Goal: Task Accomplishment & Management: Complete application form

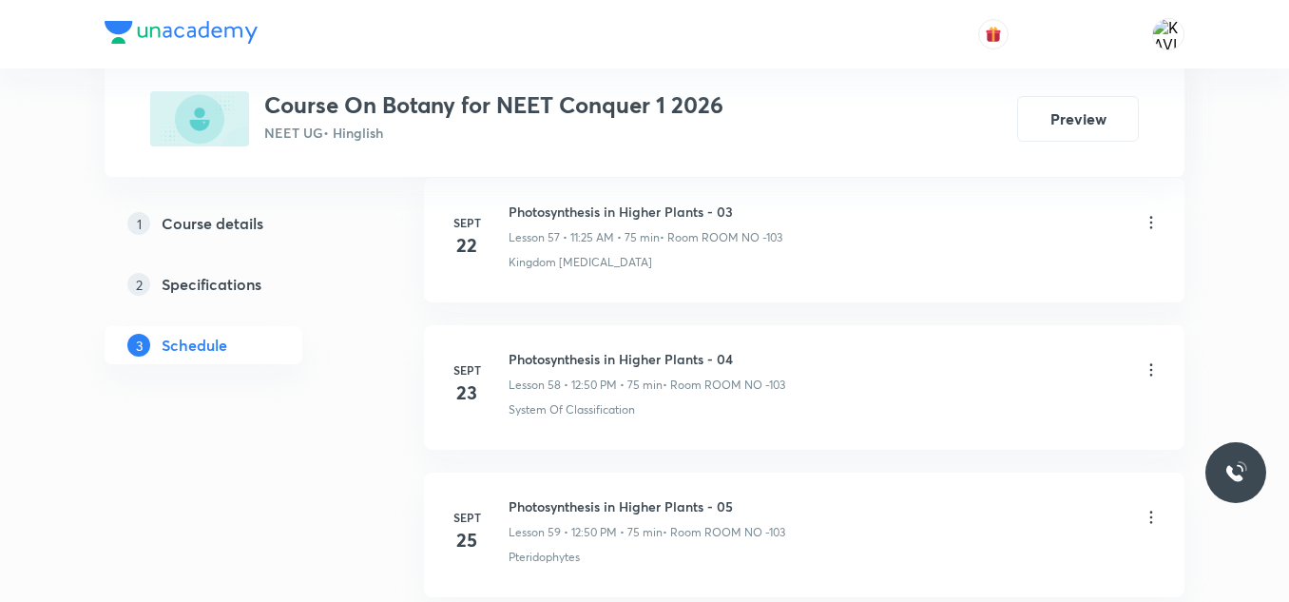
scroll to position [10056, 0]
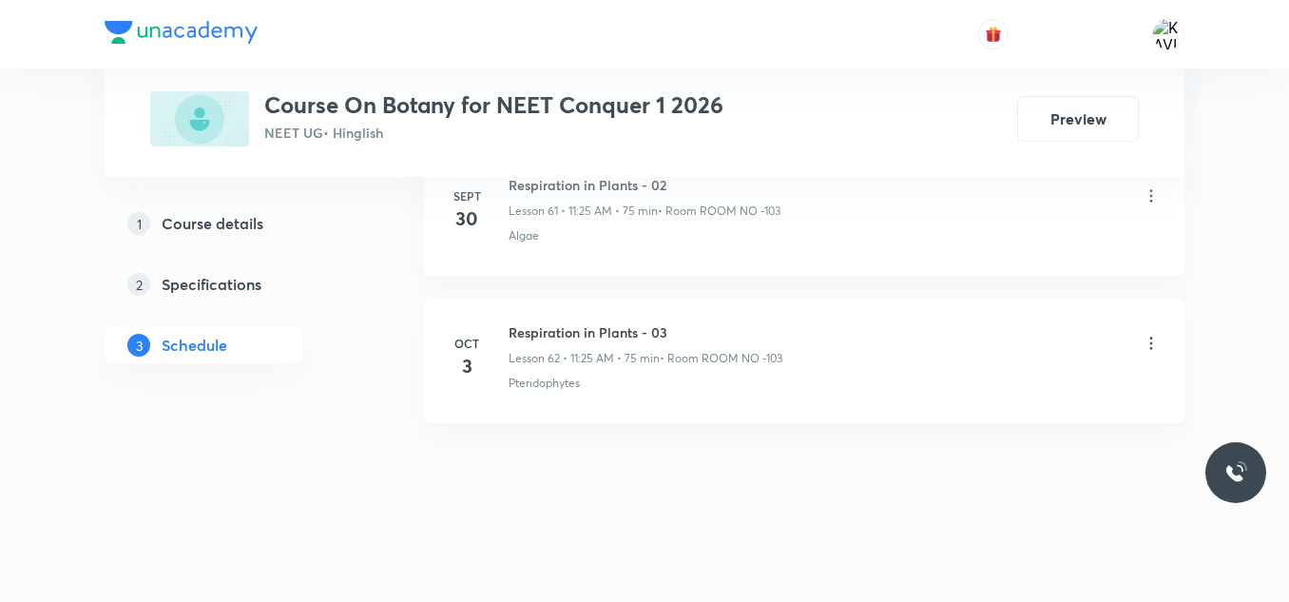
click at [611, 336] on h6 "Respiration in Plants - 03" at bounding box center [646, 332] width 274 height 20
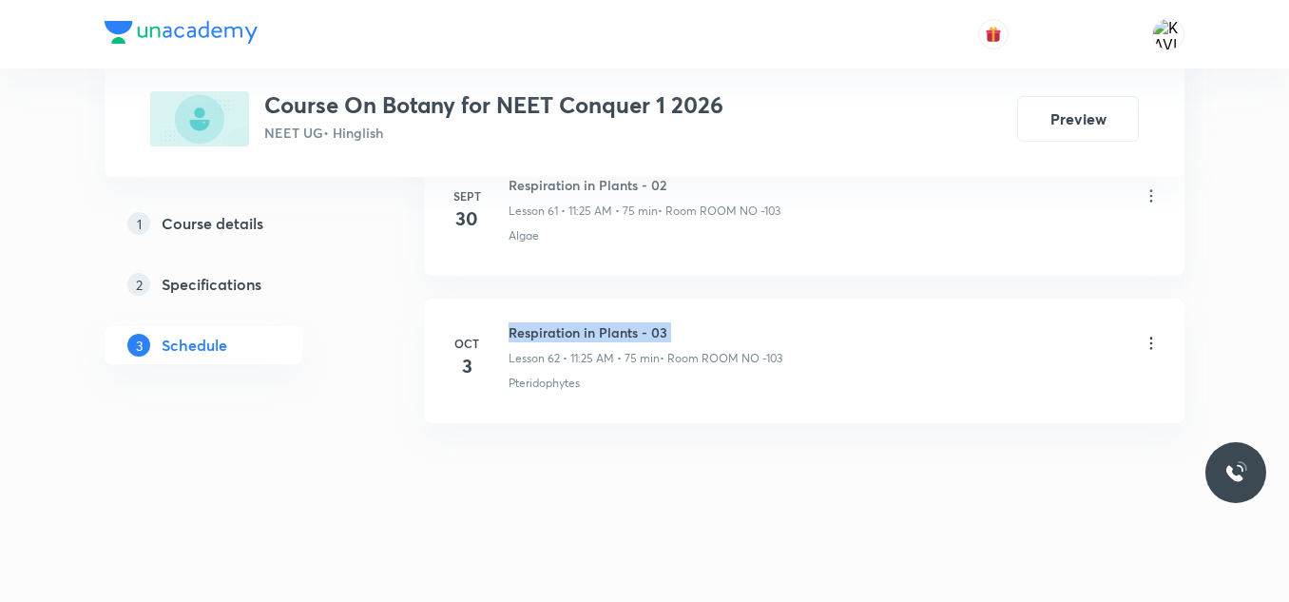
copy h6 "Respiration in Plants - 03"
click at [611, 336] on h6 "Respiration in Plants - 03" at bounding box center [646, 332] width 274 height 20
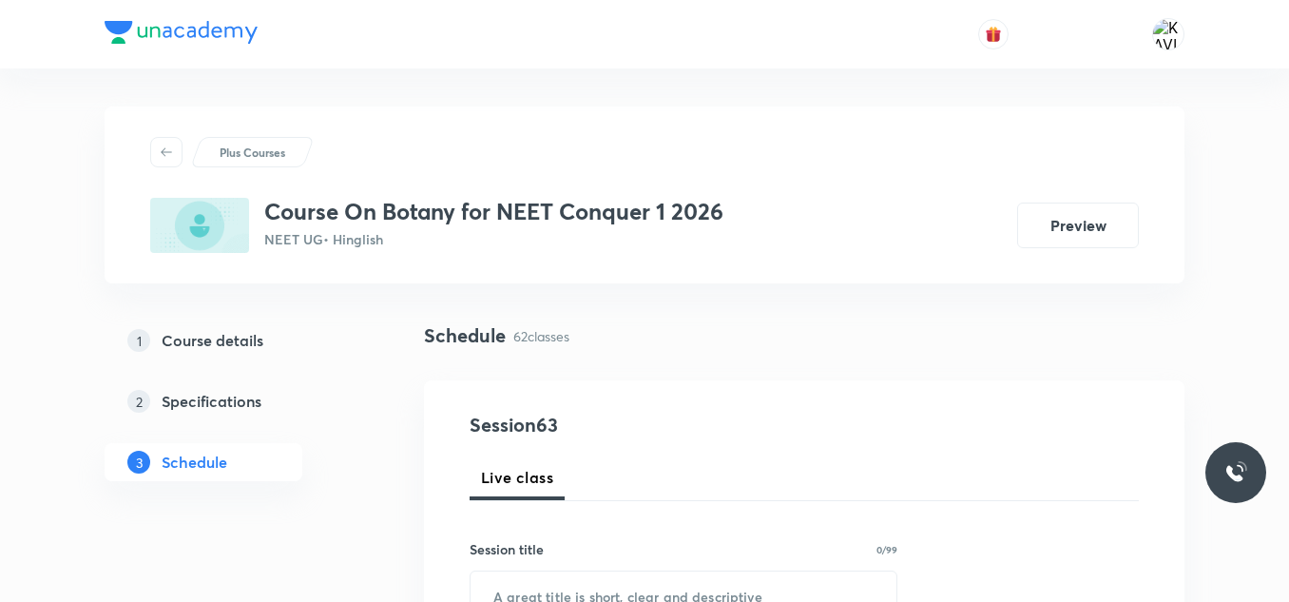
scroll to position [143, 0]
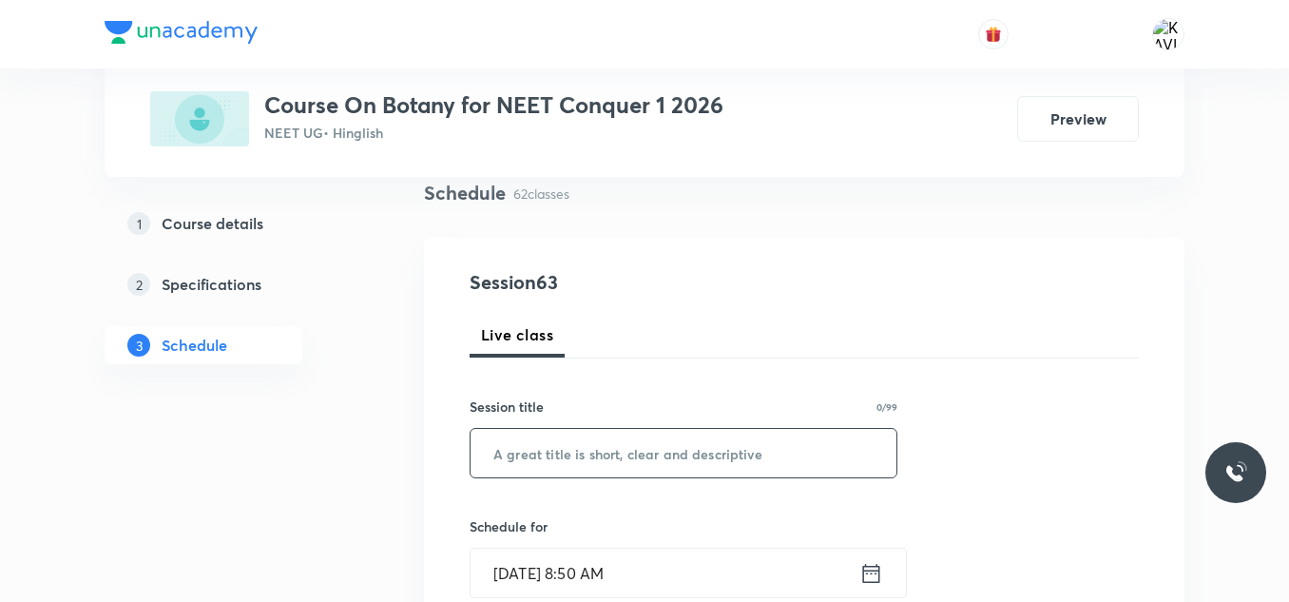
click at [567, 468] on input "text" at bounding box center [684, 453] width 426 height 48
paste input "Respiration in Plants - 03"
click at [567, 468] on input "Respiration in Plants - 03" at bounding box center [684, 453] width 426 height 48
click at [687, 458] on input "Respiration in Plants - 03" at bounding box center [684, 453] width 426 height 48
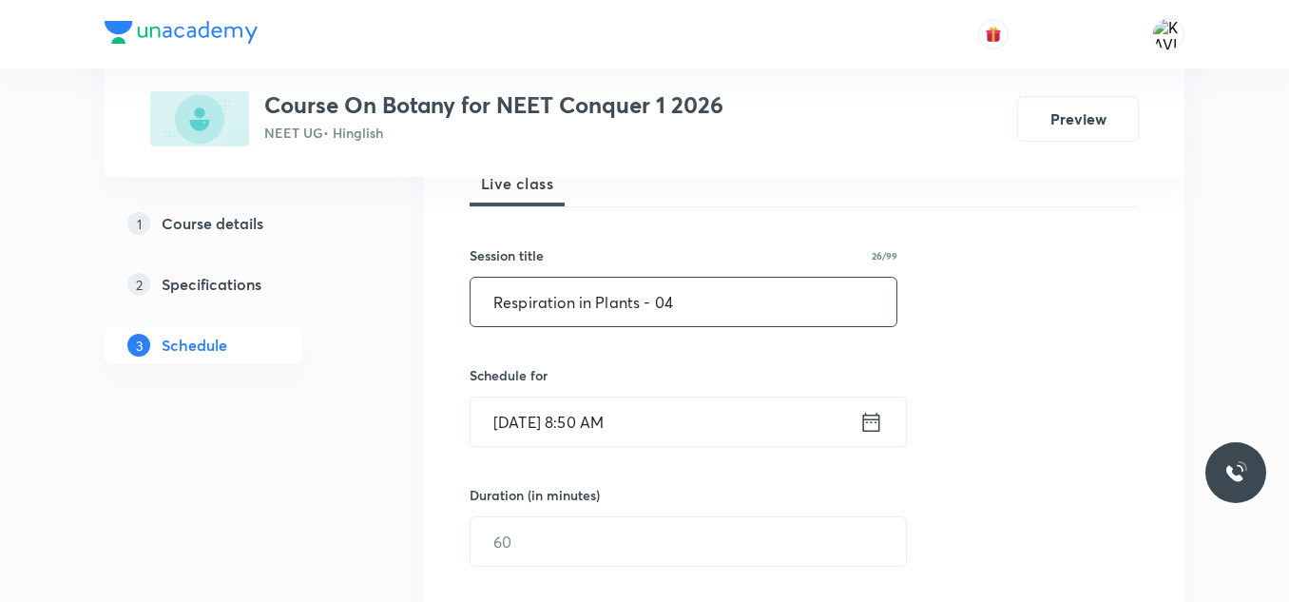
type input "Respiration in Plants - 04"
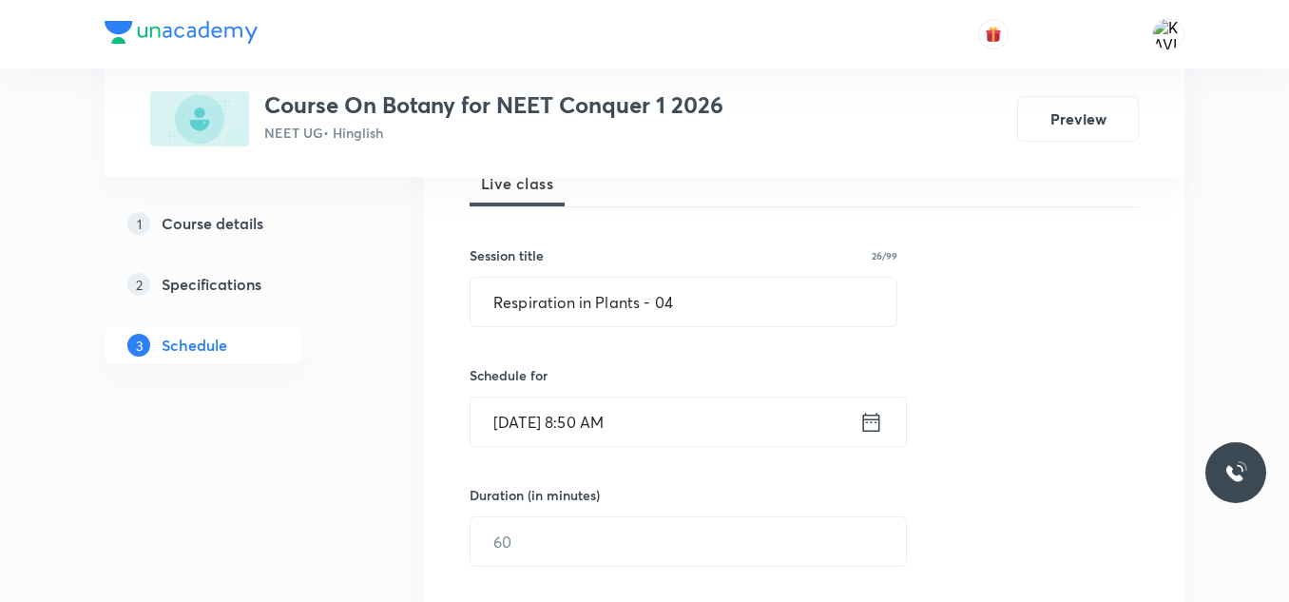
click at [869, 423] on icon at bounding box center [871, 422] width 24 height 27
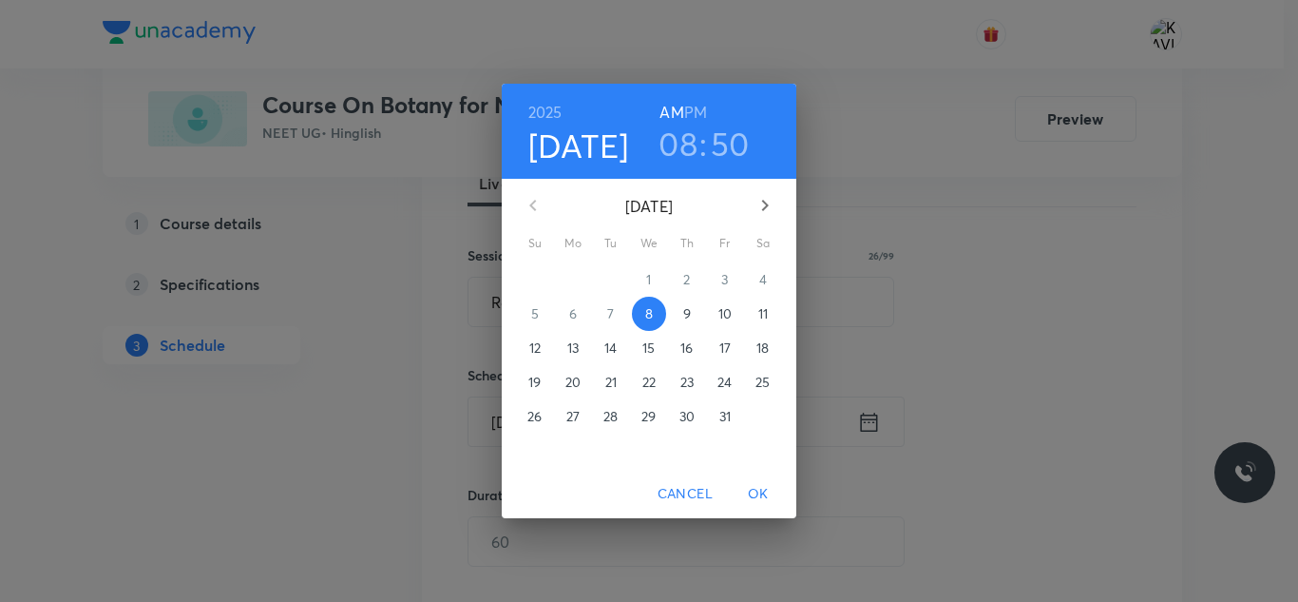
click at [685, 140] on h3 "08" at bounding box center [678, 144] width 39 height 40
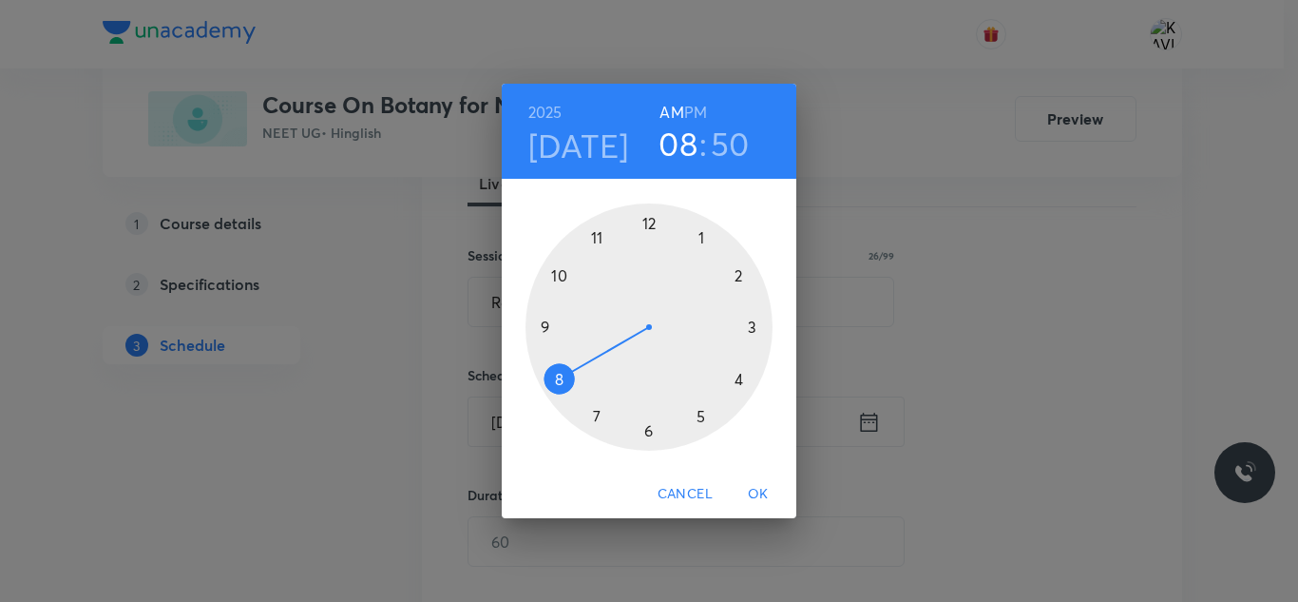
click at [568, 275] on div at bounding box center [649, 326] width 247 height 247
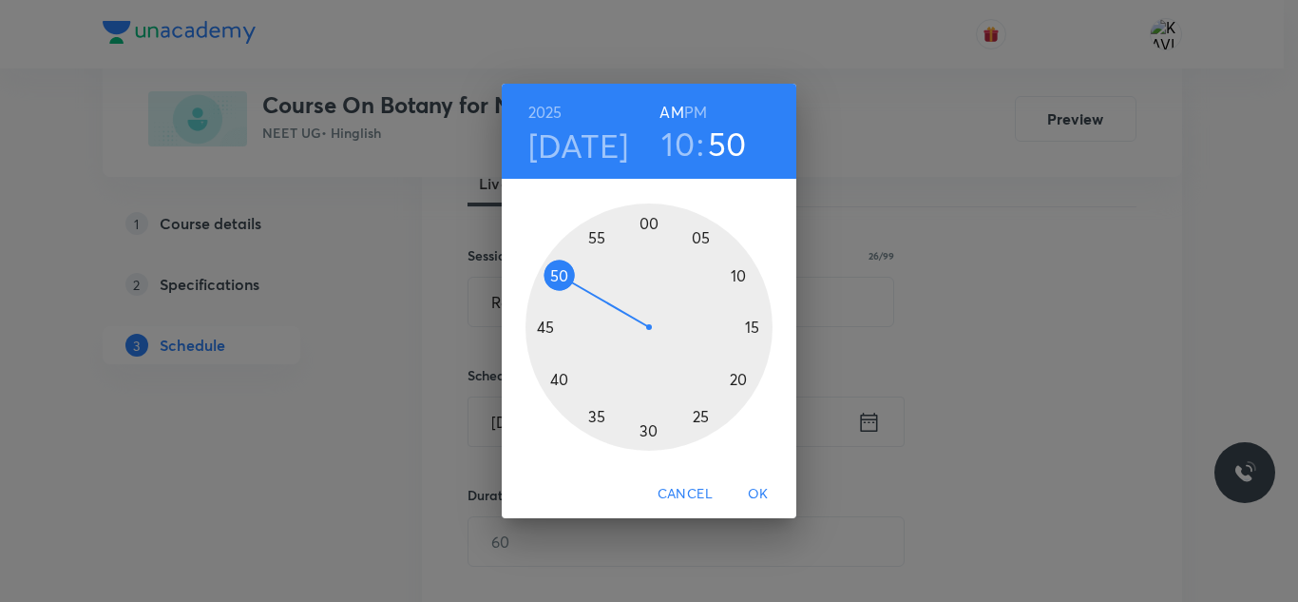
click at [648, 234] on div at bounding box center [649, 326] width 247 height 247
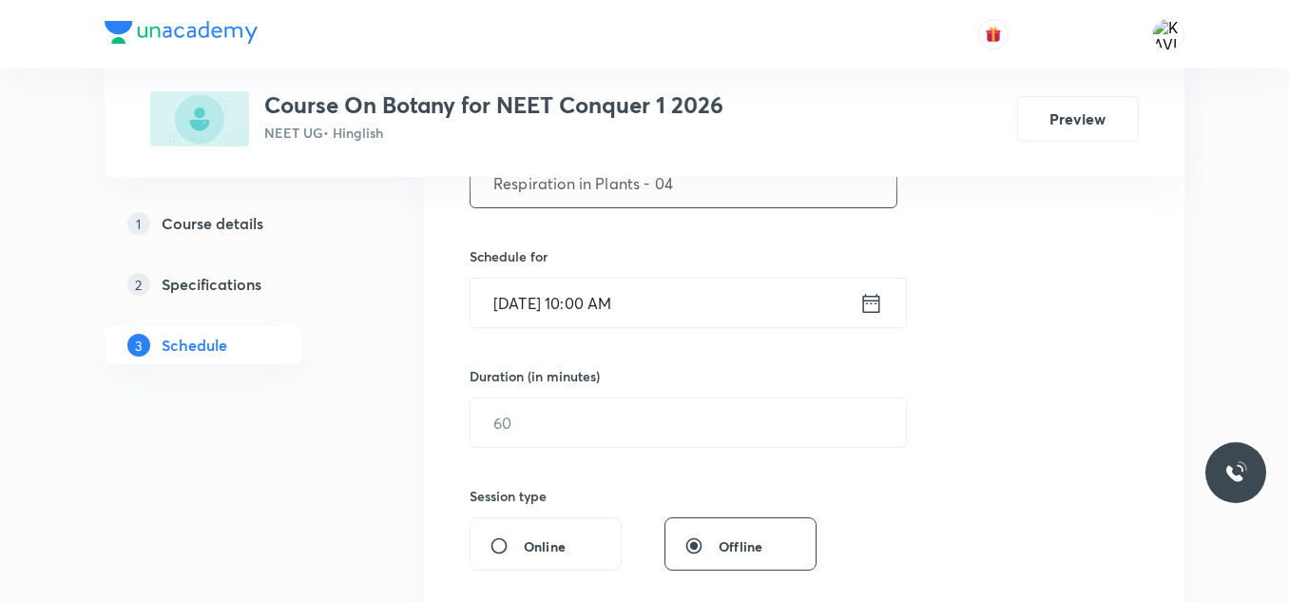
scroll to position [413, 0]
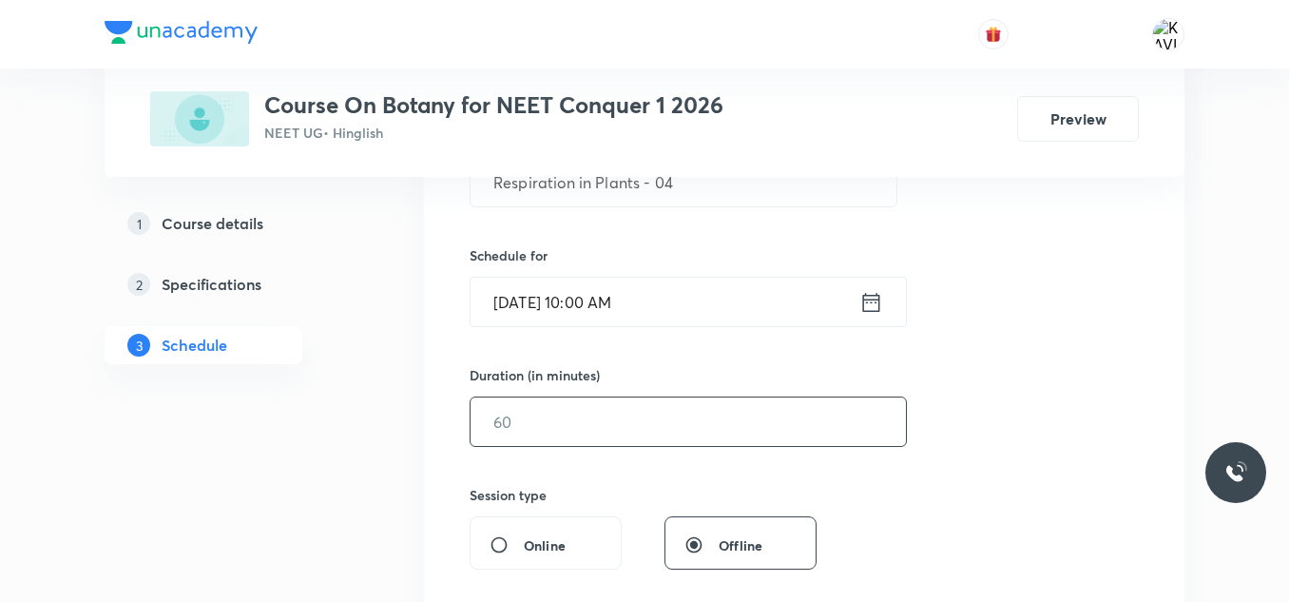
click at [583, 418] on input "text" at bounding box center [688, 421] width 435 height 48
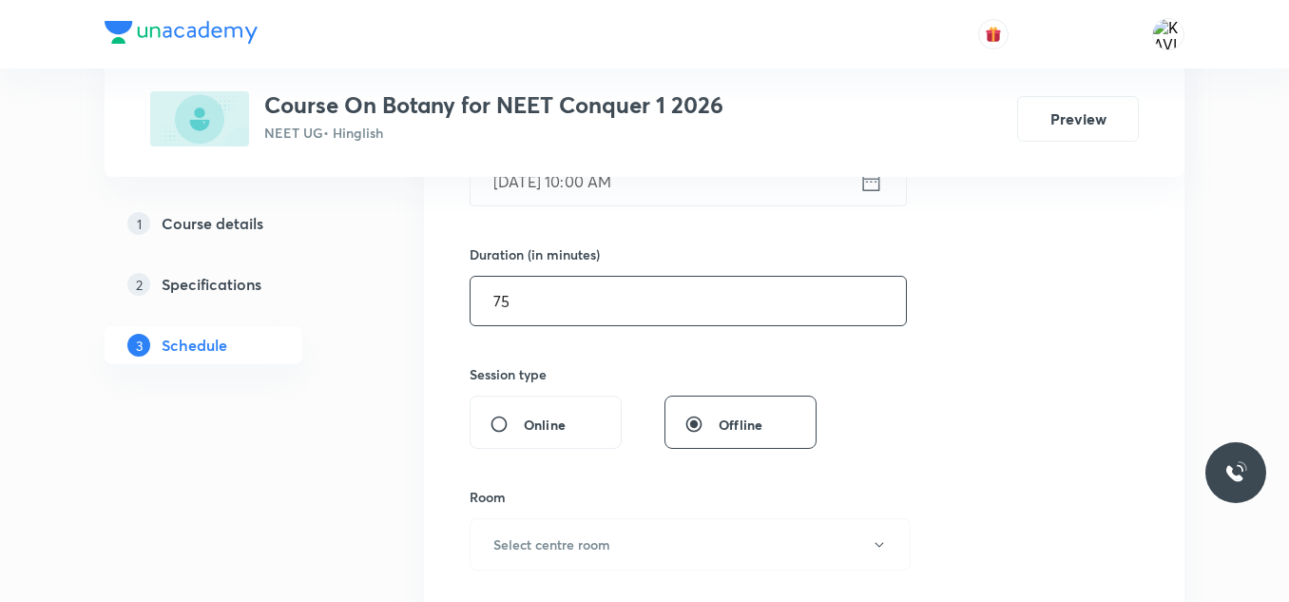
scroll to position [539, 0]
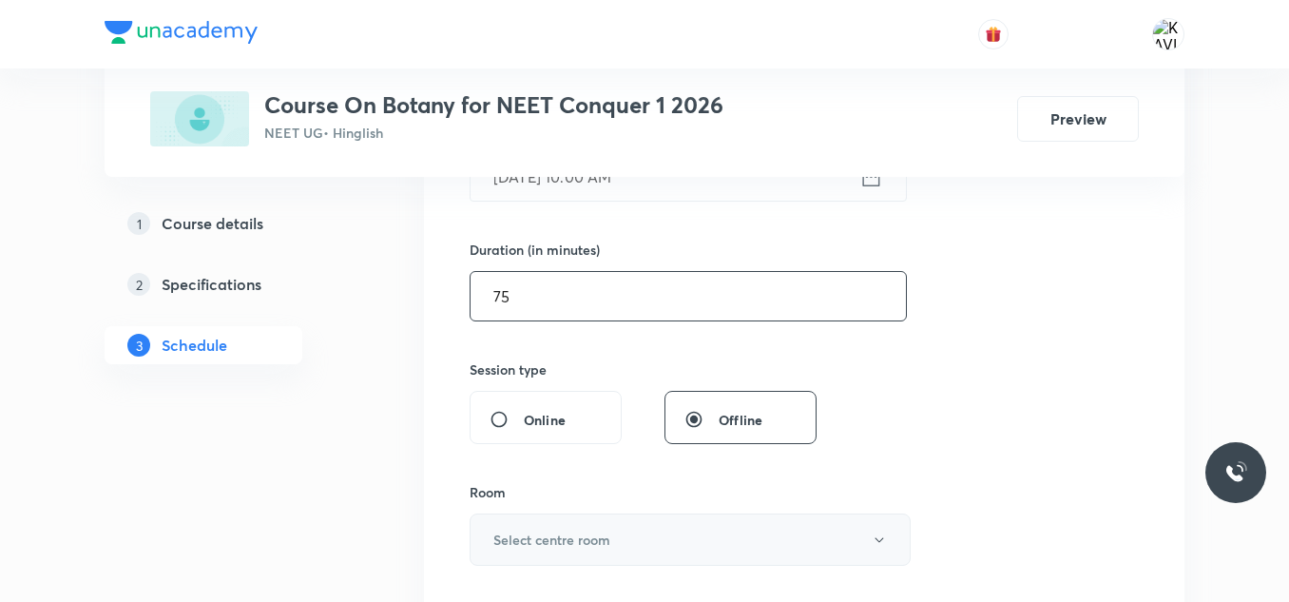
type input "75"
click at [543, 549] on button "Select centre room" at bounding box center [690, 539] width 441 height 52
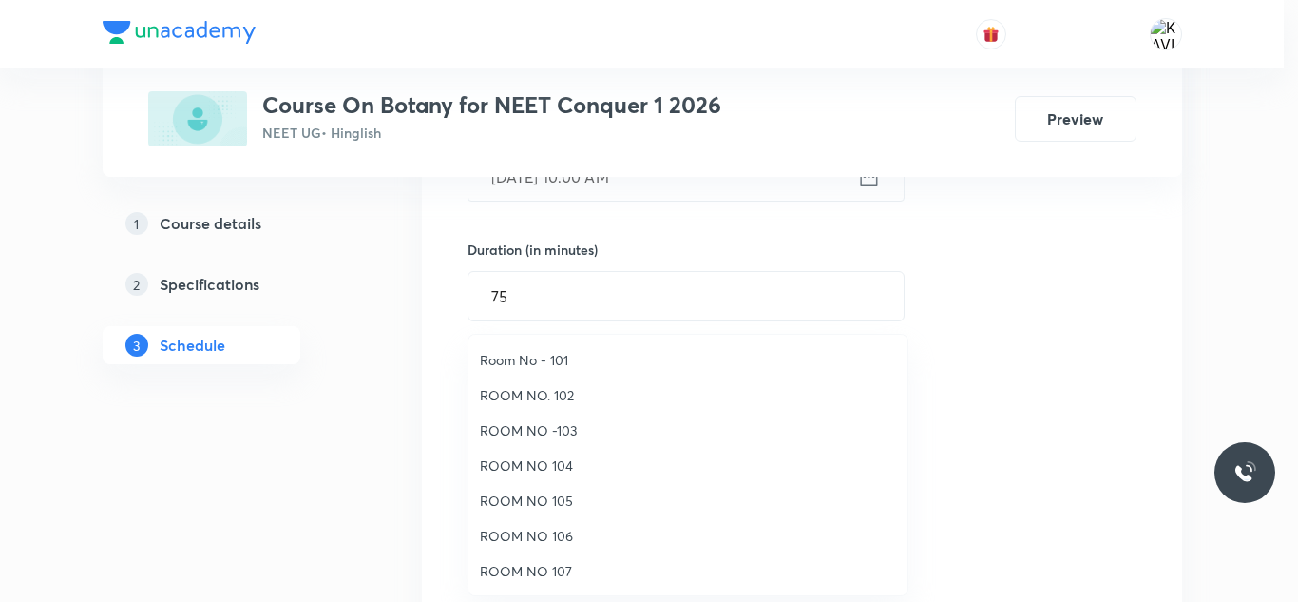
click at [563, 391] on span "ROOM NO. 102" at bounding box center [688, 395] width 416 height 20
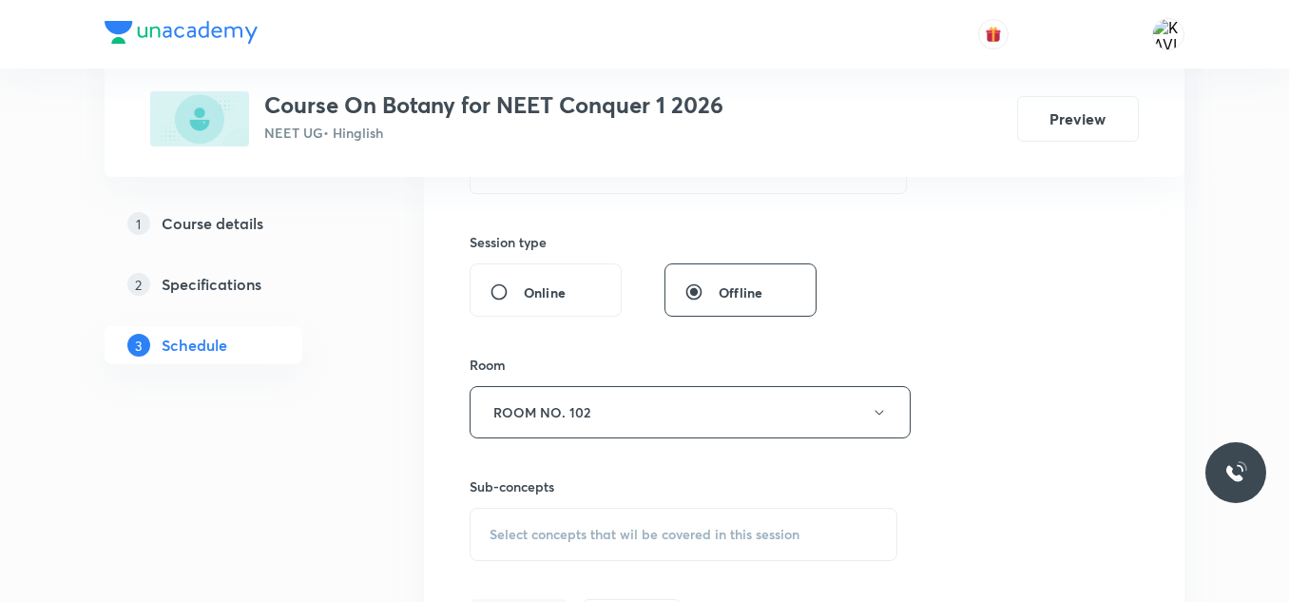
scroll to position [667, 0]
click at [567, 540] on span "Select concepts that wil be covered in this session" at bounding box center [645, 533] width 310 height 15
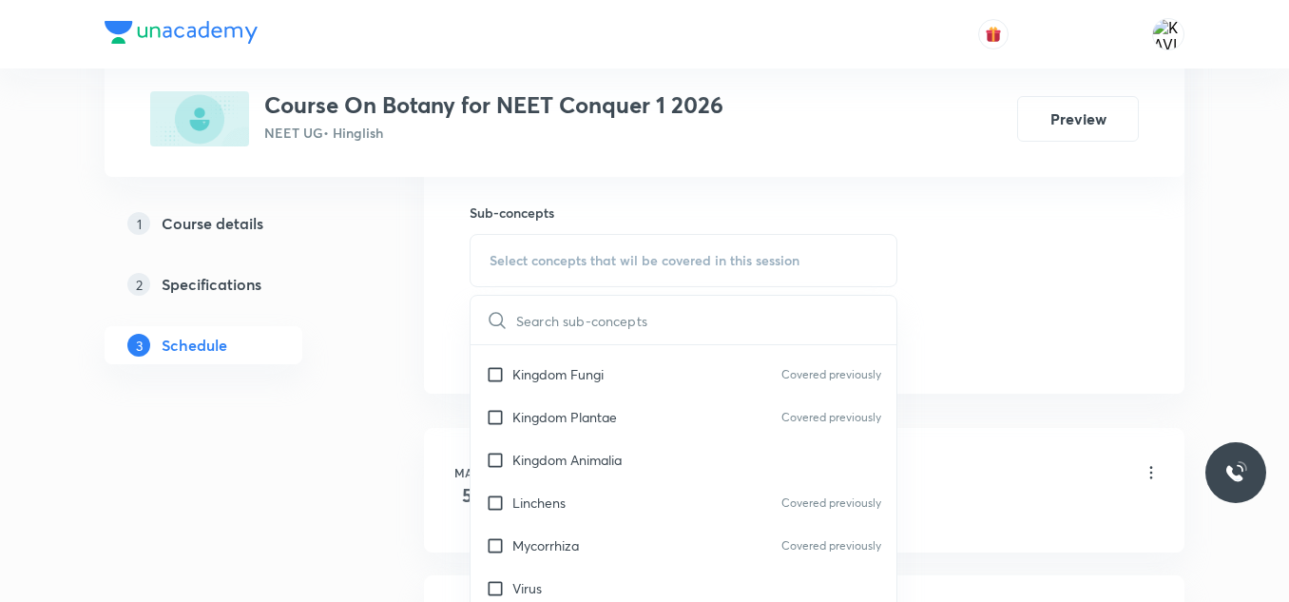
scroll to position [1077, 0]
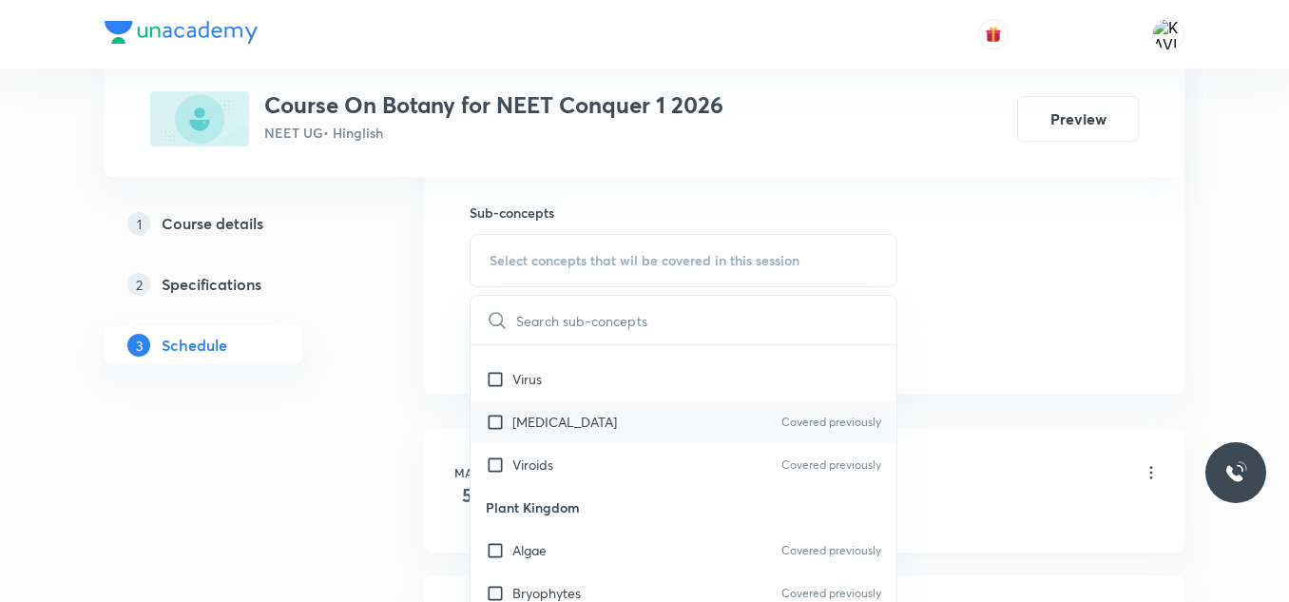
click at [600, 423] on div "Prions Covered previously" at bounding box center [684, 421] width 426 height 43
checkbox input "true"
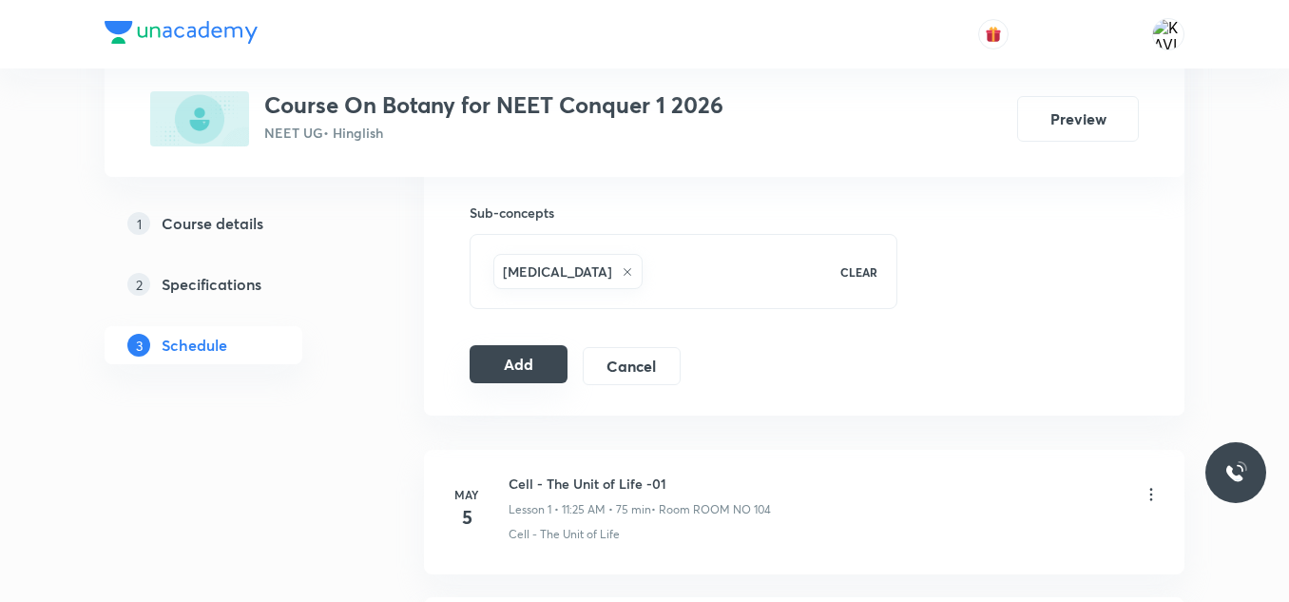
click at [539, 359] on button "Add" at bounding box center [519, 364] width 98 height 38
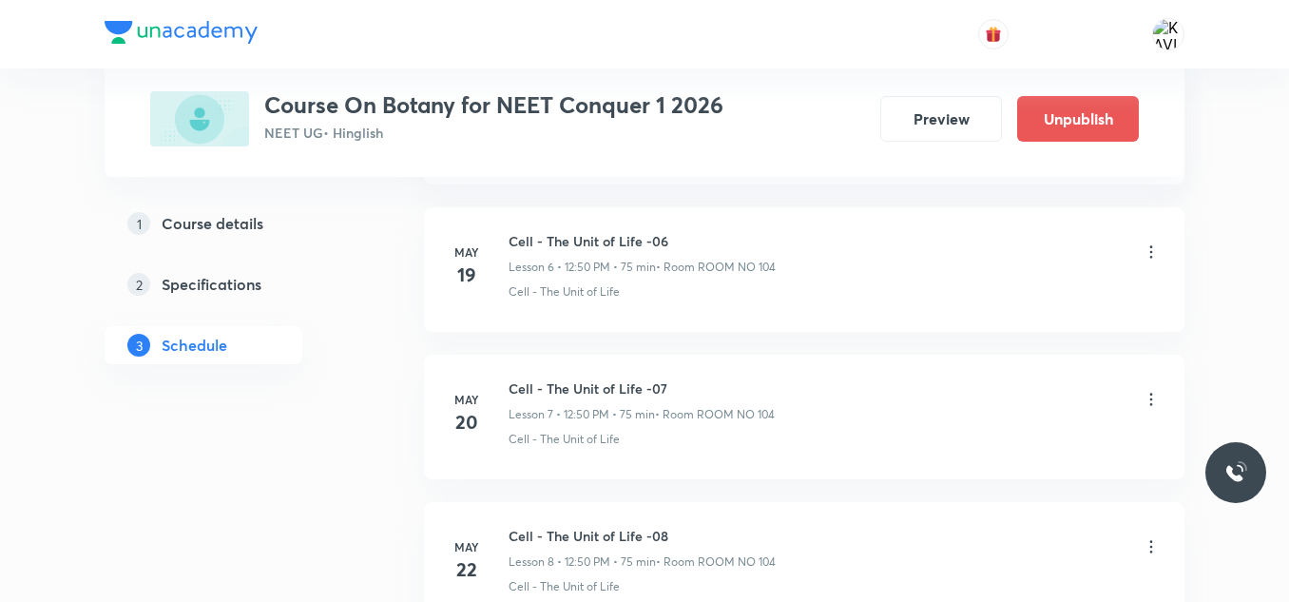
scroll to position [1025, 0]
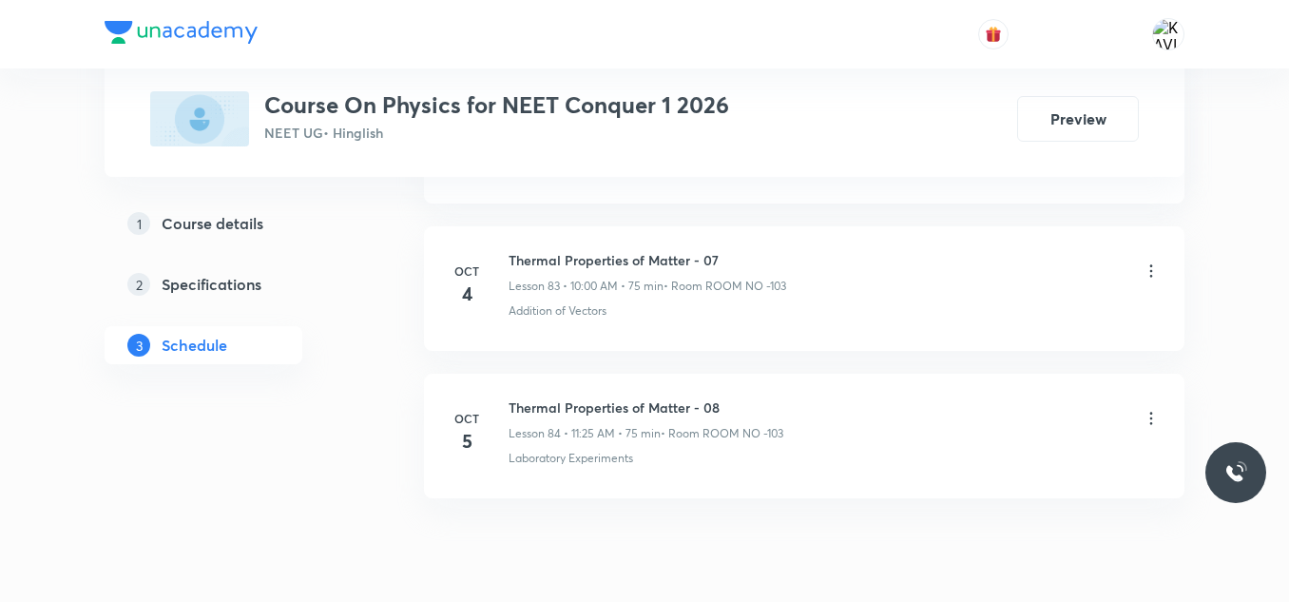
scroll to position [13298, 0]
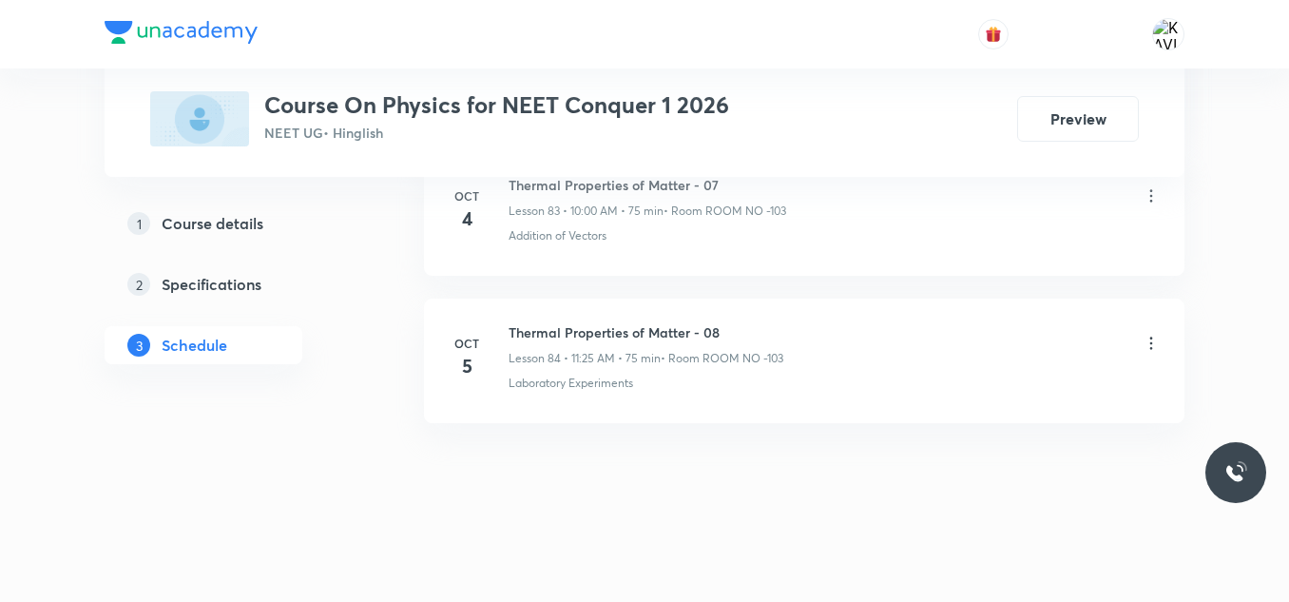
click at [643, 339] on h6 "Thermal Properties of Matter - 08" at bounding box center [646, 332] width 275 height 20
copy h6 "Thermal Properties of Matter - 08"
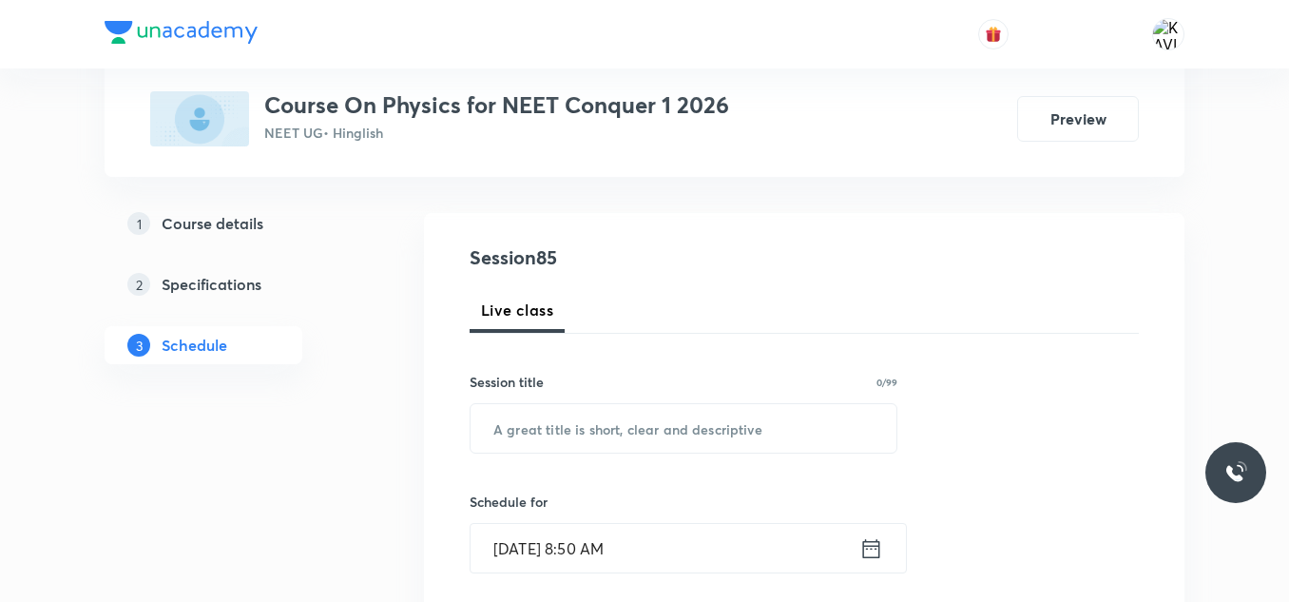
scroll to position [181, 0]
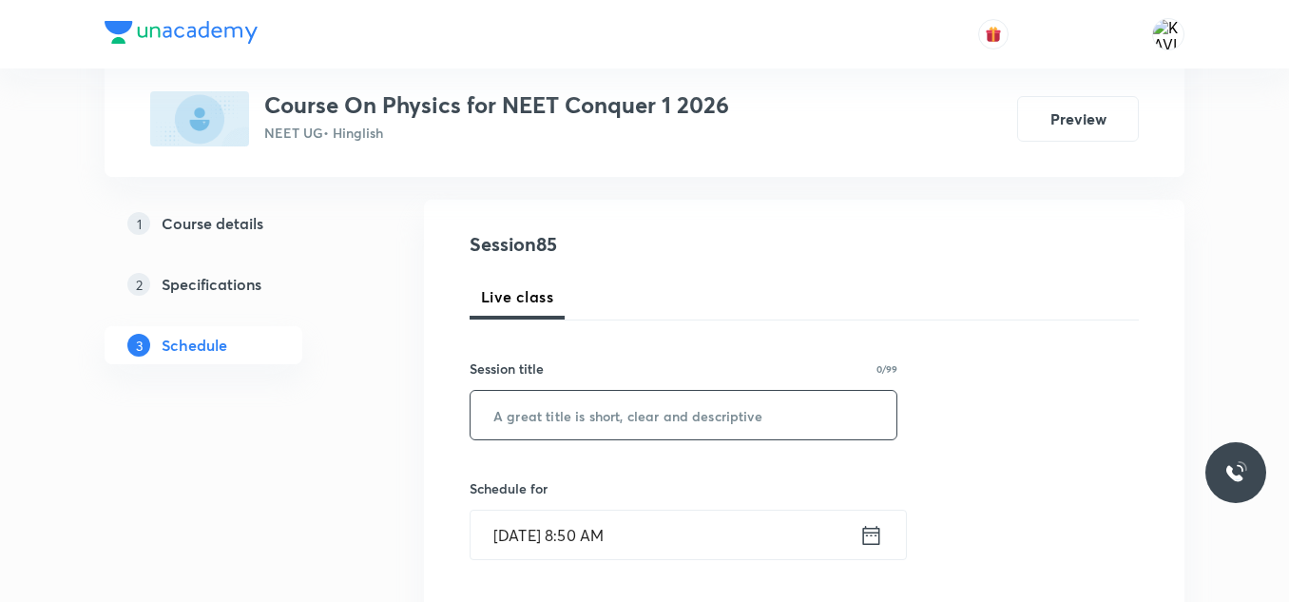
click at [580, 429] on input "text" at bounding box center [684, 415] width 426 height 48
paste input "Thermal Properties of Matter - 08"
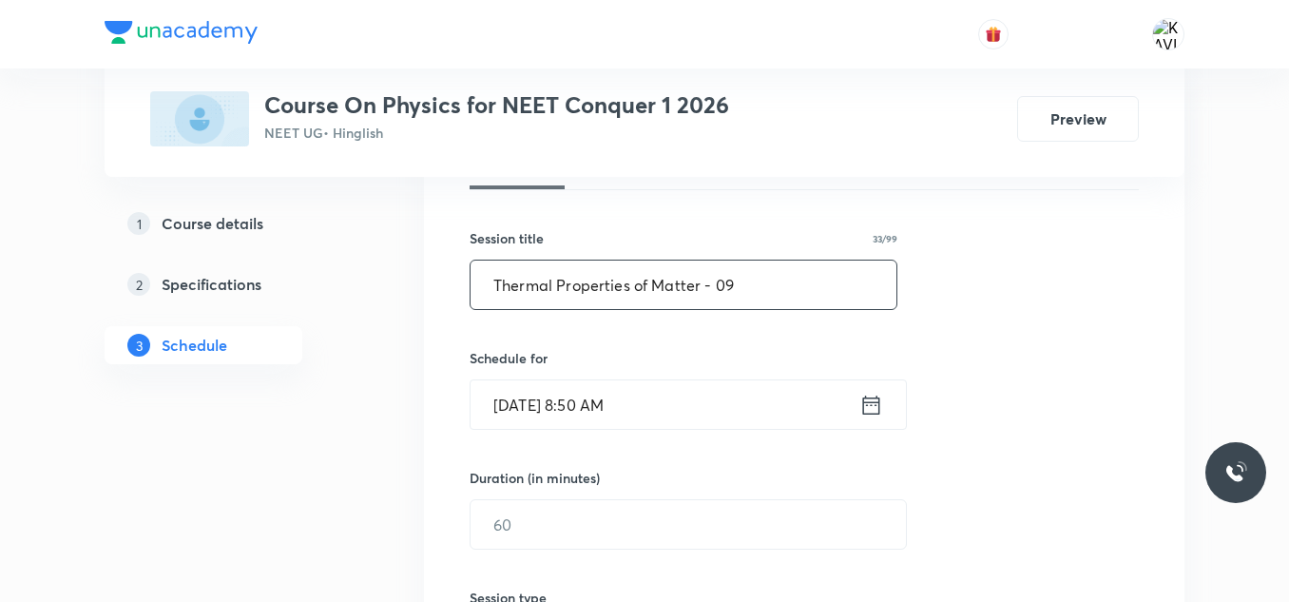
scroll to position [312, 0]
type input "Thermal Properties of Matter - 09"
click at [873, 405] on icon at bounding box center [871, 404] width 24 height 27
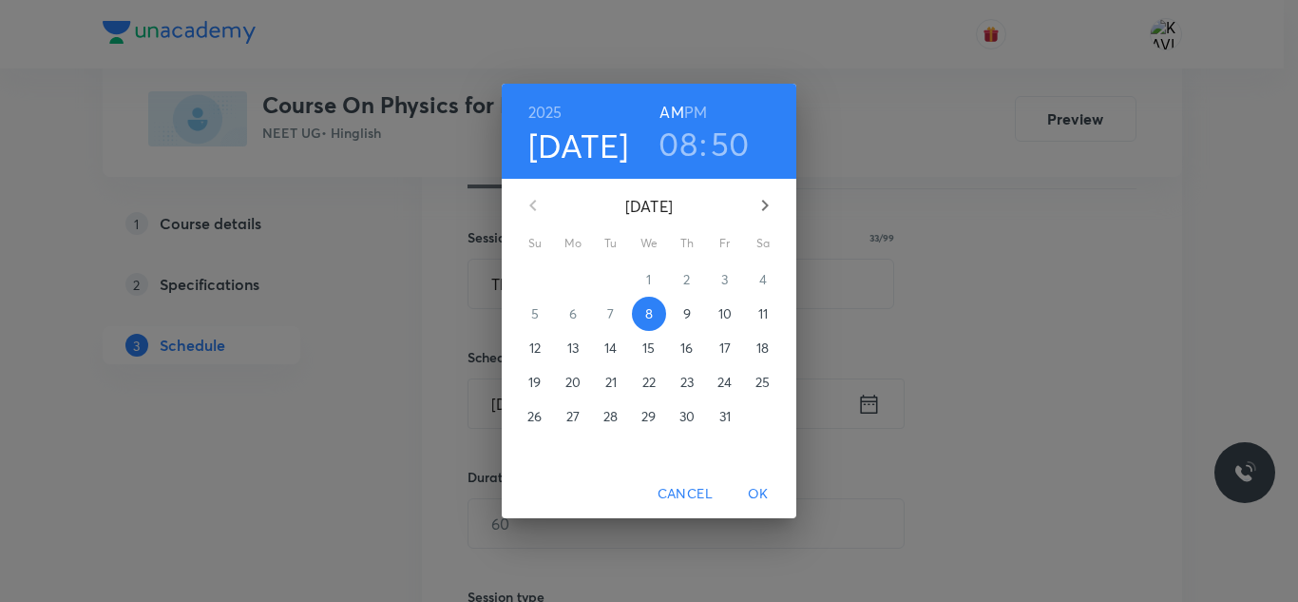
click at [681, 153] on h3 "08" at bounding box center [678, 144] width 39 height 40
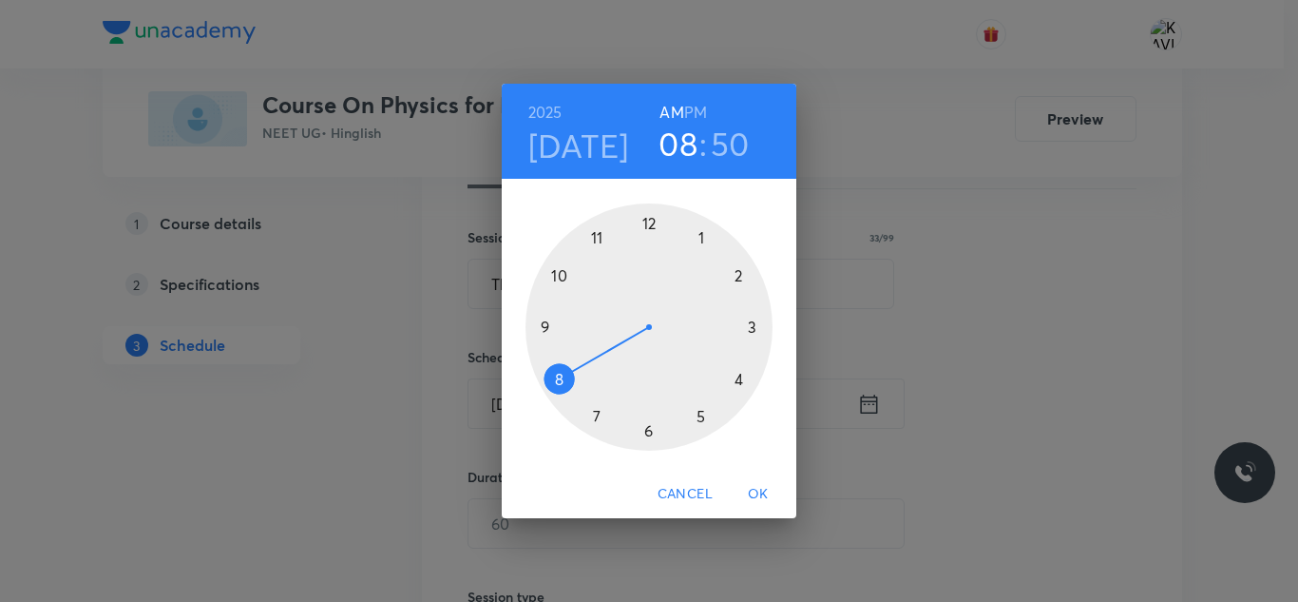
click at [599, 239] on div at bounding box center [649, 326] width 247 height 247
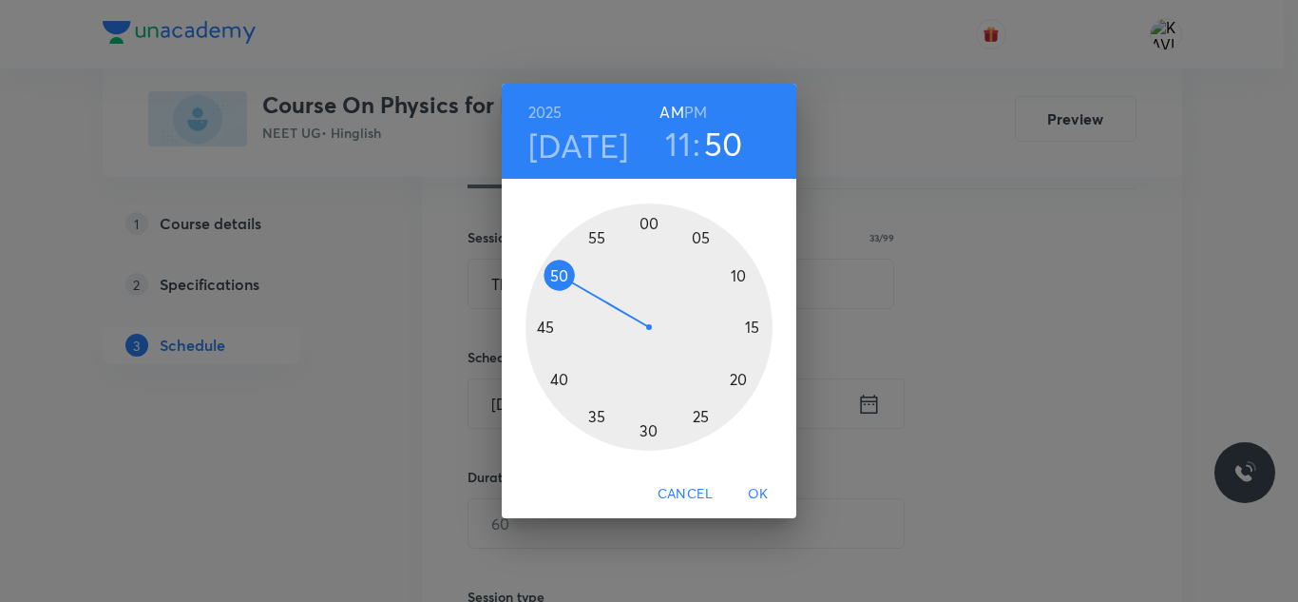
click at [700, 414] on div at bounding box center [649, 326] width 247 height 247
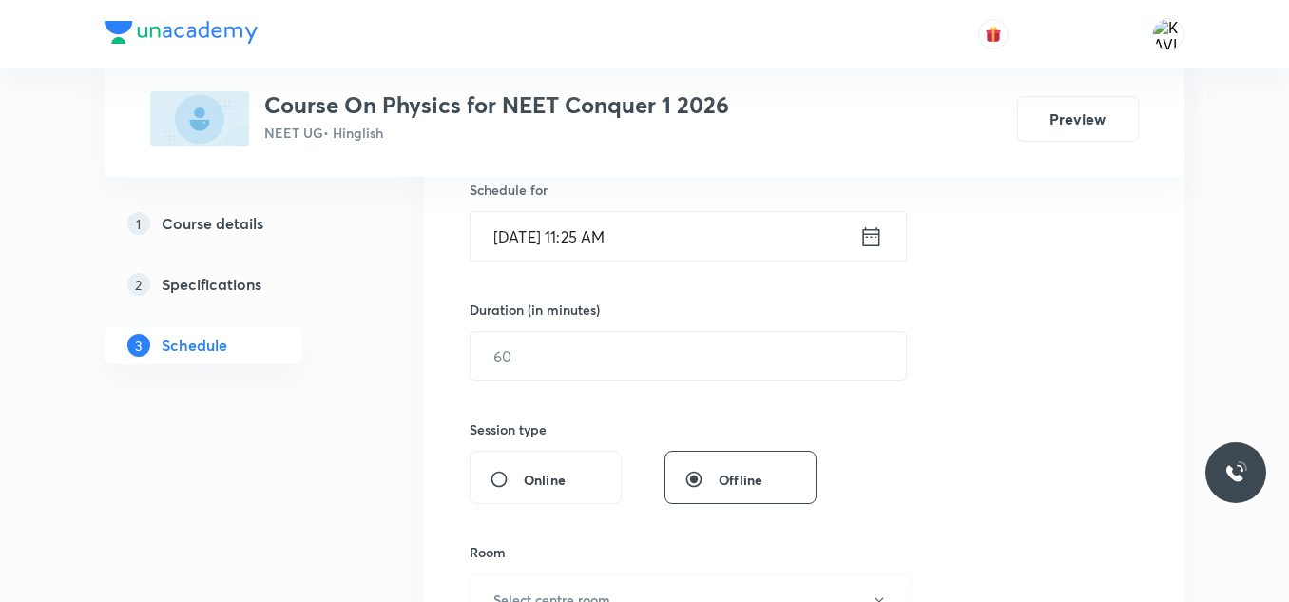
scroll to position [487, 0]
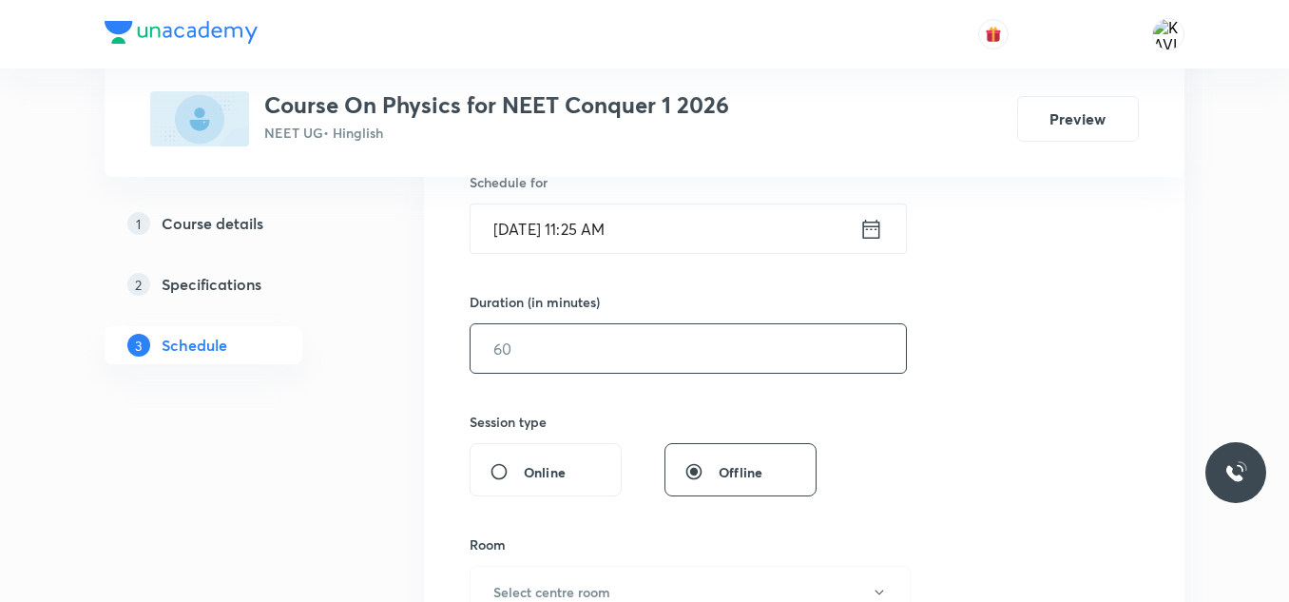
click at [566, 337] on input "text" at bounding box center [688, 348] width 435 height 48
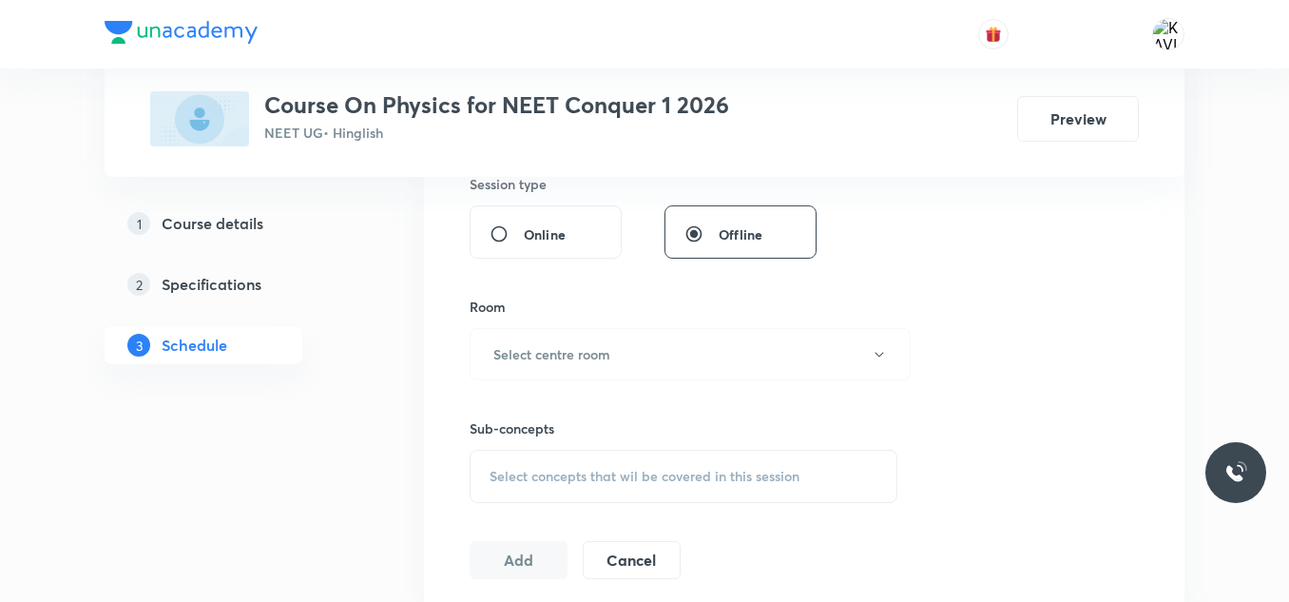
scroll to position [725, 0]
type input "75"
click at [606, 352] on h6 "Select centre room" at bounding box center [551, 353] width 117 height 20
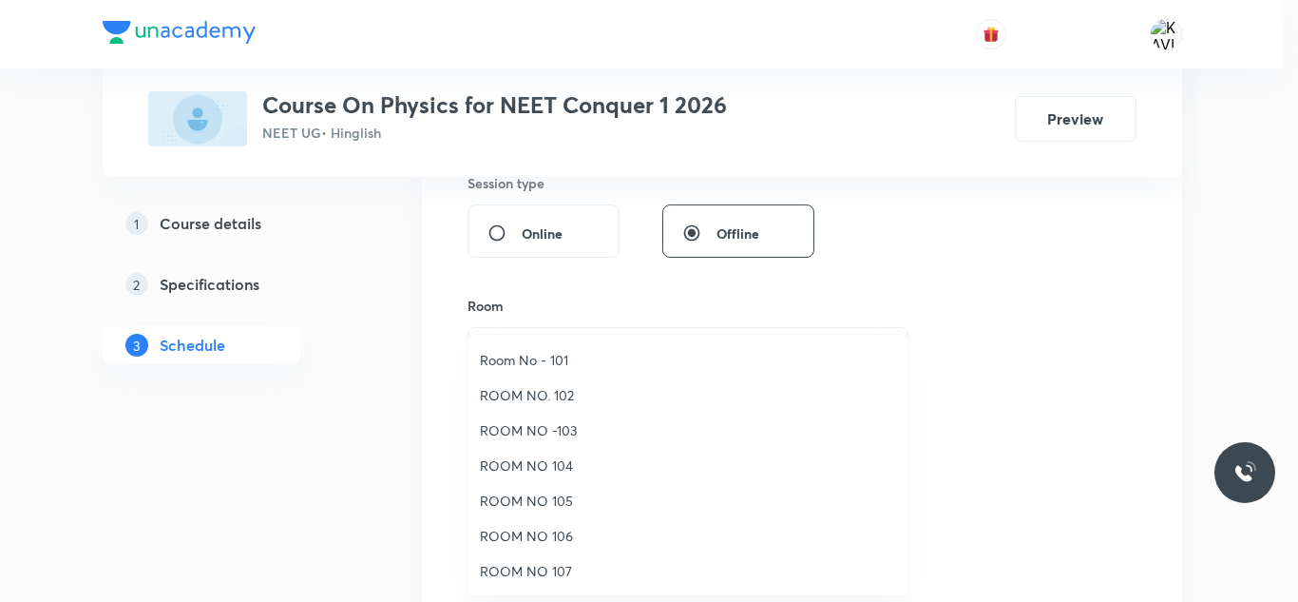
click at [568, 396] on span "ROOM NO. 102" at bounding box center [688, 395] width 416 height 20
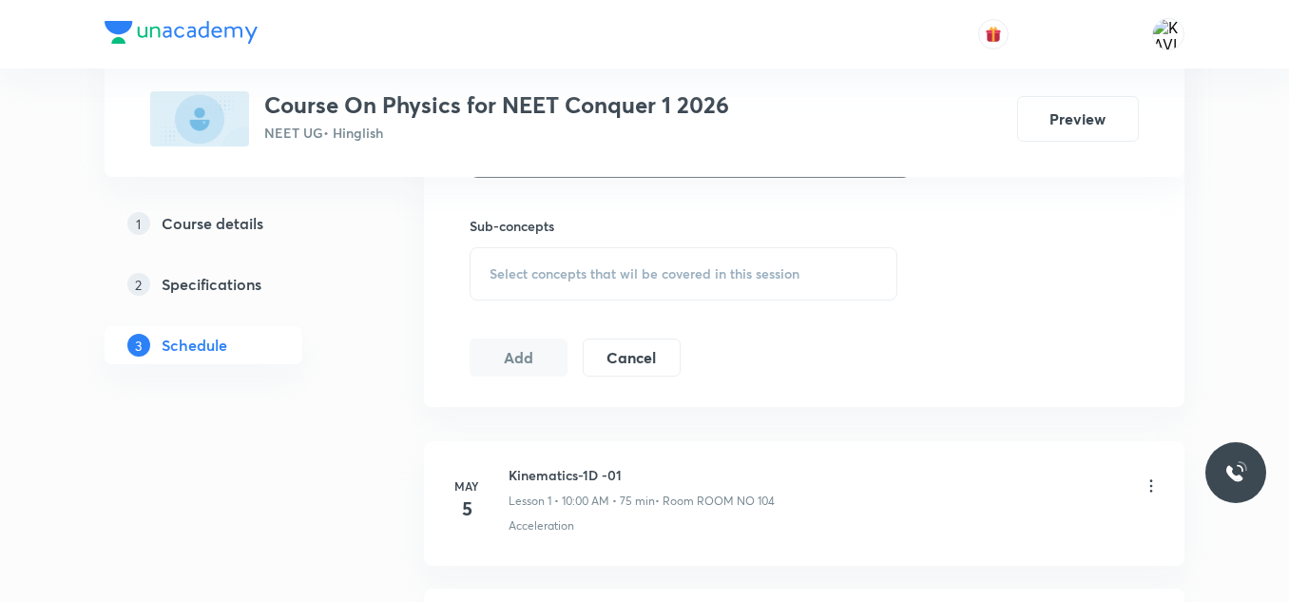
scroll to position [937, 0]
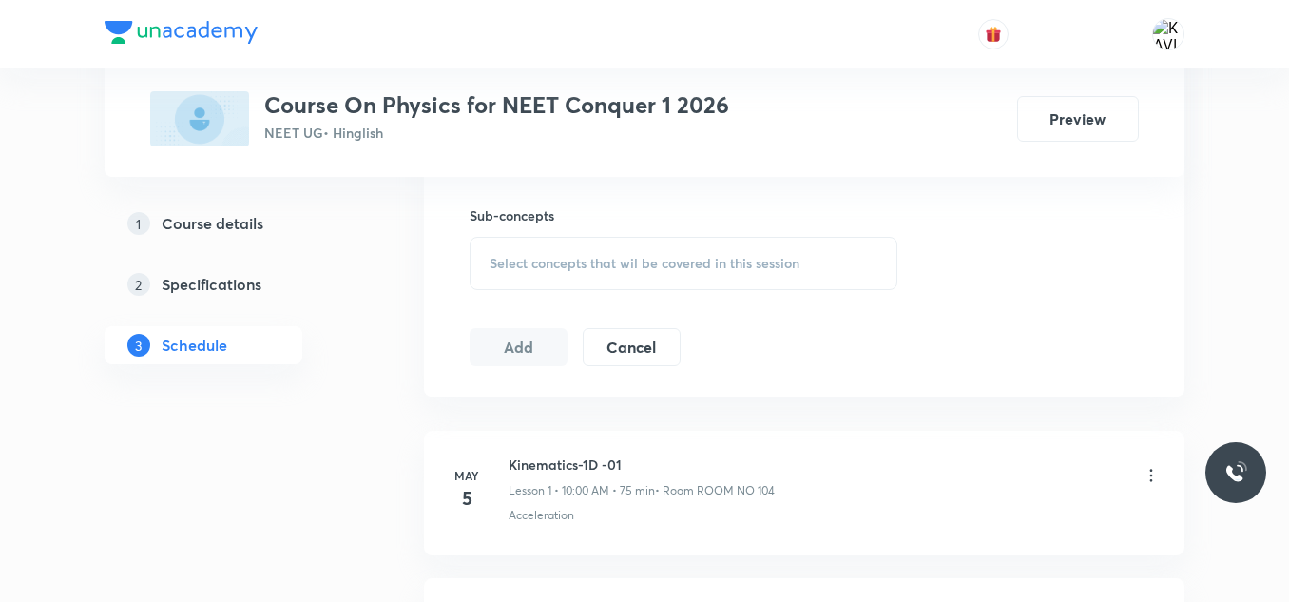
click at [598, 278] on div "Select concepts that wil be covered in this session" at bounding box center [684, 263] width 428 height 53
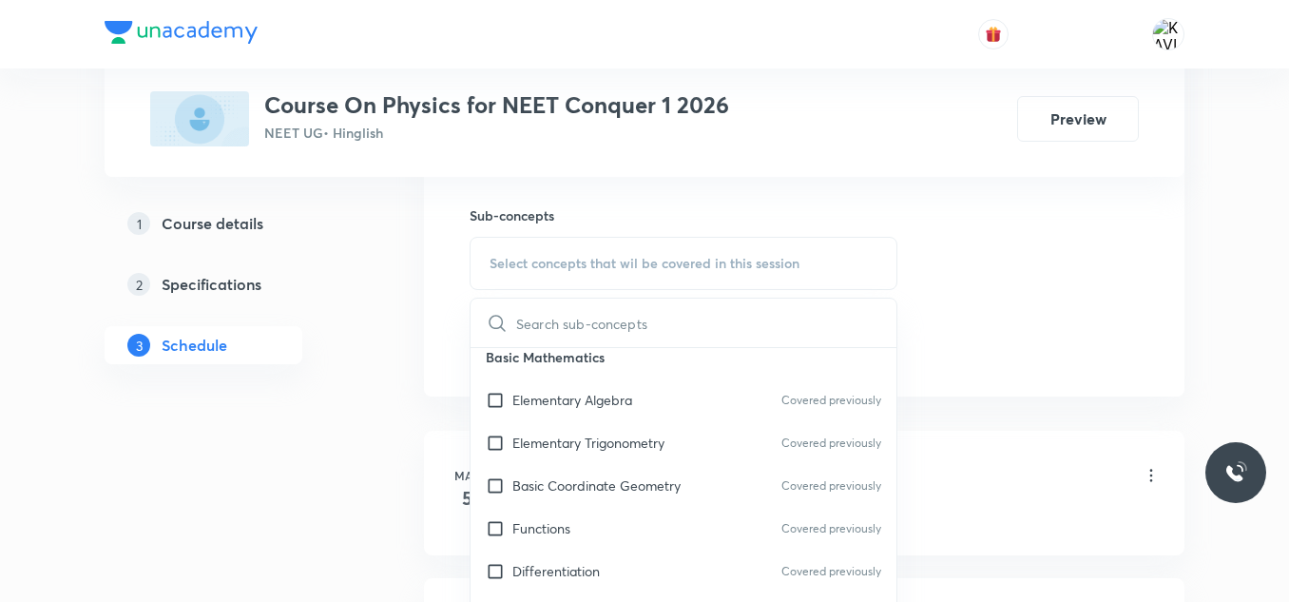
scroll to position [1104, 0]
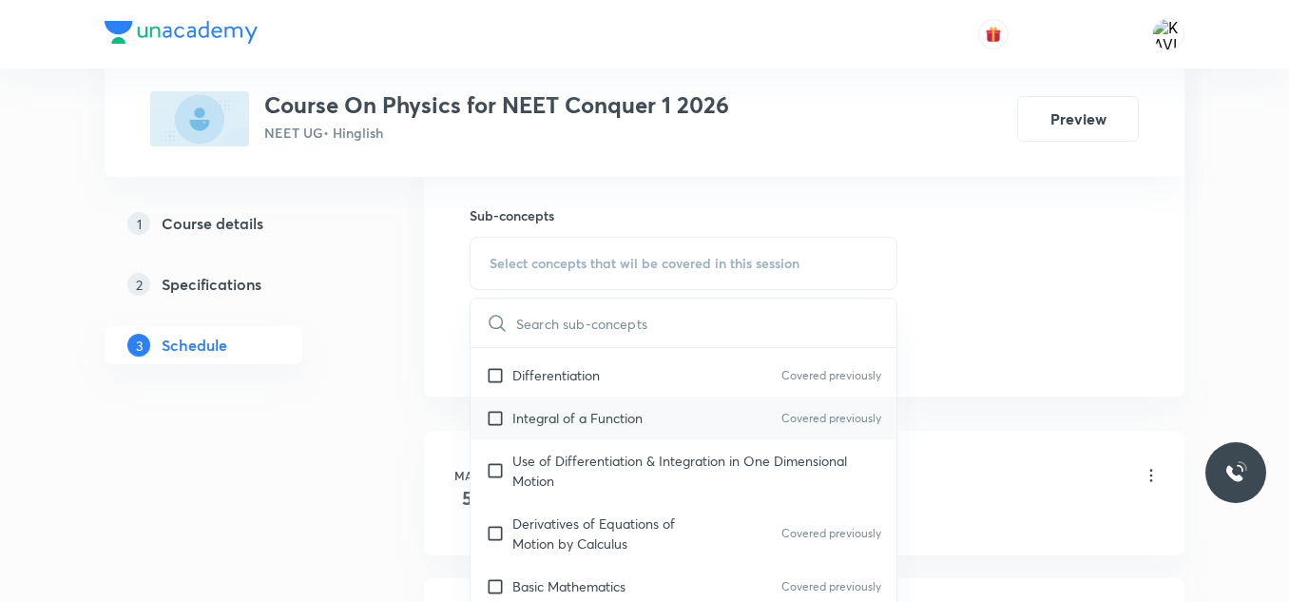
click at [602, 427] on p "Integral of a Function" at bounding box center [577, 418] width 130 height 20
checkbox input "true"
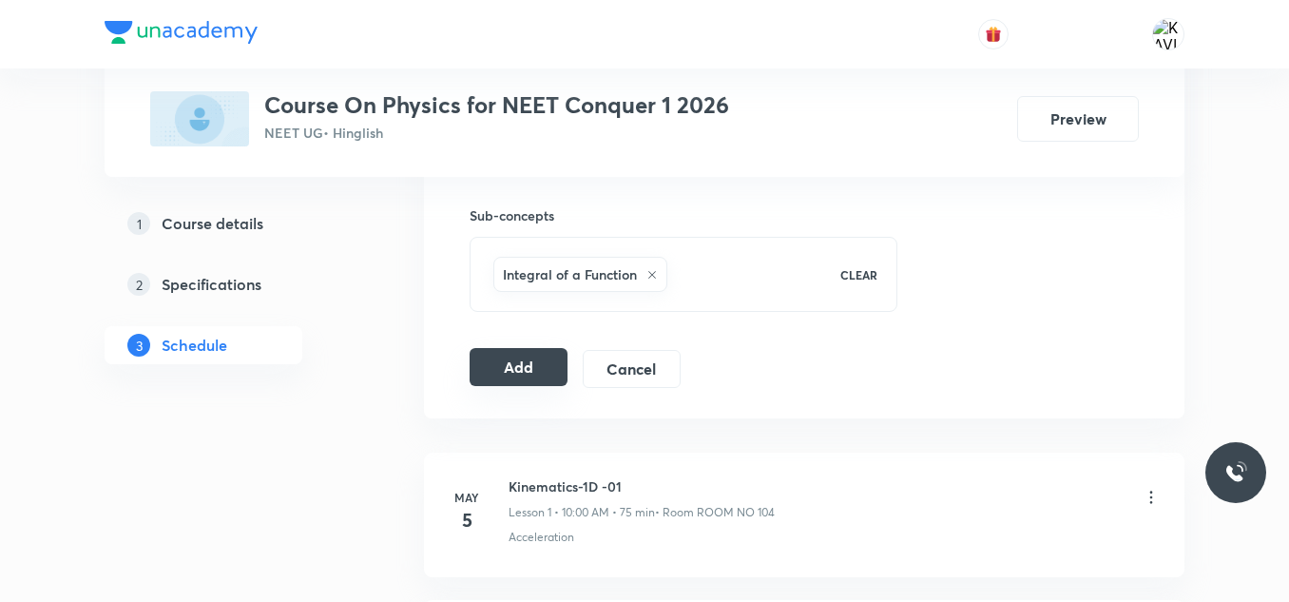
click at [511, 364] on button "Add" at bounding box center [519, 367] width 98 height 38
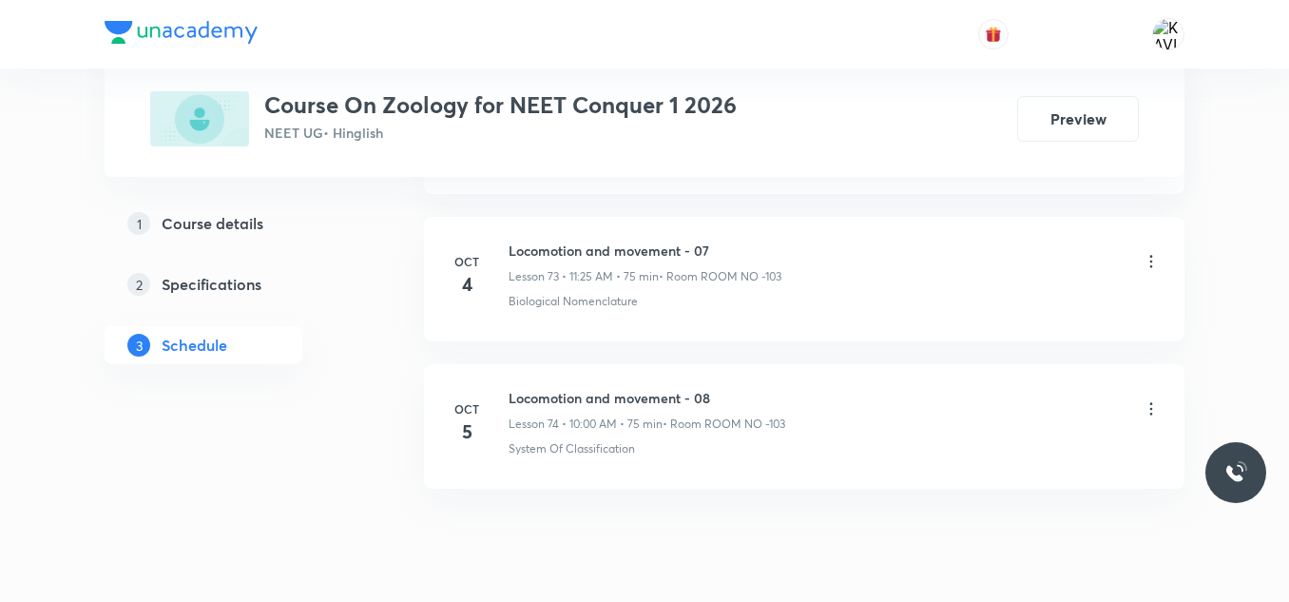
scroll to position [11824, 0]
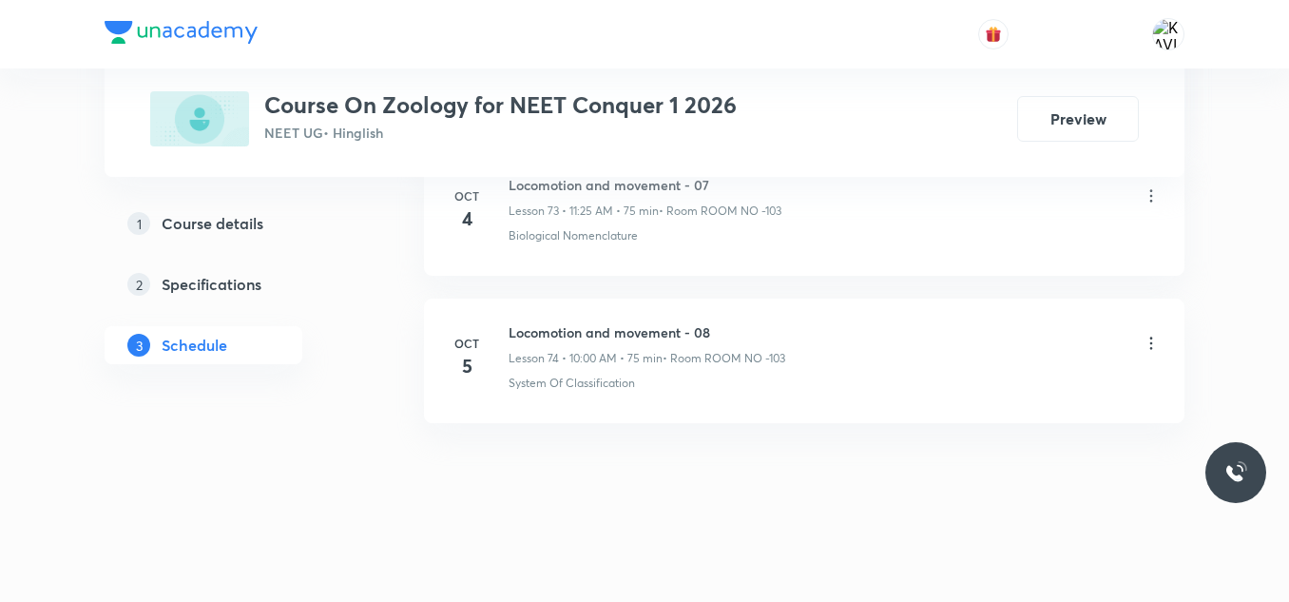
click at [567, 334] on h6 "Locomotion and movement - 08" at bounding box center [647, 332] width 277 height 20
copy h6 "Locomotion and movement - 08"
click at [547, 334] on h6 "Locomotion and movement - 08" at bounding box center [647, 332] width 277 height 20
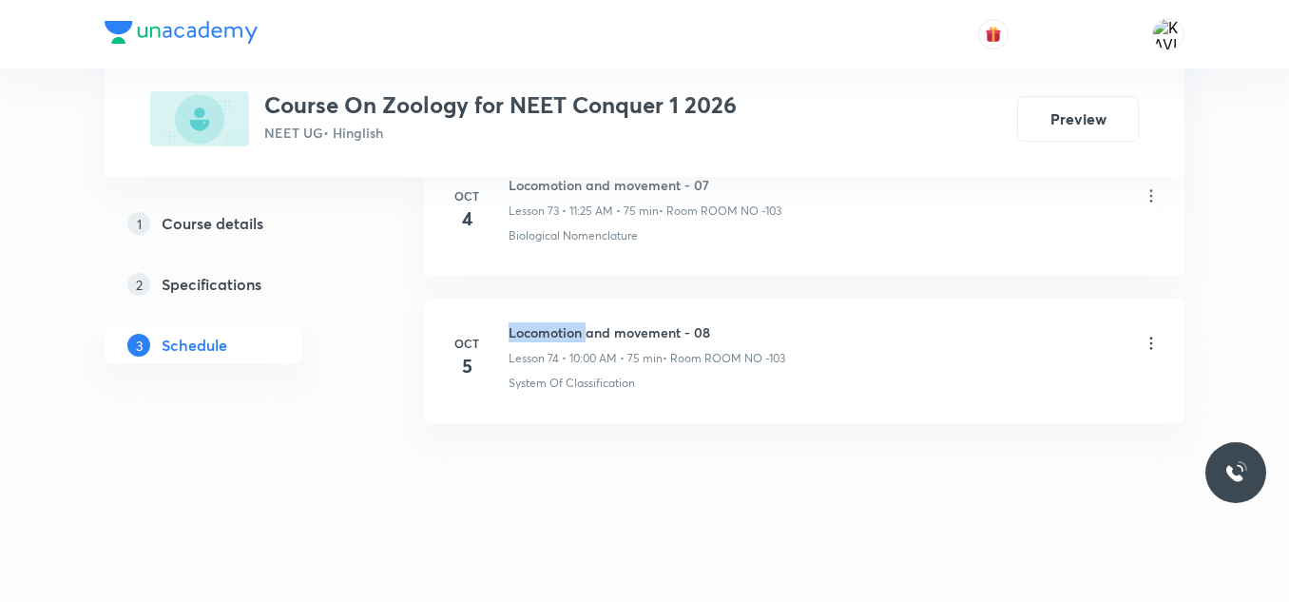
click at [547, 334] on h6 "Locomotion and movement - 08" at bounding box center [647, 332] width 277 height 20
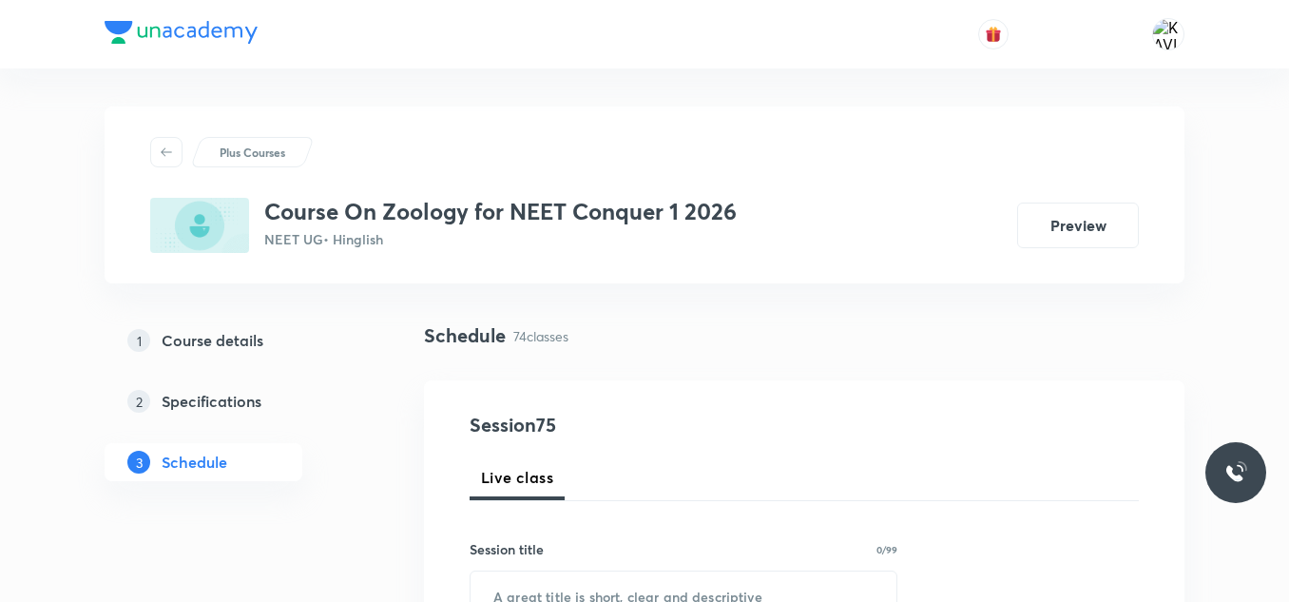
scroll to position [203, 0]
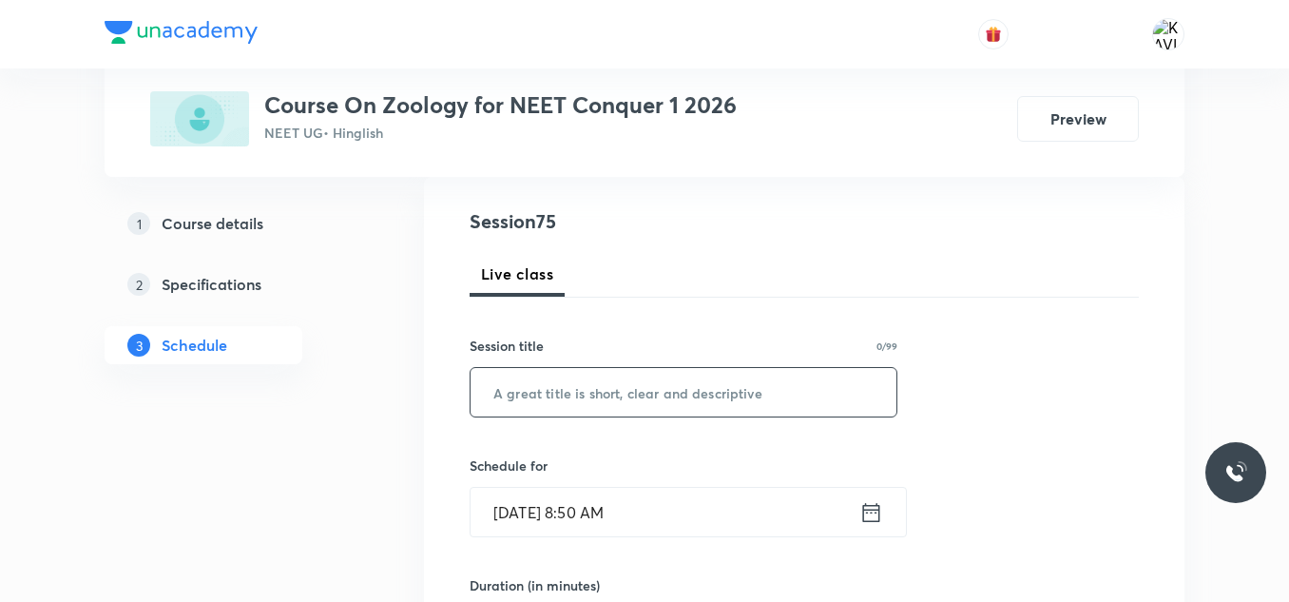
click at [610, 409] on input "text" at bounding box center [684, 392] width 426 height 48
paste input "Locomotion and movement - 08"
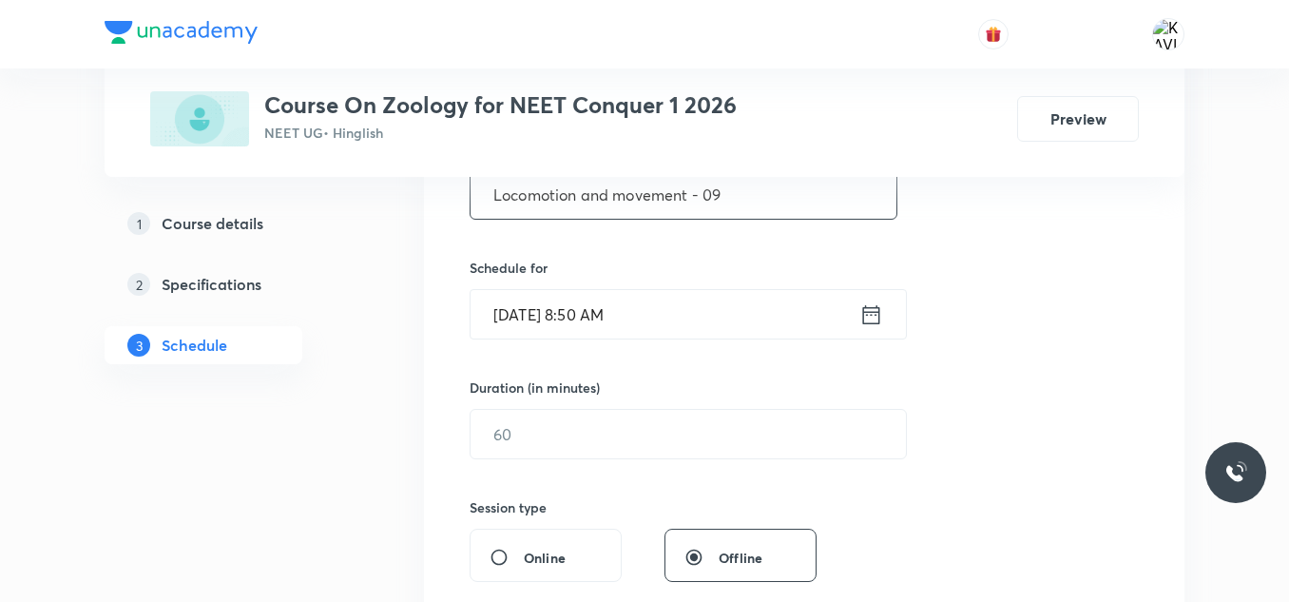
scroll to position [408, 0]
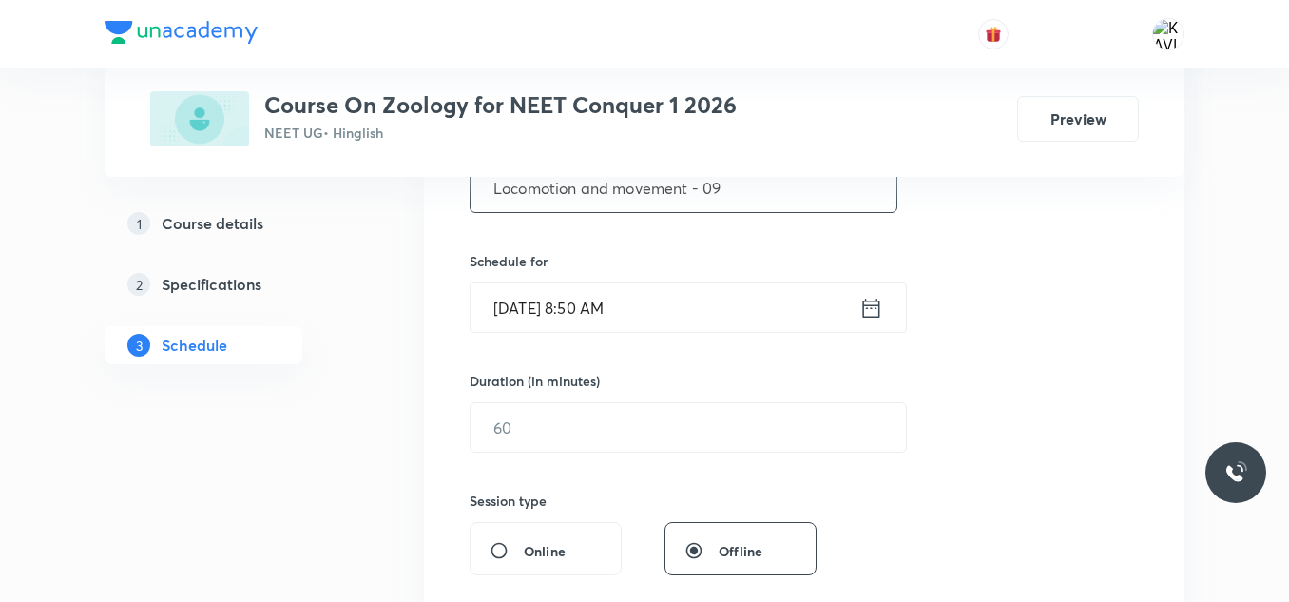
type input "Locomotion and movement - 09"
click at [866, 309] on icon at bounding box center [871, 308] width 24 height 27
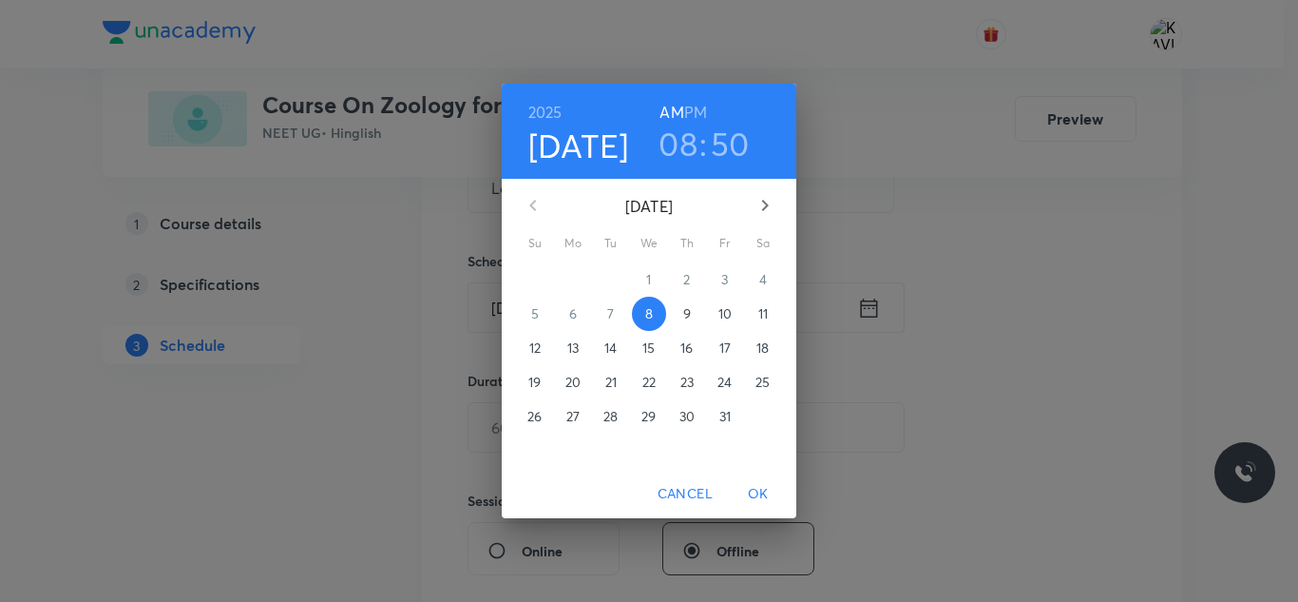
click at [694, 107] on h6 "PM" at bounding box center [695, 112] width 23 height 27
click at [688, 134] on h3 "08" at bounding box center [678, 144] width 39 height 40
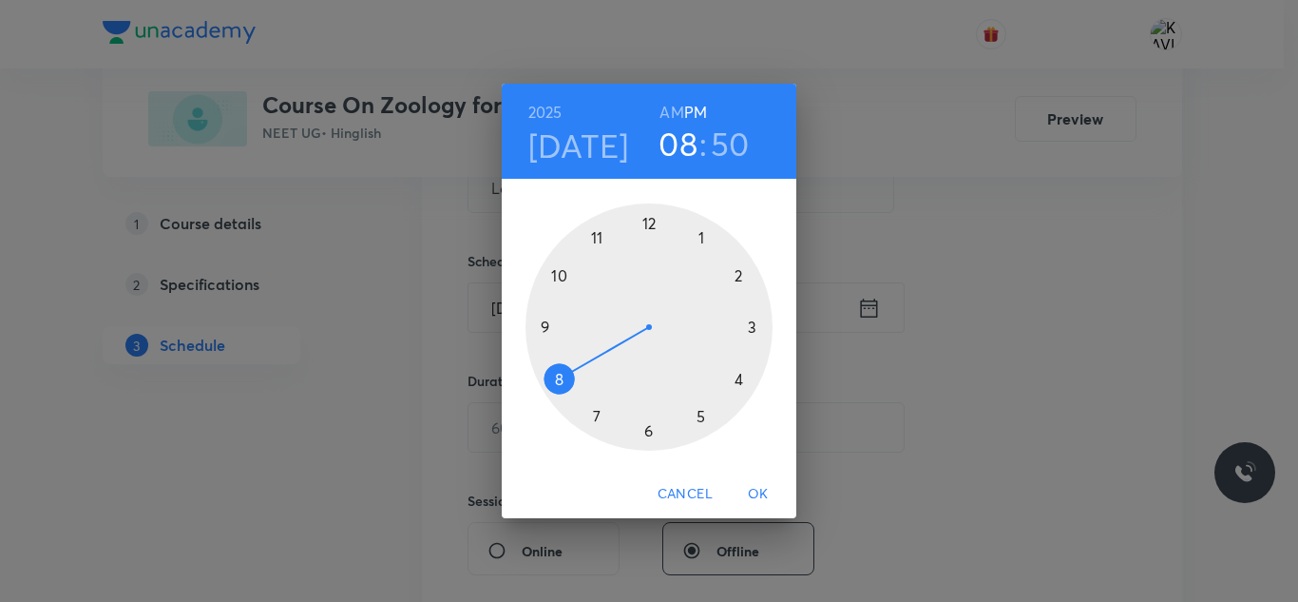
click at [651, 219] on div at bounding box center [649, 326] width 247 height 247
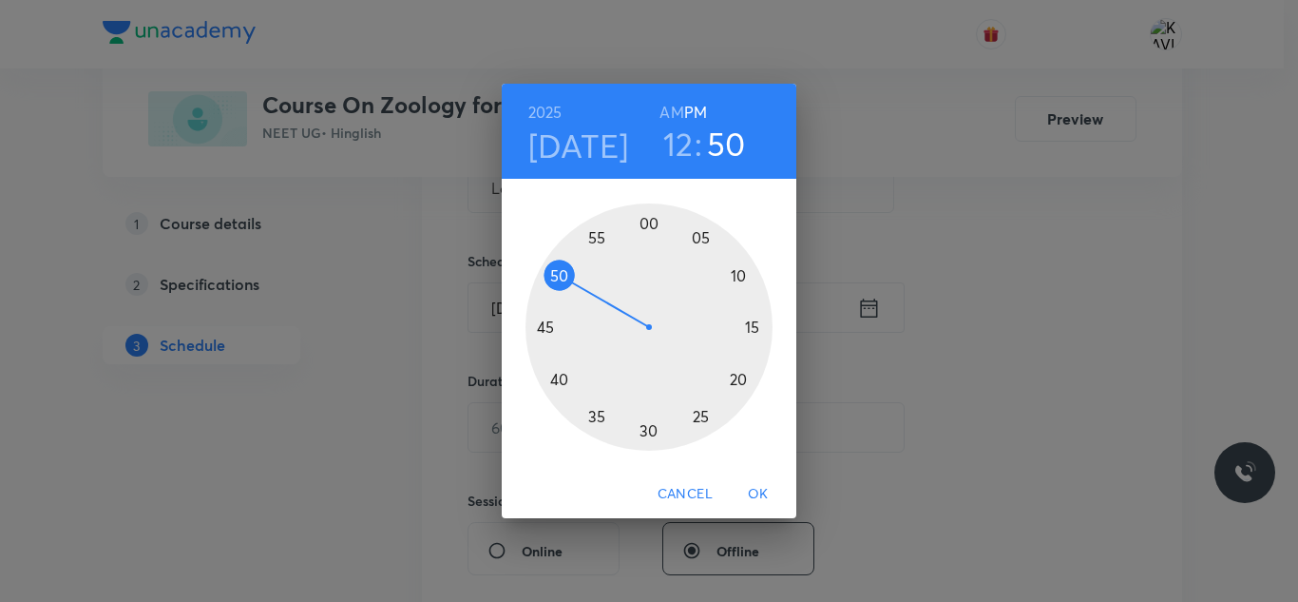
click at [553, 273] on div at bounding box center [649, 326] width 247 height 247
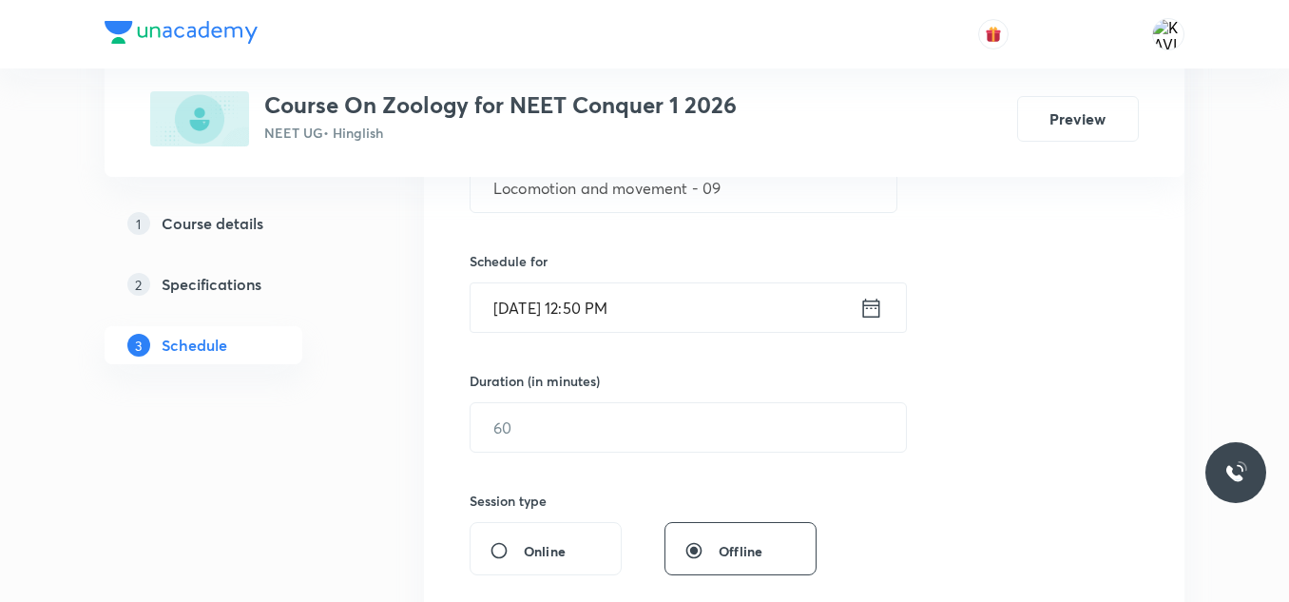
scroll to position [574, 0]
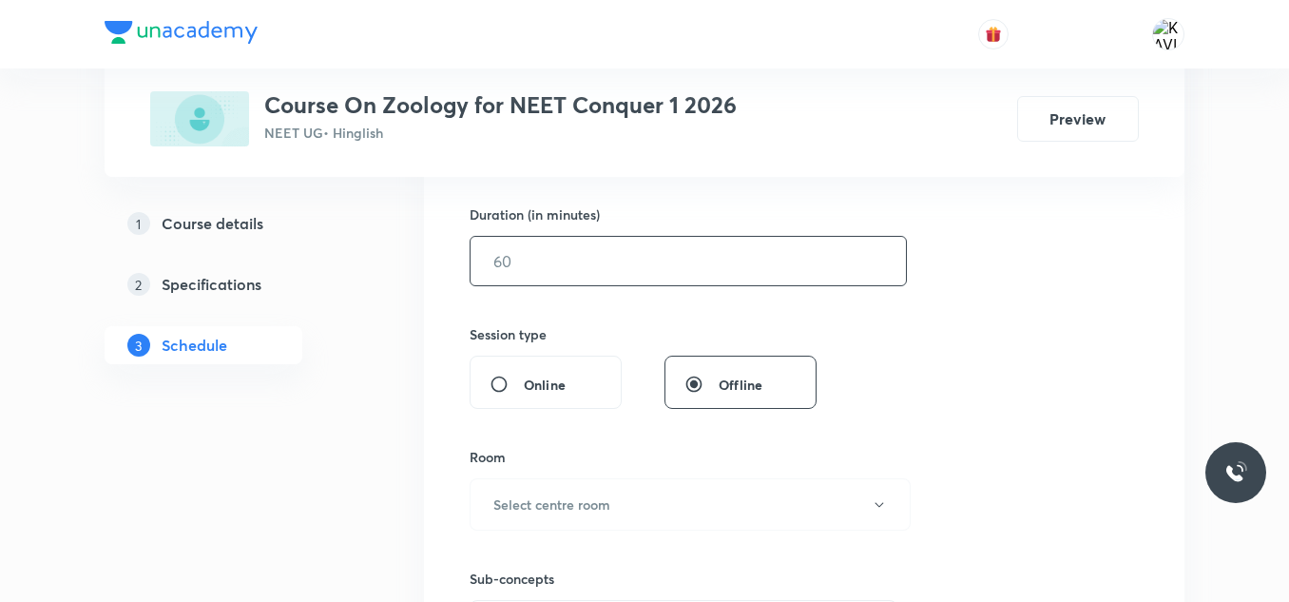
click at [550, 282] on input "text" at bounding box center [688, 261] width 435 height 48
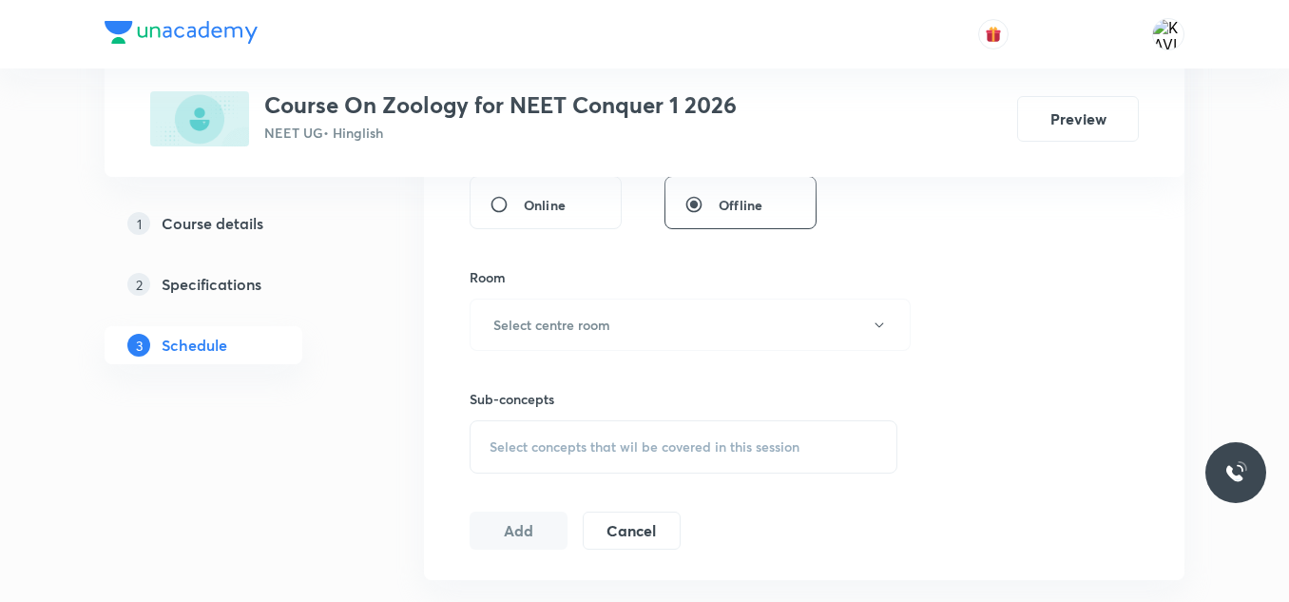
scroll to position [759, 0]
type input "75"
click at [570, 325] on h6 "Select centre room" at bounding box center [551, 320] width 117 height 20
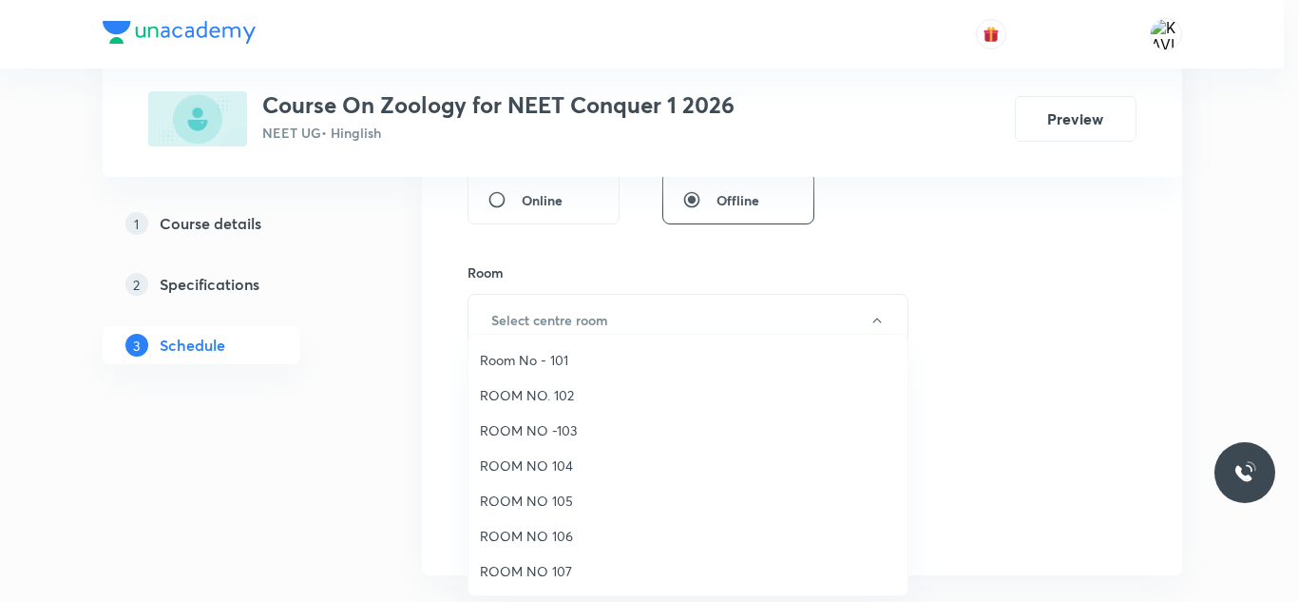
click at [560, 395] on span "ROOM NO. 102" at bounding box center [688, 395] width 416 height 20
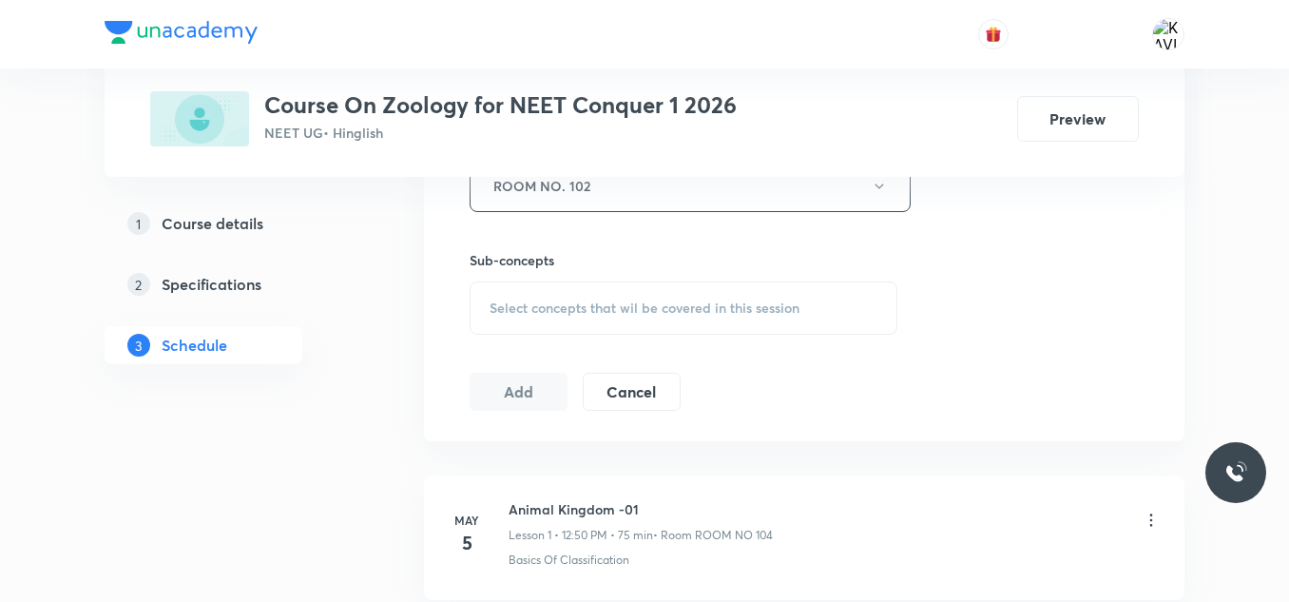
scroll to position [894, 0]
click at [587, 284] on div "Select concepts that wil be covered in this session" at bounding box center [684, 305] width 428 height 53
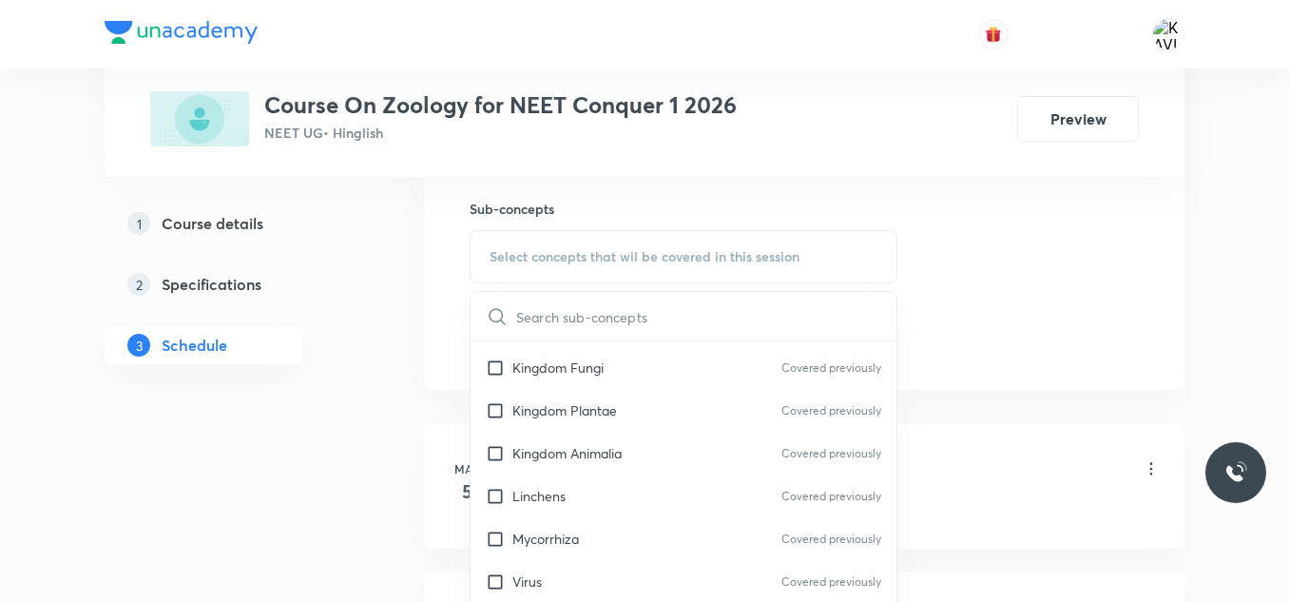
scroll to position [889, 0]
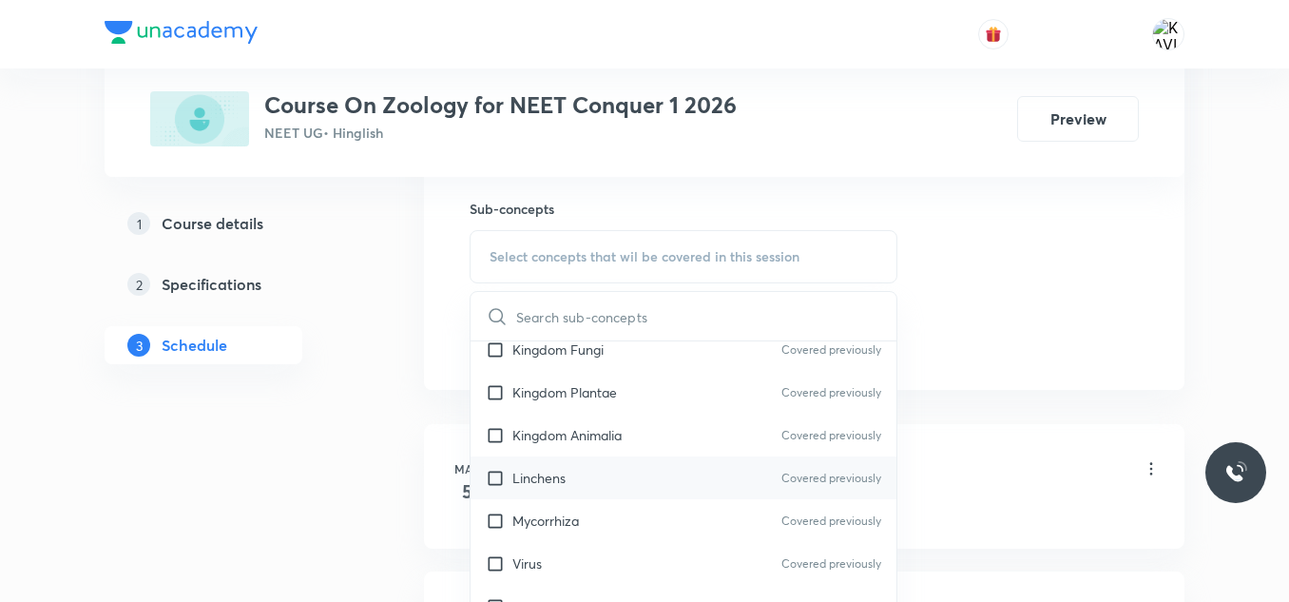
click at [566, 472] on p "Linchens" at bounding box center [538, 478] width 53 height 20
checkbox input "true"
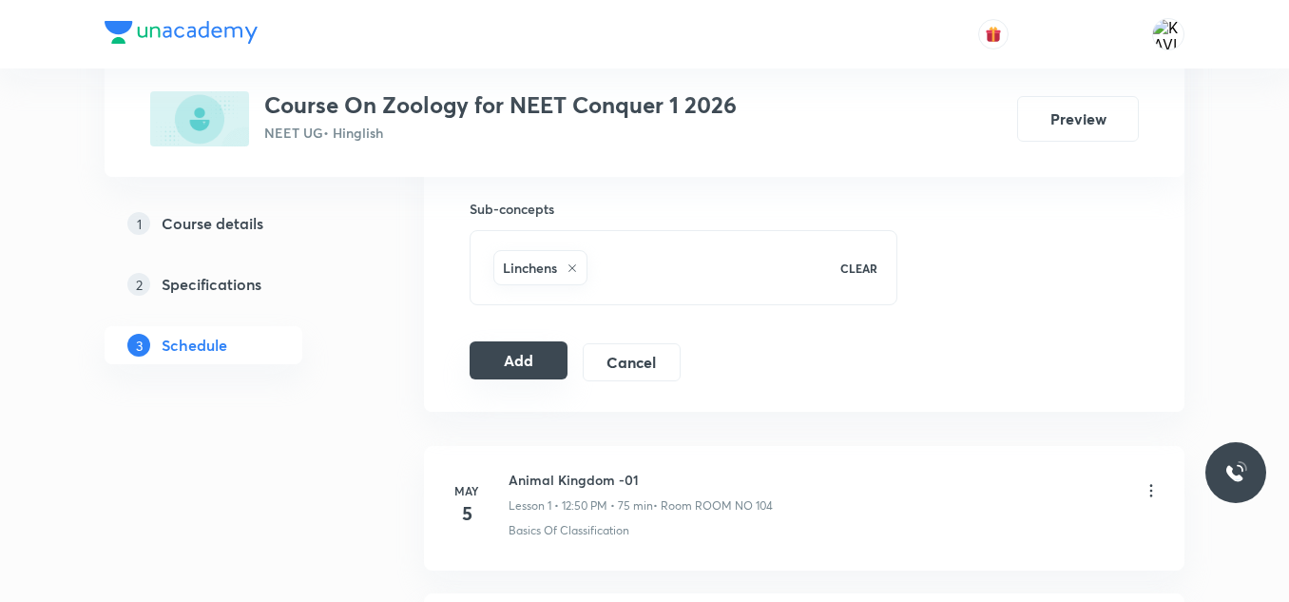
click at [492, 365] on button "Add" at bounding box center [519, 360] width 98 height 38
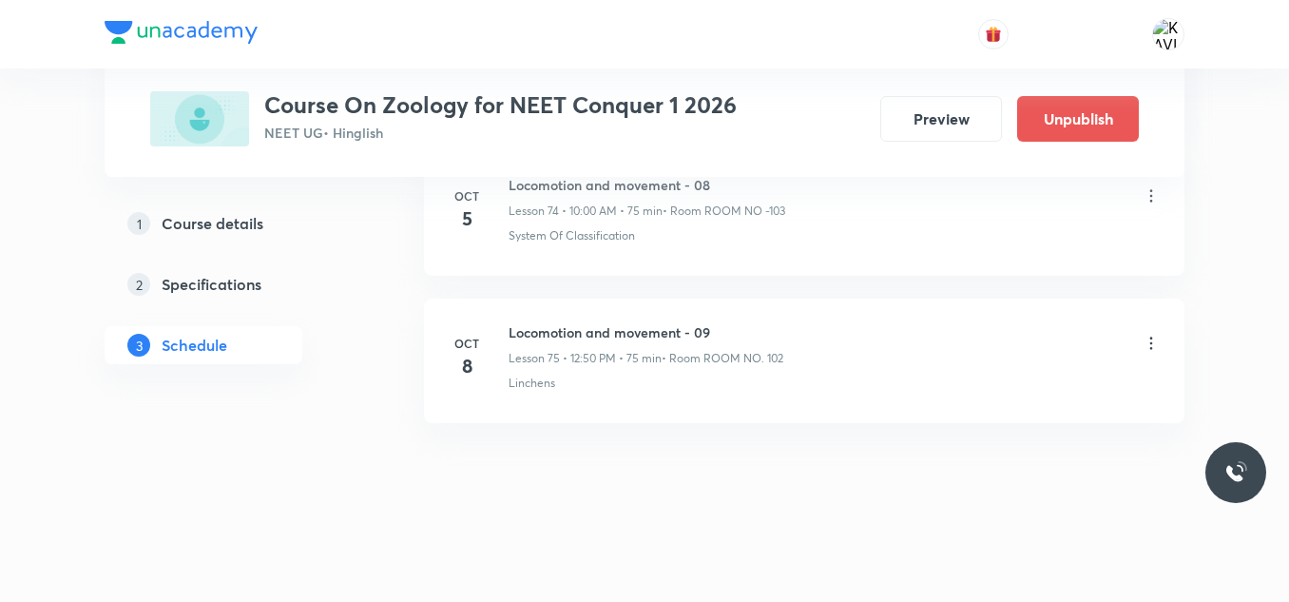
scroll to position [10903, 0]
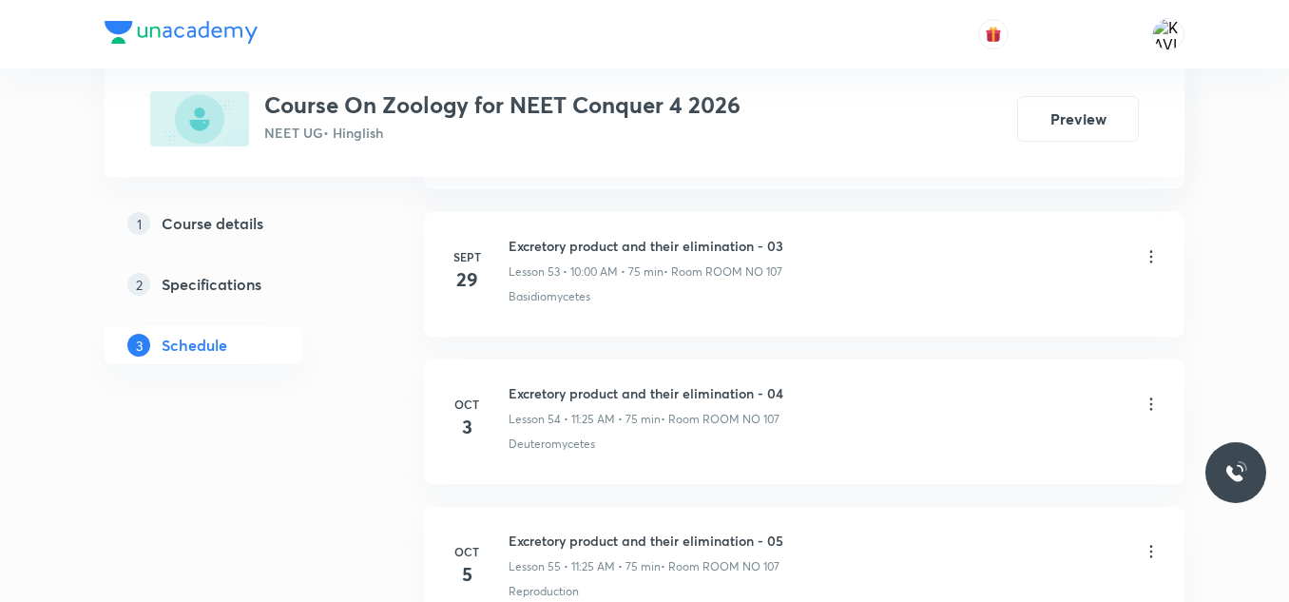
scroll to position [9025, 0]
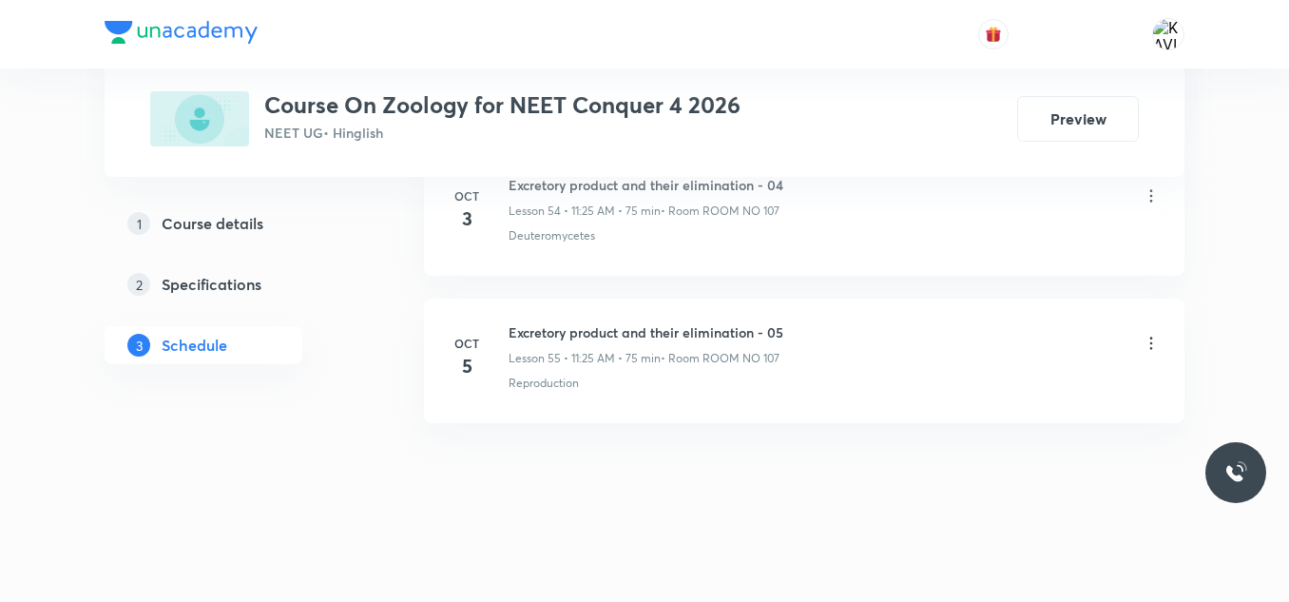
click at [628, 329] on h6 "Excretory product and their elimination - 05" at bounding box center [646, 332] width 275 height 20
copy h6 "Excretory product and their elimination - 05"
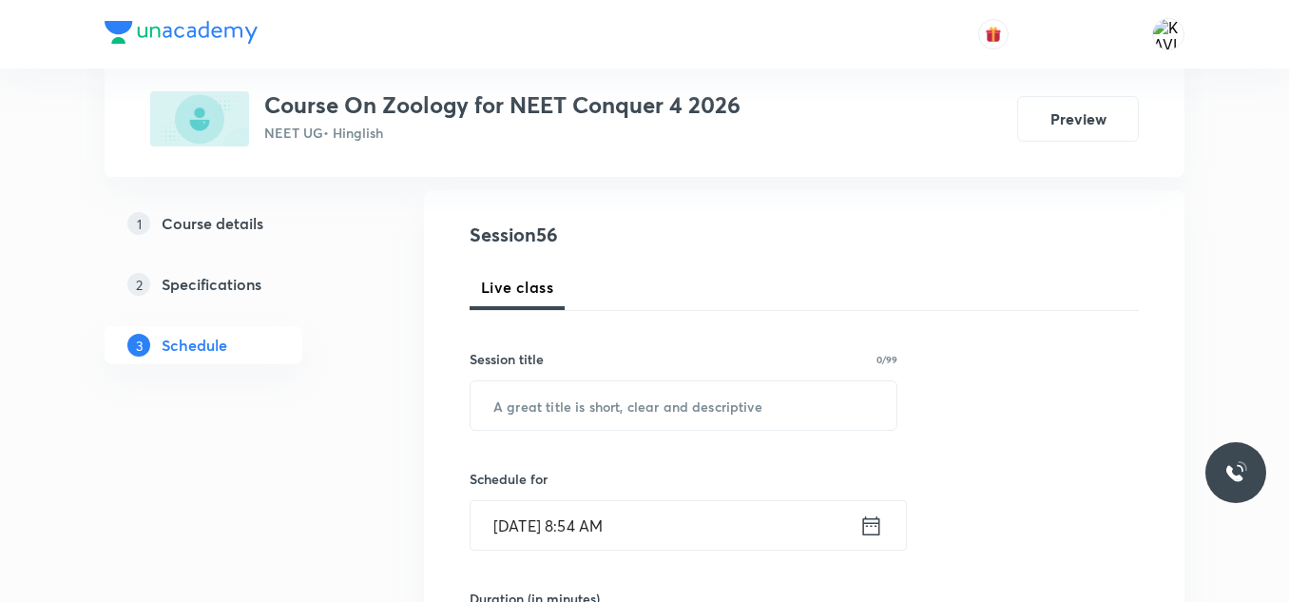
scroll to position [198, 0]
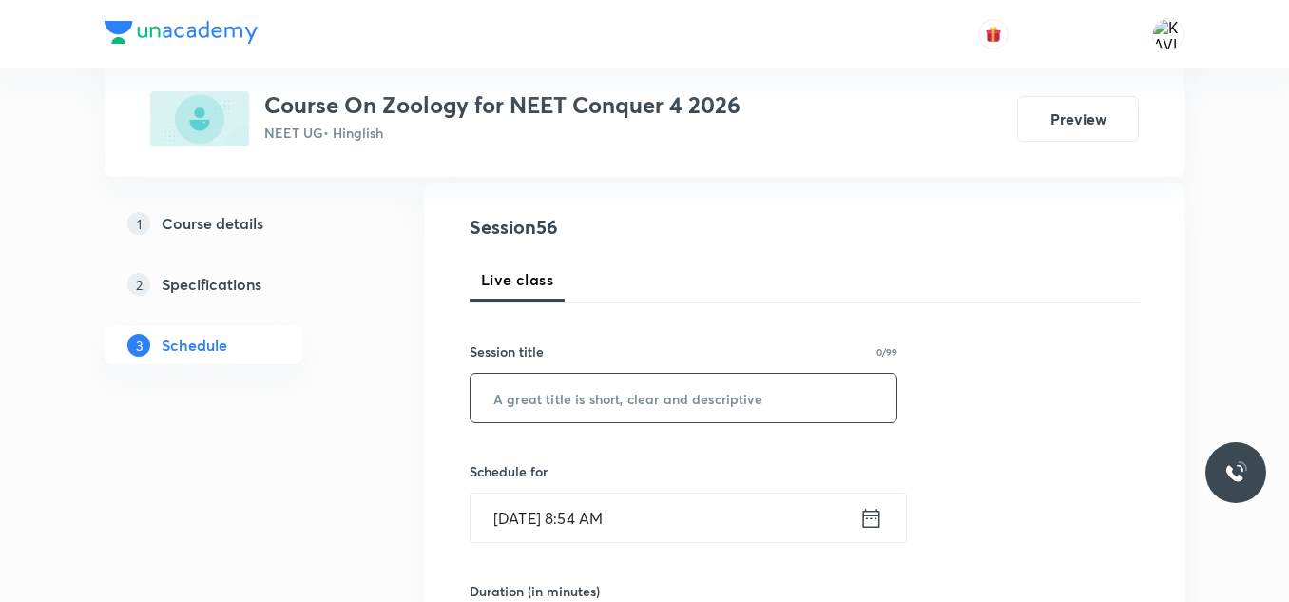
click at [587, 407] on input "text" at bounding box center [684, 398] width 426 height 48
paste input "Excretory product and their elimination - 05"
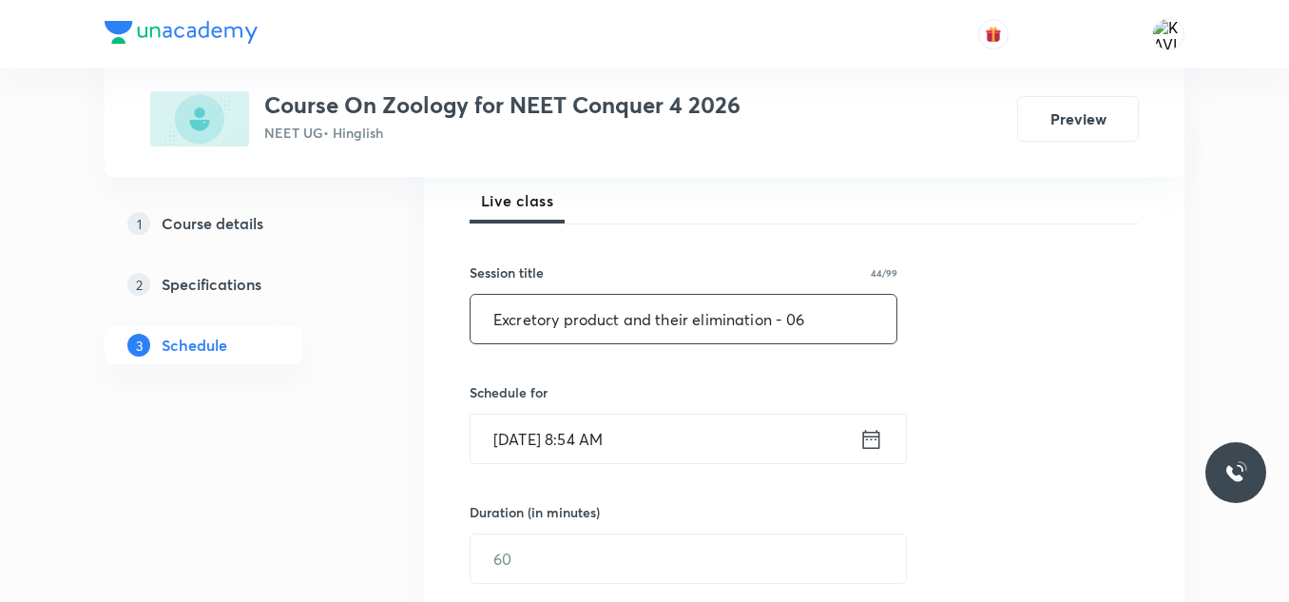
type input "Excretory product and their elimination - 06"
click at [869, 434] on icon at bounding box center [871, 439] width 24 height 27
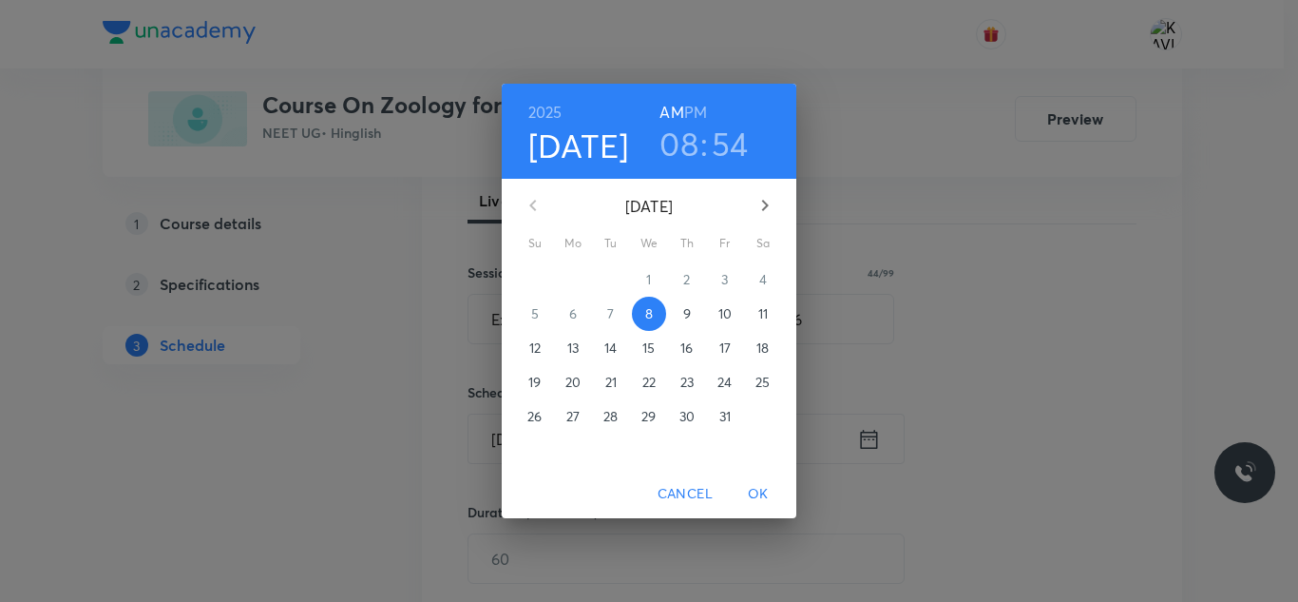
click at [680, 145] on h3 "08" at bounding box center [679, 144] width 39 height 40
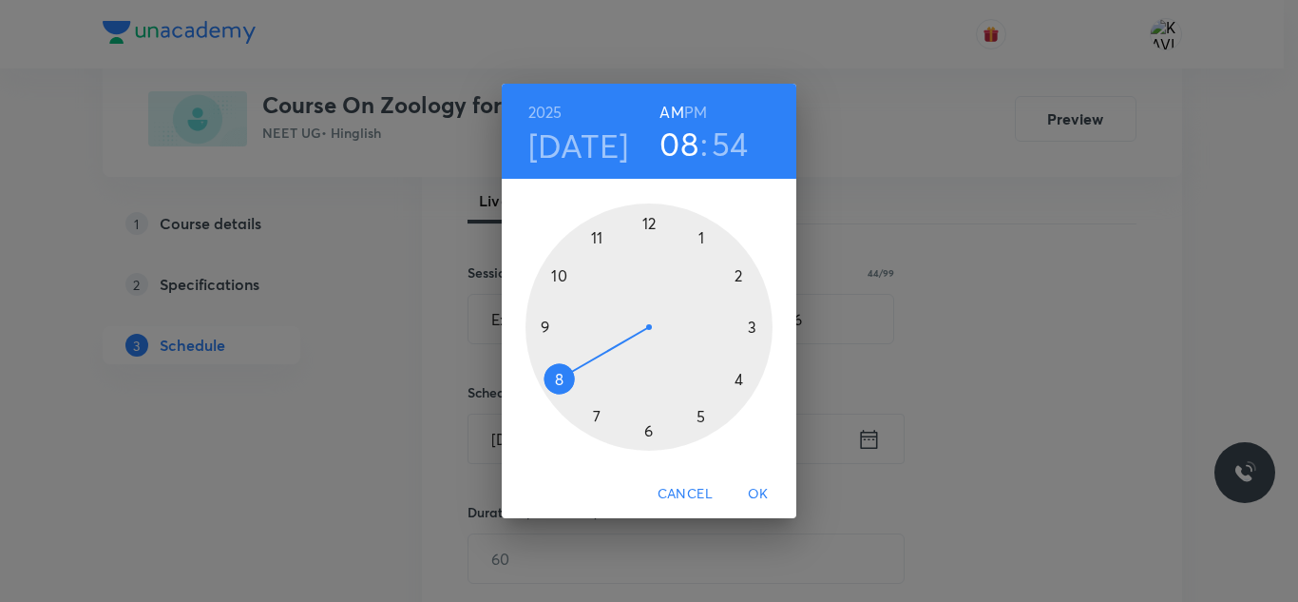
click at [558, 278] on div at bounding box center [649, 326] width 247 height 247
click at [652, 224] on div at bounding box center [649, 326] width 247 height 247
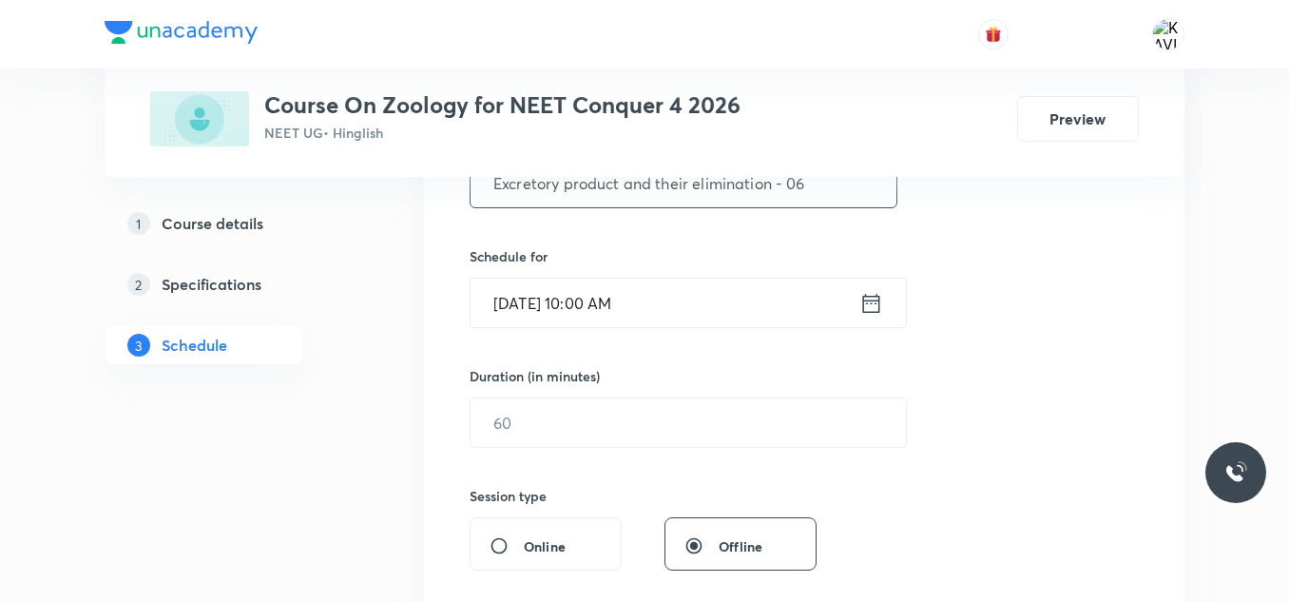
scroll to position [413, 0]
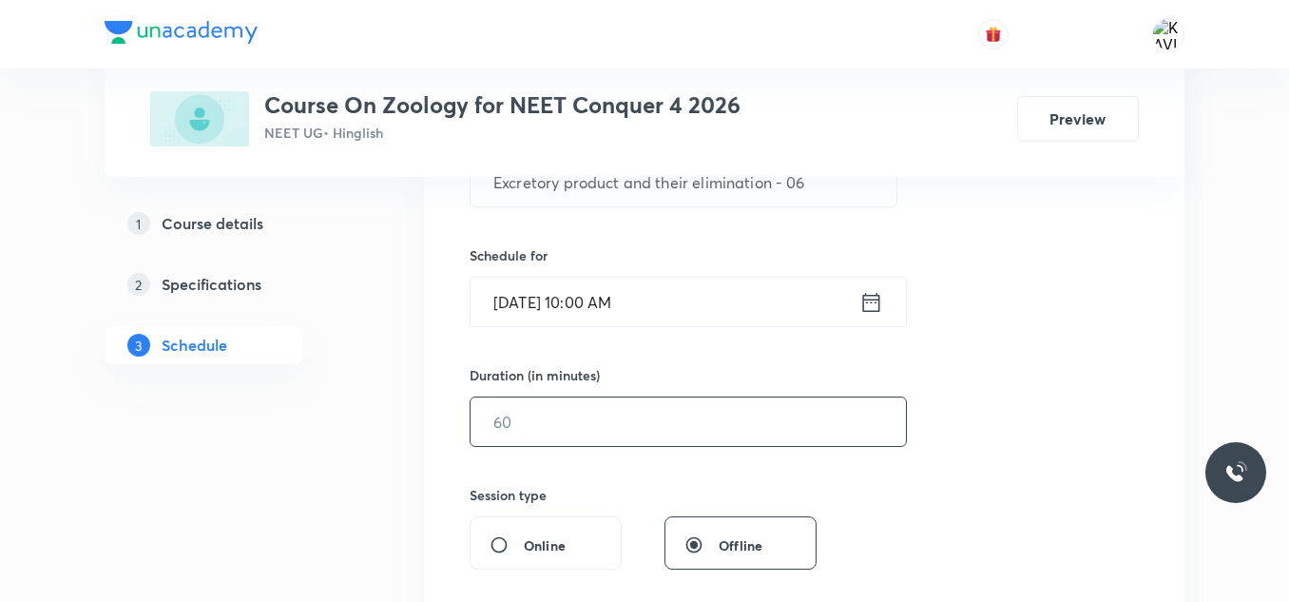
click at [550, 412] on input "text" at bounding box center [688, 421] width 435 height 48
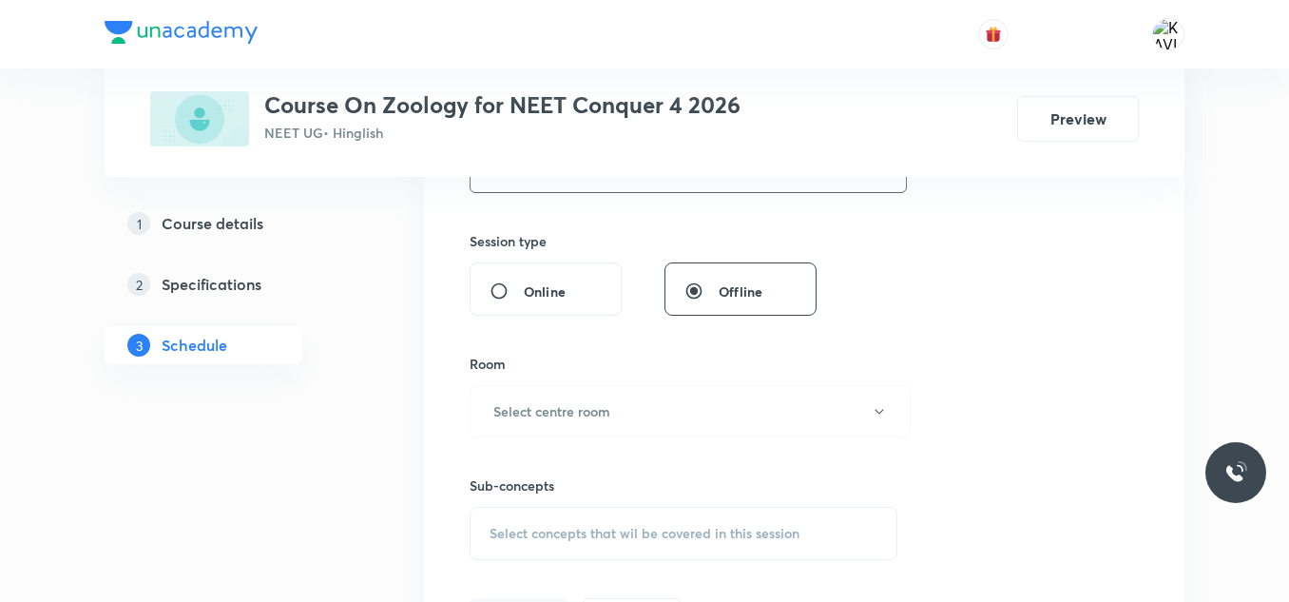
scroll to position [673, 0]
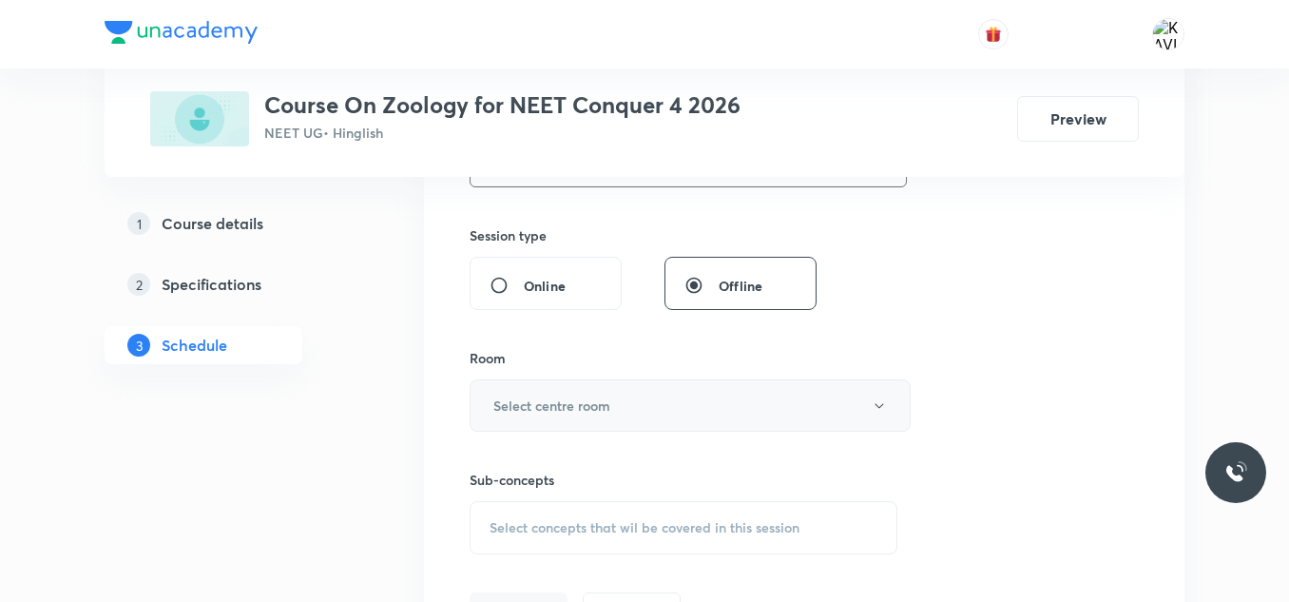
type input "75"
click at [594, 403] on h6 "Select centre room" at bounding box center [551, 405] width 117 height 20
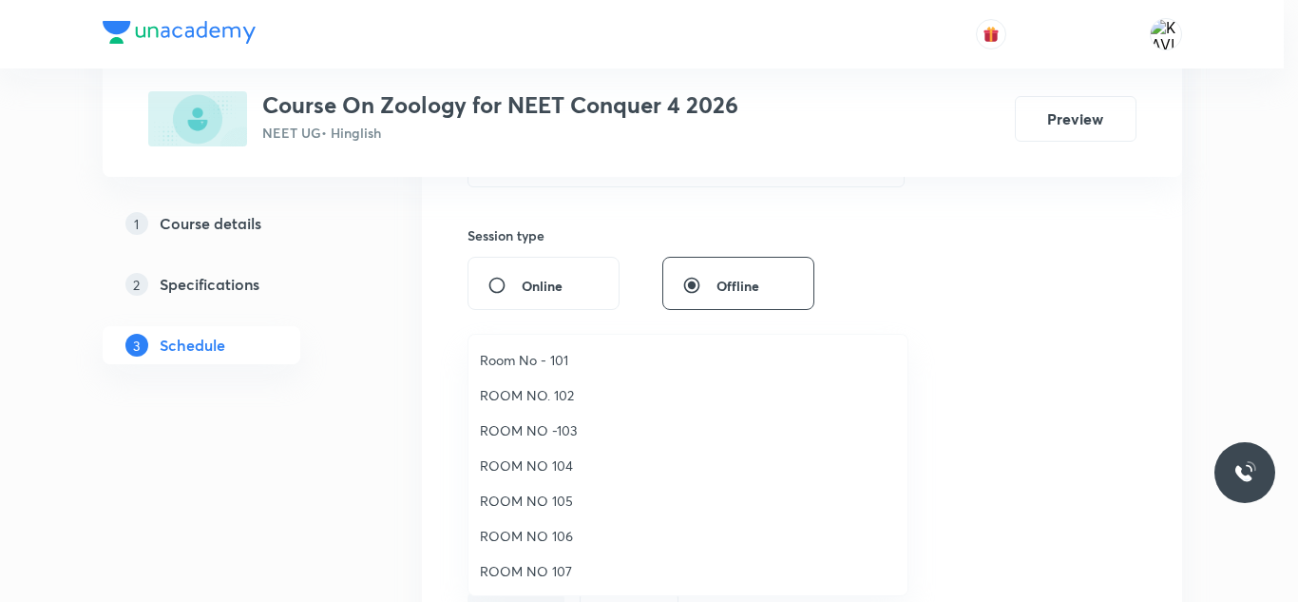
click at [555, 580] on span "ROOM NO 107" at bounding box center [688, 571] width 416 height 20
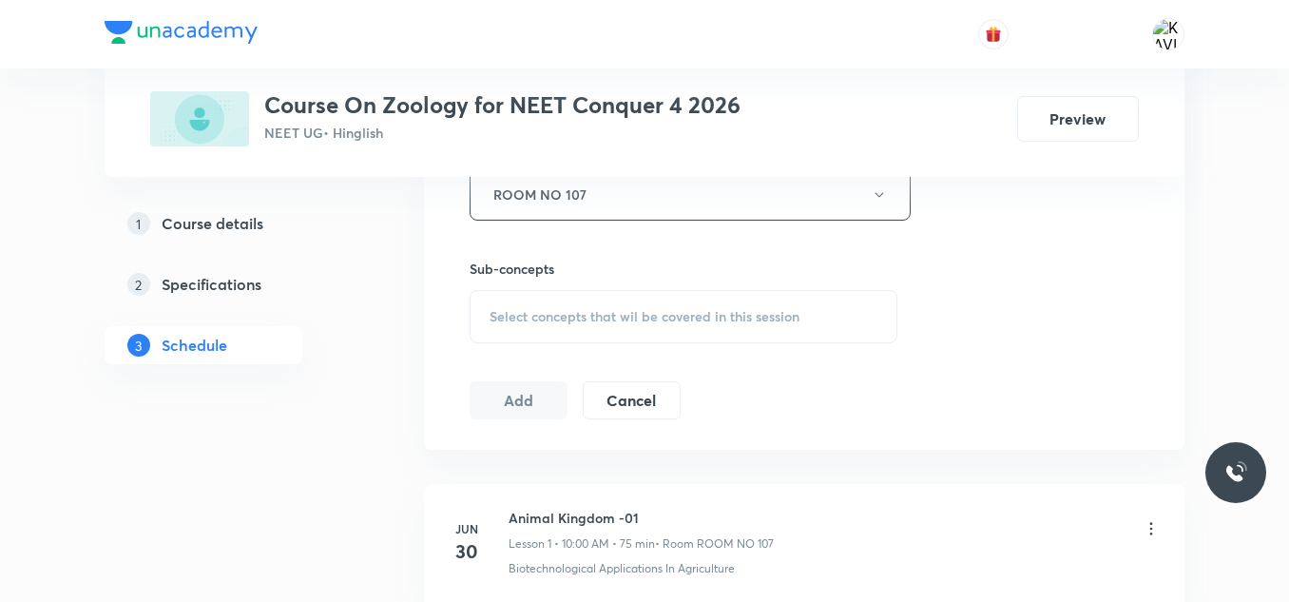
scroll to position [888, 0]
click at [599, 314] on span "Select concepts that wil be covered in this session" at bounding box center [645, 312] width 310 height 15
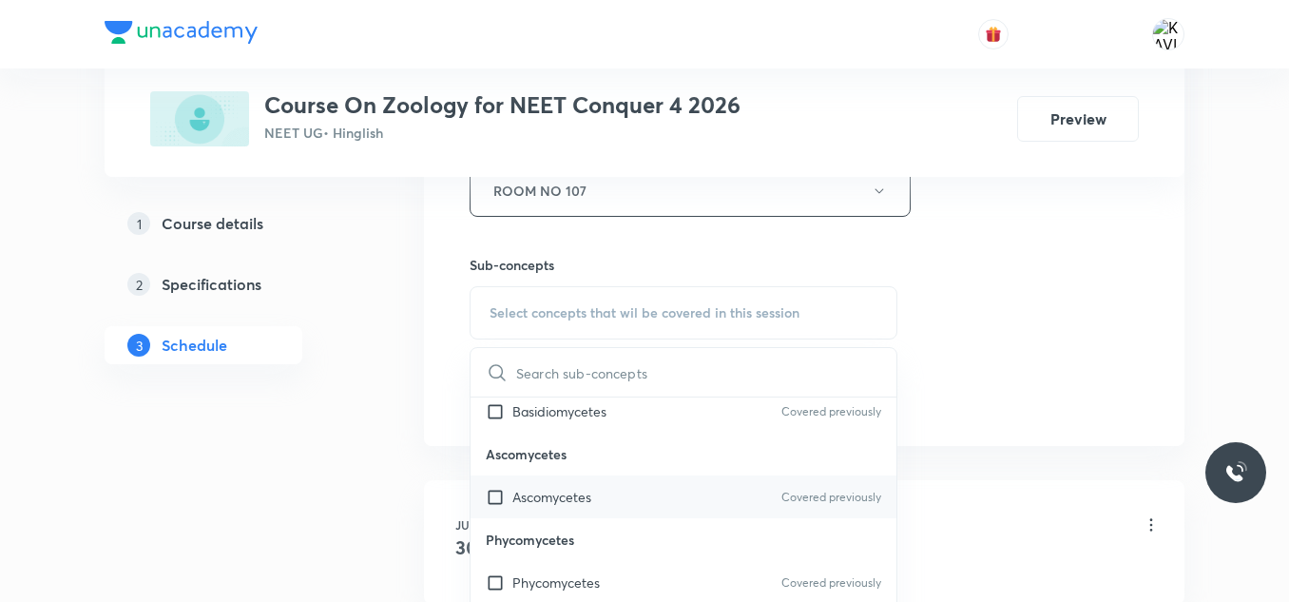
scroll to position [914, 0]
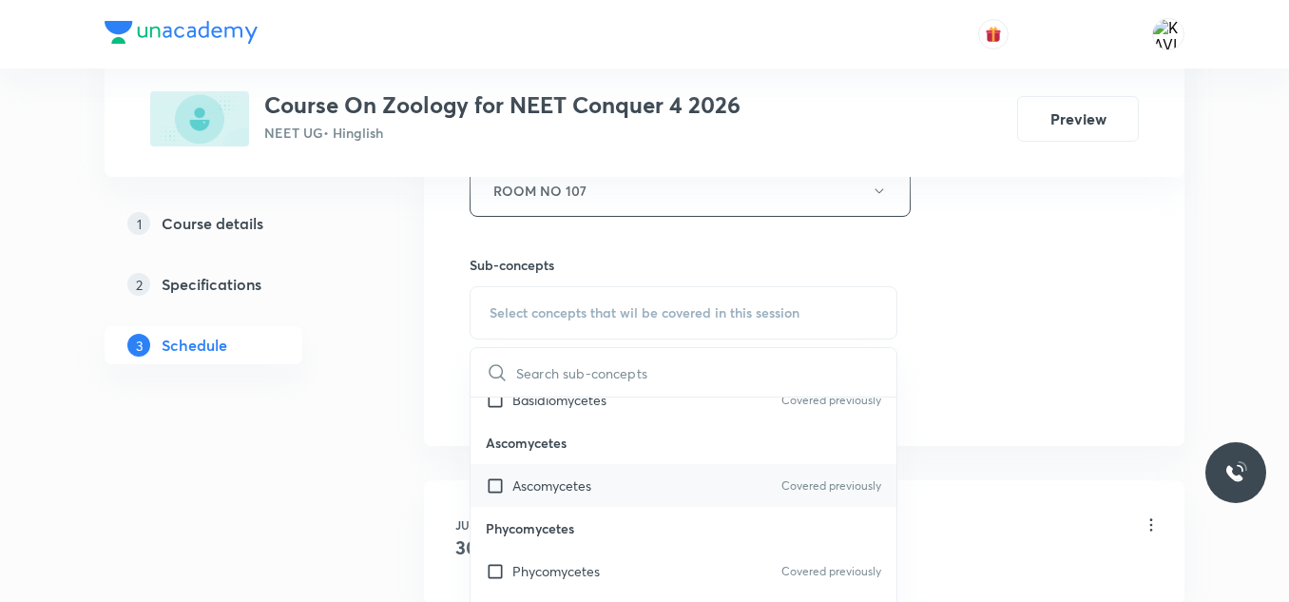
click at [578, 480] on p "Ascomycetes" at bounding box center [551, 485] width 79 height 20
checkbox input "true"
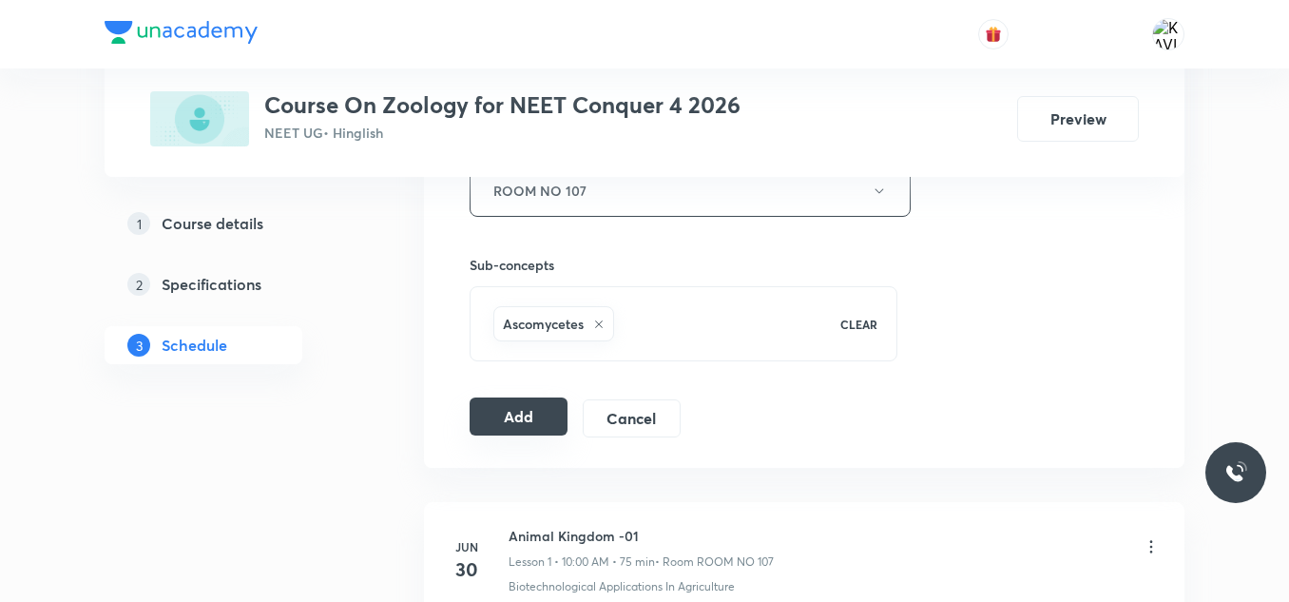
click at [495, 423] on button "Add" at bounding box center [519, 416] width 98 height 38
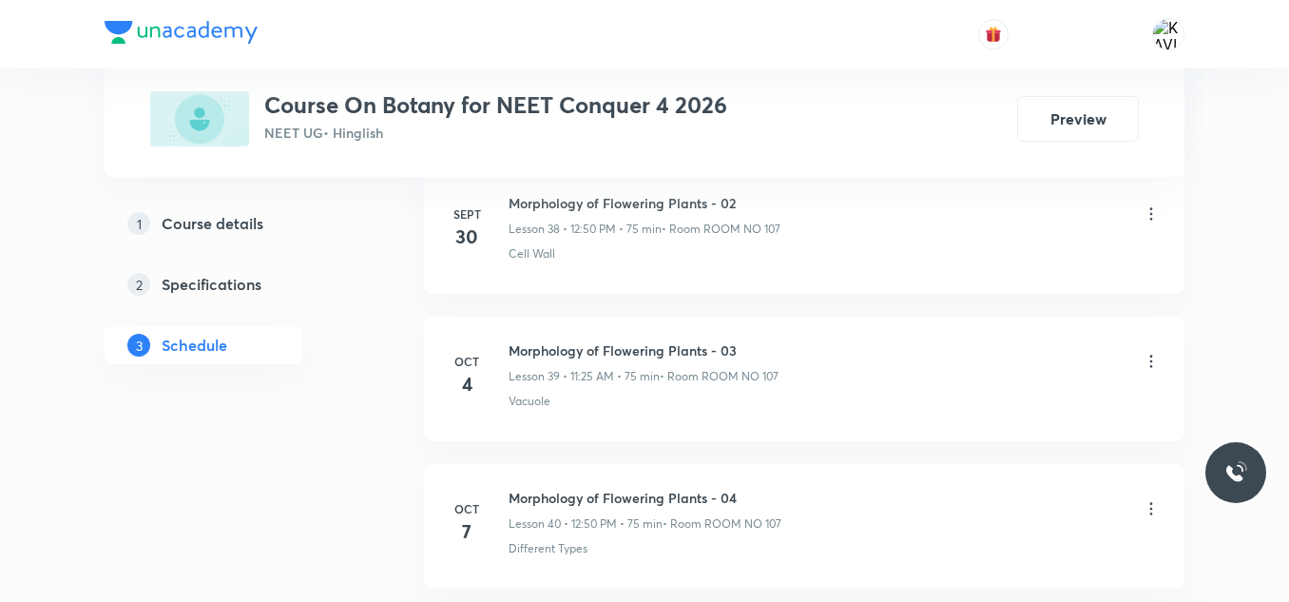
scroll to position [6815, 0]
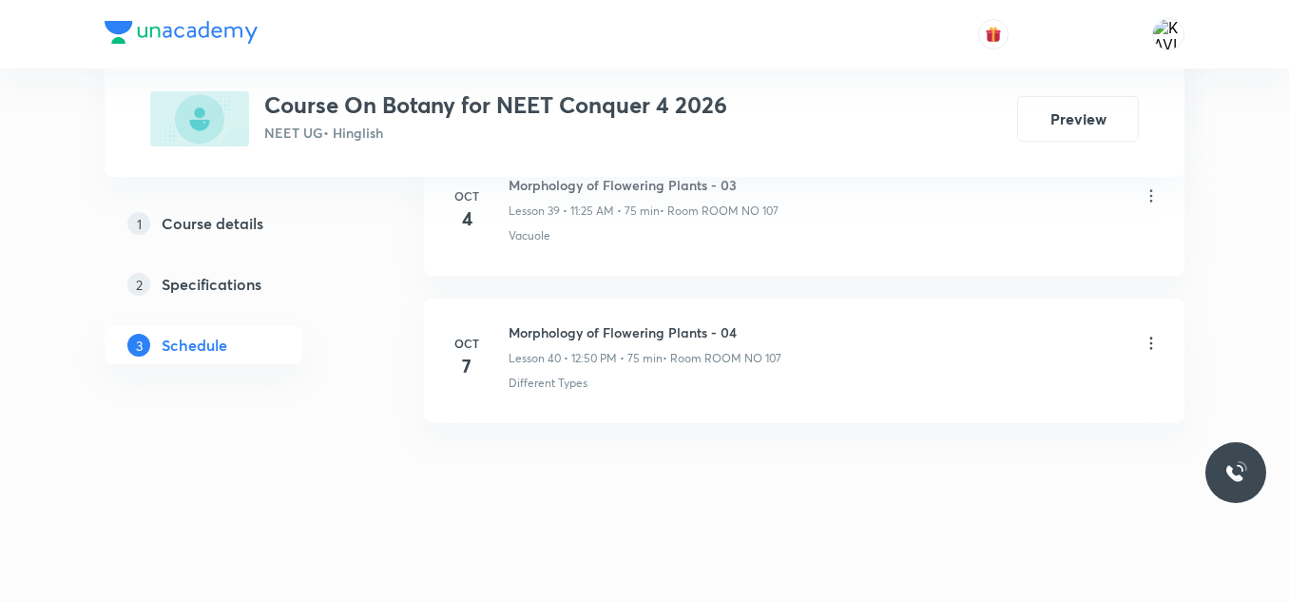
click at [586, 330] on h6 "Morphology of Flowering Plants - 04" at bounding box center [645, 332] width 273 height 20
copy h6 "Morphology of Flowering Plants - 04"
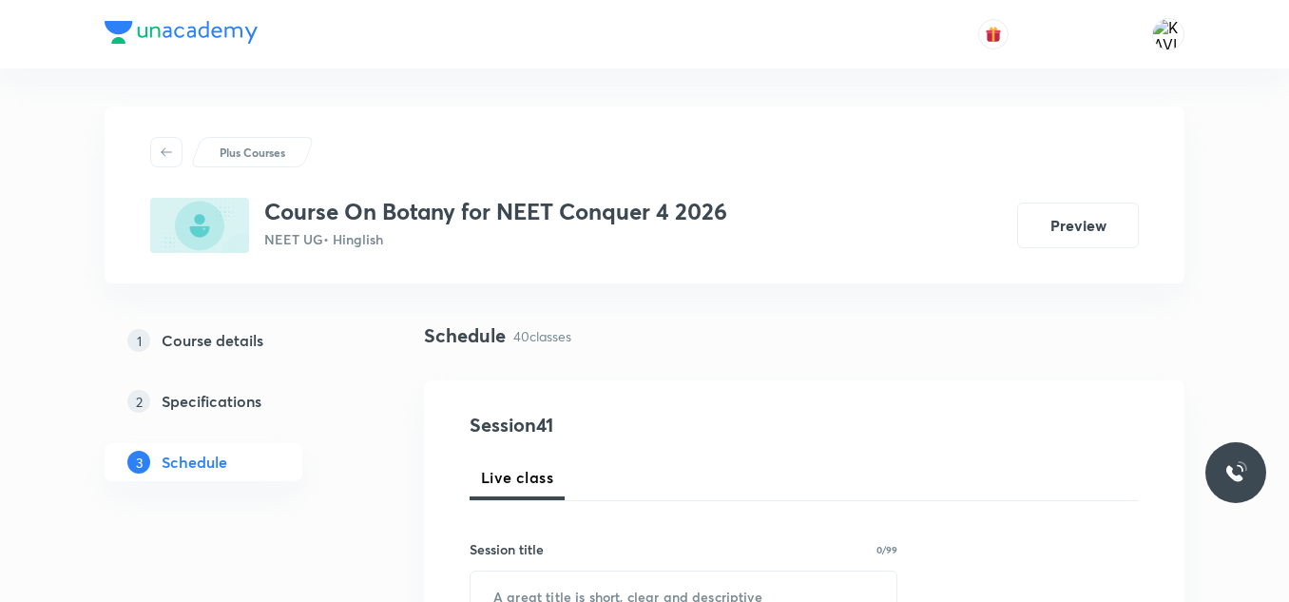
scroll to position [121, 0]
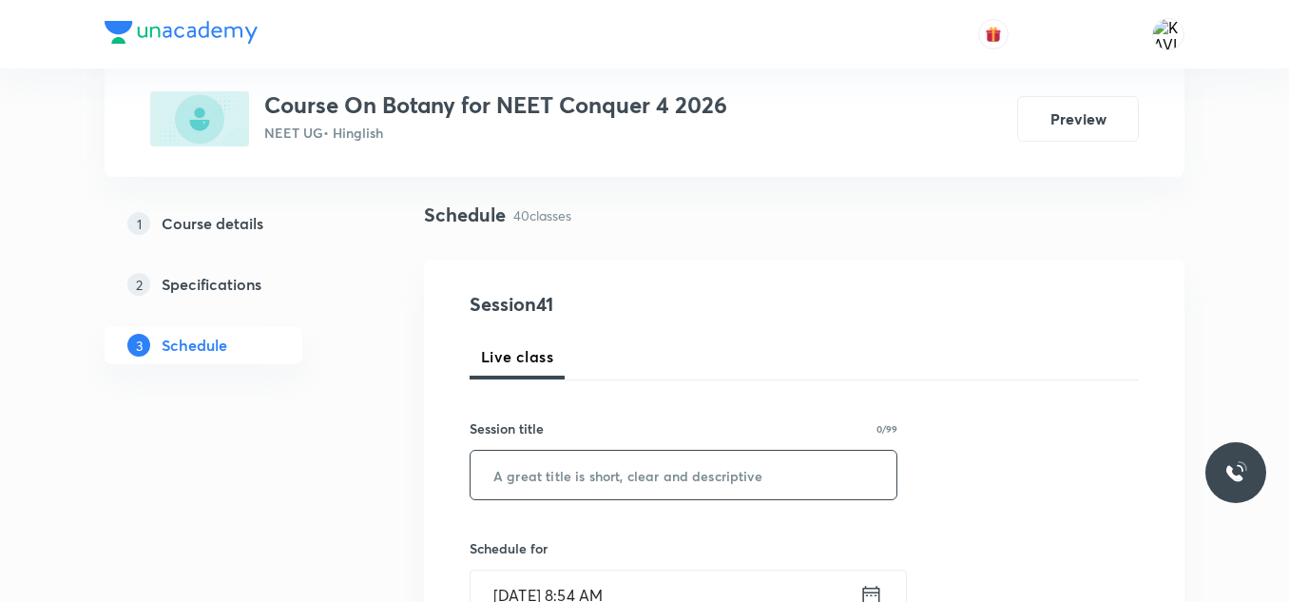
click at [506, 471] on input "text" at bounding box center [684, 475] width 426 height 48
paste input "Morphology of Flowering Plants - 04"
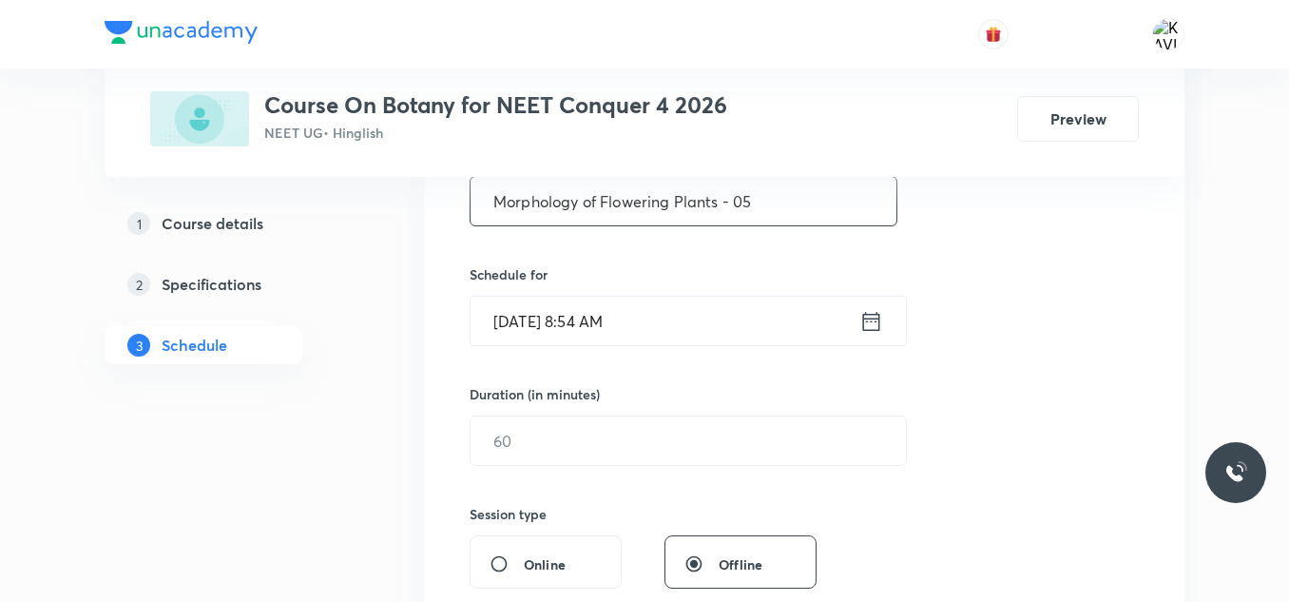
scroll to position [395, 0]
type input "Morphology of Flowering Plants - 05"
click at [866, 318] on icon at bounding box center [871, 320] width 24 height 27
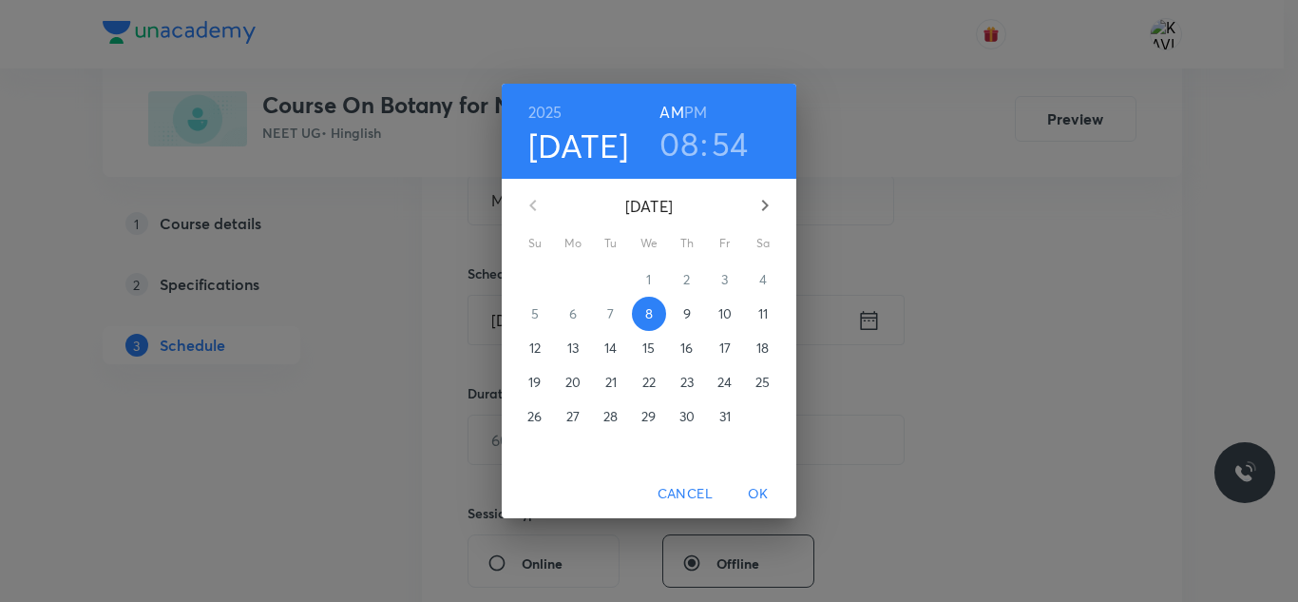
click at [682, 149] on h3 "08" at bounding box center [679, 144] width 39 height 40
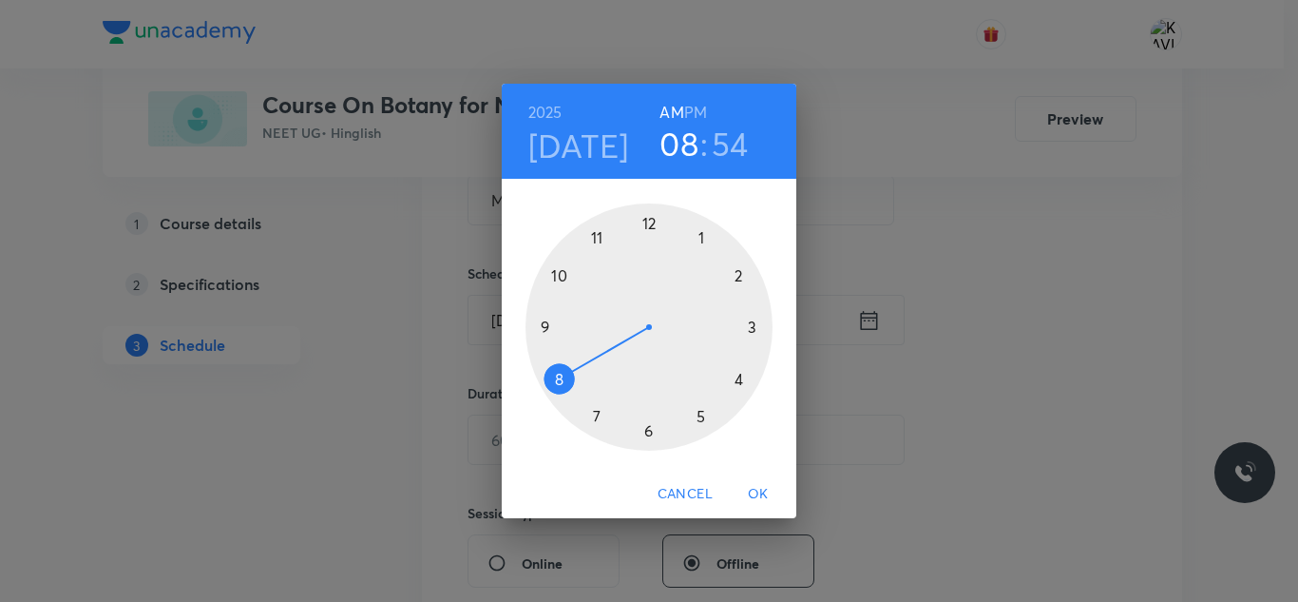
click at [596, 236] on div at bounding box center [649, 326] width 247 height 247
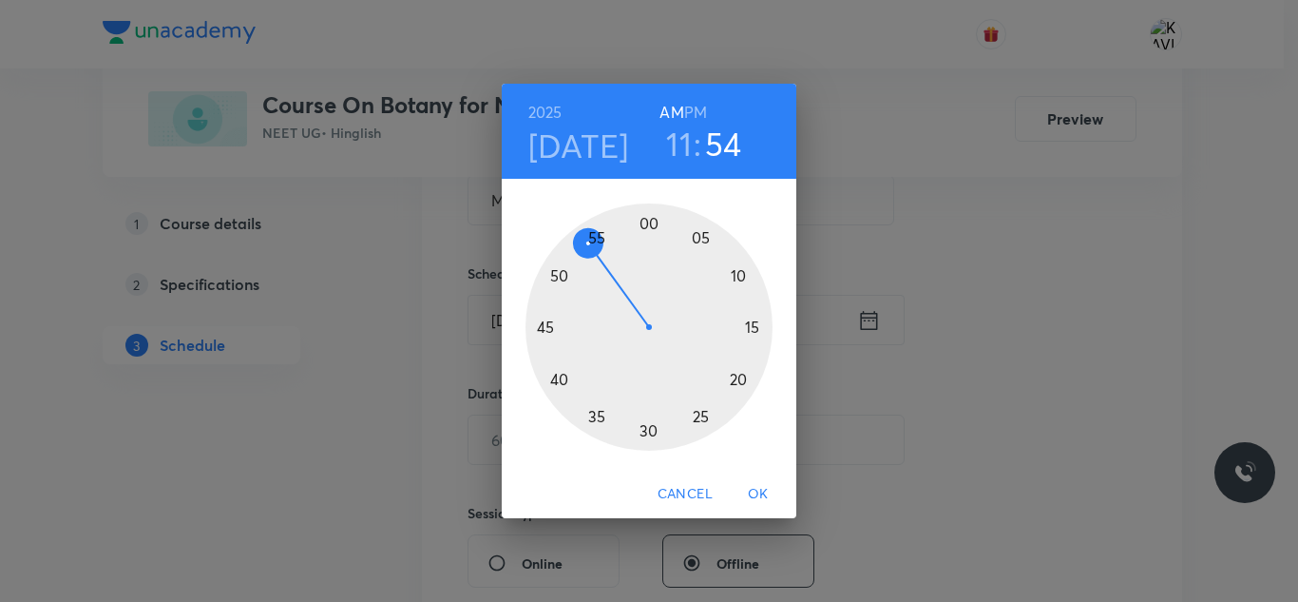
click at [703, 411] on div at bounding box center [649, 326] width 247 height 247
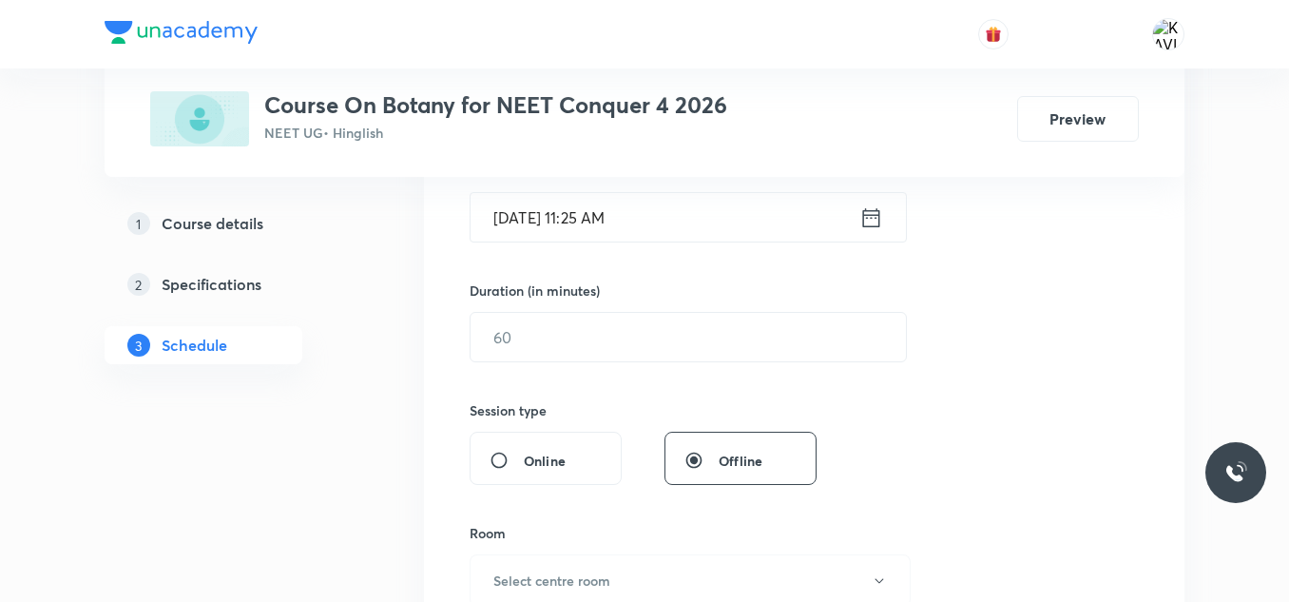
scroll to position [503, 0]
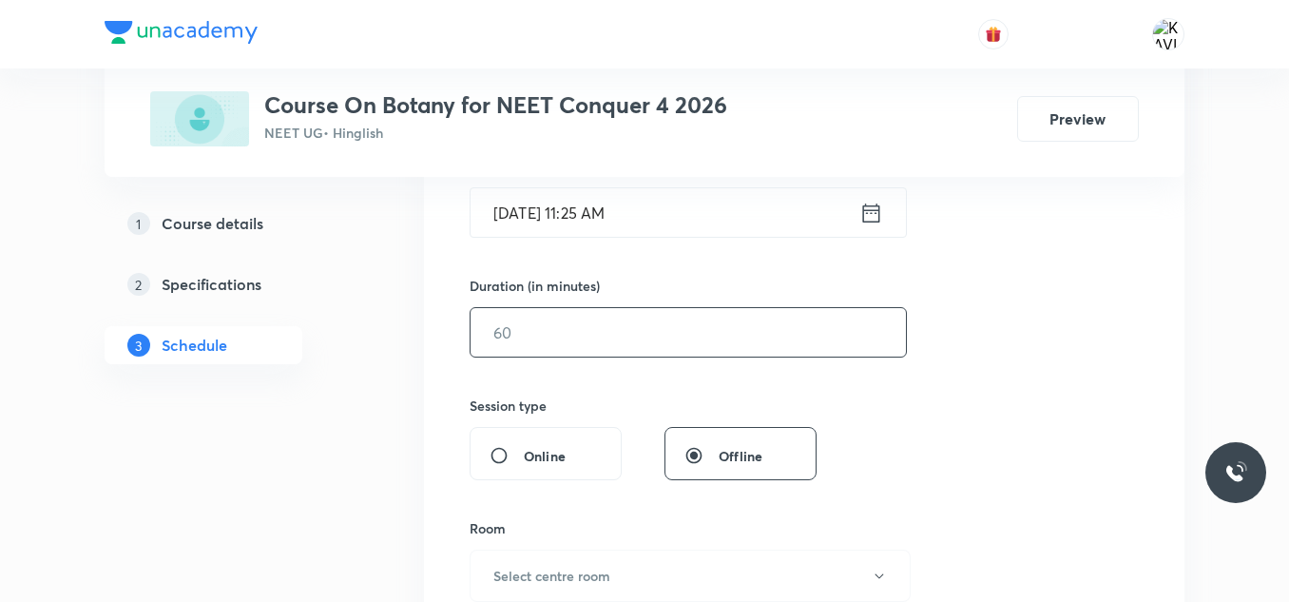
click at [497, 330] on input "text" at bounding box center [688, 332] width 435 height 48
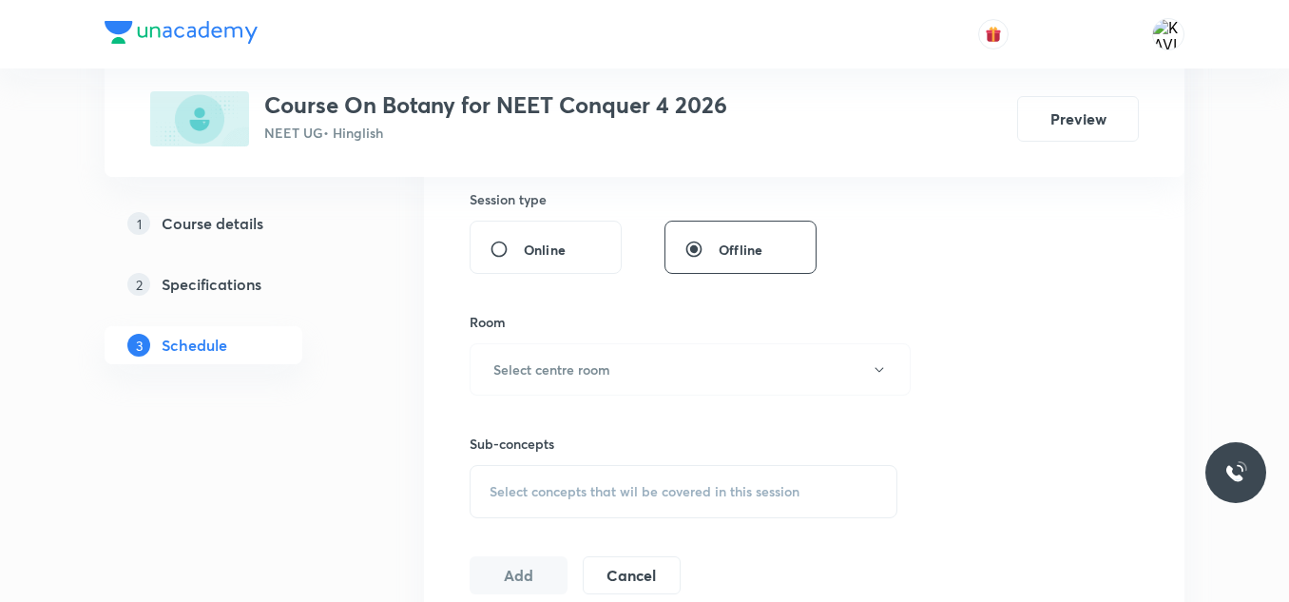
scroll to position [710, 0]
type input "75"
click at [608, 350] on button "Select centre room" at bounding box center [690, 368] width 441 height 52
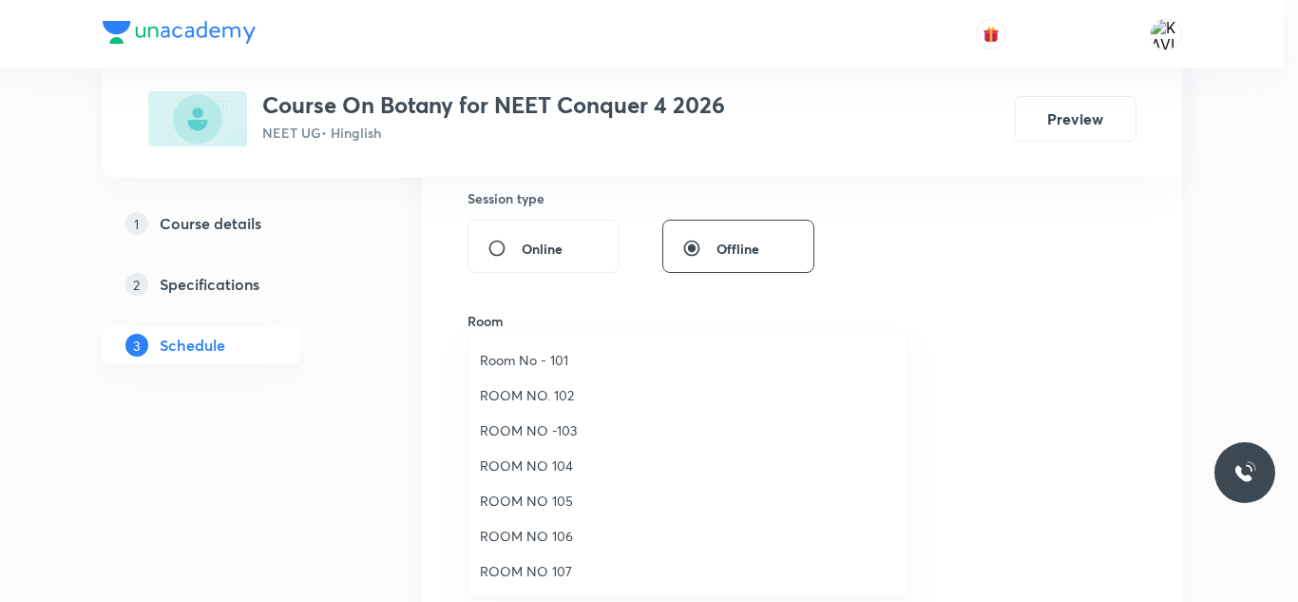
click at [547, 575] on span "ROOM NO 107" at bounding box center [688, 571] width 416 height 20
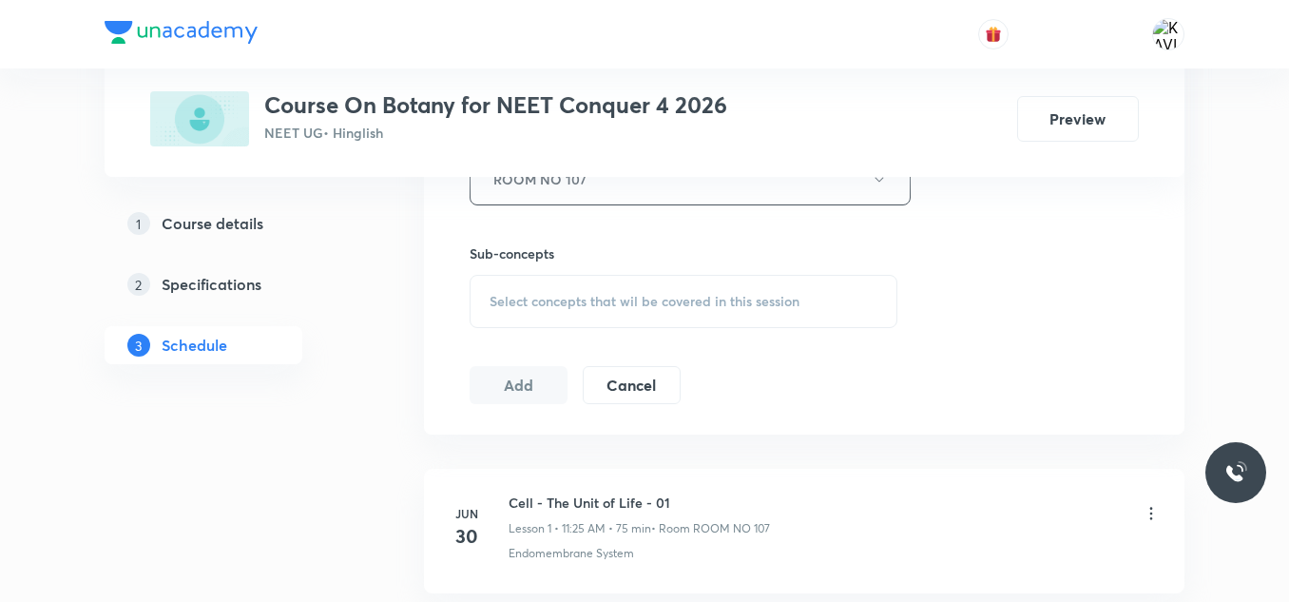
scroll to position [900, 0]
click at [570, 315] on div "Select concepts that wil be covered in this session" at bounding box center [684, 300] width 428 height 53
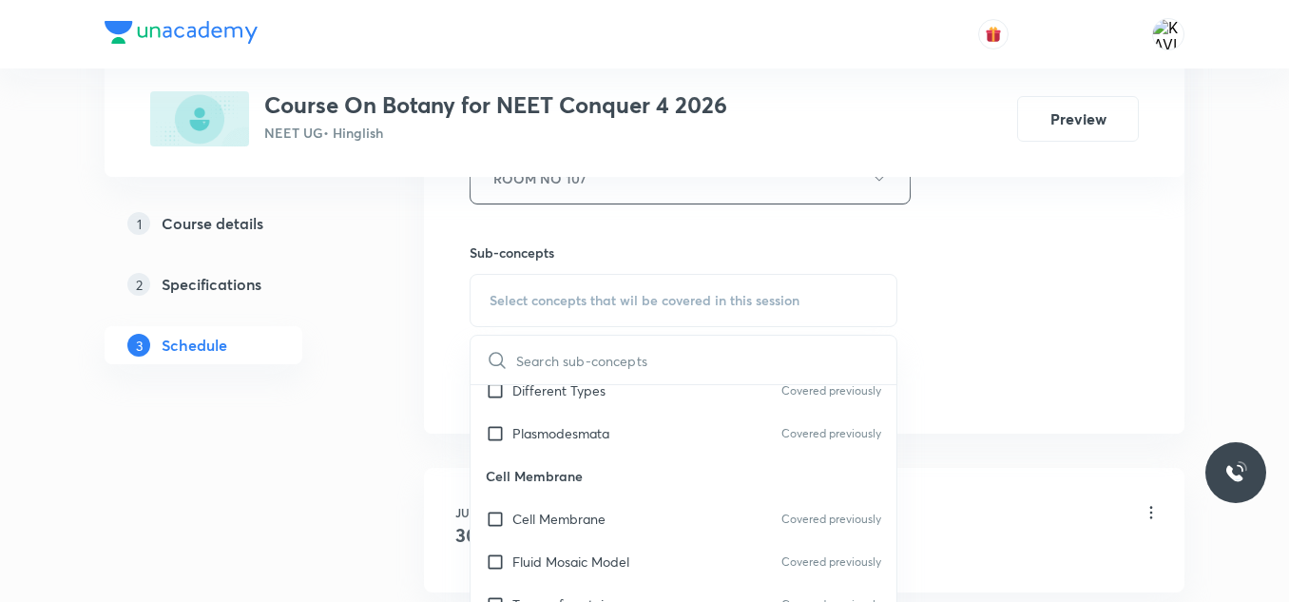
scroll to position [1158, 0]
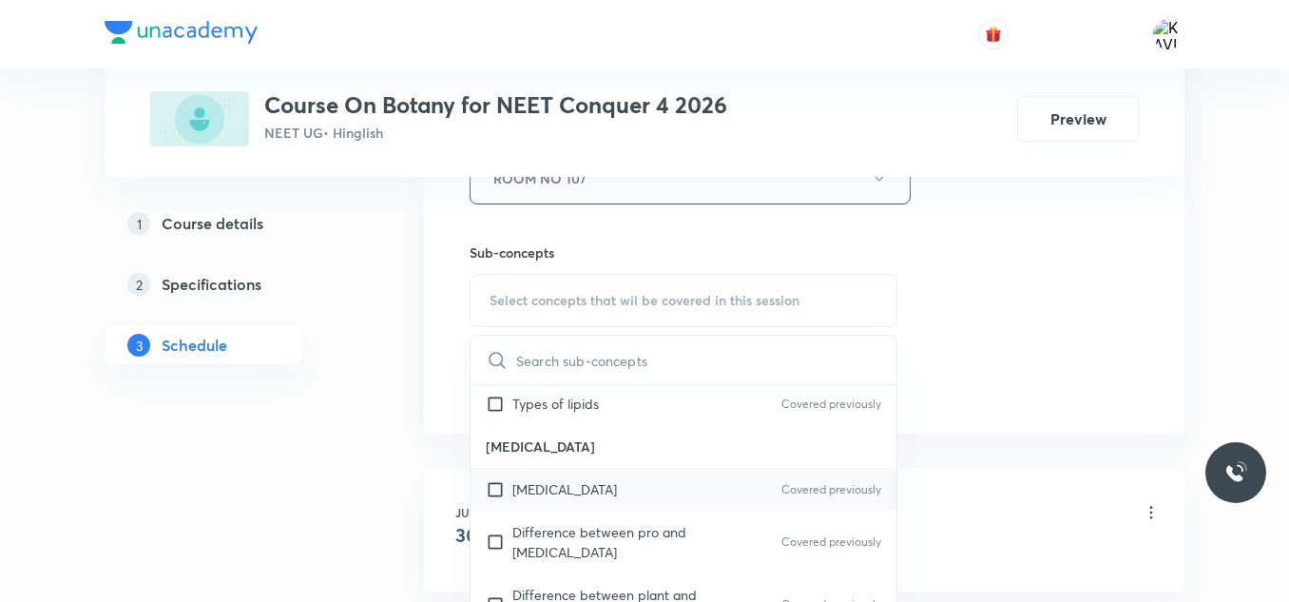
click at [620, 484] on div "Eukaryotic Cell Covered previously" at bounding box center [684, 489] width 426 height 43
checkbox input "true"
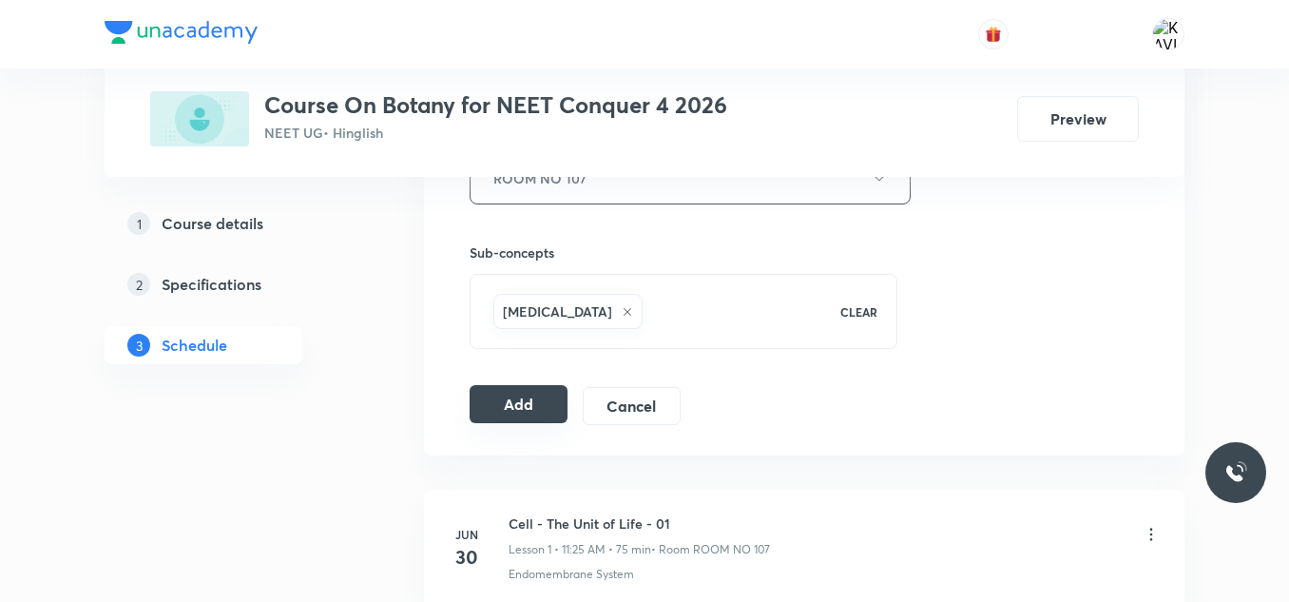
click at [500, 395] on button "Add" at bounding box center [519, 404] width 98 height 38
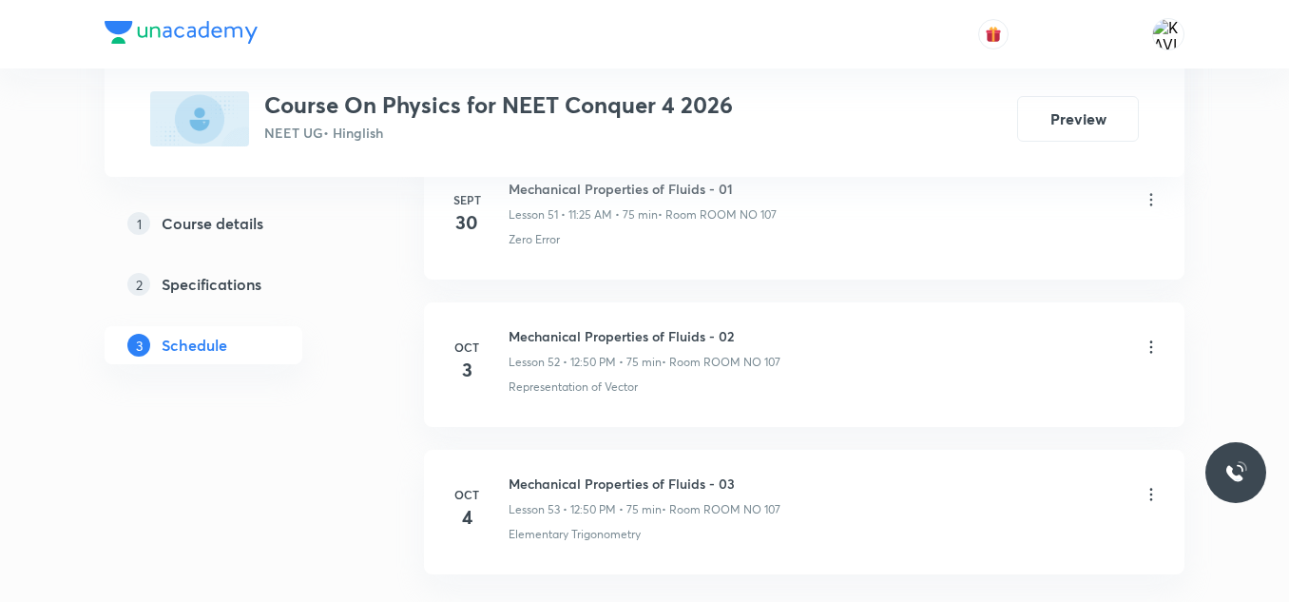
scroll to position [8730, 0]
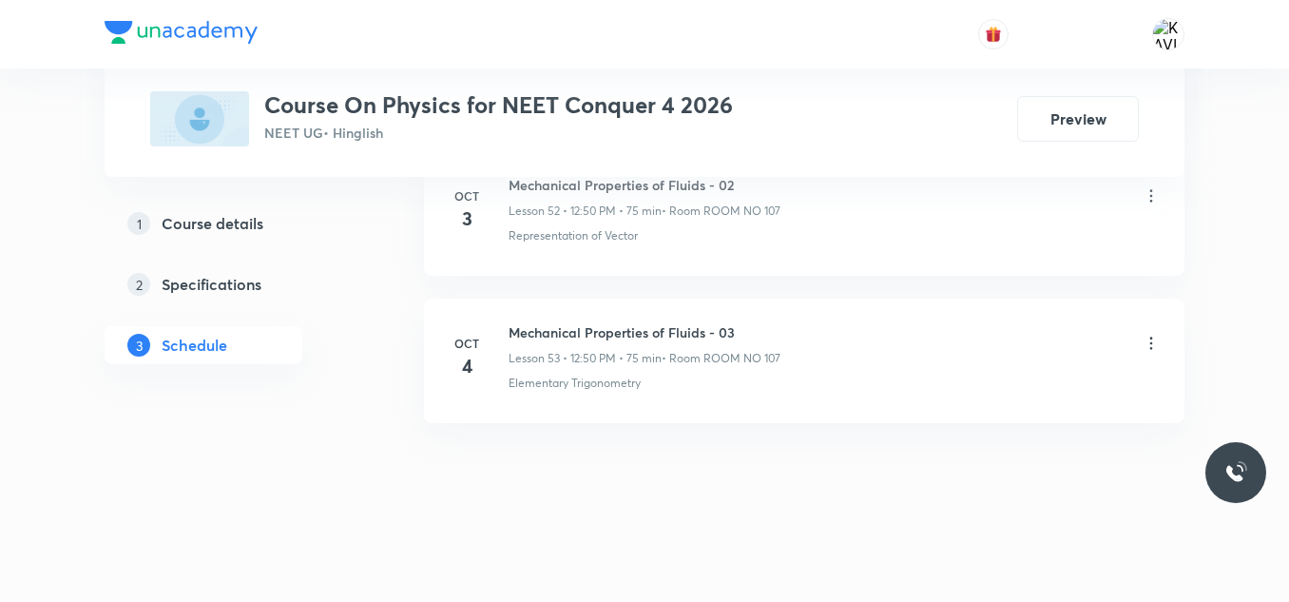
click at [594, 318] on li "[DATE] Mechanical Properties of Fluids - 03 Lesson 53 • 12:50 PM • 75 min • Roo…" at bounding box center [804, 360] width 760 height 125
copy h6 "Mechanical Properties of Fluids - 03"
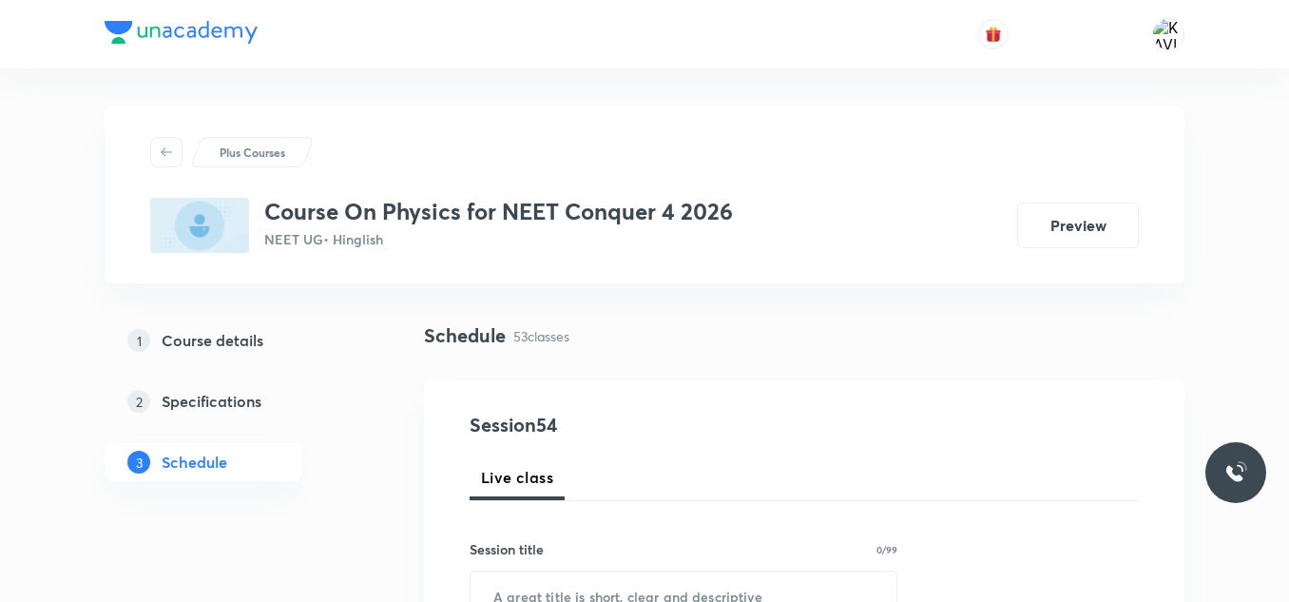
scroll to position [211, 0]
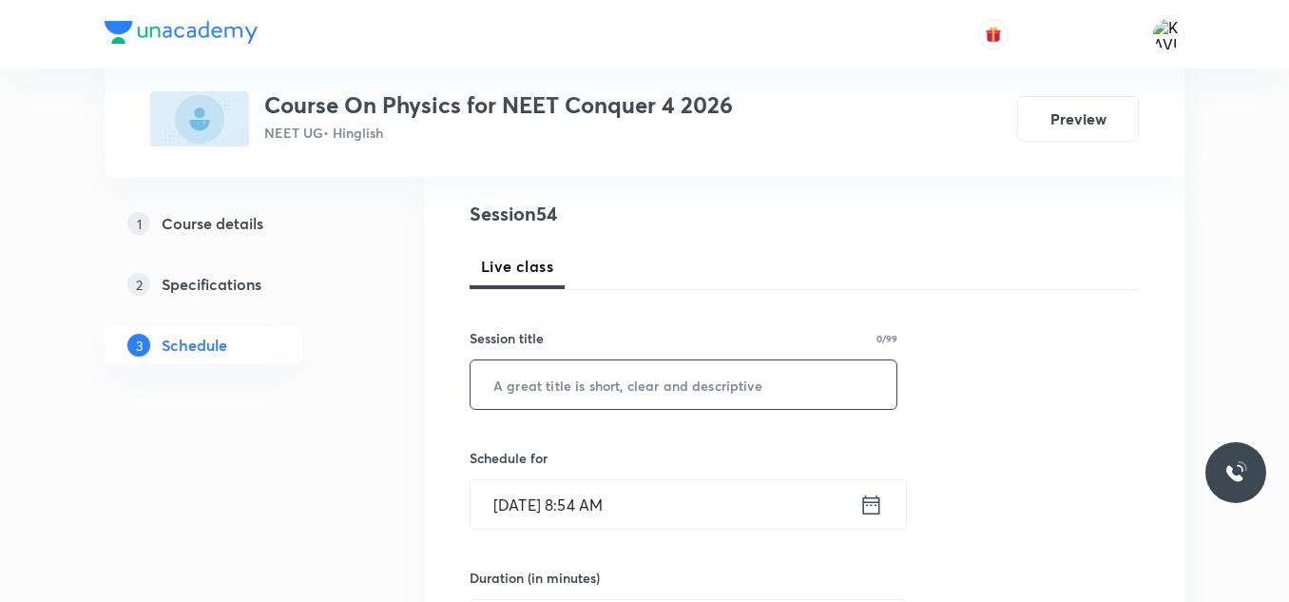
click at [542, 398] on input "text" at bounding box center [684, 384] width 426 height 48
paste input "Mechanical Properties of Fluids - 03"
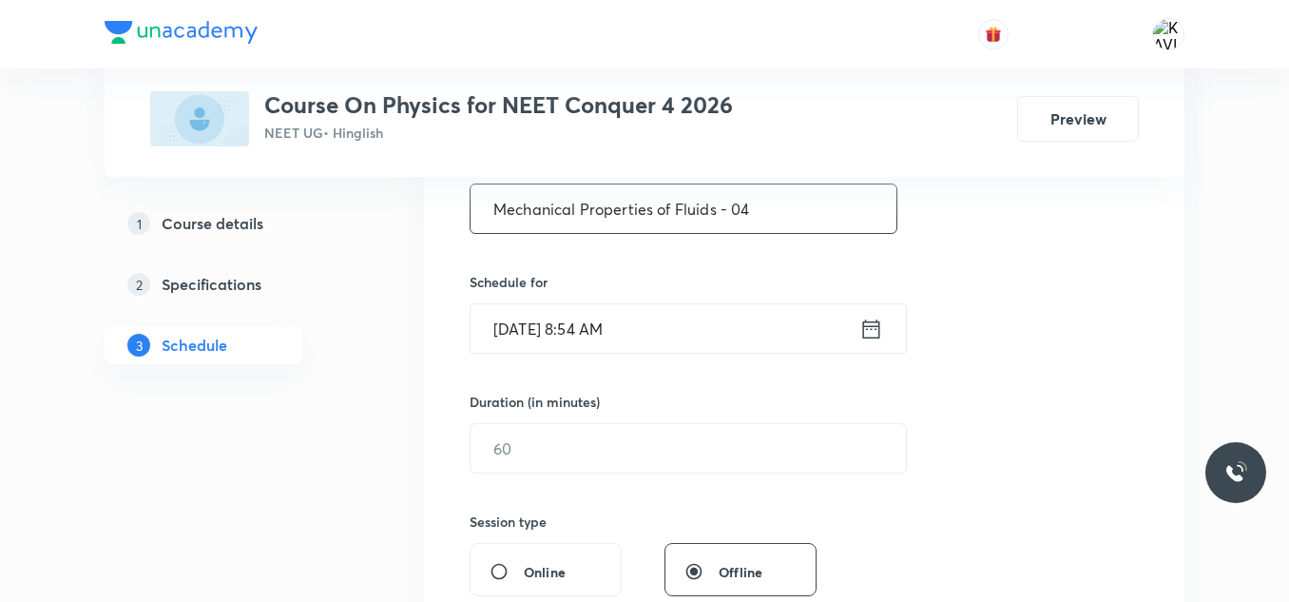
scroll to position [389, 0]
type input "Mechanical Properties of Fluids - 04"
click at [874, 334] on icon at bounding box center [871, 327] width 24 height 27
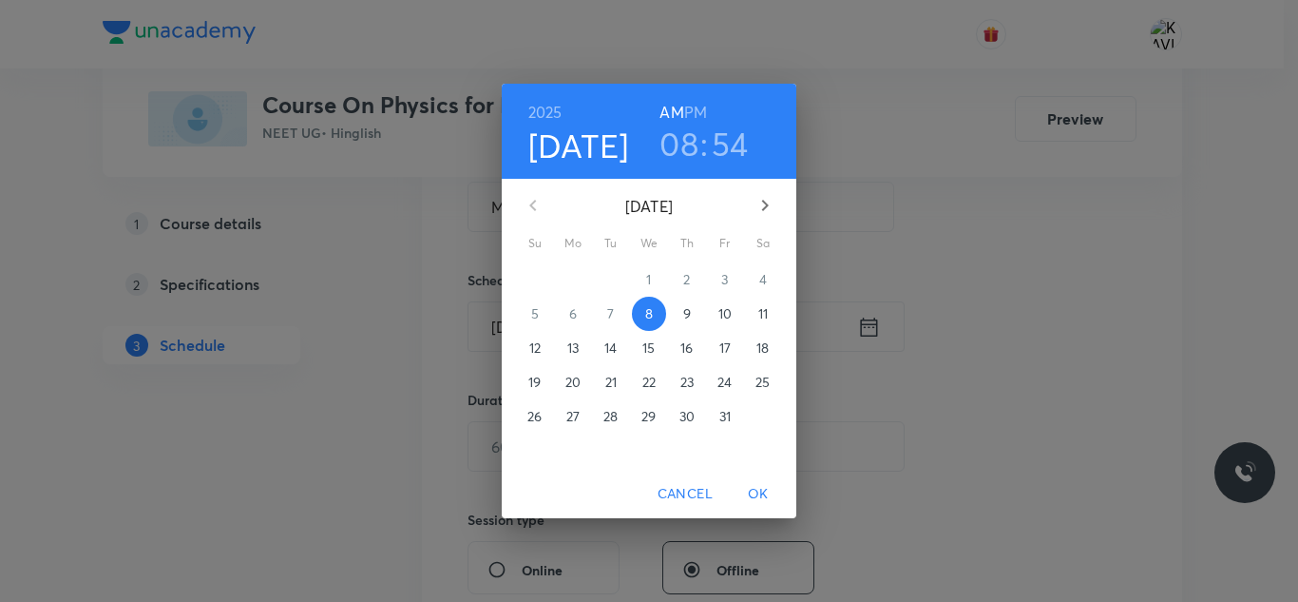
click at [695, 109] on h6 "PM" at bounding box center [695, 112] width 23 height 27
click at [685, 134] on h3 "08" at bounding box center [679, 144] width 39 height 40
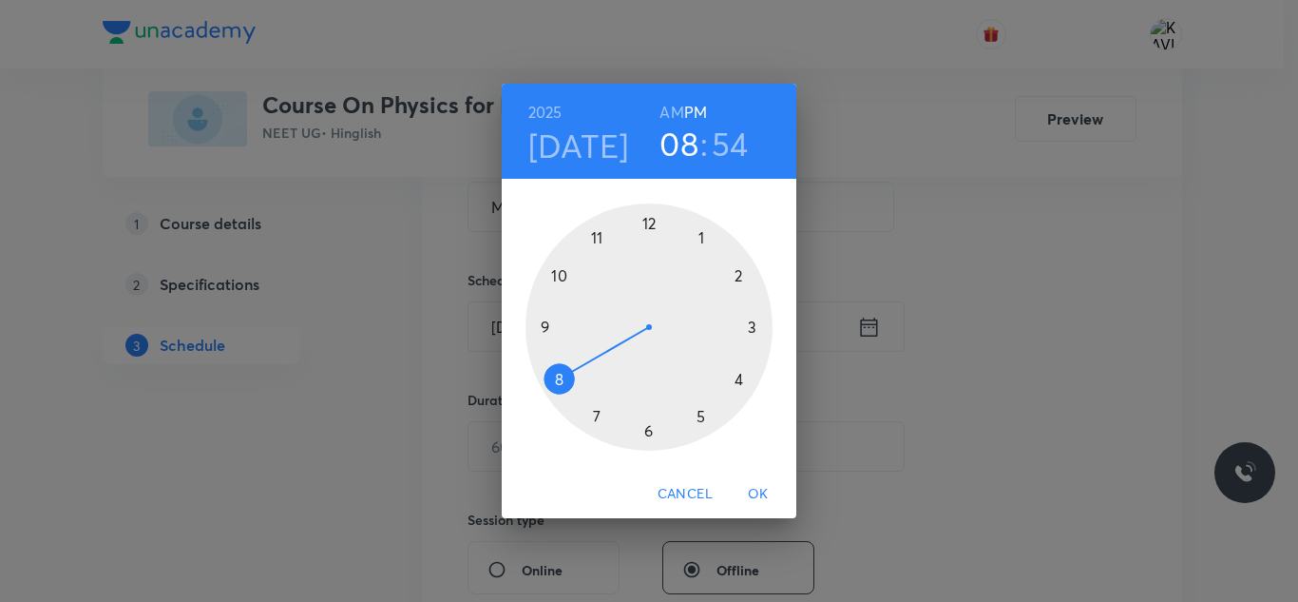
click at [650, 224] on div at bounding box center [649, 326] width 247 height 247
click at [561, 275] on div at bounding box center [649, 326] width 247 height 247
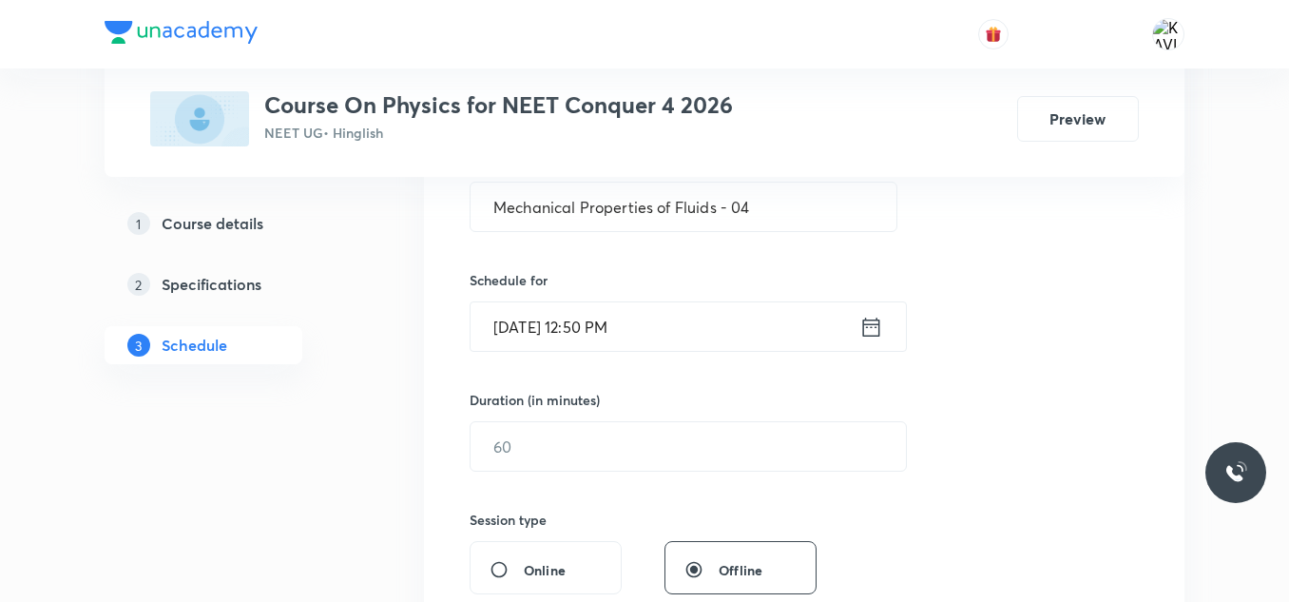
scroll to position [471, 0]
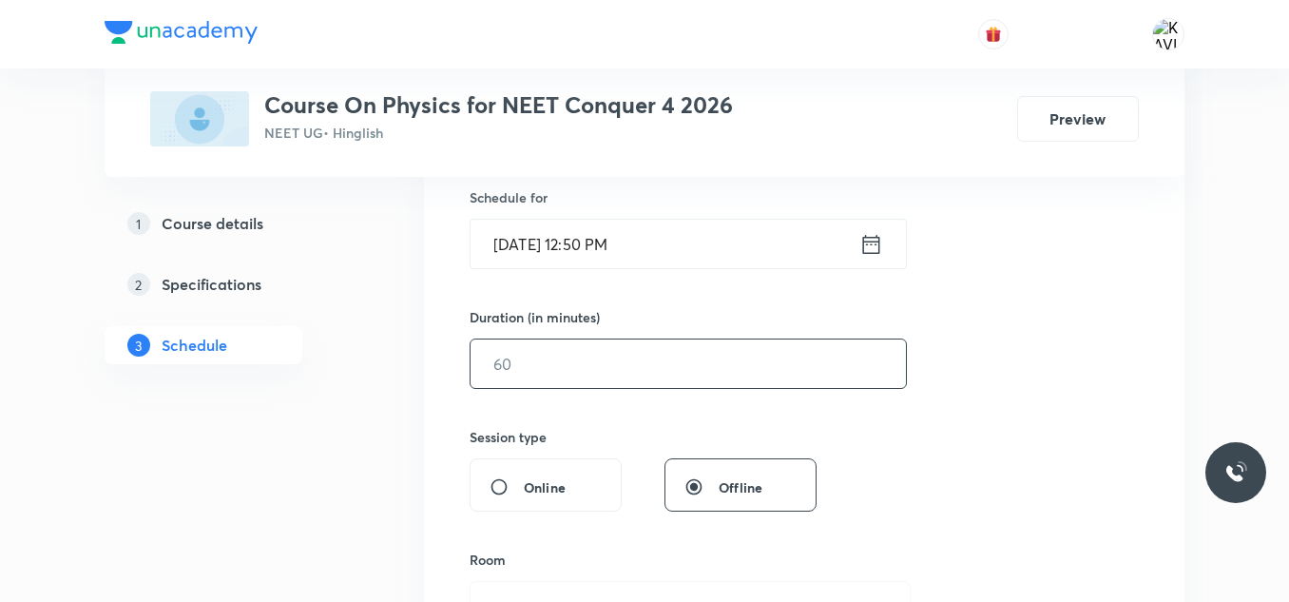
click at [574, 378] on input "text" at bounding box center [688, 363] width 435 height 48
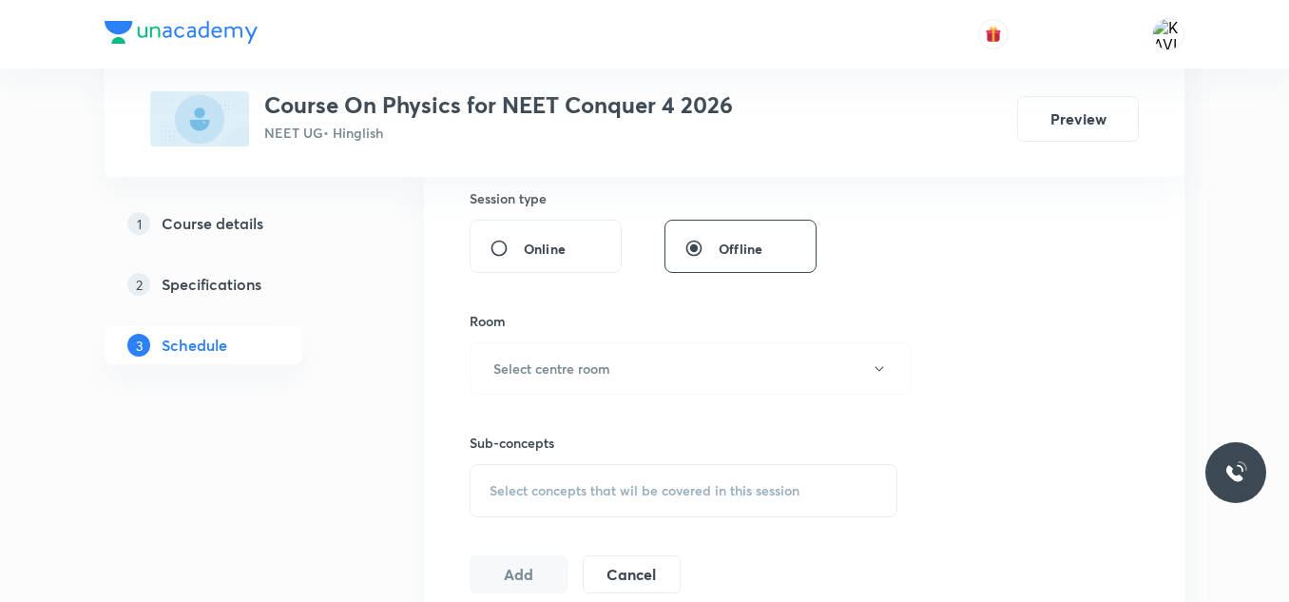
scroll to position [713, 0]
type input "75"
click at [557, 351] on button "Select centre room" at bounding box center [690, 365] width 441 height 52
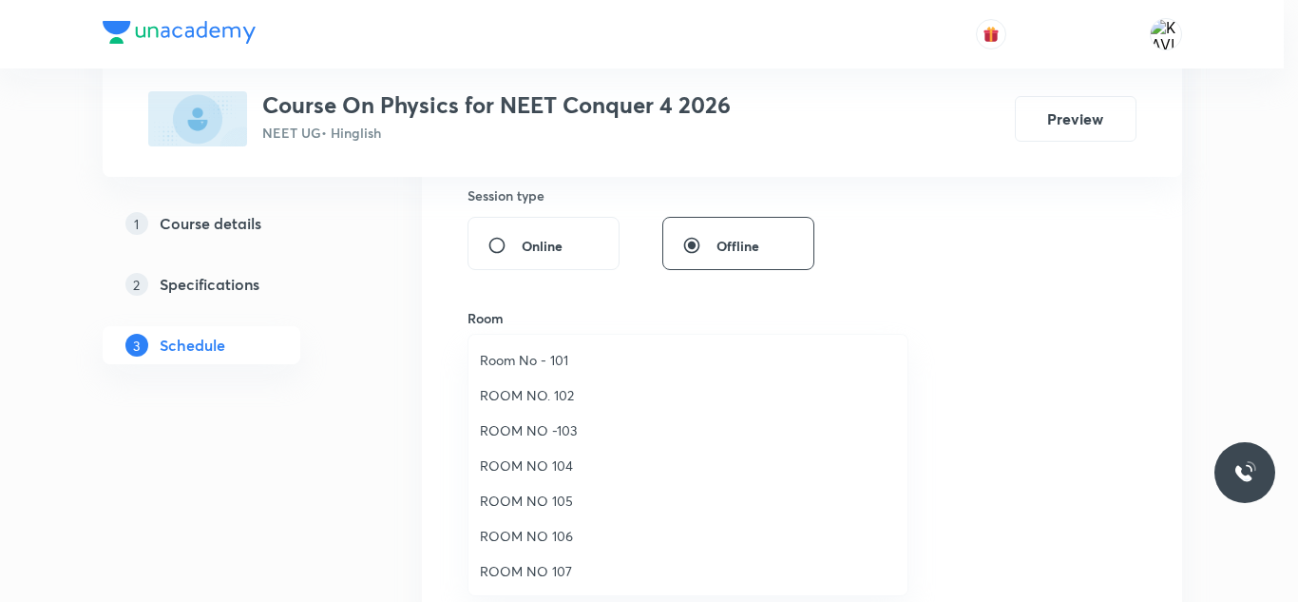
click at [549, 566] on span "ROOM NO 107" at bounding box center [688, 571] width 416 height 20
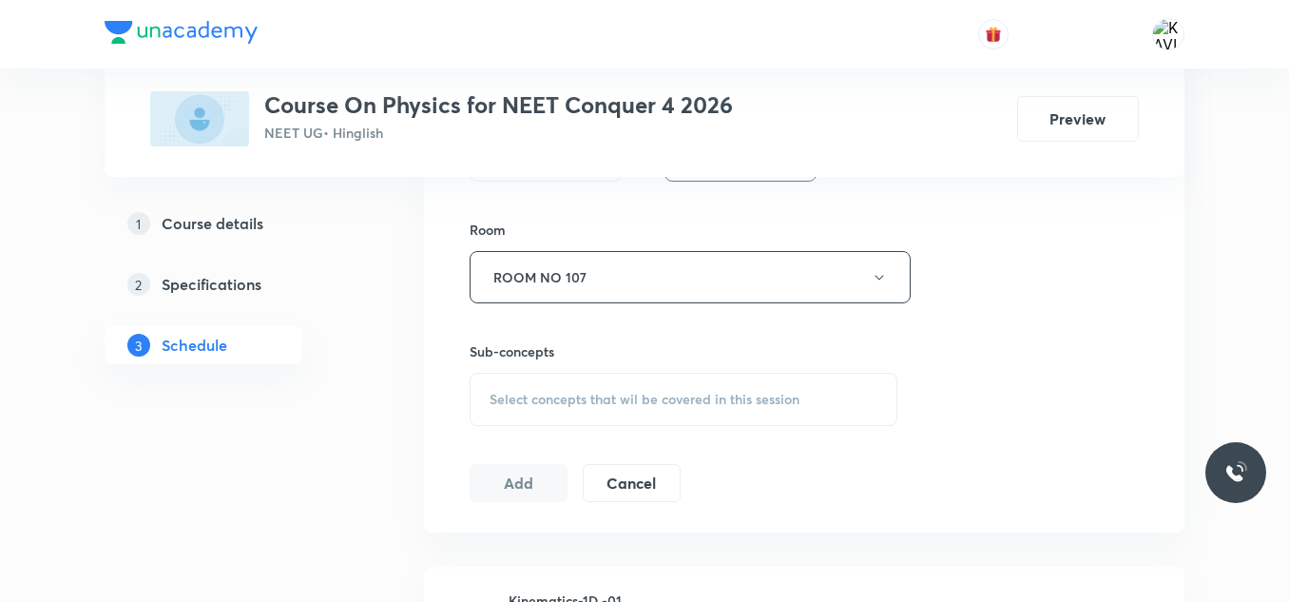
scroll to position [812, 0]
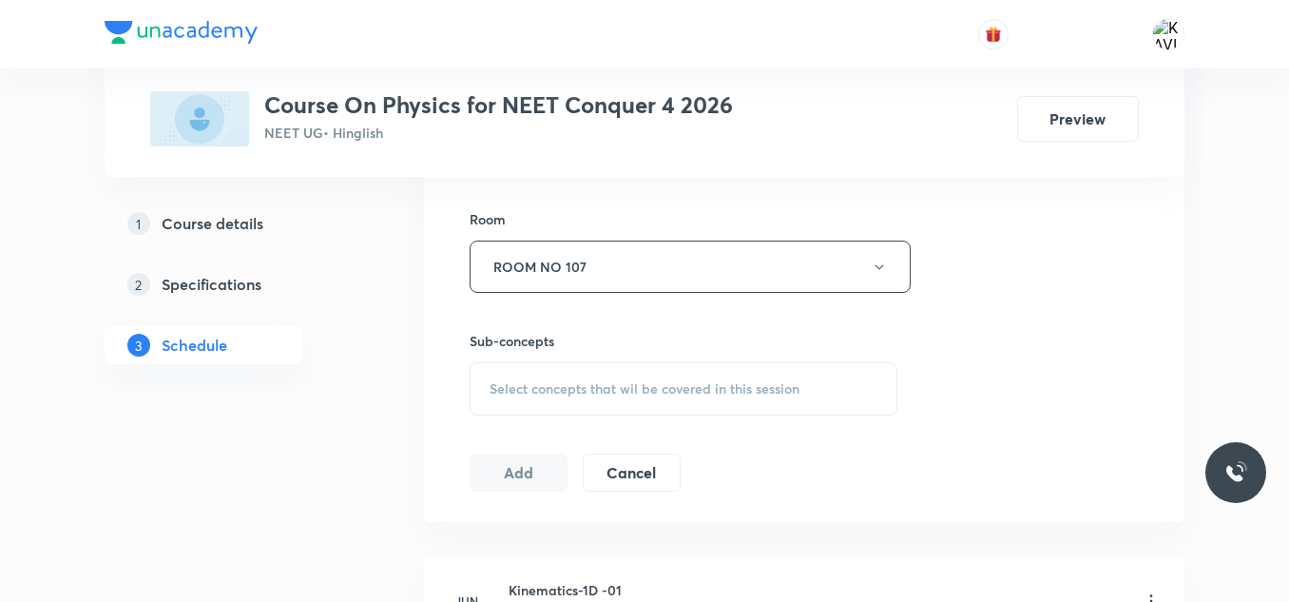
click at [560, 377] on div "Select concepts that wil be covered in this session" at bounding box center [684, 388] width 428 height 53
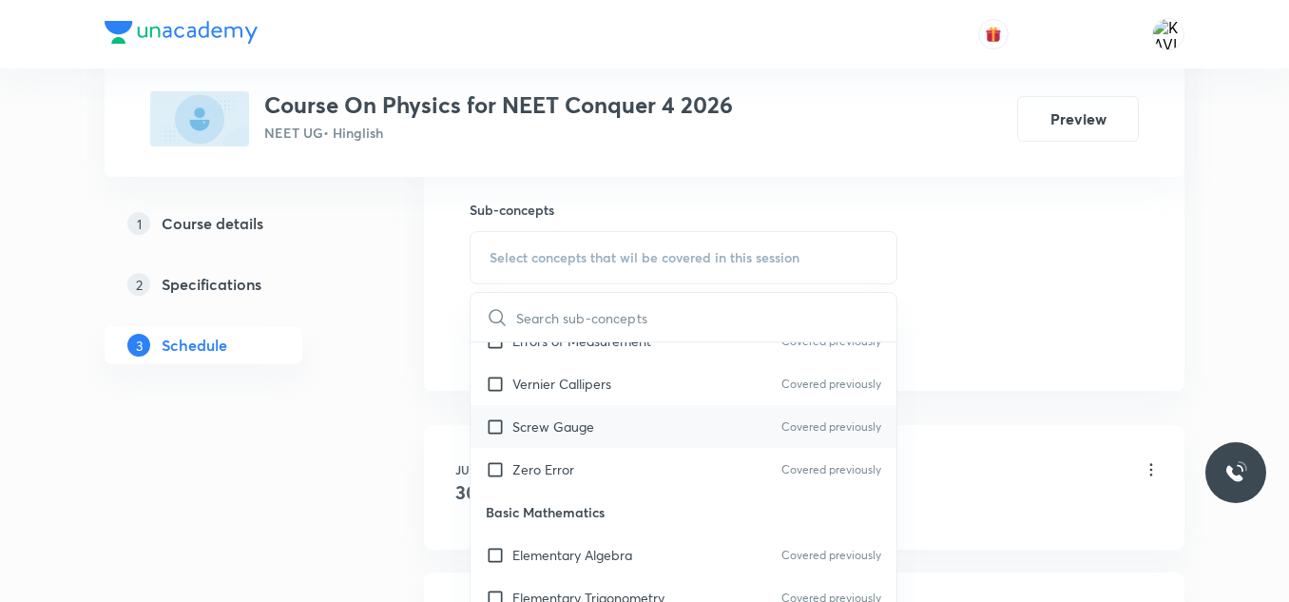
scroll to position [728, 0]
click at [586, 427] on p "Screw Gauge" at bounding box center [553, 425] width 82 height 20
checkbox input "true"
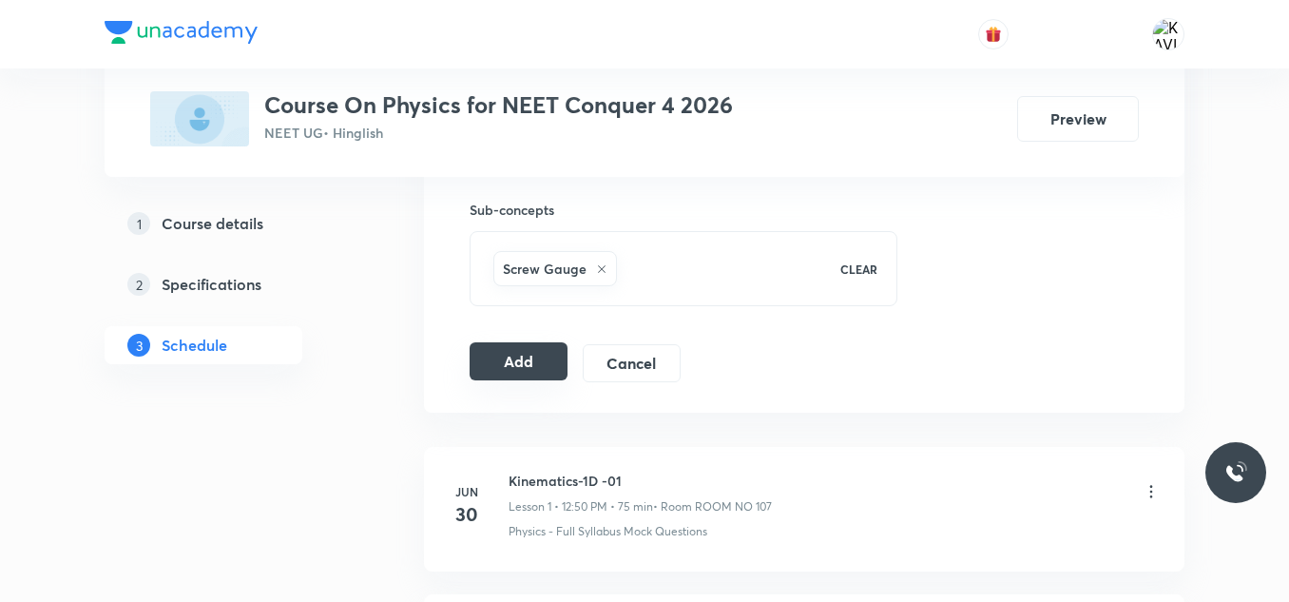
click at [523, 365] on button "Add" at bounding box center [519, 361] width 98 height 38
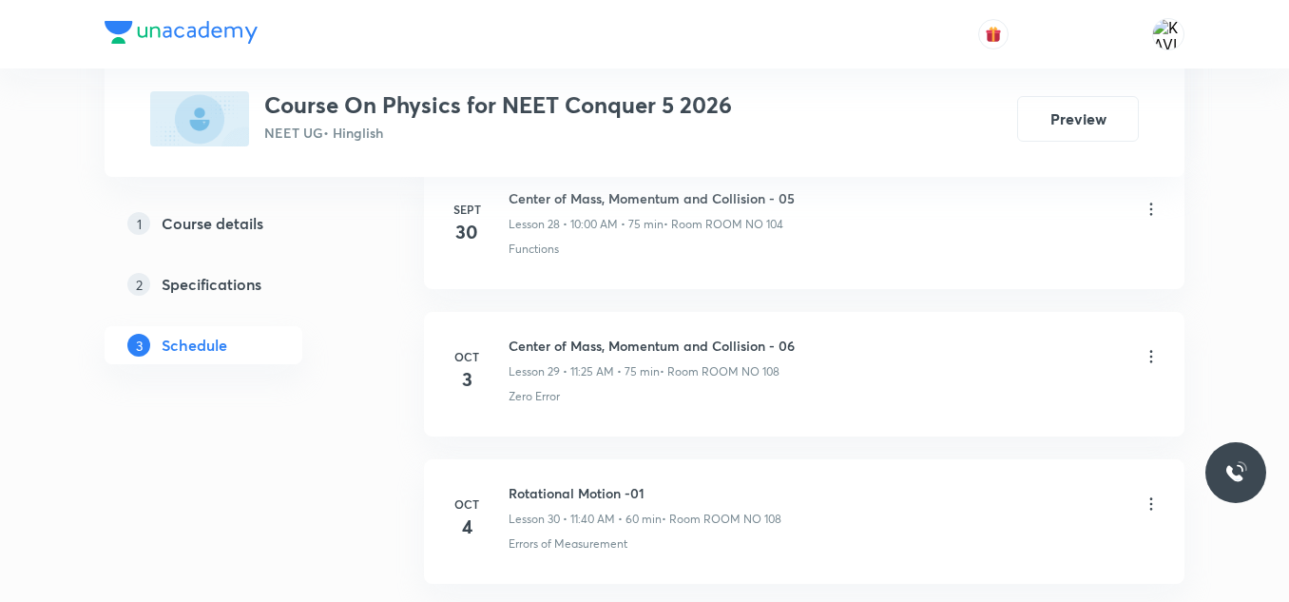
scroll to position [5342, 0]
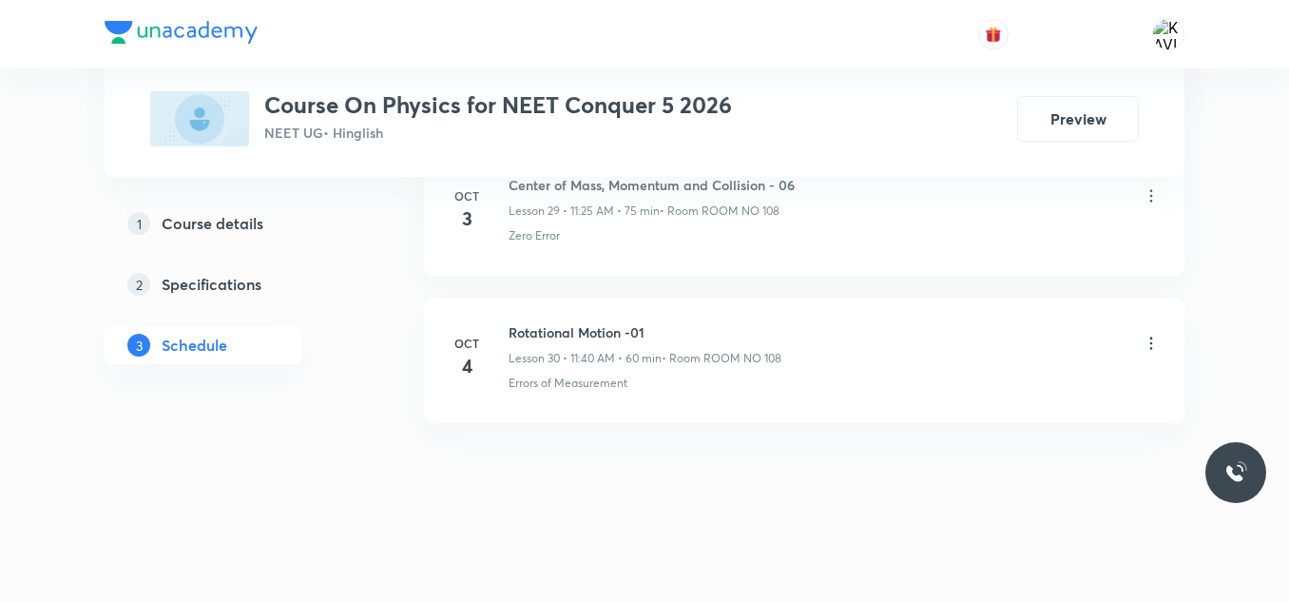
click at [596, 337] on h6 "Rotational Motion -01" at bounding box center [645, 332] width 273 height 20
copy h6 "Rotational Motion -01"
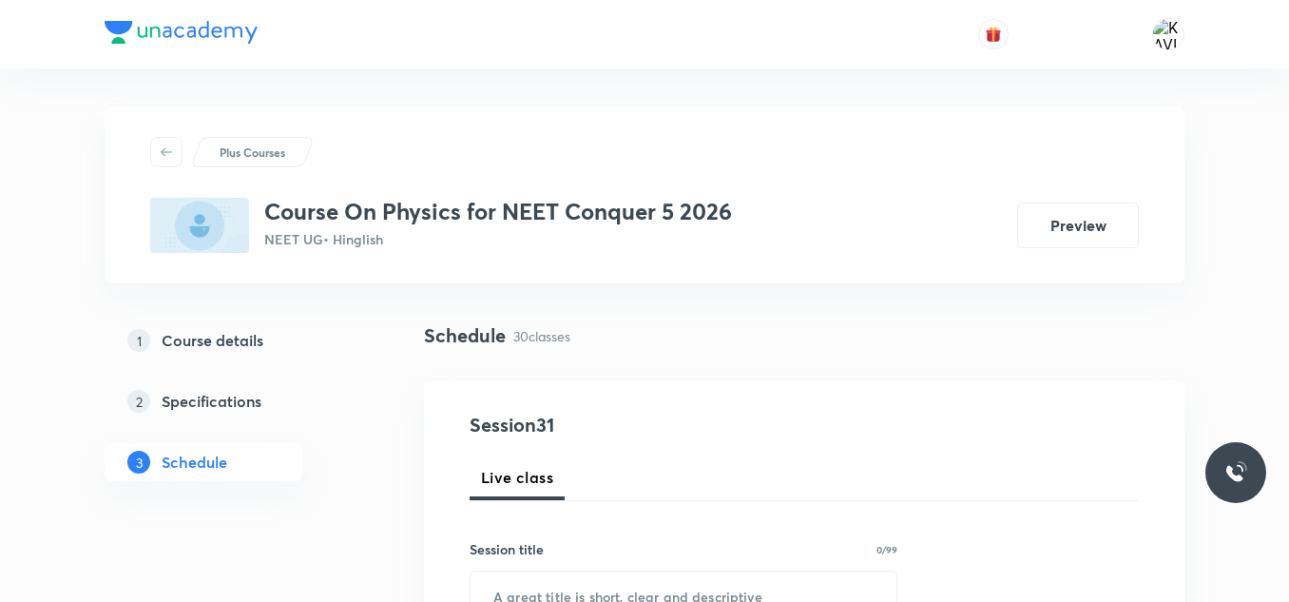
scroll to position [191, 0]
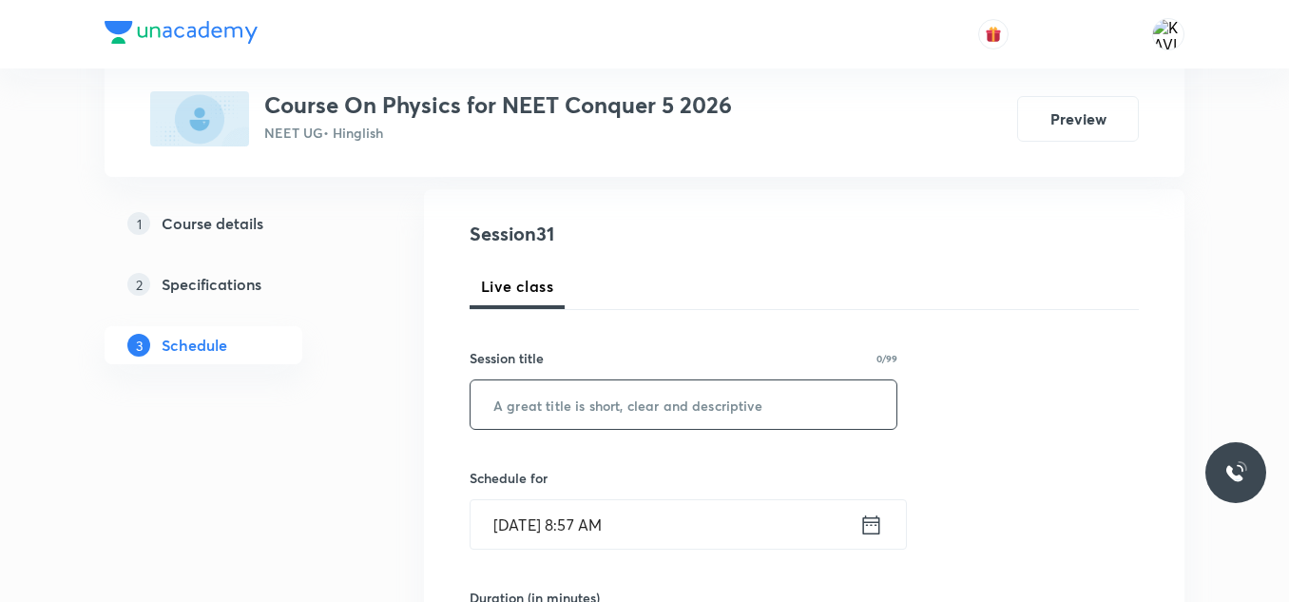
click at [555, 404] on input "text" at bounding box center [684, 404] width 426 height 48
paste input "Rotational Motion -01"
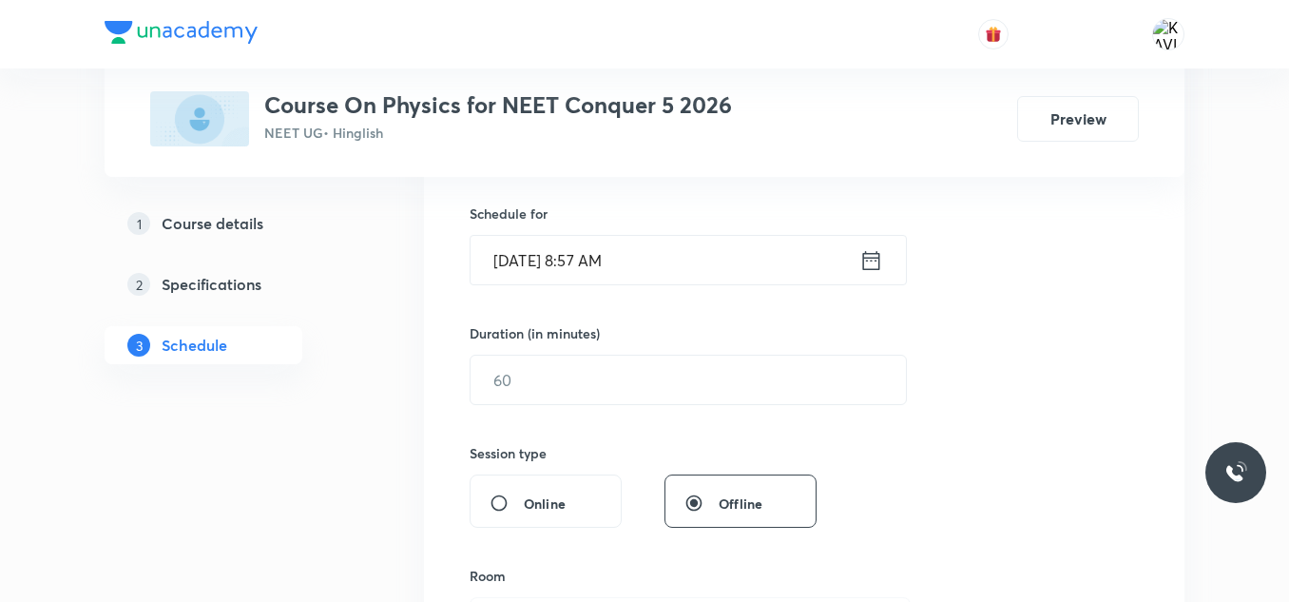
scroll to position [459, 0]
type input "Rotational Motion -02"
click at [867, 268] on icon at bounding box center [871, 256] width 24 height 27
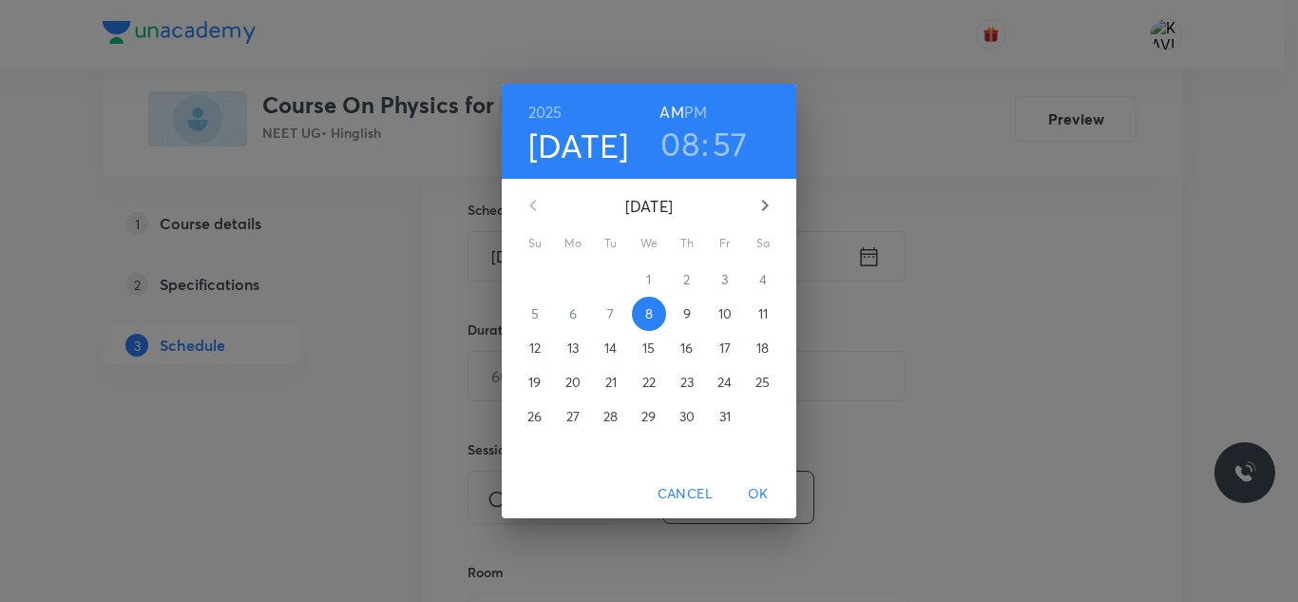
click at [680, 147] on h3 "08" at bounding box center [680, 144] width 39 height 40
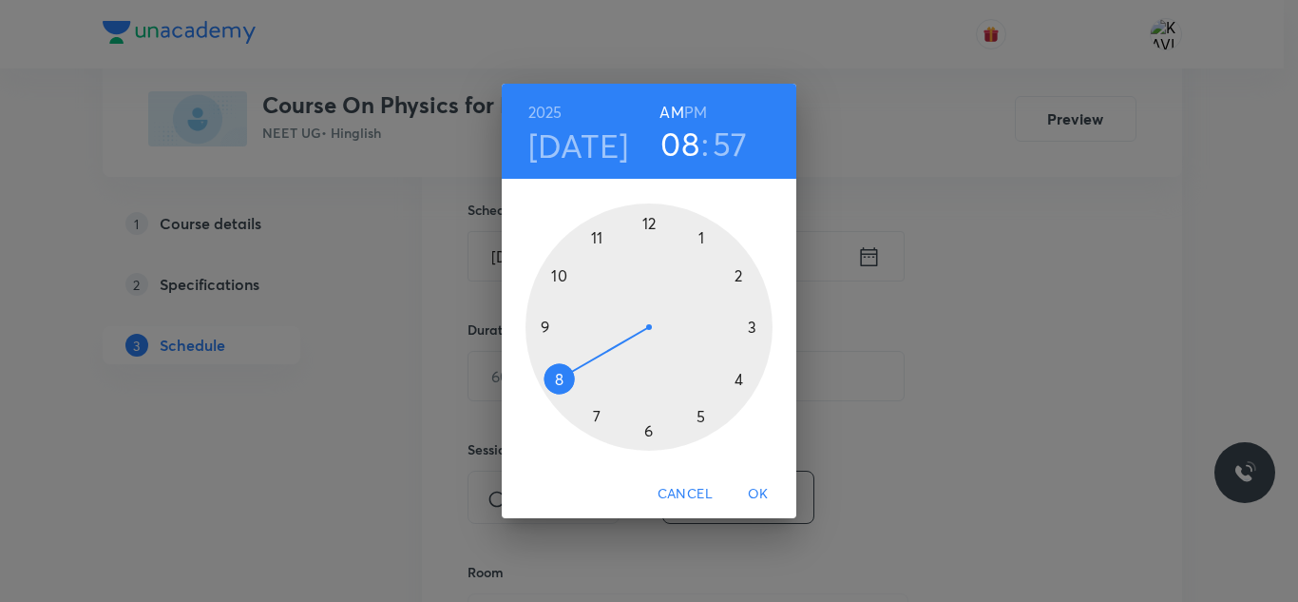
click at [561, 277] on div at bounding box center [649, 326] width 247 height 247
click at [647, 227] on div at bounding box center [649, 326] width 247 height 247
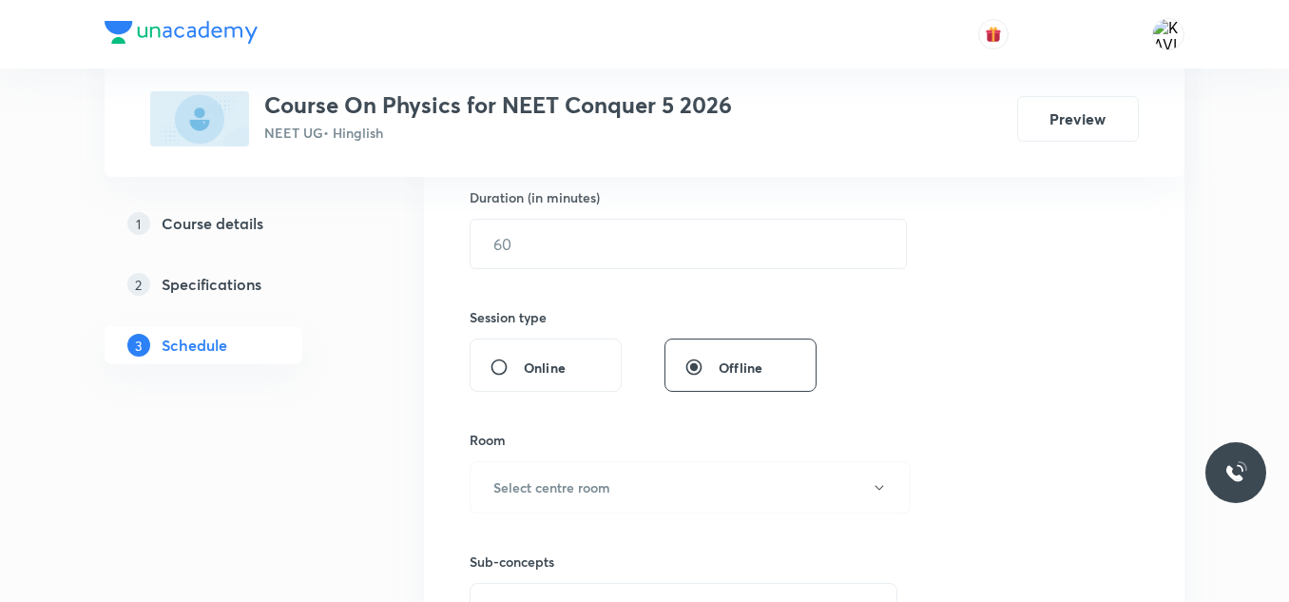
scroll to position [592, 0]
click at [614, 254] on input "text" at bounding box center [688, 243] width 435 height 48
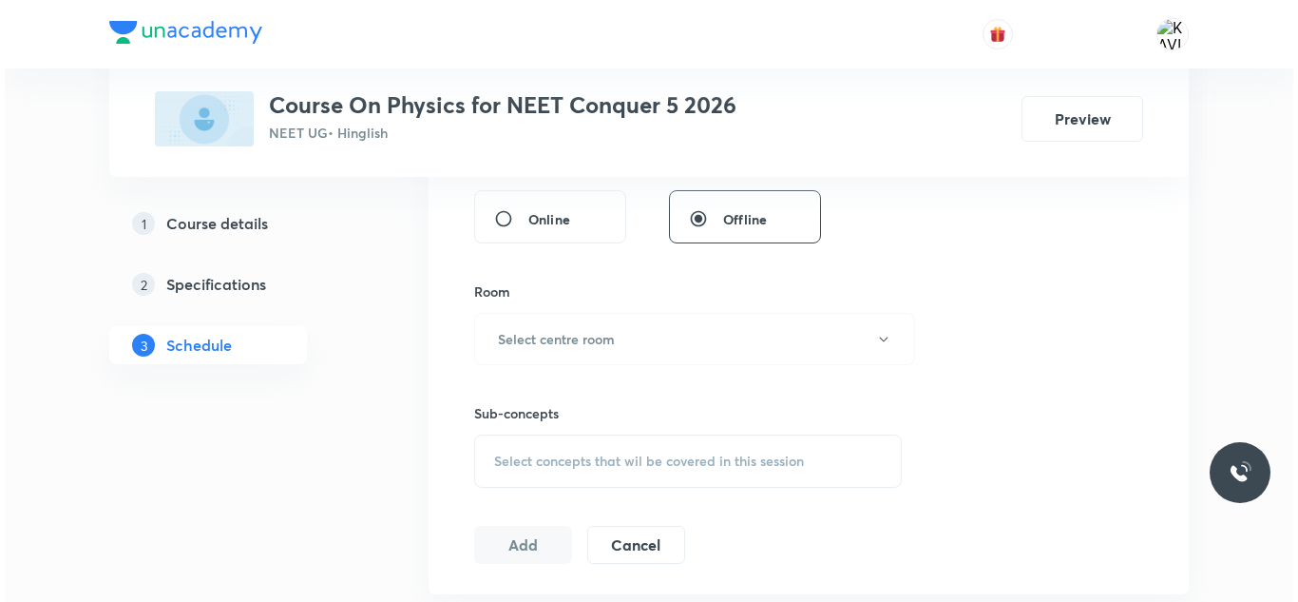
scroll to position [741, 0]
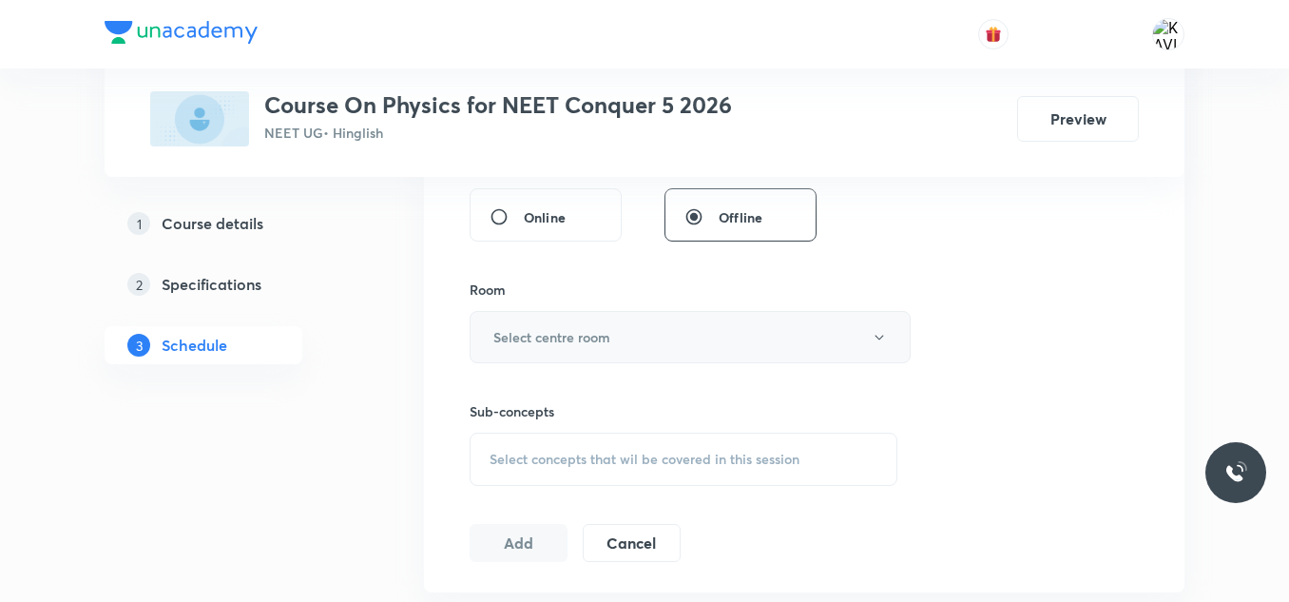
type input "75"
click at [580, 342] on h6 "Select centre room" at bounding box center [551, 337] width 117 height 20
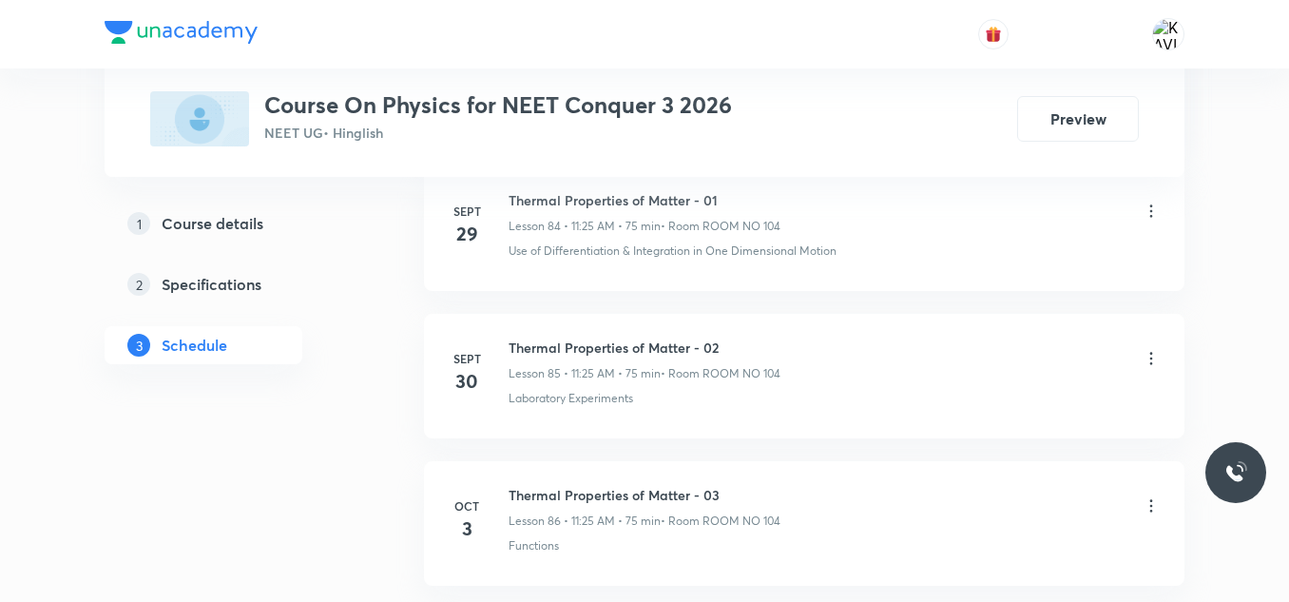
scroll to position [13592, 0]
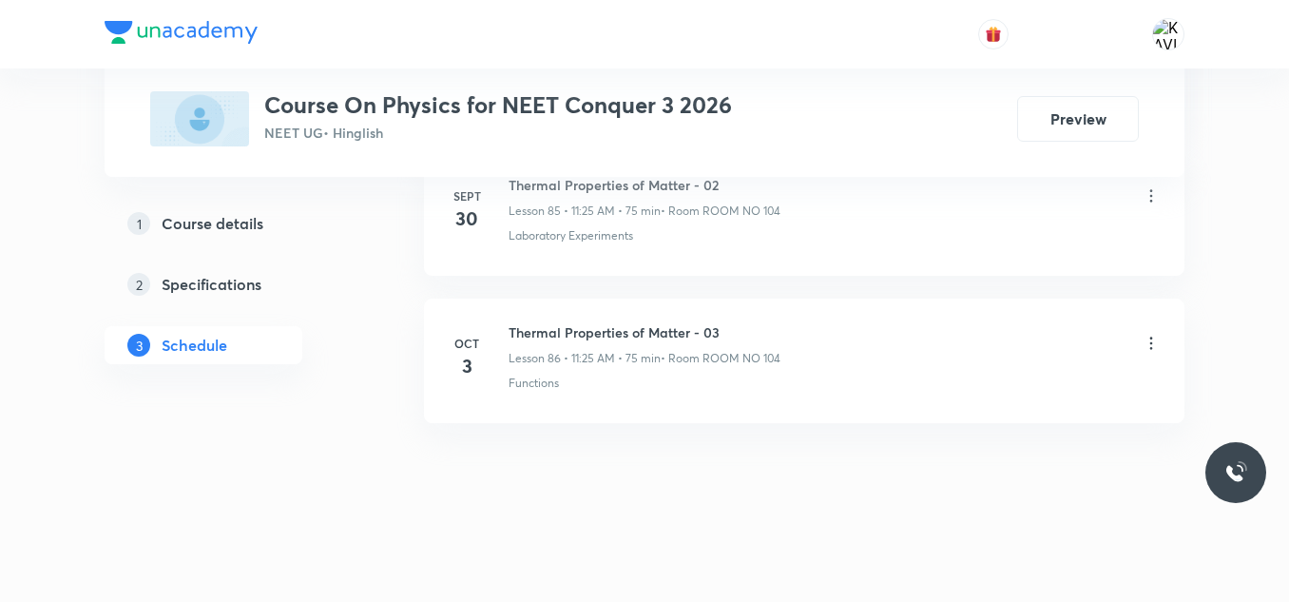
click at [645, 324] on h6 "Thermal Properties of Matter - 03" at bounding box center [645, 332] width 272 height 20
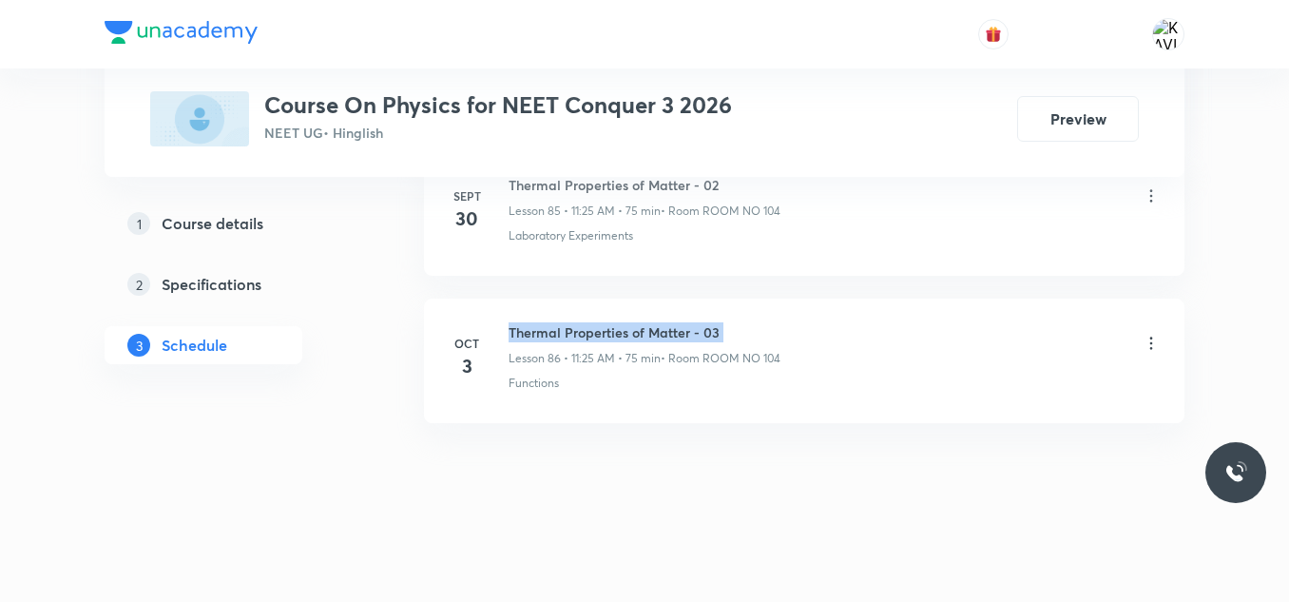
copy h6 "Thermal Properties of Matter - 03"
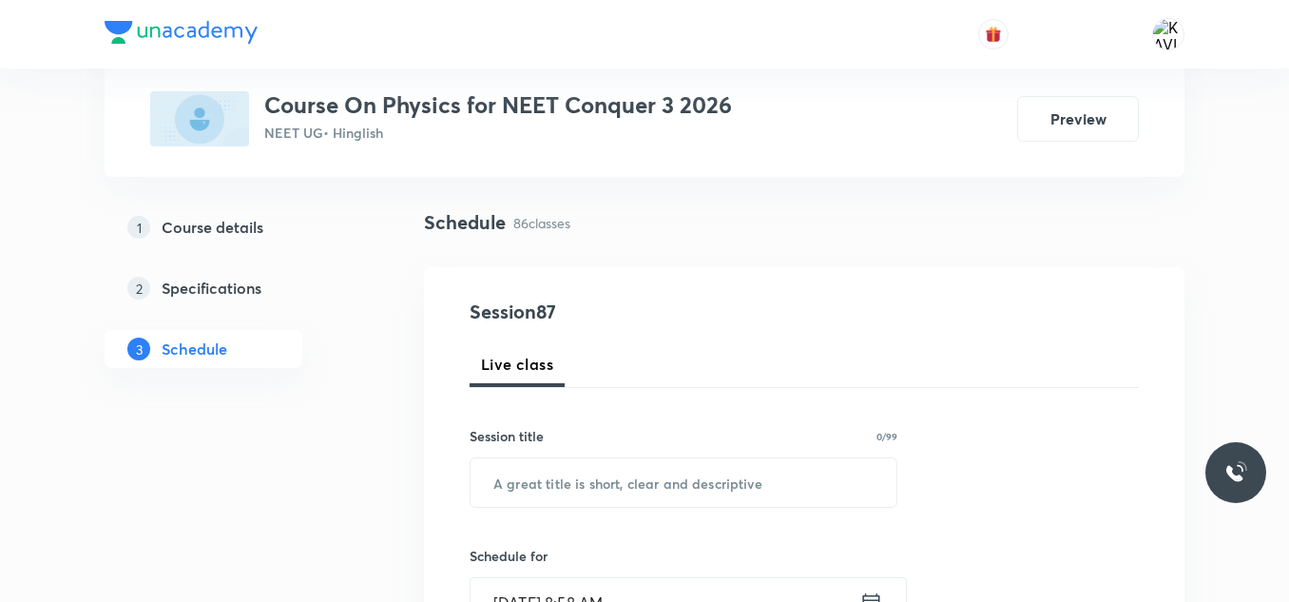
scroll to position [114, 0]
click at [582, 481] on input "text" at bounding box center [684, 481] width 426 height 48
paste input "Thermal Properties of Matter - 03"
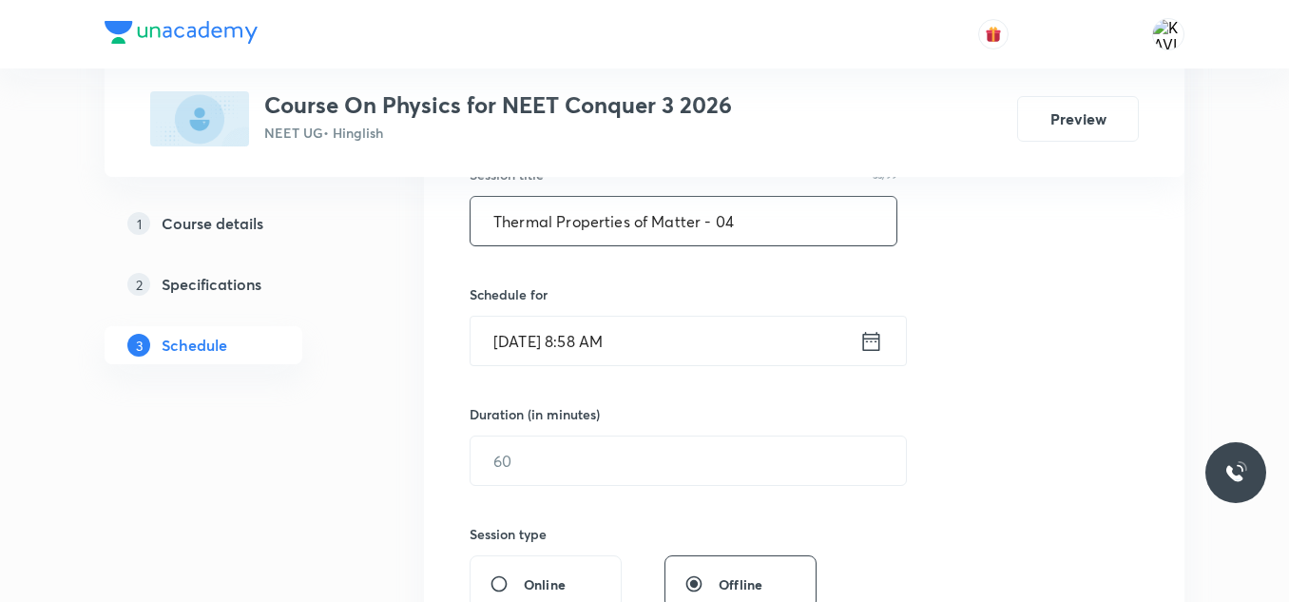
type input "Thermal Properties of Matter - 04"
click at [864, 343] on icon at bounding box center [871, 340] width 17 height 19
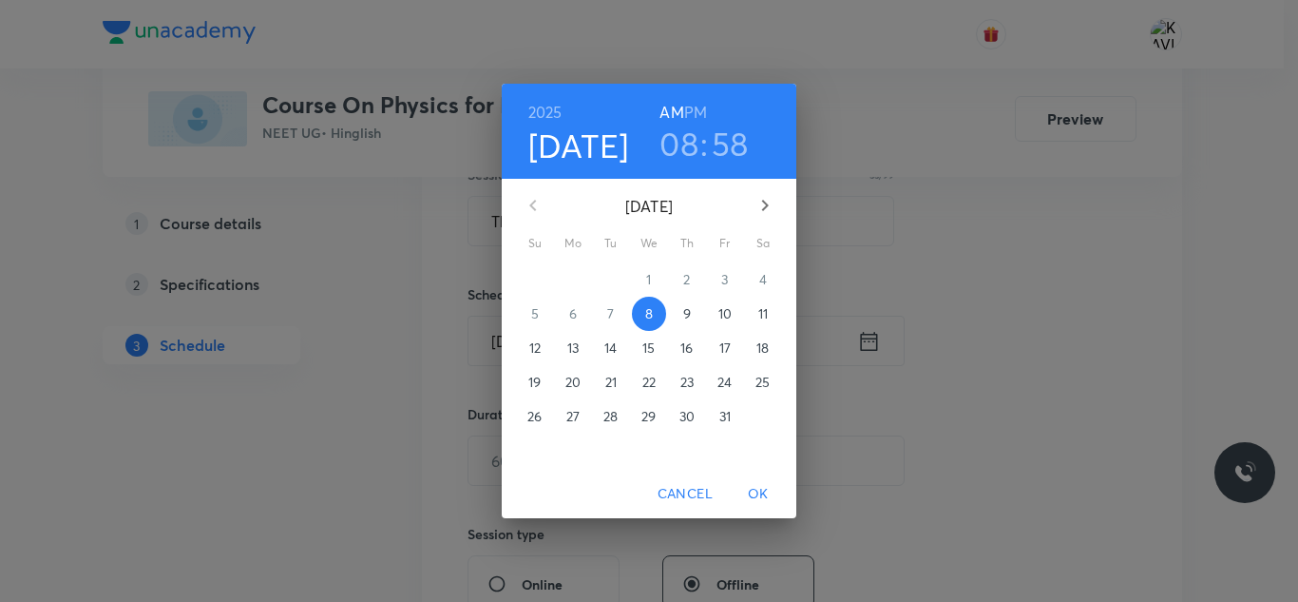
click at [675, 147] on h3 "08" at bounding box center [679, 144] width 39 height 40
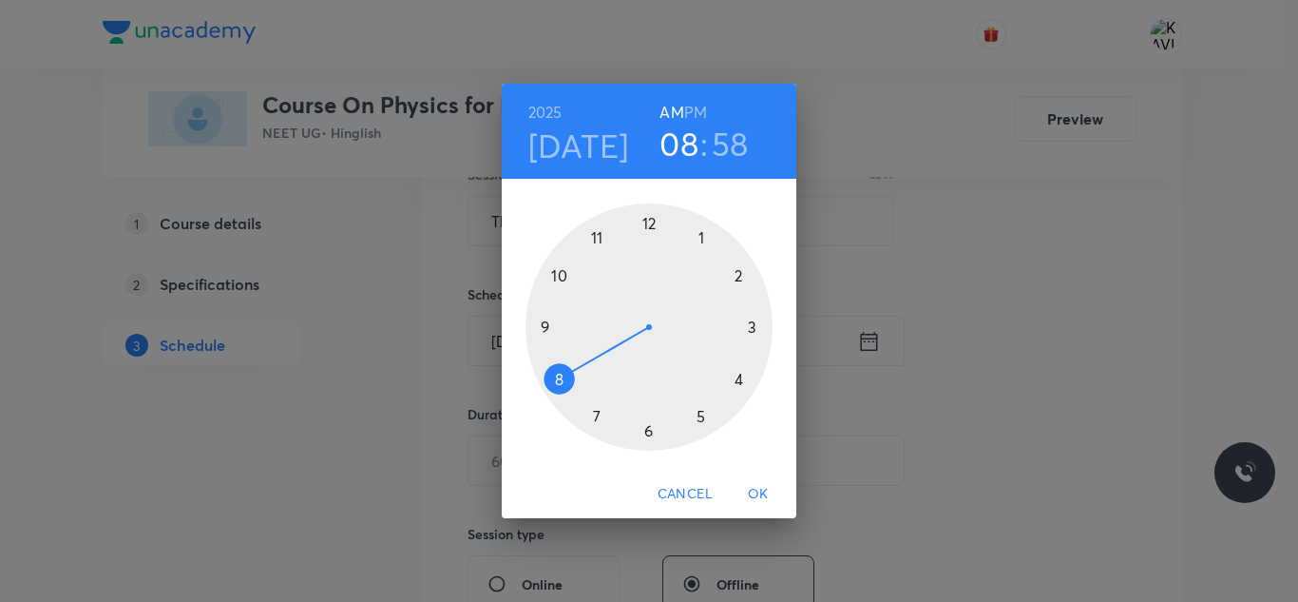
click at [558, 279] on div at bounding box center [649, 326] width 247 height 247
click at [650, 221] on div at bounding box center [649, 326] width 247 height 247
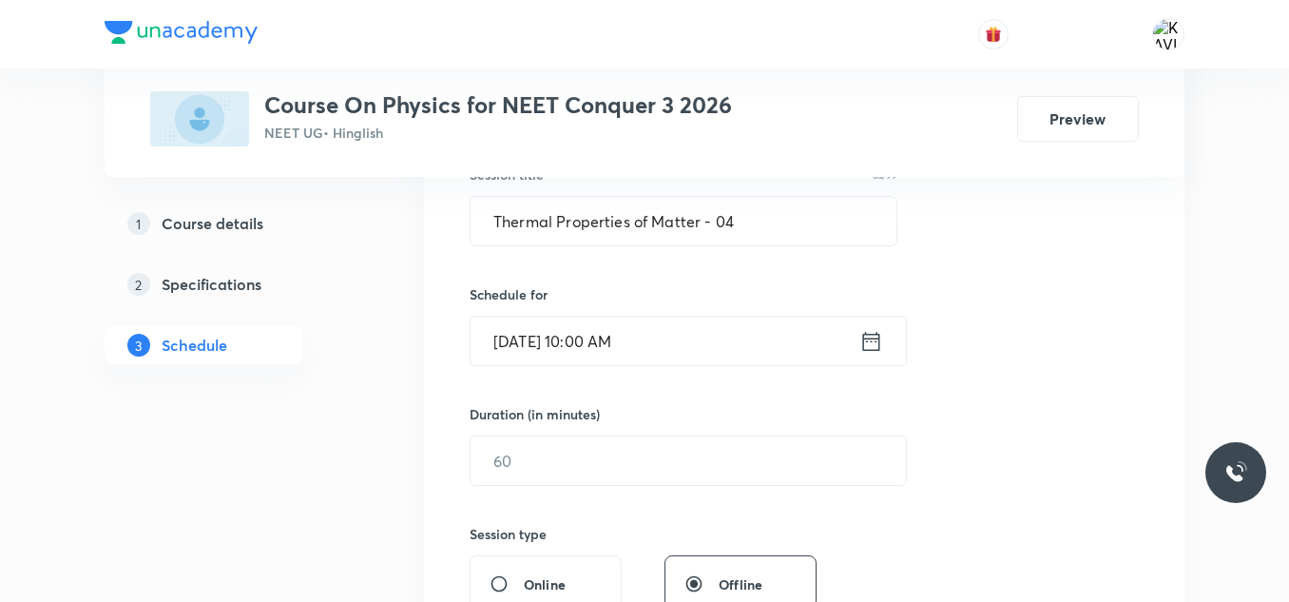
scroll to position [471, 0]
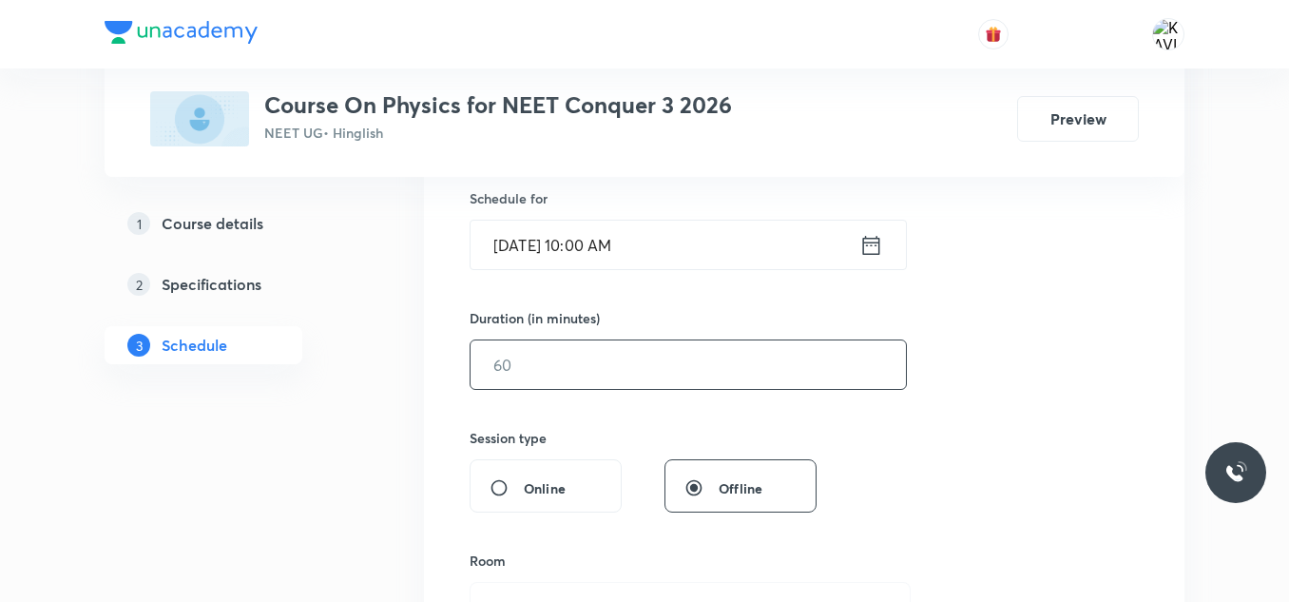
click at [579, 363] on input "text" at bounding box center [688, 364] width 435 height 48
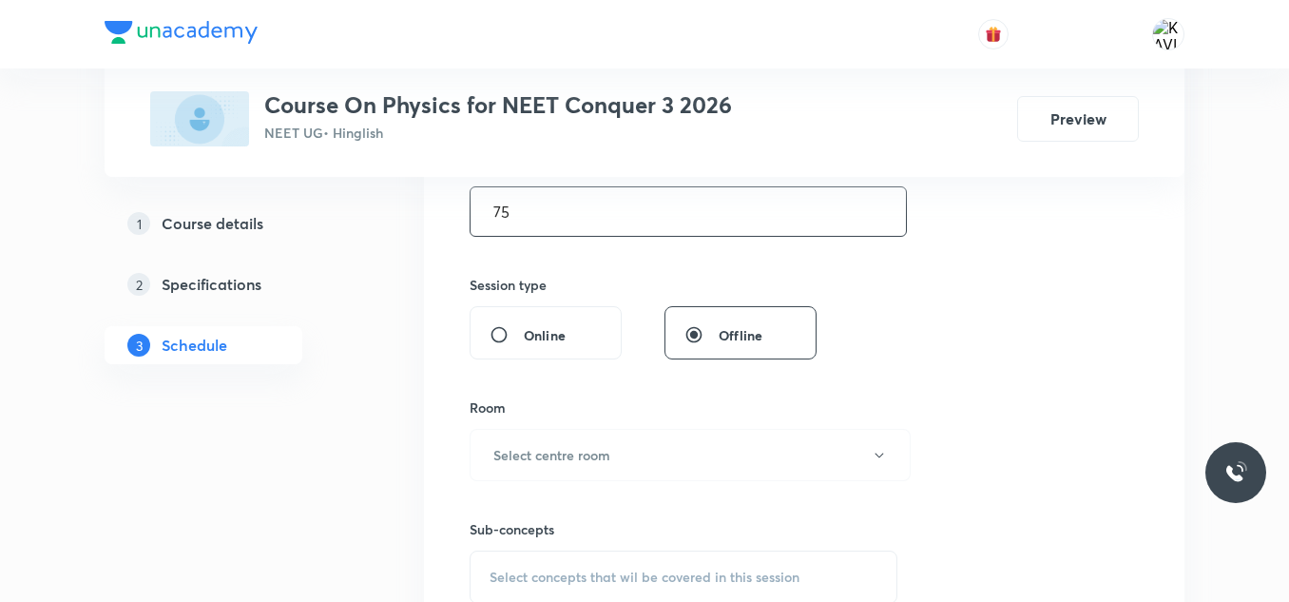
scroll to position [627, 0]
type input "75"
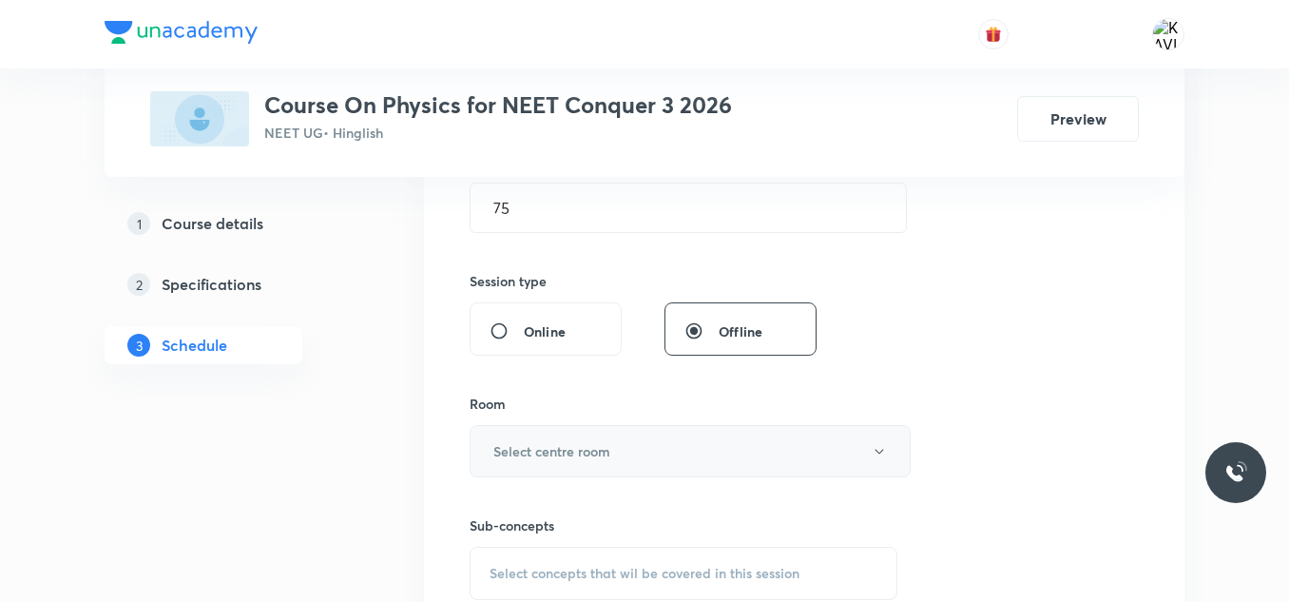
click at [635, 439] on button "Select centre room" at bounding box center [690, 451] width 441 height 52
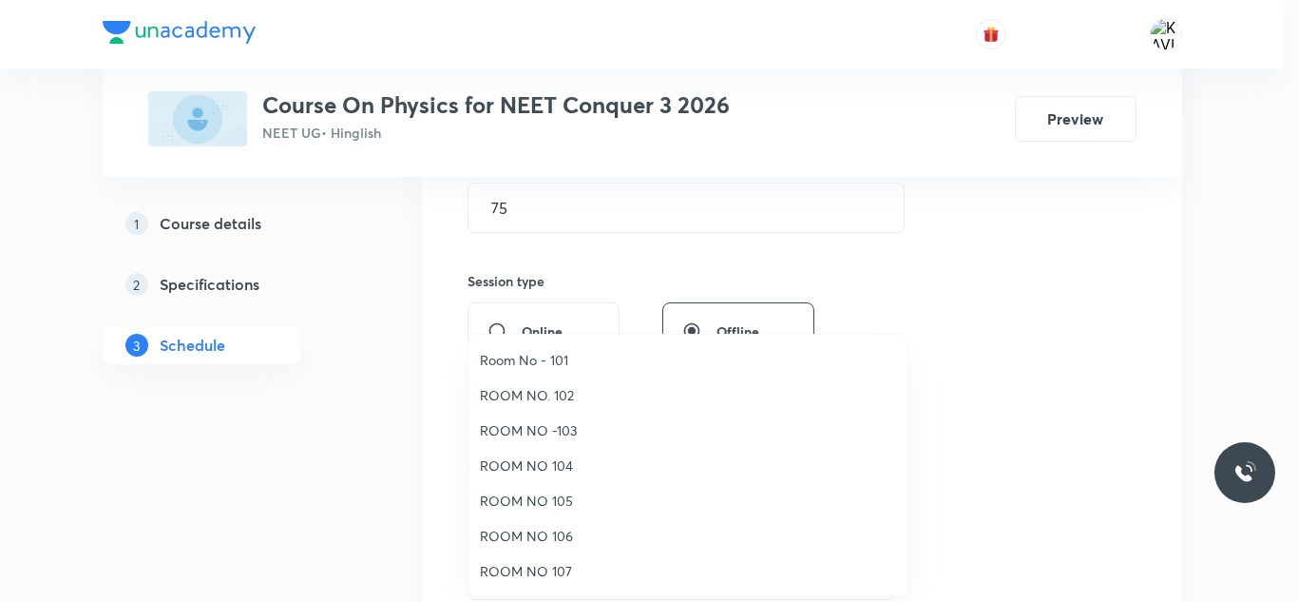
click at [563, 428] on span "ROOM NO -103" at bounding box center [688, 430] width 416 height 20
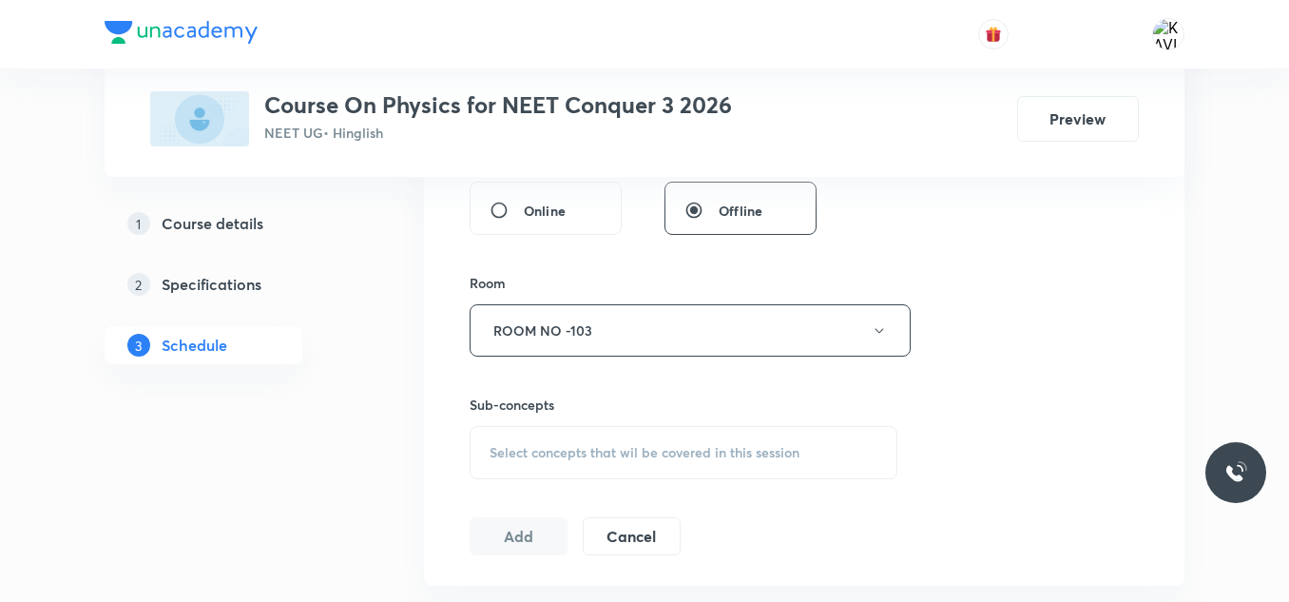
scroll to position [749, 0]
click at [579, 444] on span "Select concepts that wil be covered in this session" at bounding box center [645, 451] width 310 height 15
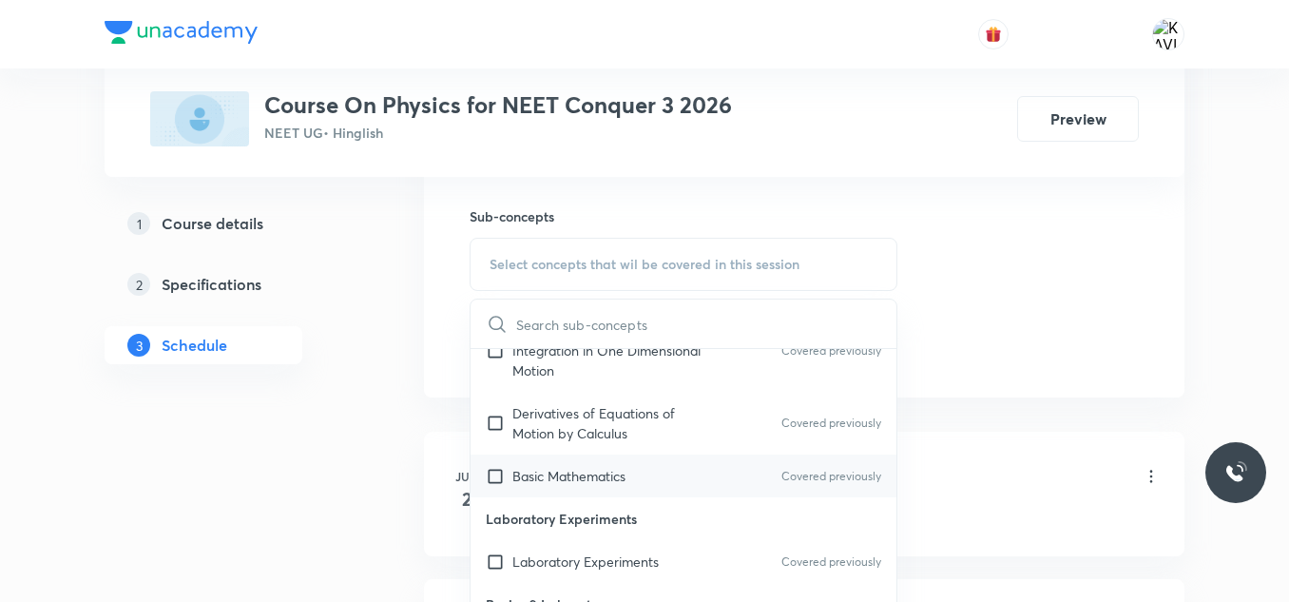
scroll to position [1236, 0]
click at [586, 432] on p "Derivatives of Equations of Motion by Calculus" at bounding box center [608, 422] width 192 height 40
checkbox input "true"
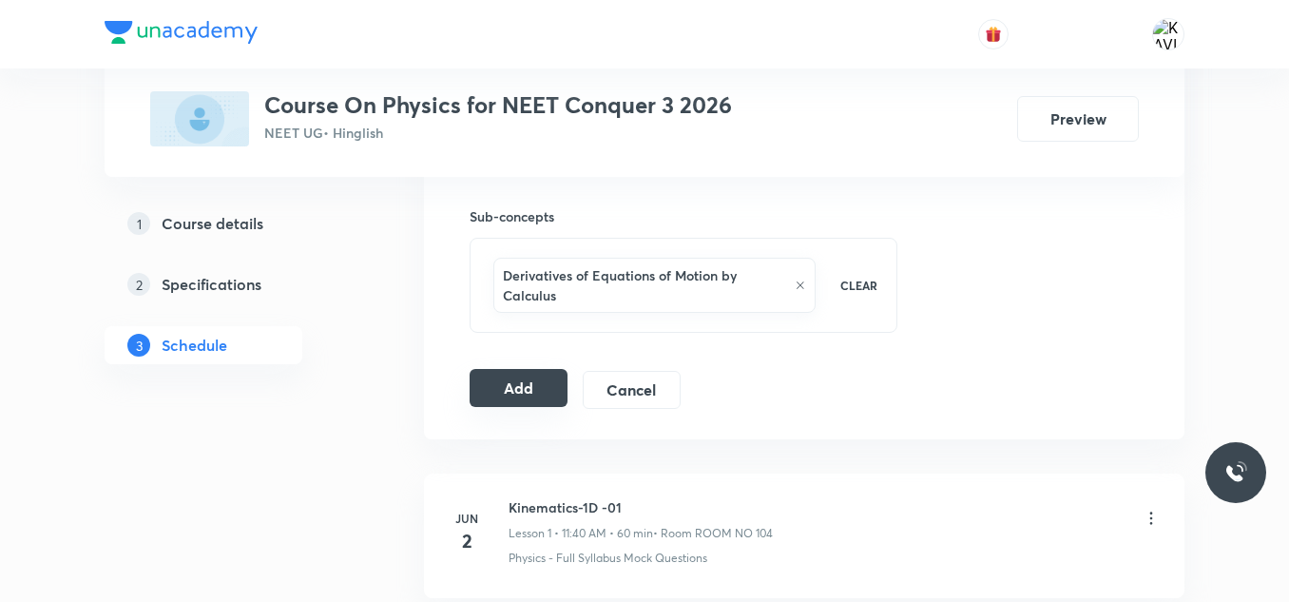
click at [505, 383] on button "Add" at bounding box center [519, 388] width 98 height 38
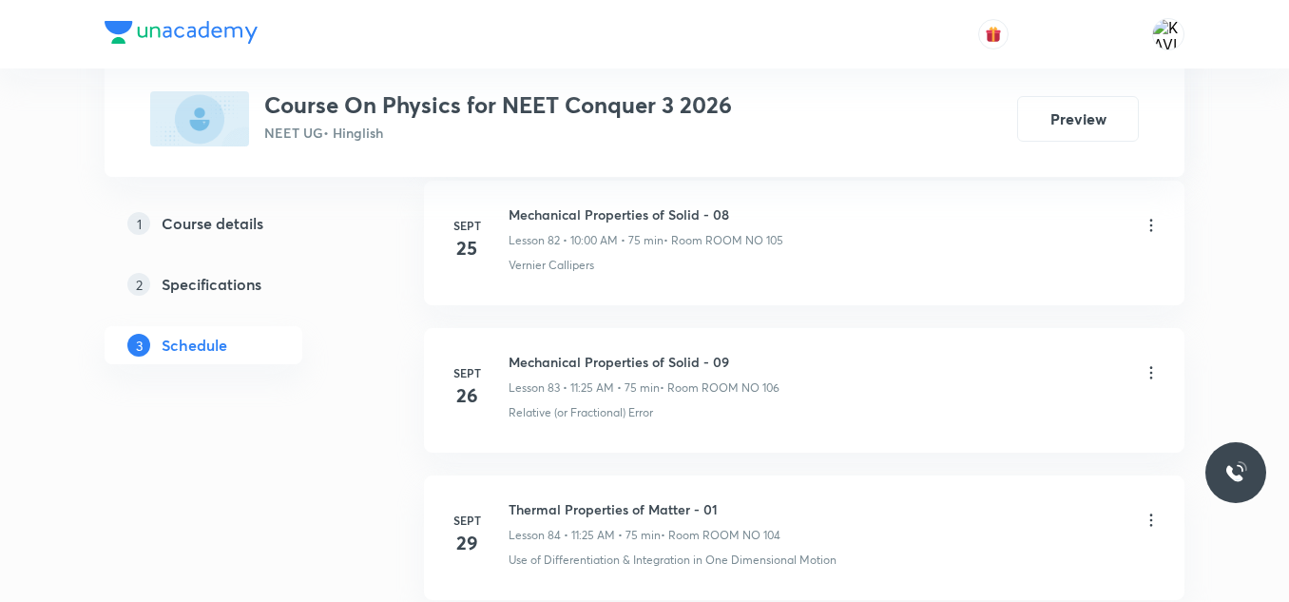
scroll to position [13634, 0]
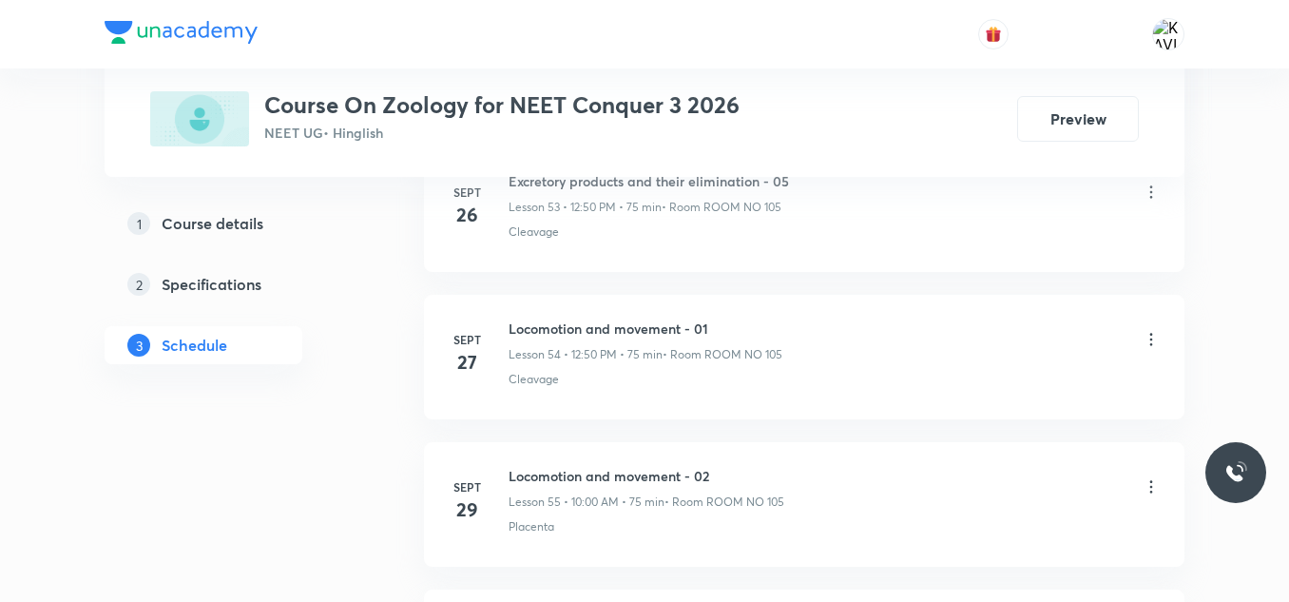
scroll to position [9320, 0]
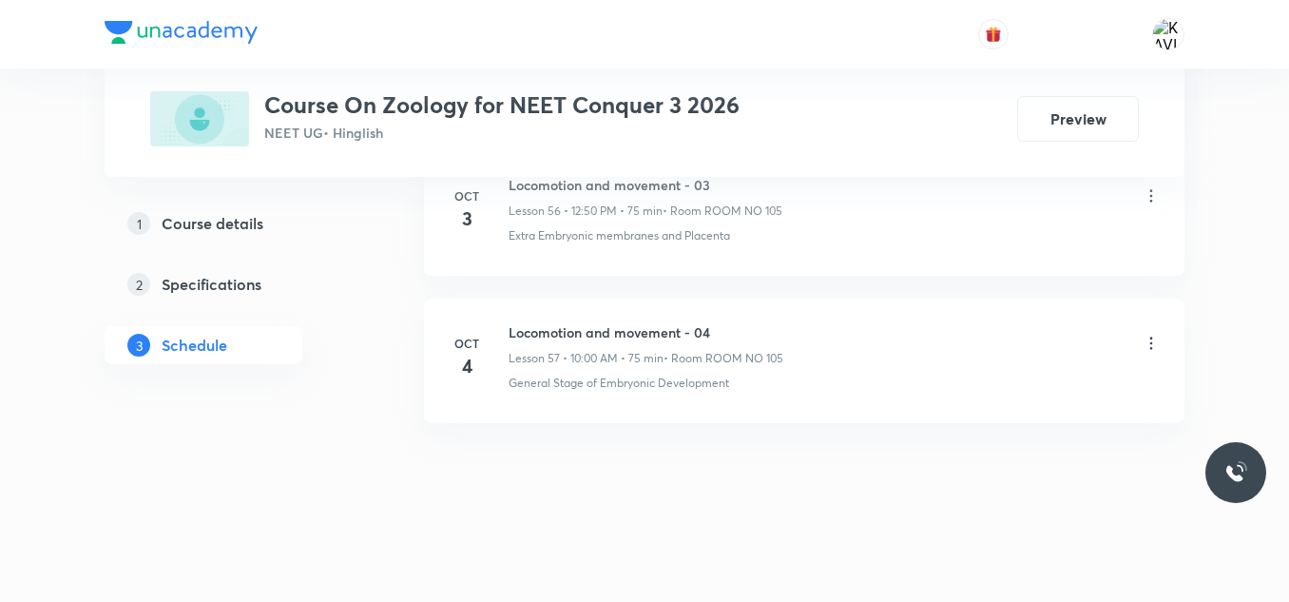
click at [676, 321] on li "Oct 4 Locomotion and movement - 04 Lesson 57 • 10:00 AM • 75 min • Room ROOM NO…" at bounding box center [804, 360] width 760 height 125
copy h6 "Locomotion and movement - 04"
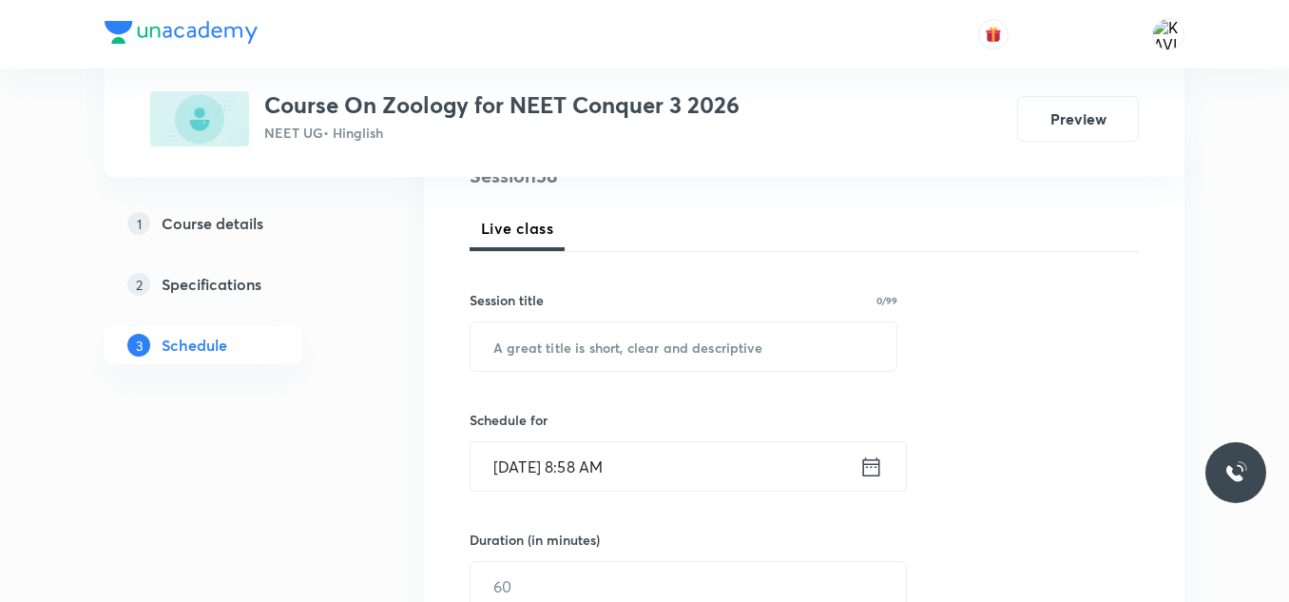
scroll to position [257, 0]
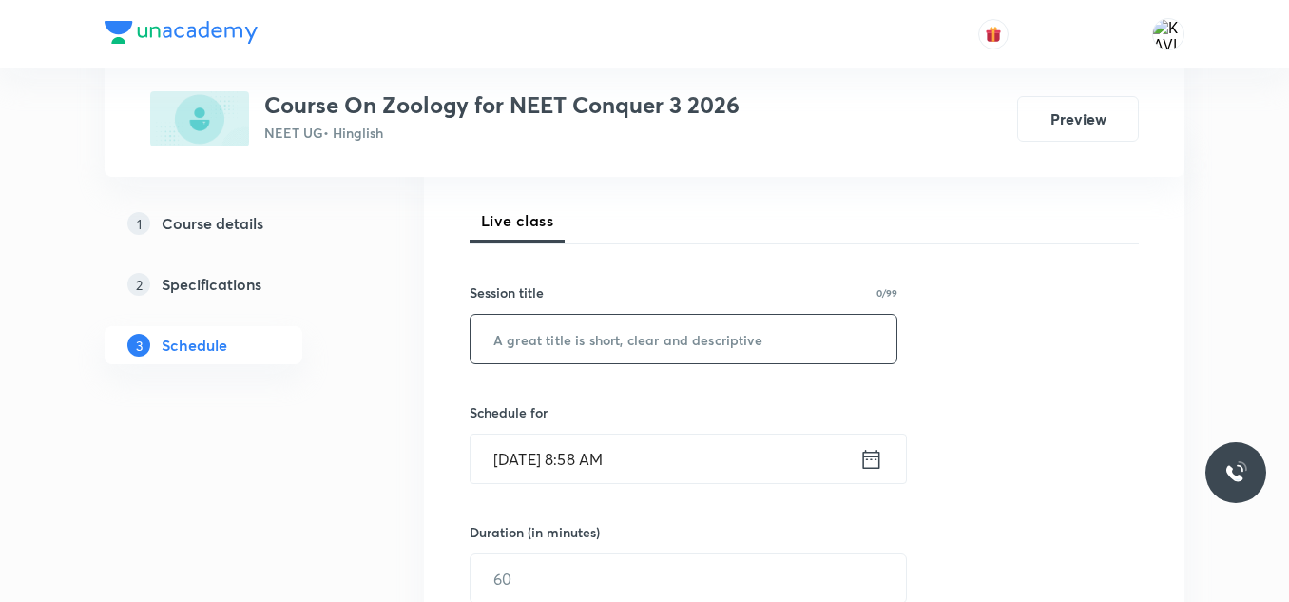
click at [564, 363] on div "​" at bounding box center [684, 339] width 428 height 50
paste input "Locomotion and movement - 04"
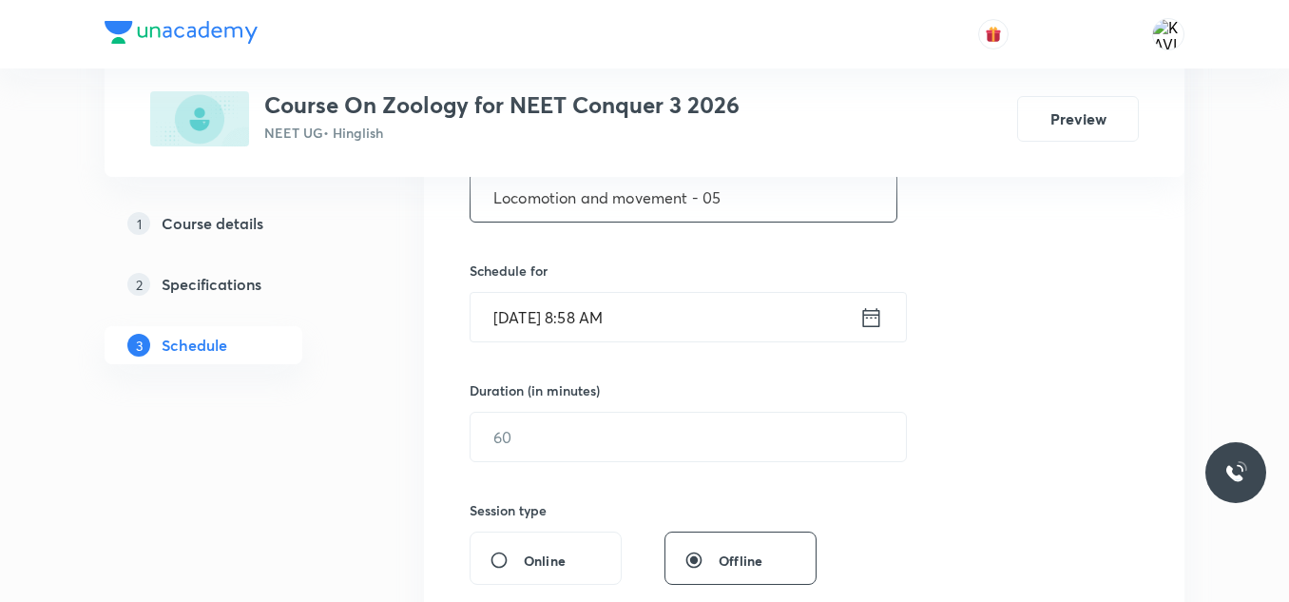
scroll to position [403, 0]
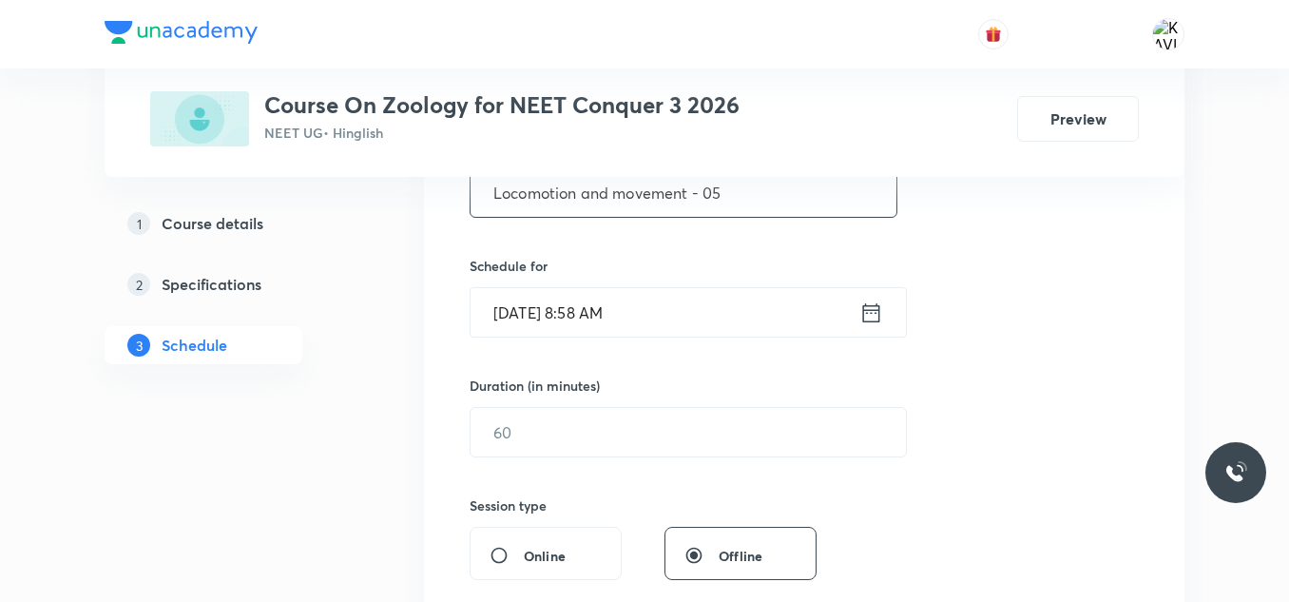
type input "Locomotion and movement - 05"
click at [870, 317] on icon at bounding box center [871, 312] width 24 height 27
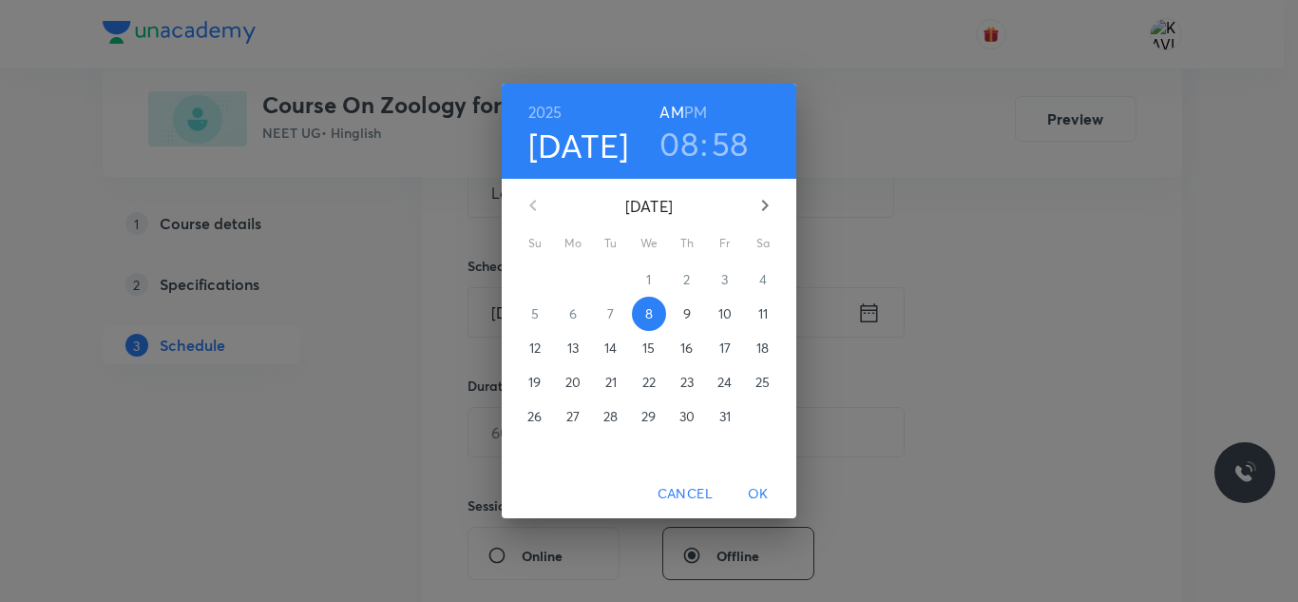
click at [676, 156] on h3 "08" at bounding box center [679, 144] width 39 height 40
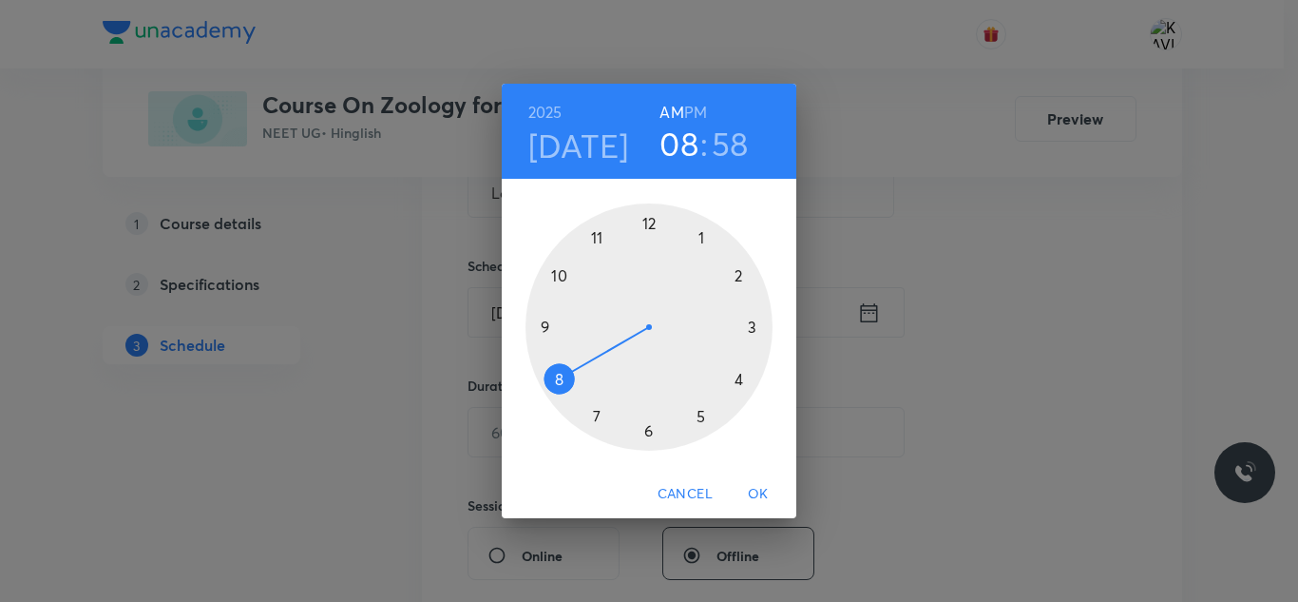
click at [597, 237] on div at bounding box center [649, 326] width 247 height 247
click at [702, 413] on div at bounding box center [649, 326] width 247 height 247
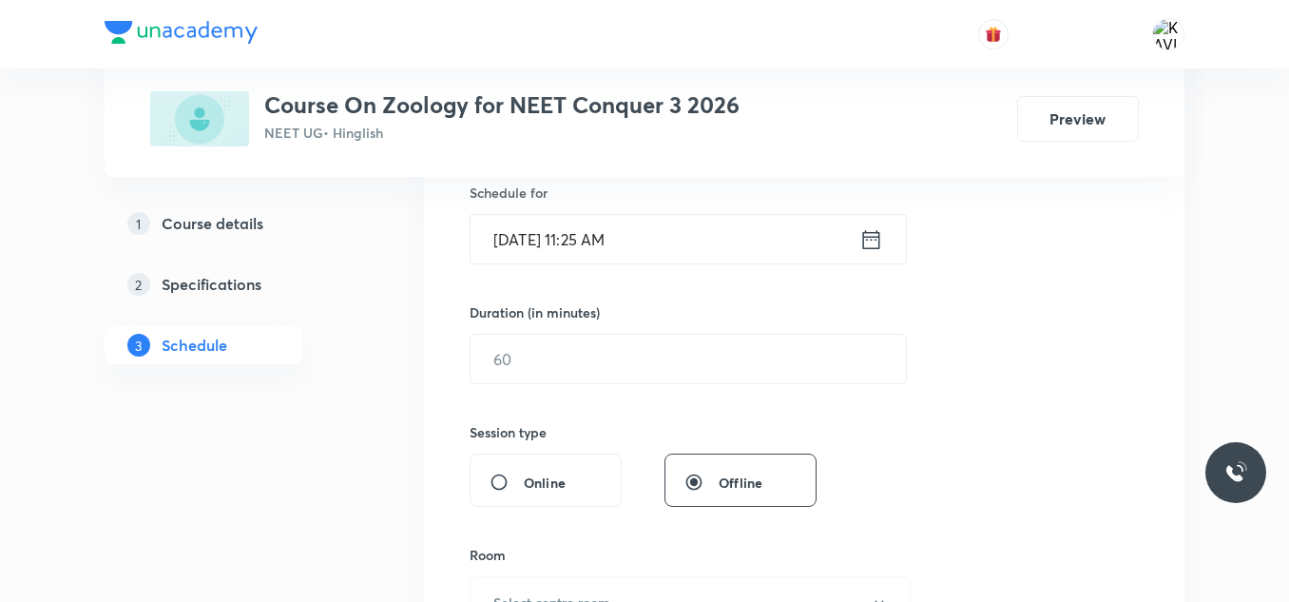
scroll to position [477, 0]
click at [567, 370] on input "text" at bounding box center [688, 358] width 435 height 48
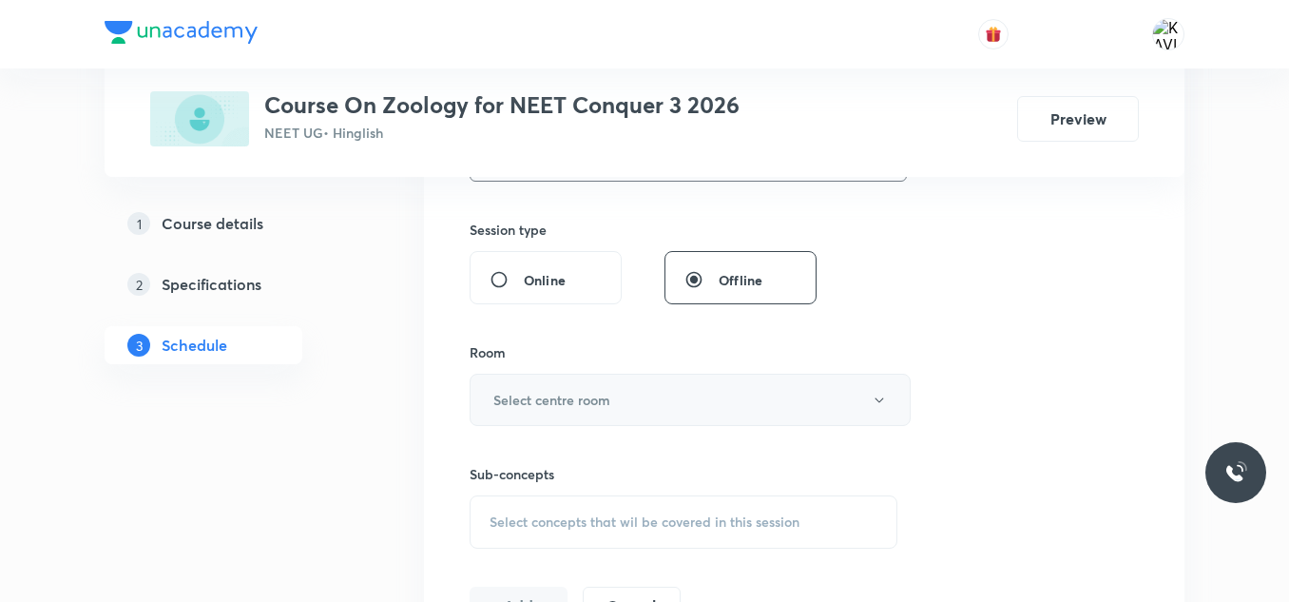
scroll to position [680, 0]
type input "75"
click at [663, 394] on button "Select centre room" at bounding box center [690, 399] width 441 height 52
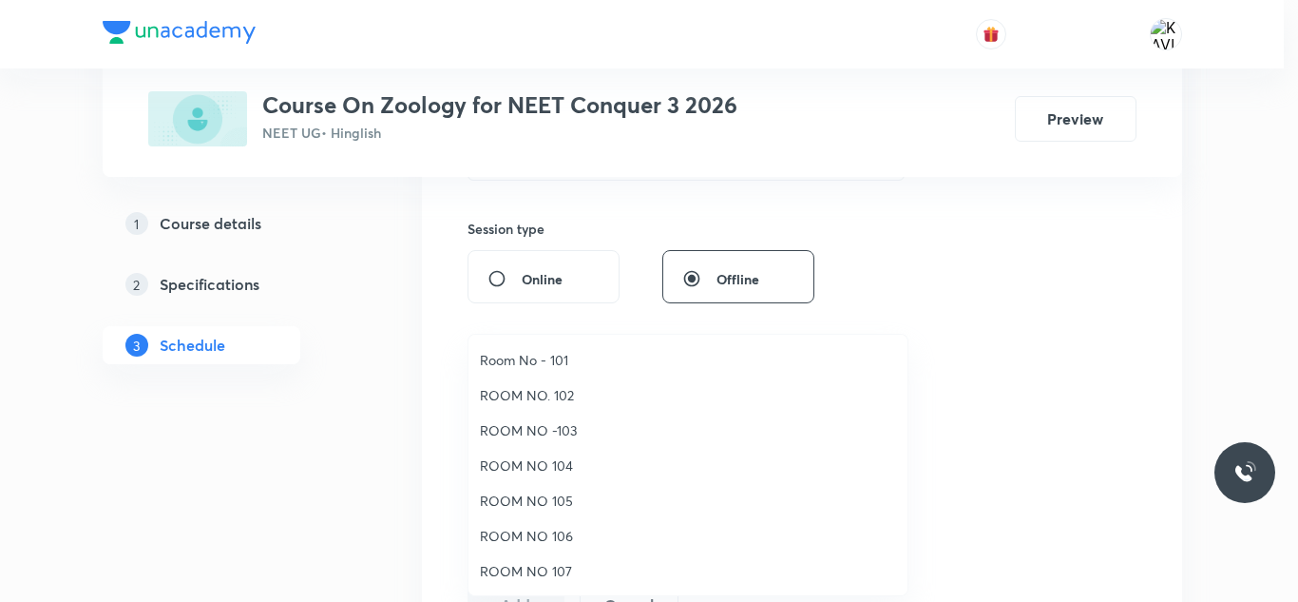
click at [577, 432] on span "ROOM NO -103" at bounding box center [688, 430] width 416 height 20
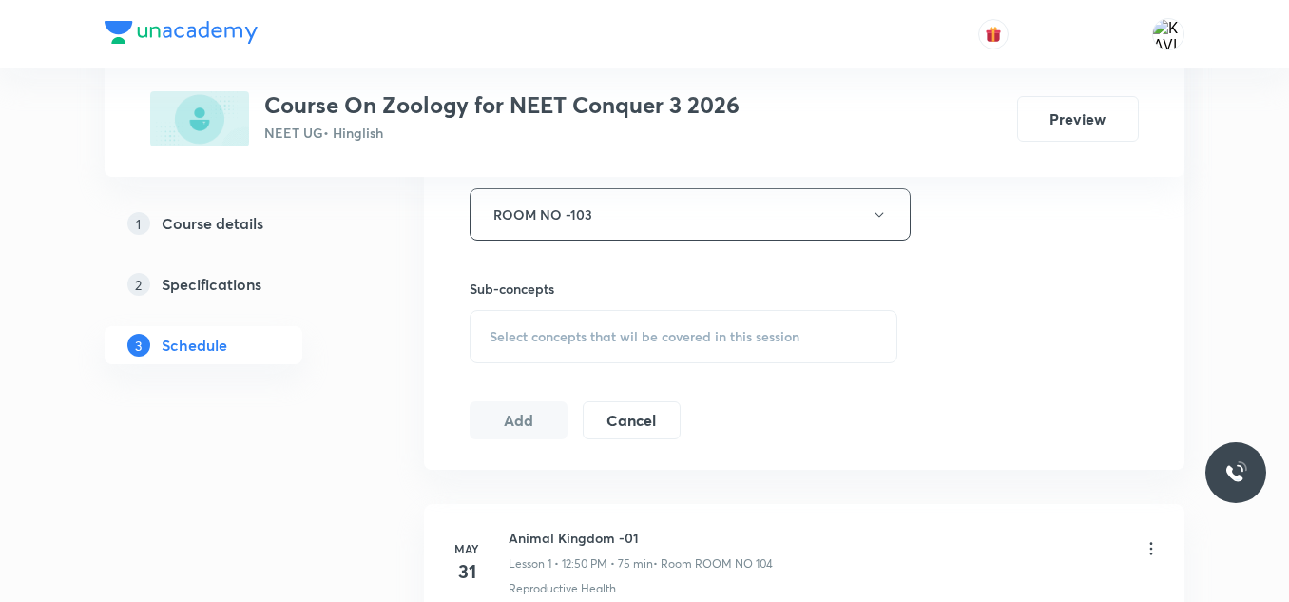
scroll to position [867, 0]
click at [579, 332] on span "Select concepts that wil be covered in this session" at bounding box center [645, 333] width 310 height 15
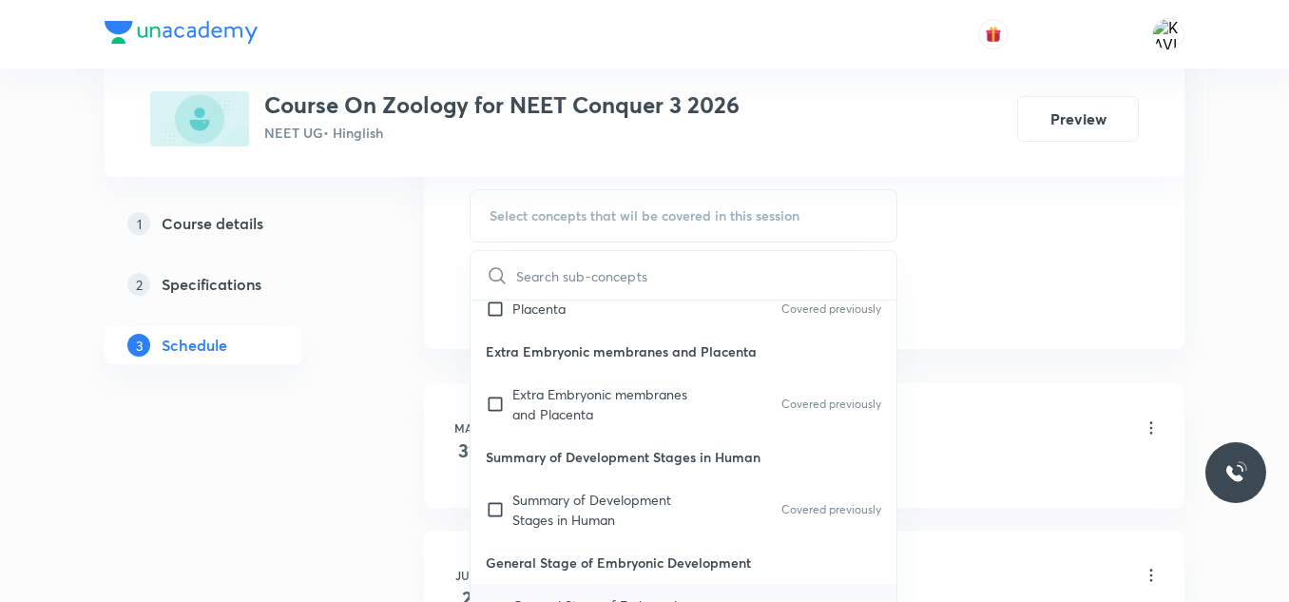
scroll to position [932, 0]
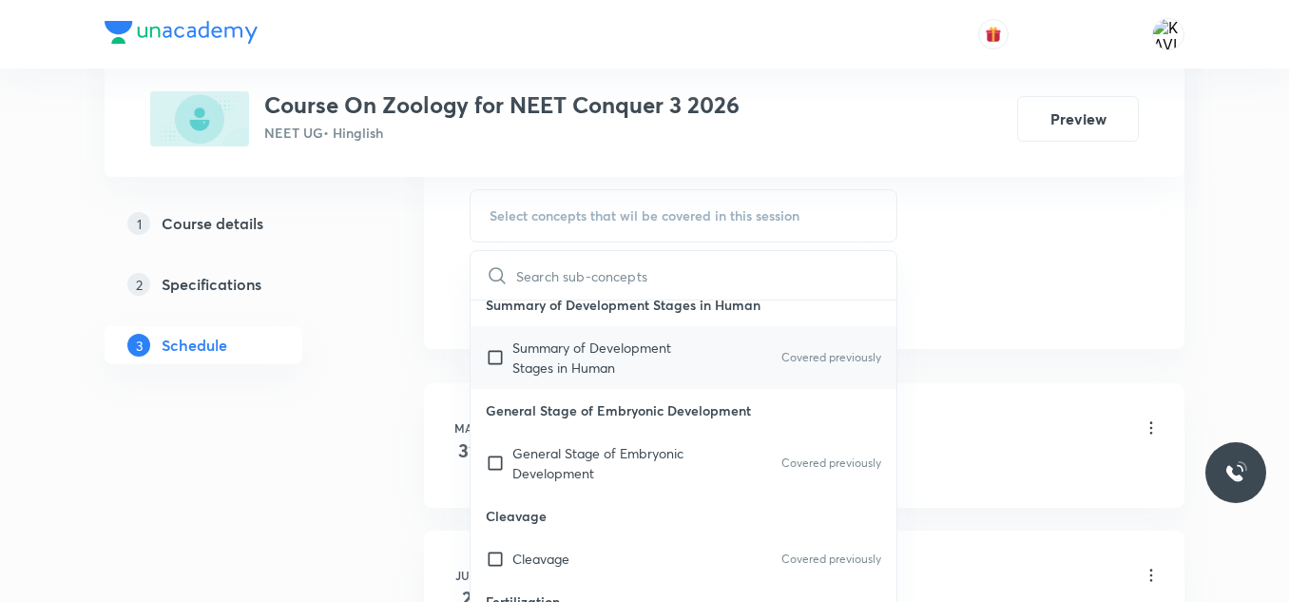
click at [650, 338] on p "Summary of Development Stages in Human" at bounding box center [608, 357] width 192 height 40
checkbox input "true"
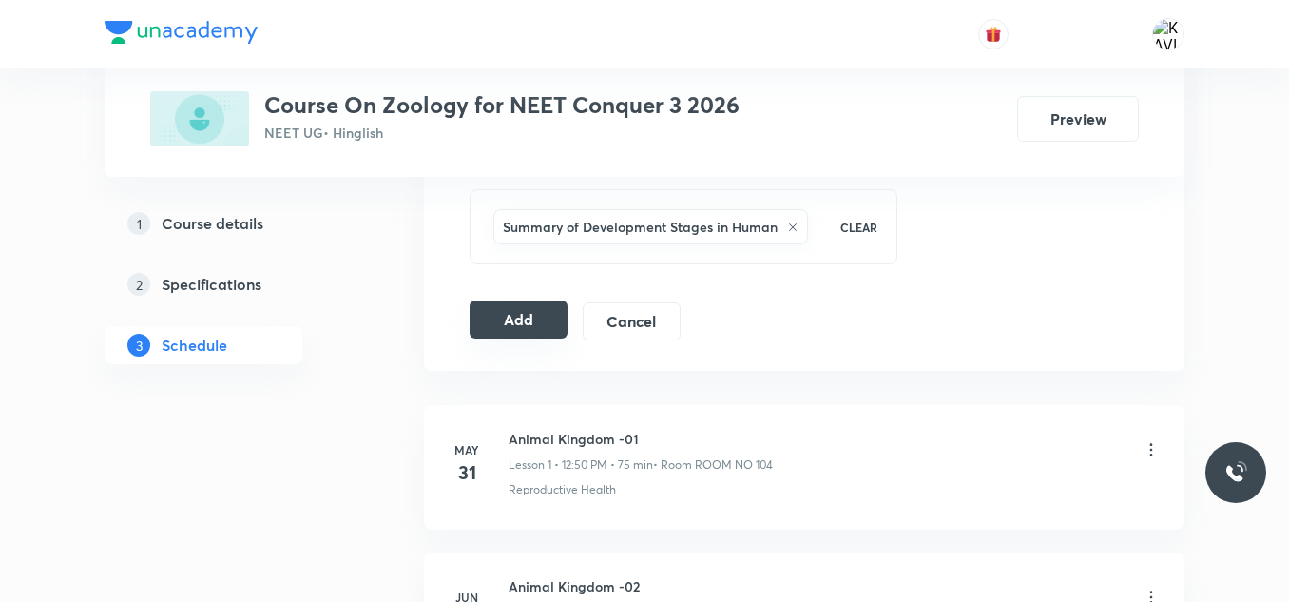
click at [499, 327] on button "Add" at bounding box center [519, 319] width 98 height 38
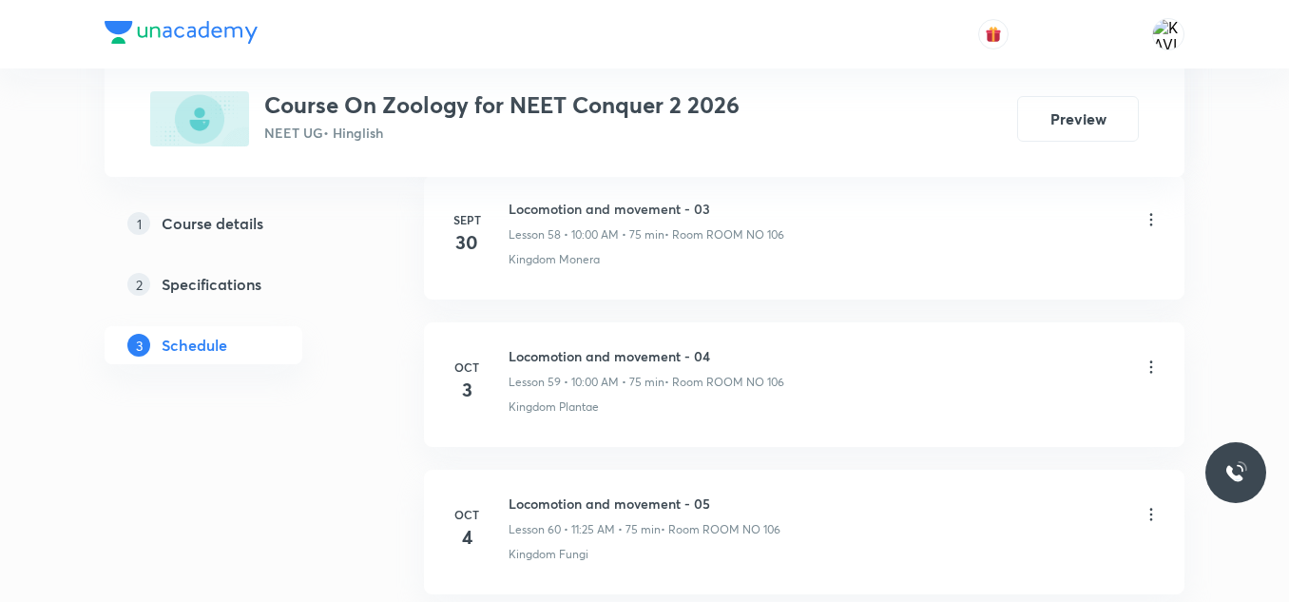
scroll to position [9762, 0]
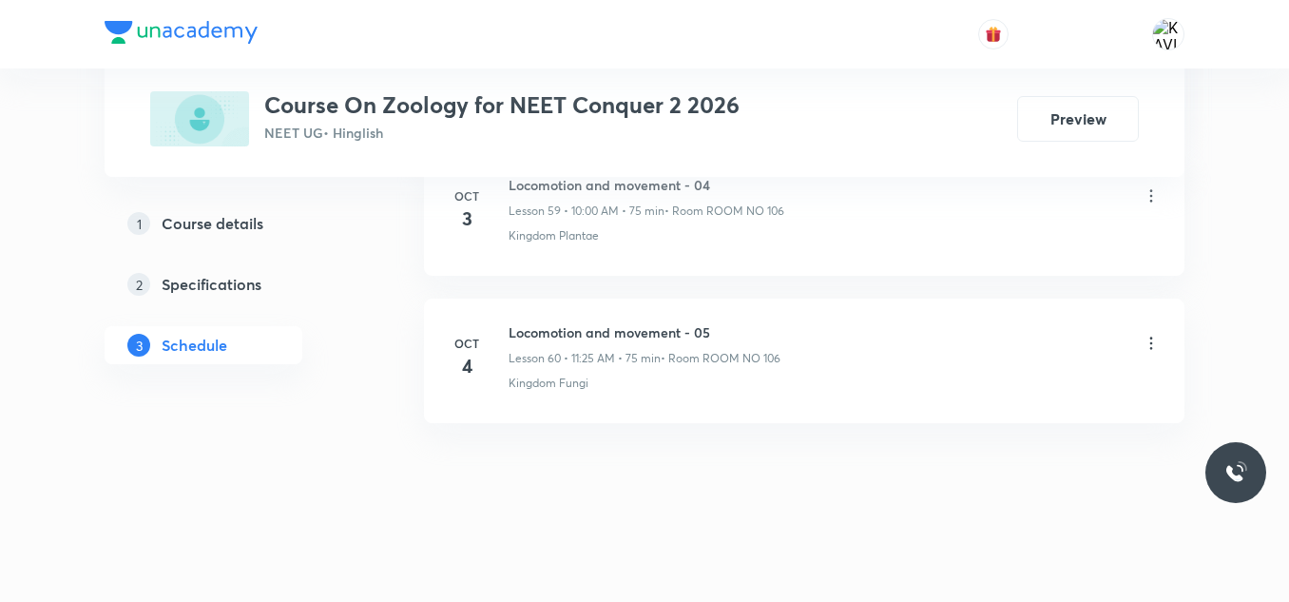
click at [596, 333] on h6 "Locomotion and movement - 05" at bounding box center [645, 332] width 272 height 20
copy h6 "Locomotion and movement - 05"
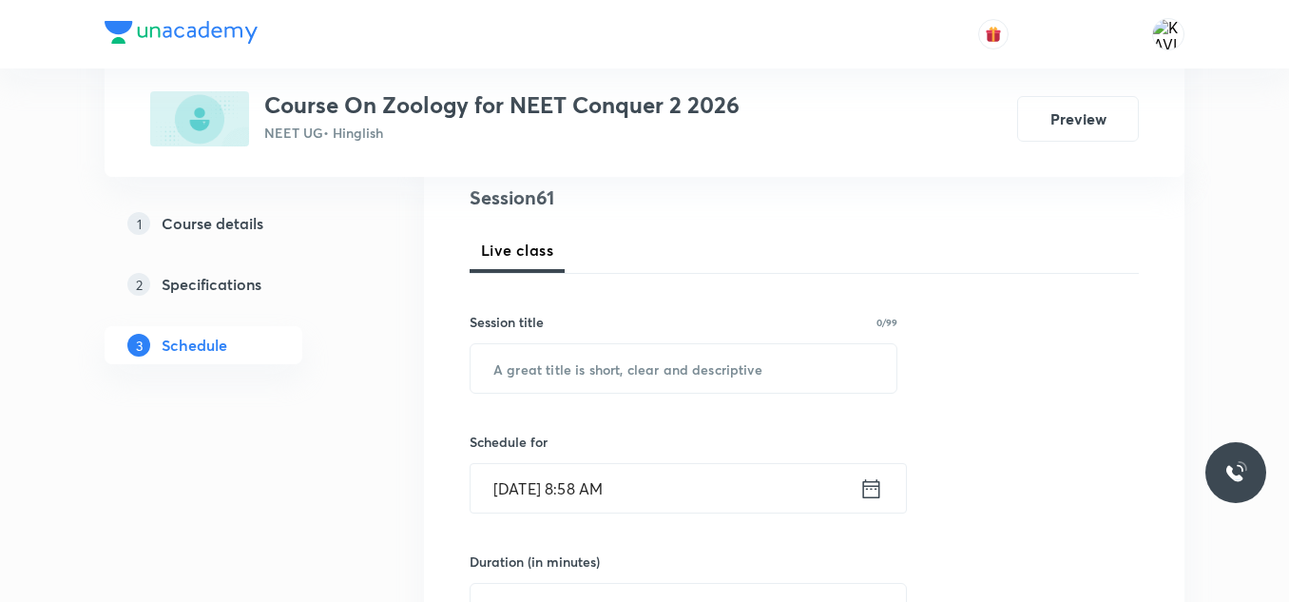
scroll to position [228, 0]
click at [561, 381] on input "text" at bounding box center [684, 367] width 426 height 48
paste input "Locomotion and movement - 05"
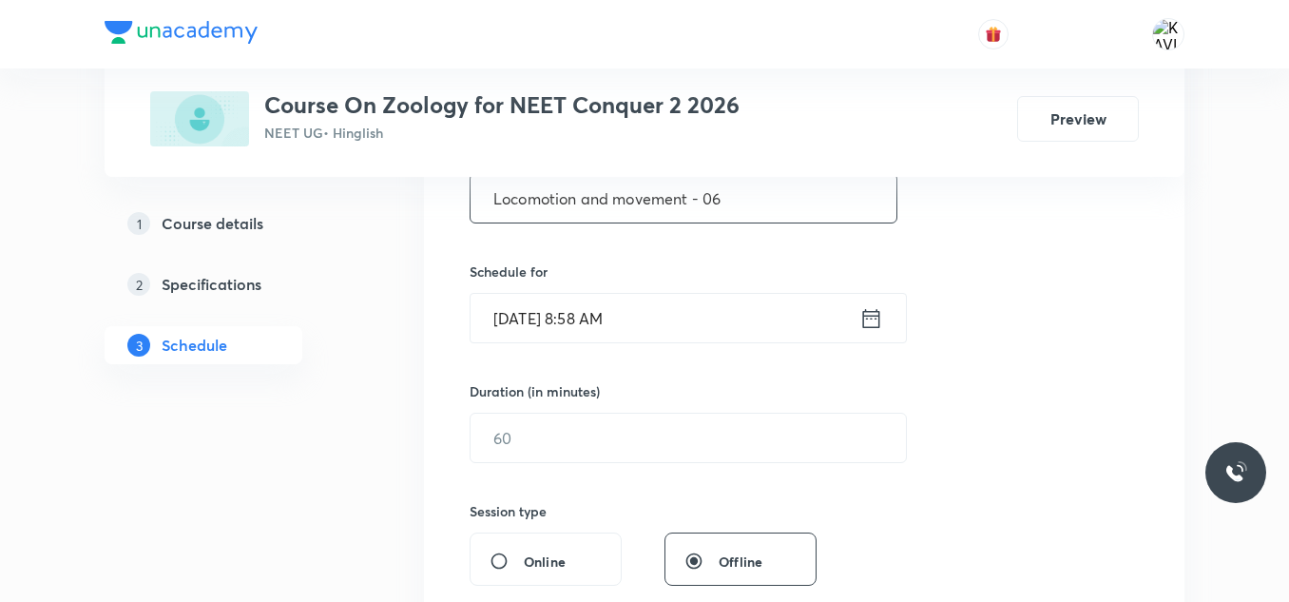
scroll to position [399, 0]
type input "Locomotion and movement - 06"
click at [869, 312] on icon at bounding box center [871, 316] width 24 height 27
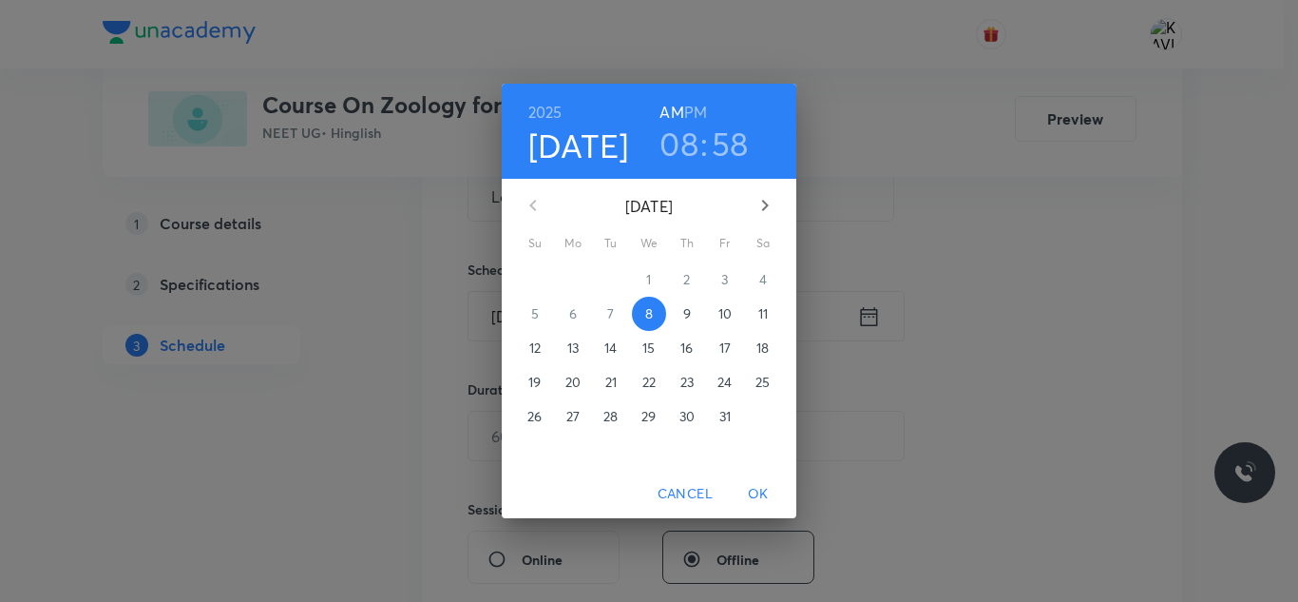
drag, startPoint x: 678, startPoint y: 147, endPoint x: 688, endPoint y: 141, distance: 12.4
click at [688, 141] on h3 "08" at bounding box center [679, 144] width 39 height 40
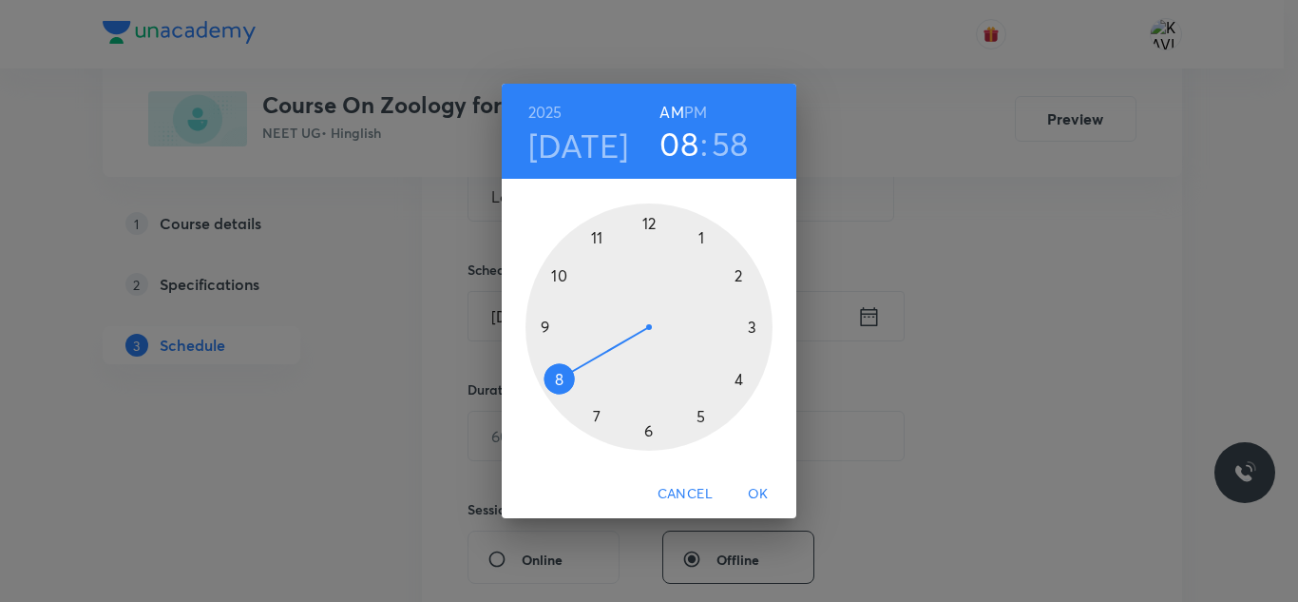
click at [688, 141] on h3 "08" at bounding box center [679, 144] width 39 height 40
click at [563, 278] on div at bounding box center [649, 326] width 247 height 247
click at [644, 224] on div at bounding box center [649, 326] width 247 height 247
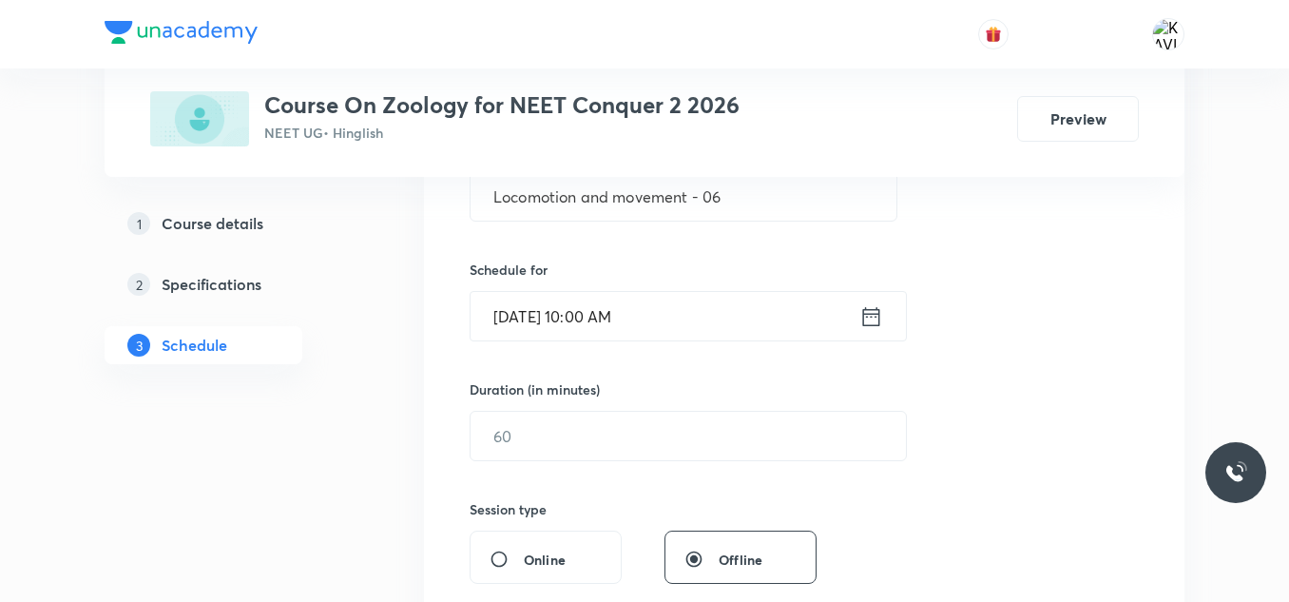
scroll to position [465, 0]
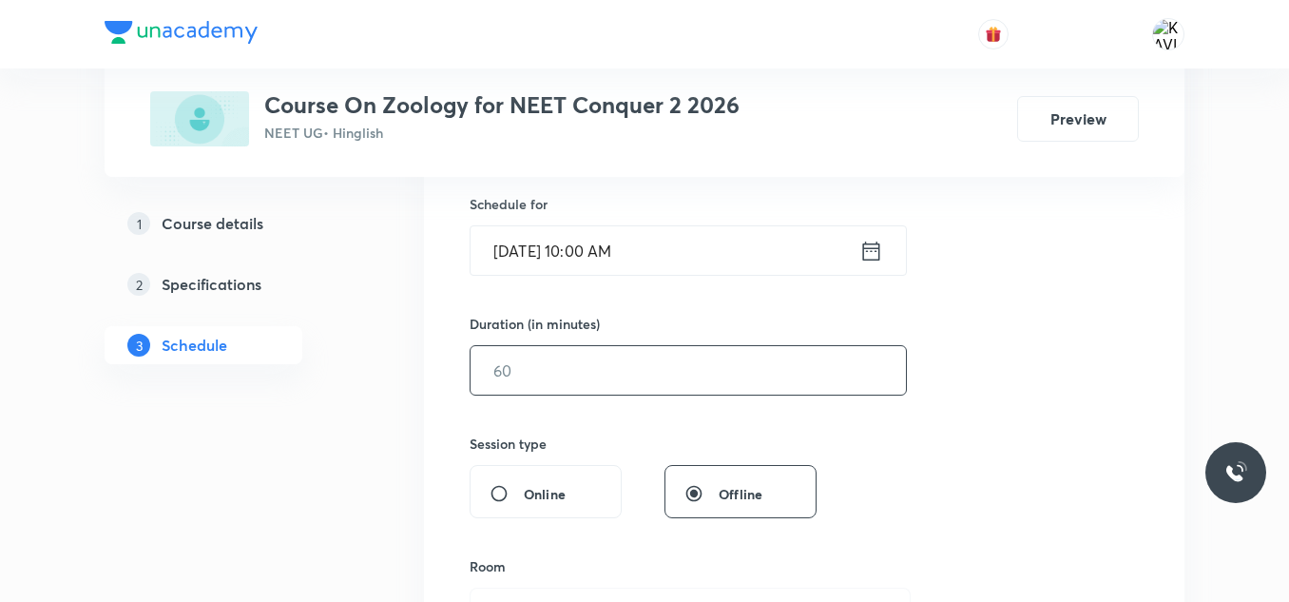
click at [586, 376] on input "text" at bounding box center [688, 370] width 435 height 48
type input "75"
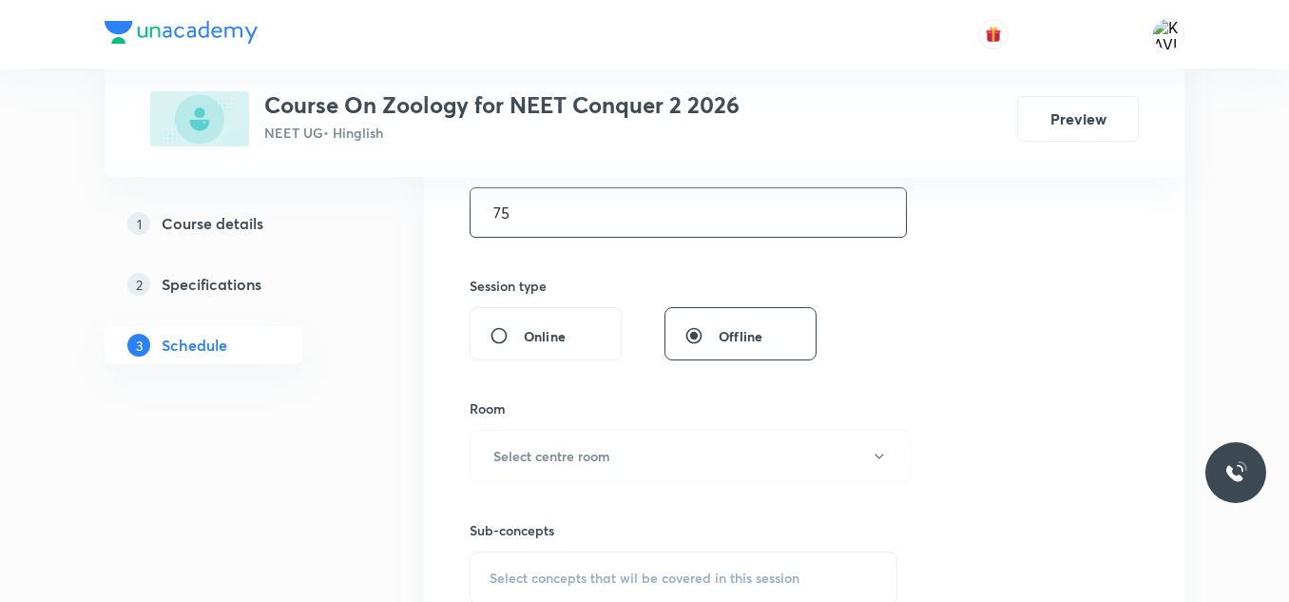
scroll to position [636, 0]
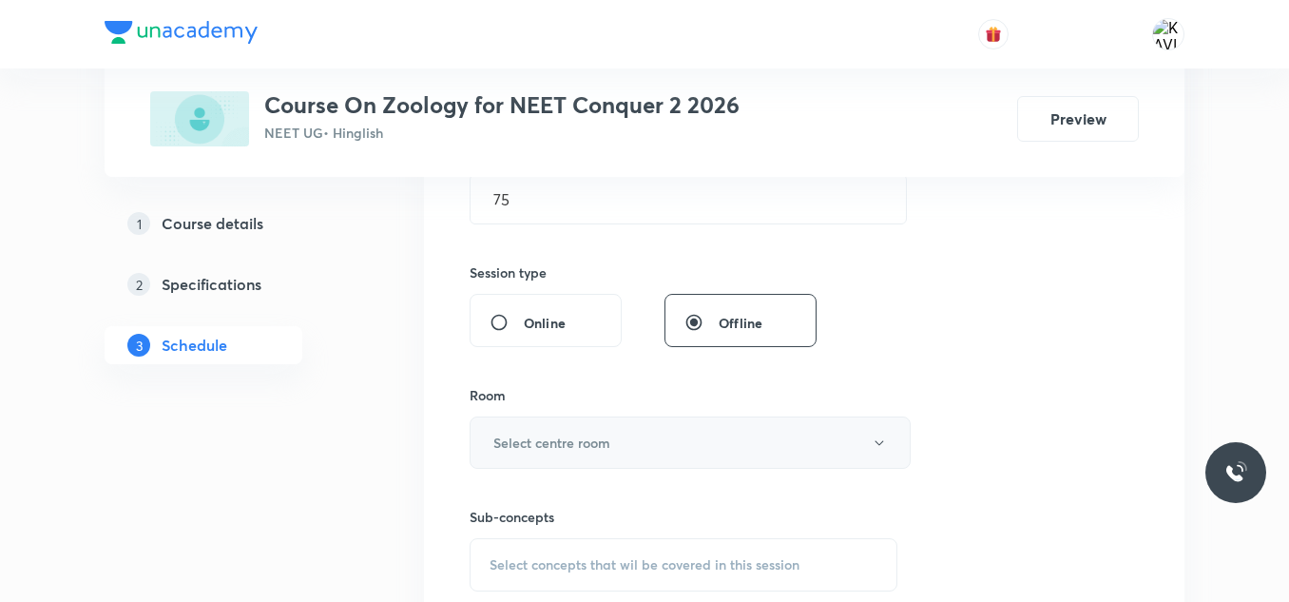
click at [562, 439] on h6 "Select centre room" at bounding box center [551, 442] width 117 height 20
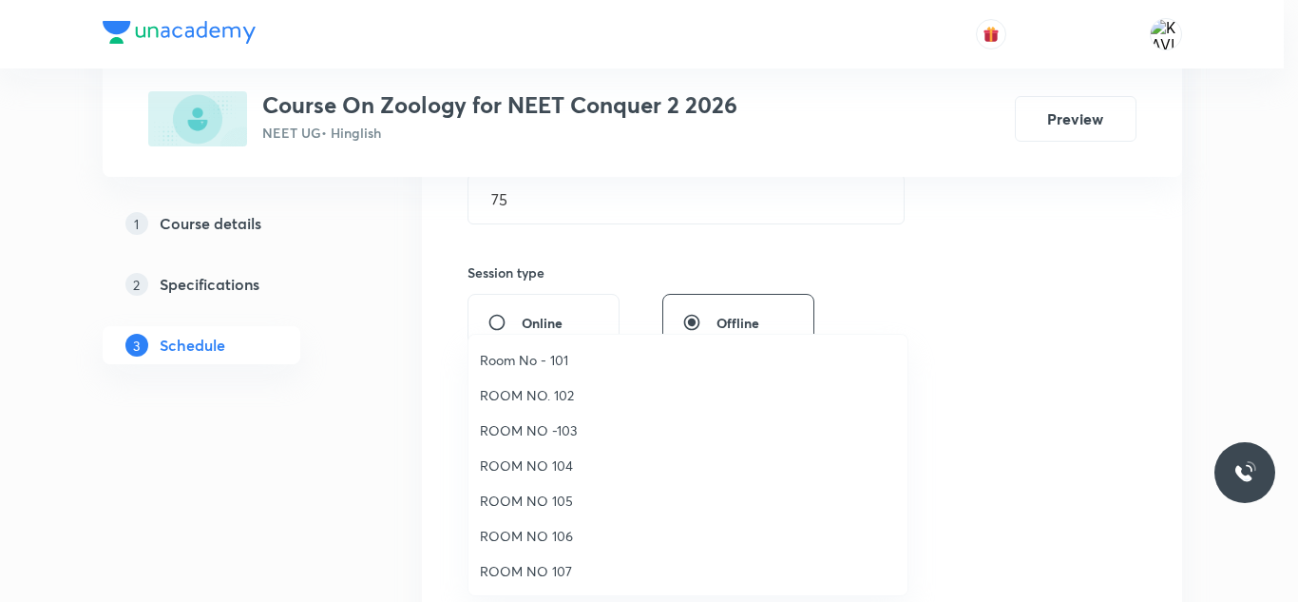
click at [568, 535] on span "ROOM NO 106" at bounding box center [688, 536] width 416 height 20
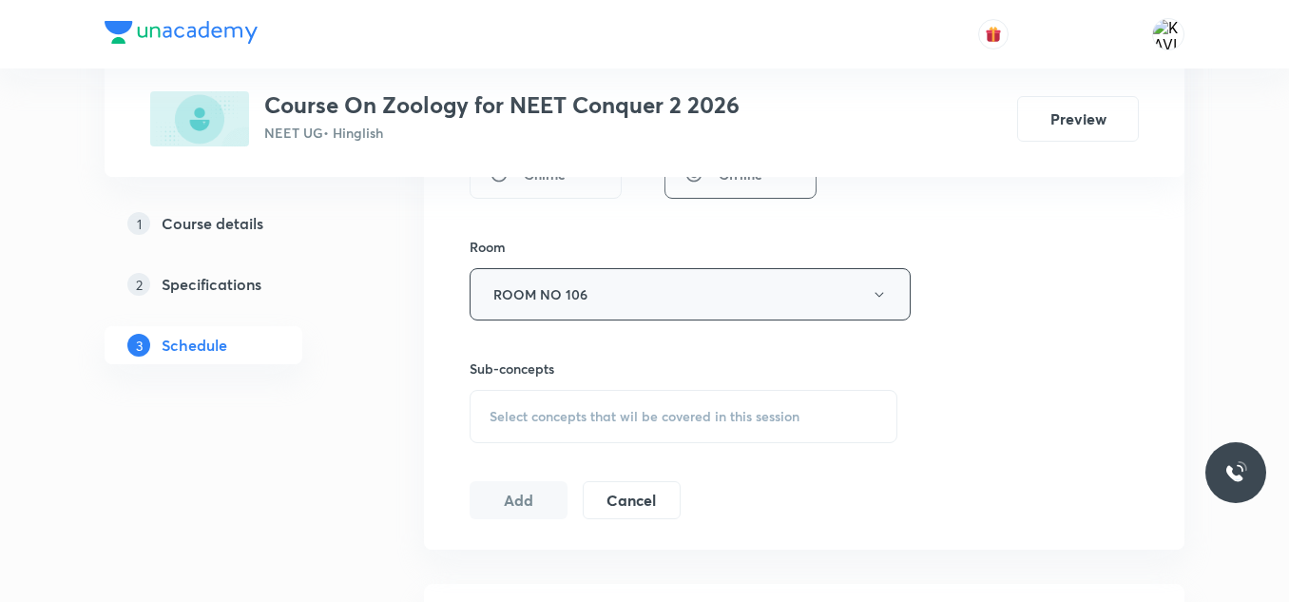
scroll to position [785, 0]
click at [540, 413] on span "Select concepts that wil be covered in this session" at bounding box center [645, 415] width 310 height 15
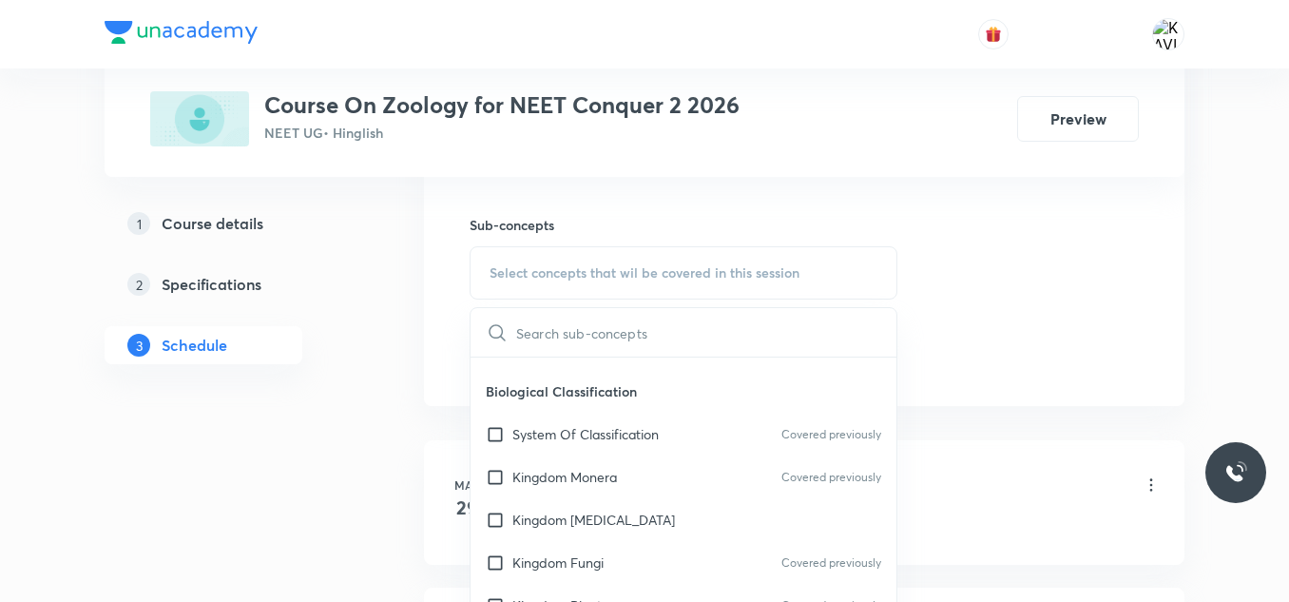
scroll to position [936, 0]
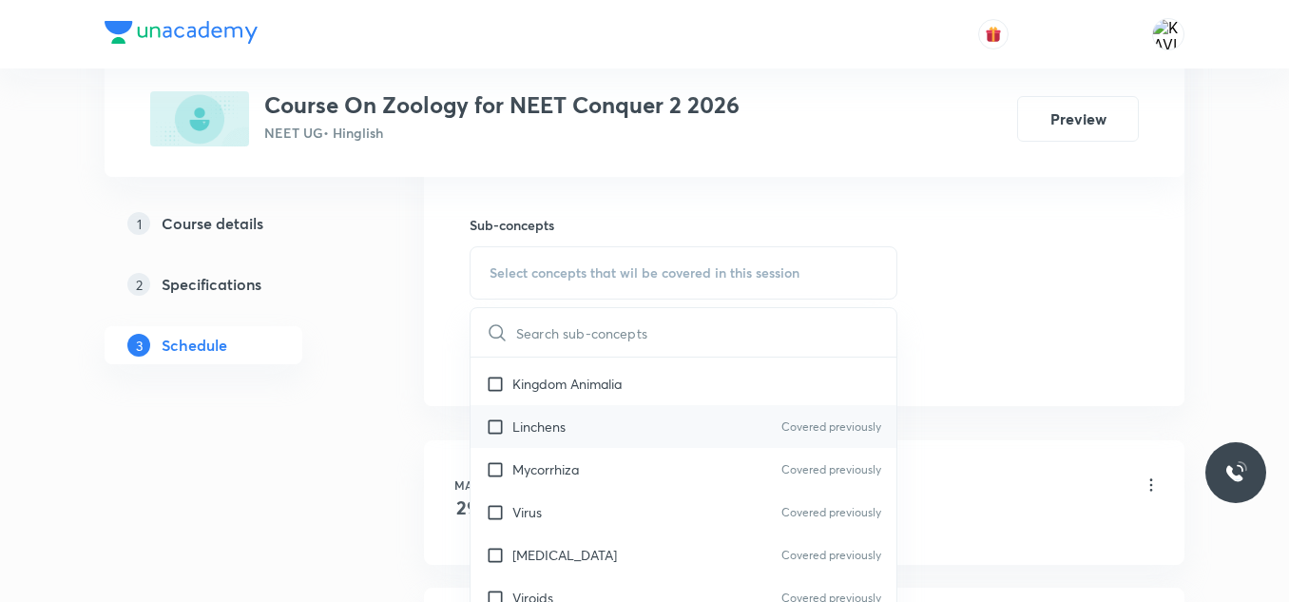
click at [583, 442] on div "Linchens Covered previously" at bounding box center [684, 426] width 426 height 43
checkbox input "true"
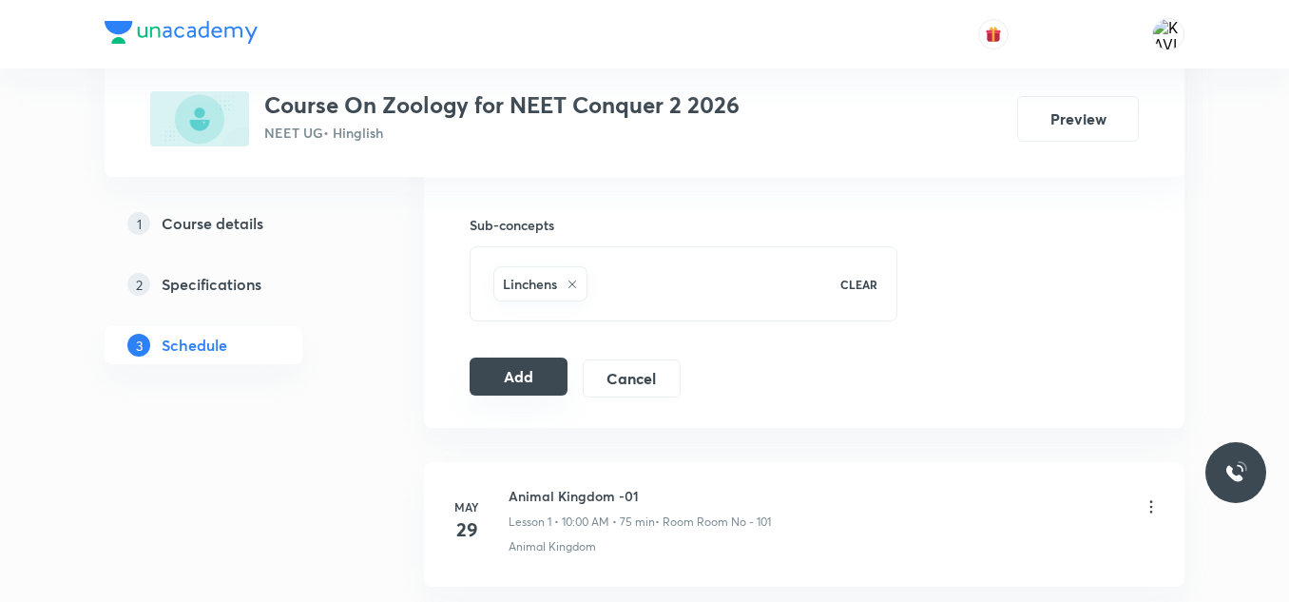
click at [508, 368] on button "Add" at bounding box center [519, 376] width 98 height 38
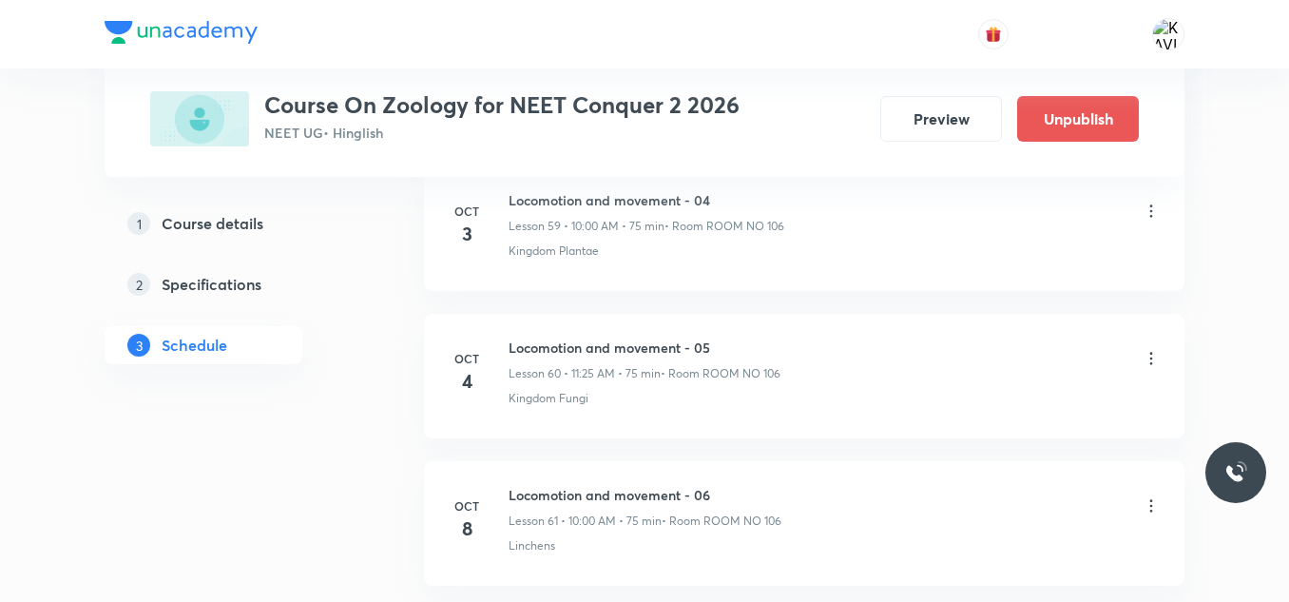
scroll to position [9036, 0]
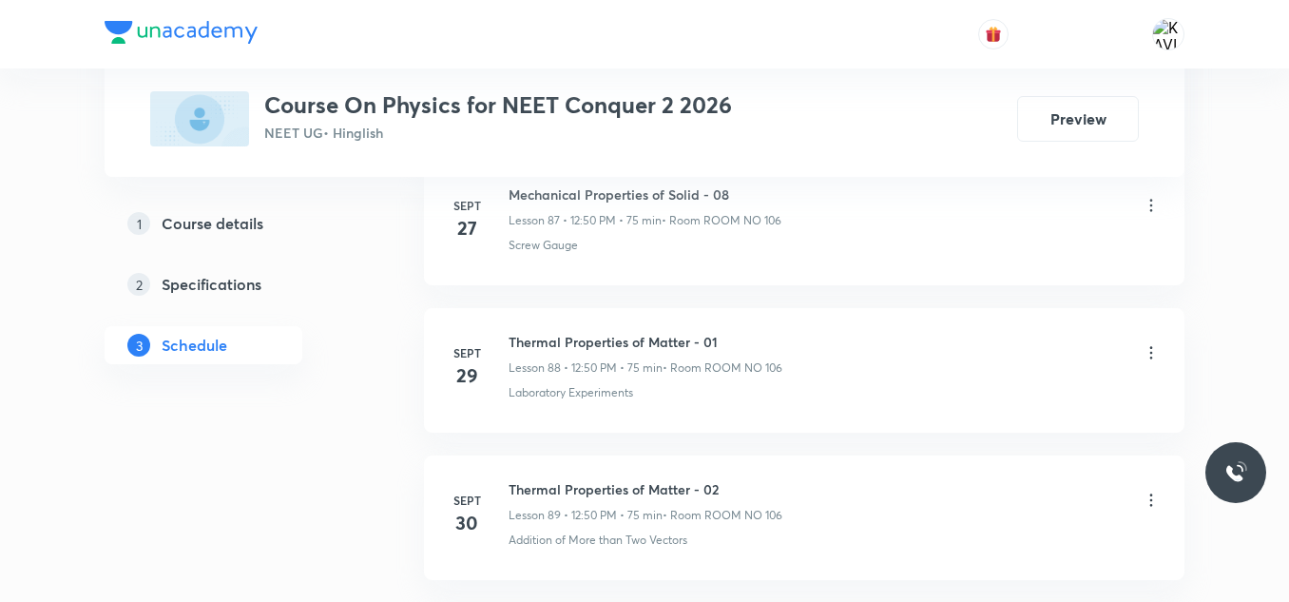
scroll to position [14329, 0]
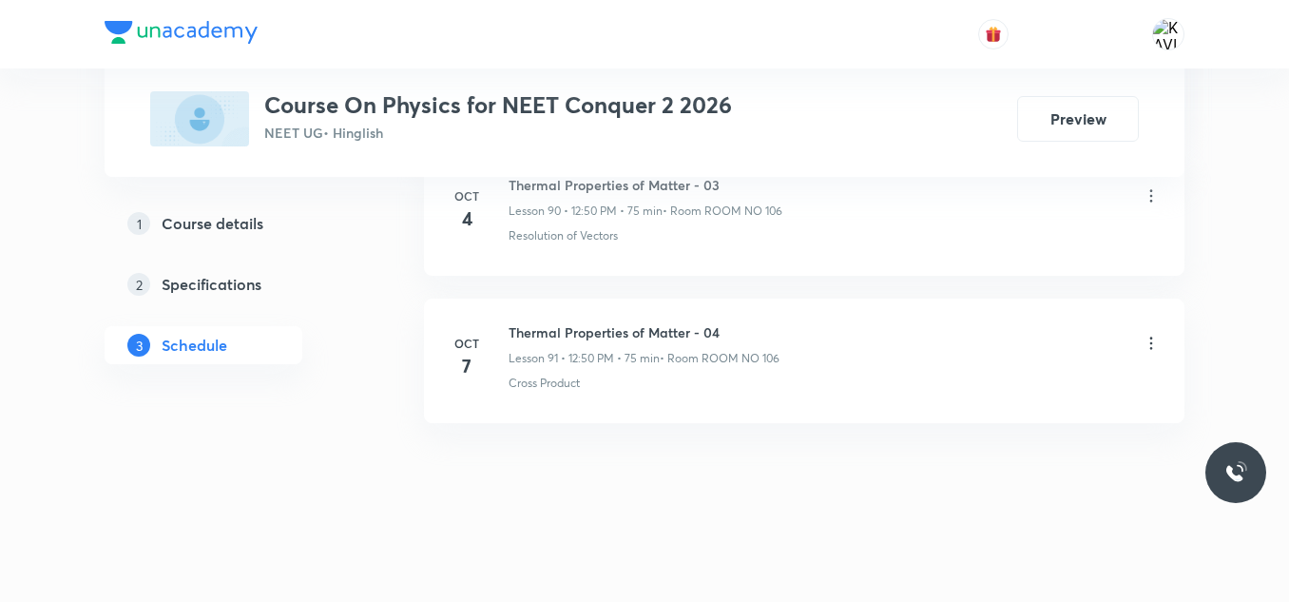
click at [597, 329] on h6 "Thermal Properties of Matter - 04" at bounding box center [644, 332] width 271 height 20
copy h6 "Thermal Properties of Matter - 04"
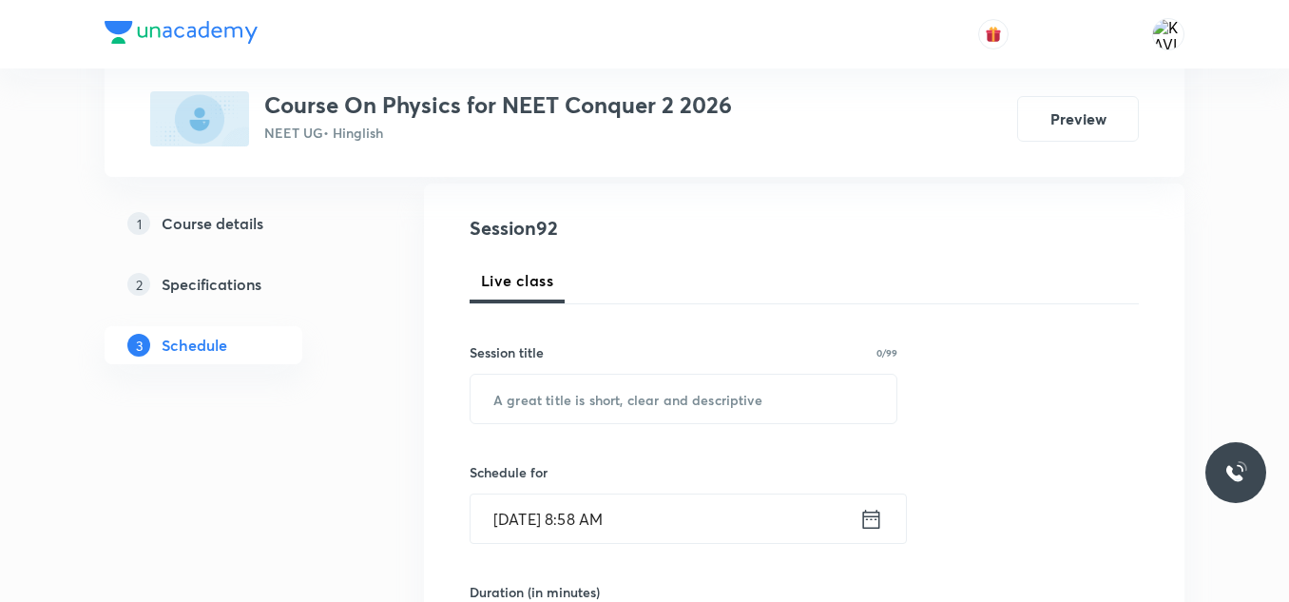
scroll to position [199, 0]
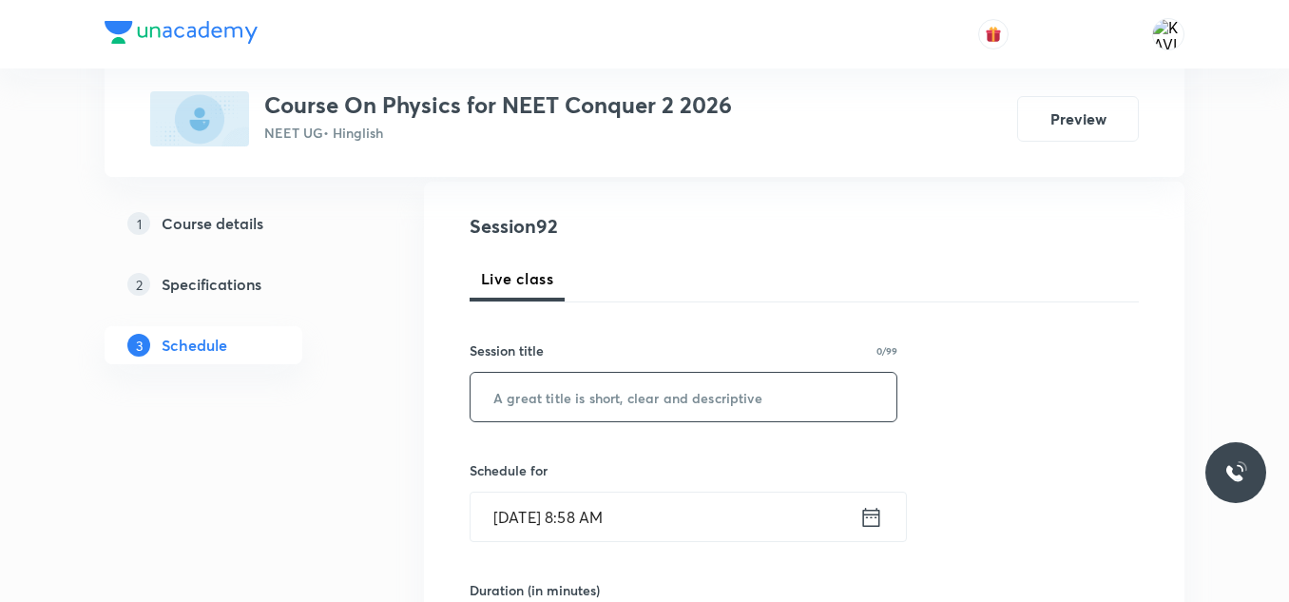
click at [577, 415] on input "text" at bounding box center [684, 397] width 426 height 48
paste input "Thermal Properties of Matter - 04"
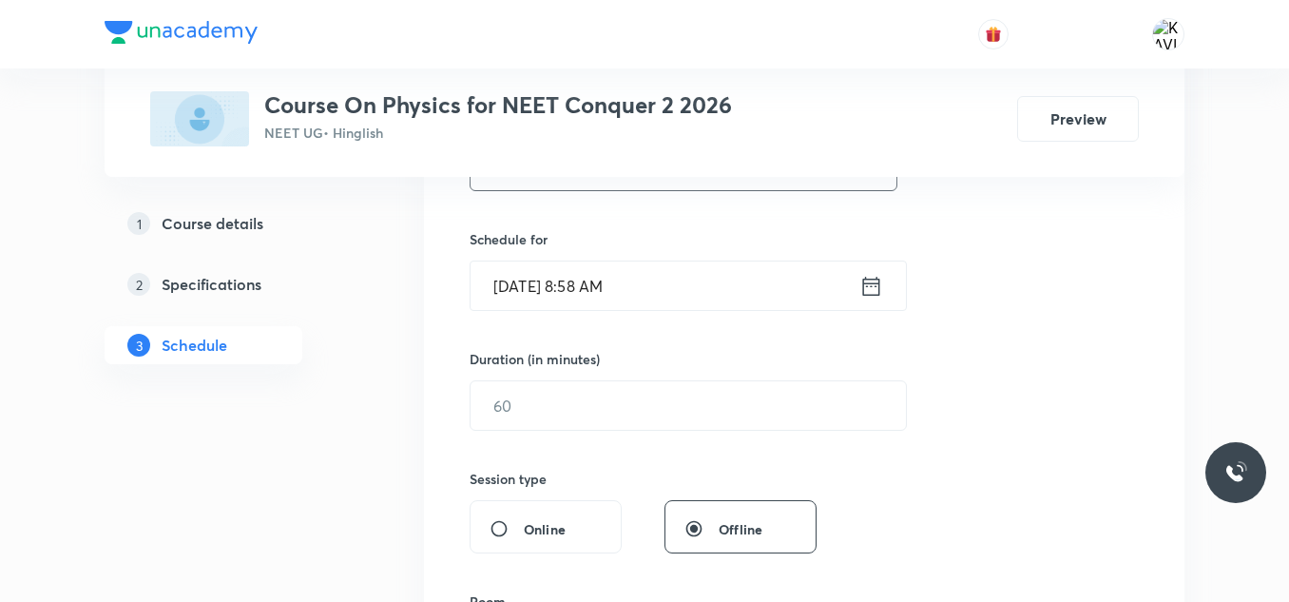
scroll to position [431, 0]
type input "Thermal Properties of Matter - 05"
click at [864, 290] on icon at bounding box center [871, 284] width 17 height 19
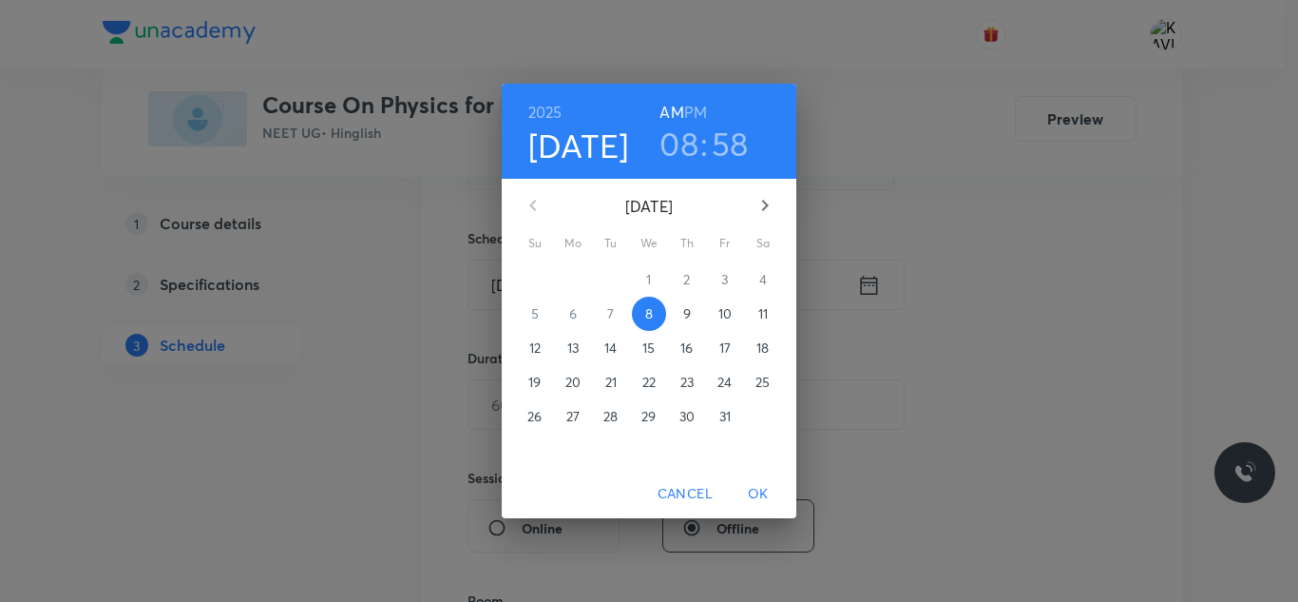
click at [684, 134] on h3 "08" at bounding box center [679, 144] width 39 height 40
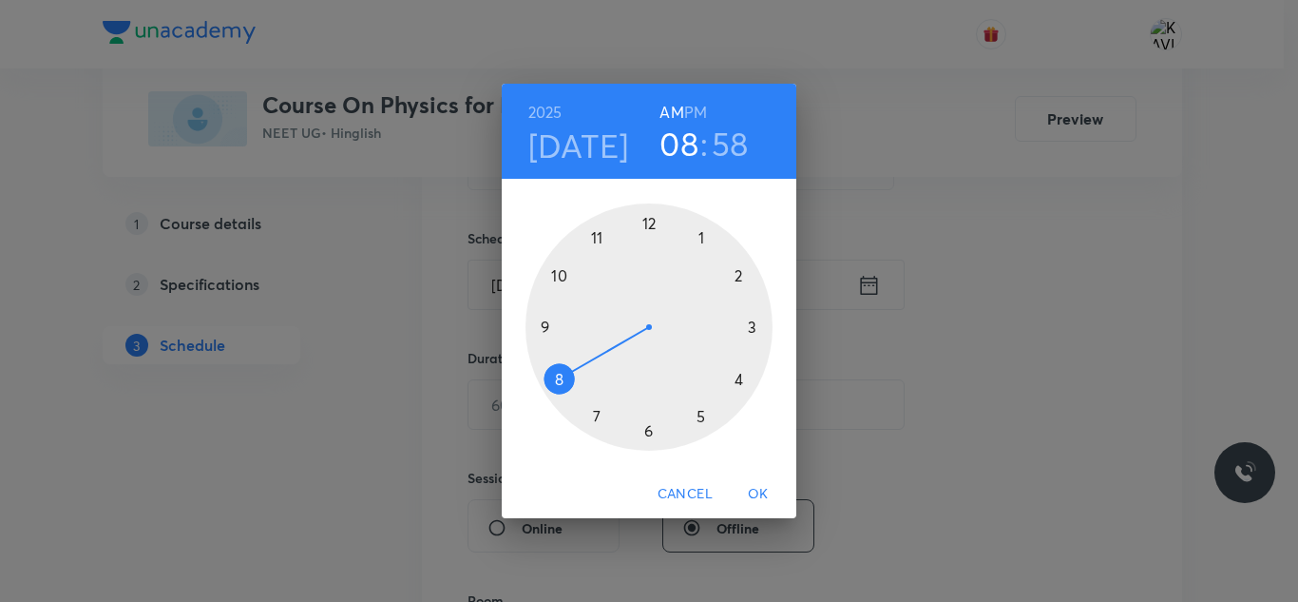
click at [602, 241] on div at bounding box center [649, 326] width 247 height 247
click at [699, 408] on div at bounding box center [649, 326] width 247 height 247
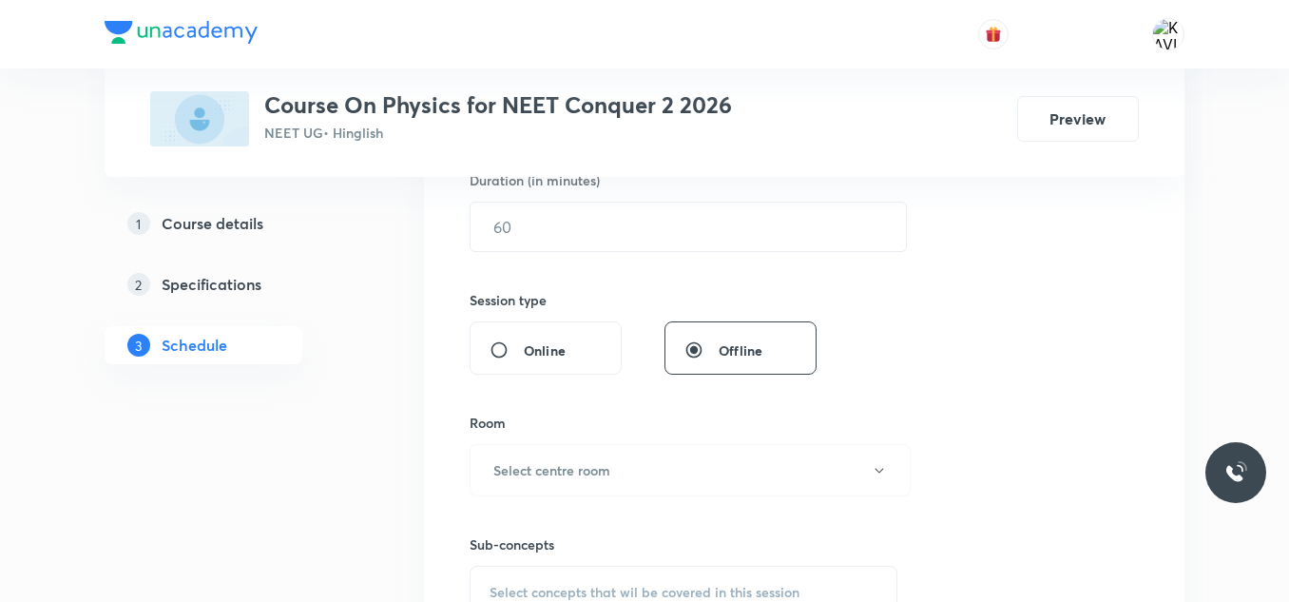
scroll to position [609, 0]
click at [589, 218] on input "text" at bounding box center [688, 226] width 435 height 48
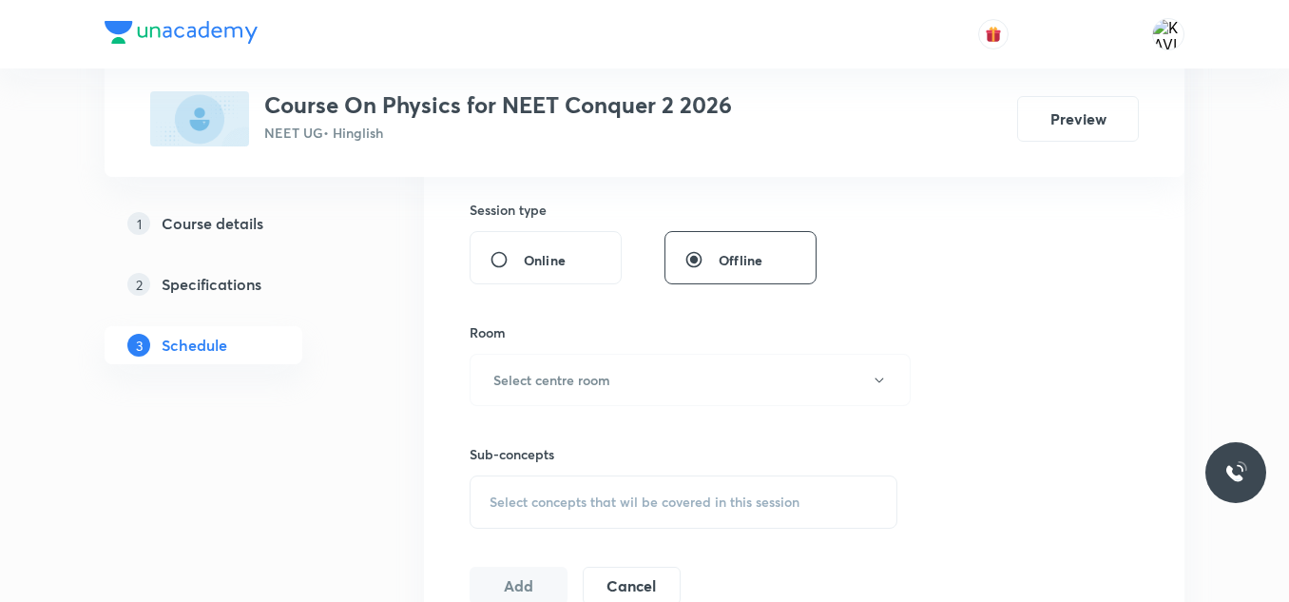
scroll to position [700, 0]
type input "75"
click at [584, 364] on button "Select centre room" at bounding box center [690, 379] width 441 height 52
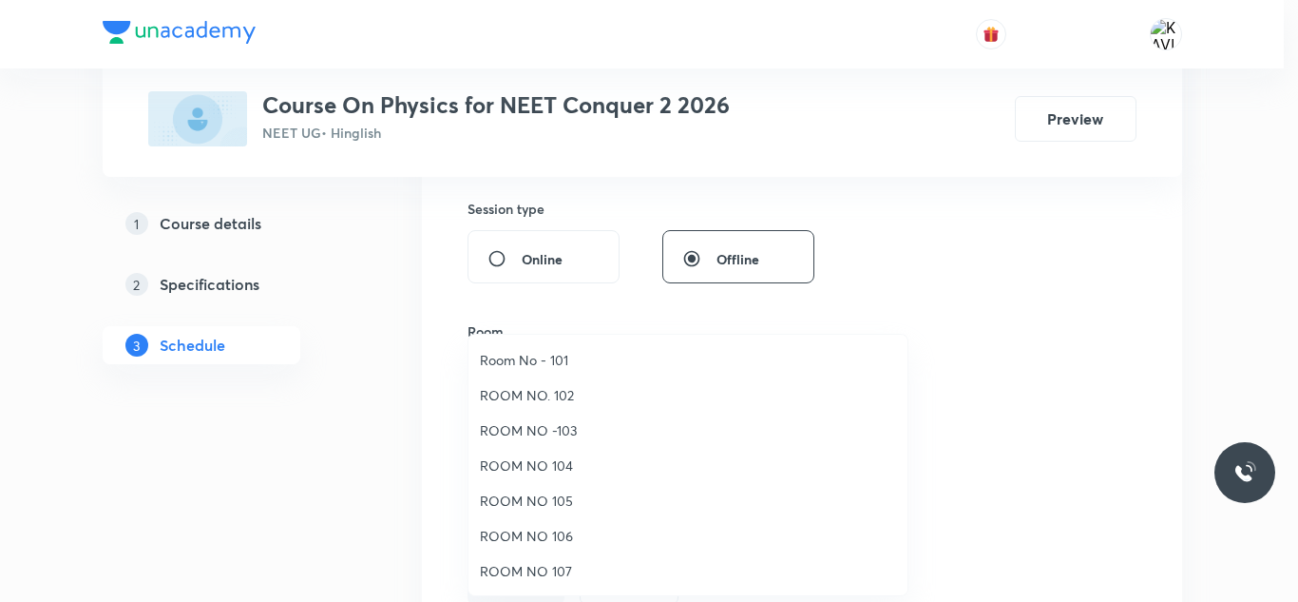
click at [560, 534] on span "ROOM NO 106" at bounding box center [688, 536] width 416 height 20
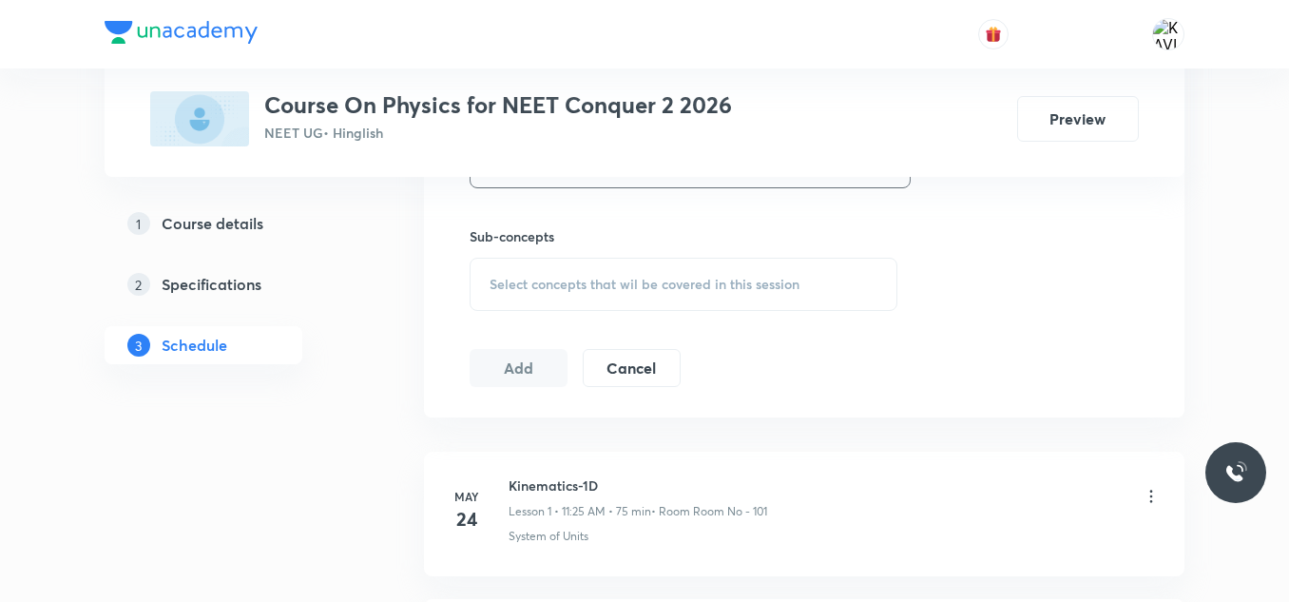
scroll to position [925, 0]
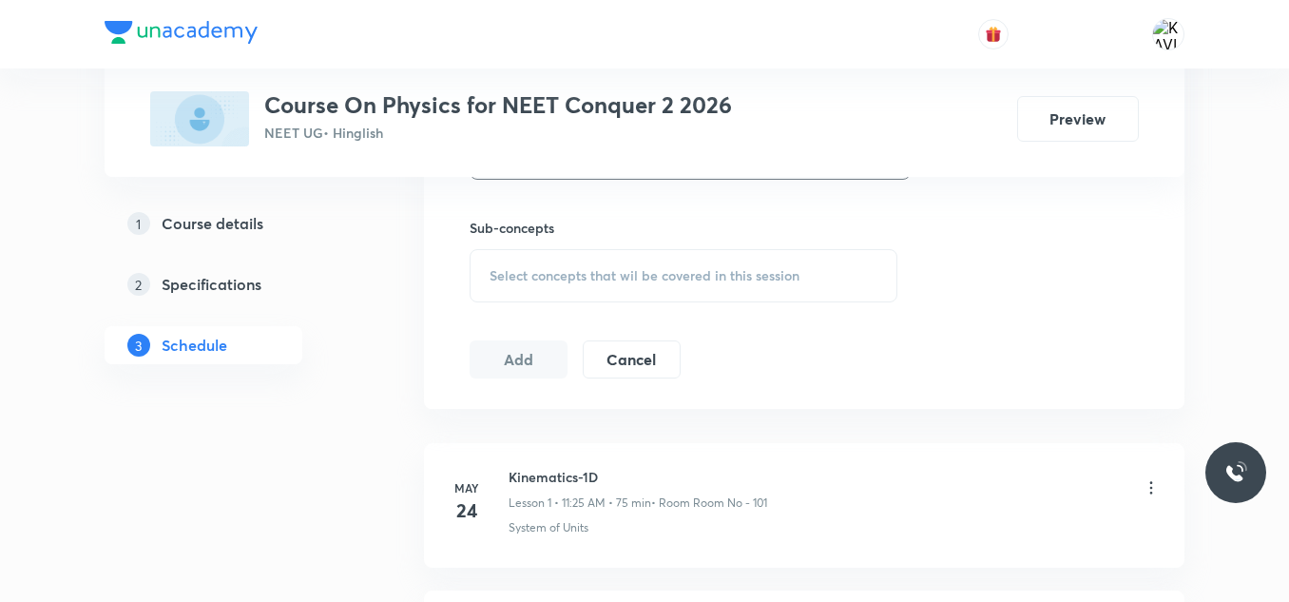
click at [557, 298] on div "Select concepts that wil be covered in this session" at bounding box center [684, 275] width 428 height 53
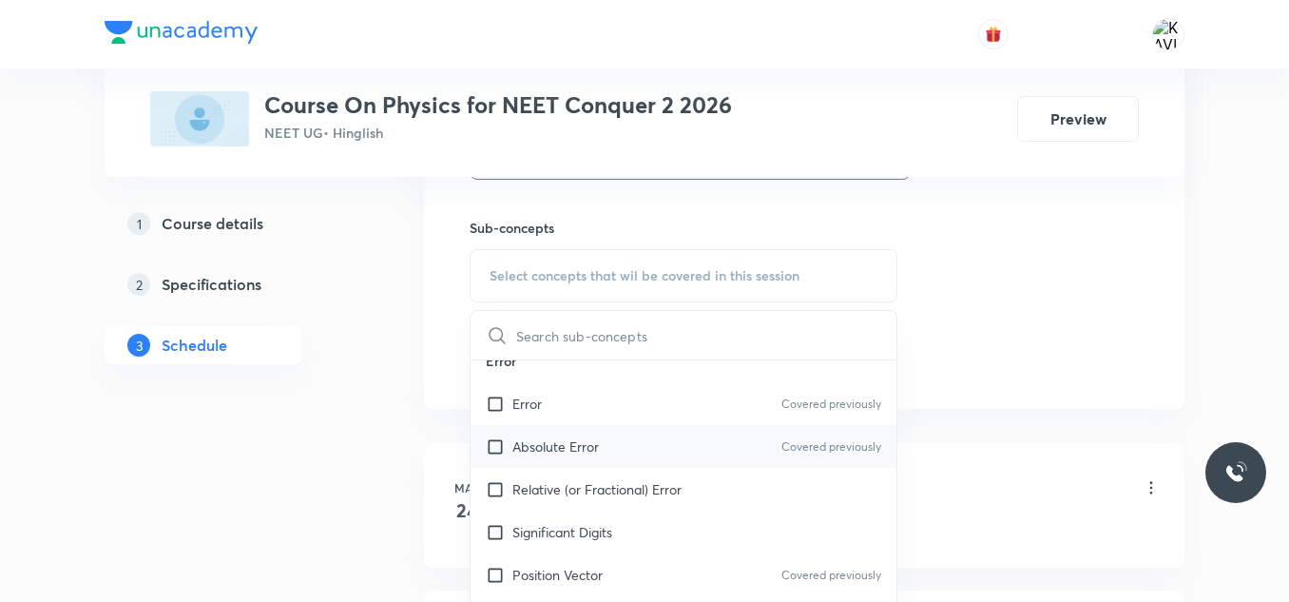
scroll to position [1855, 0]
click at [603, 502] on div "Relative (or Fractional) Error" at bounding box center [684, 488] width 426 height 43
checkbox input "true"
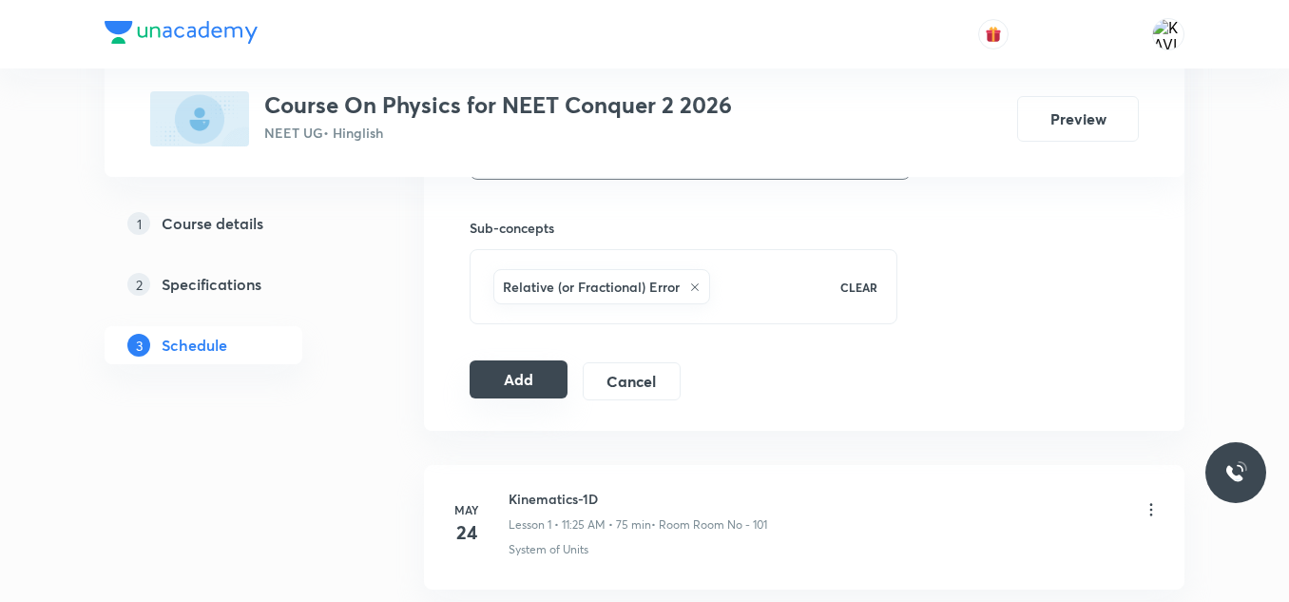
click at [514, 373] on button "Add" at bounding box center [519, 379] width 98 height 38
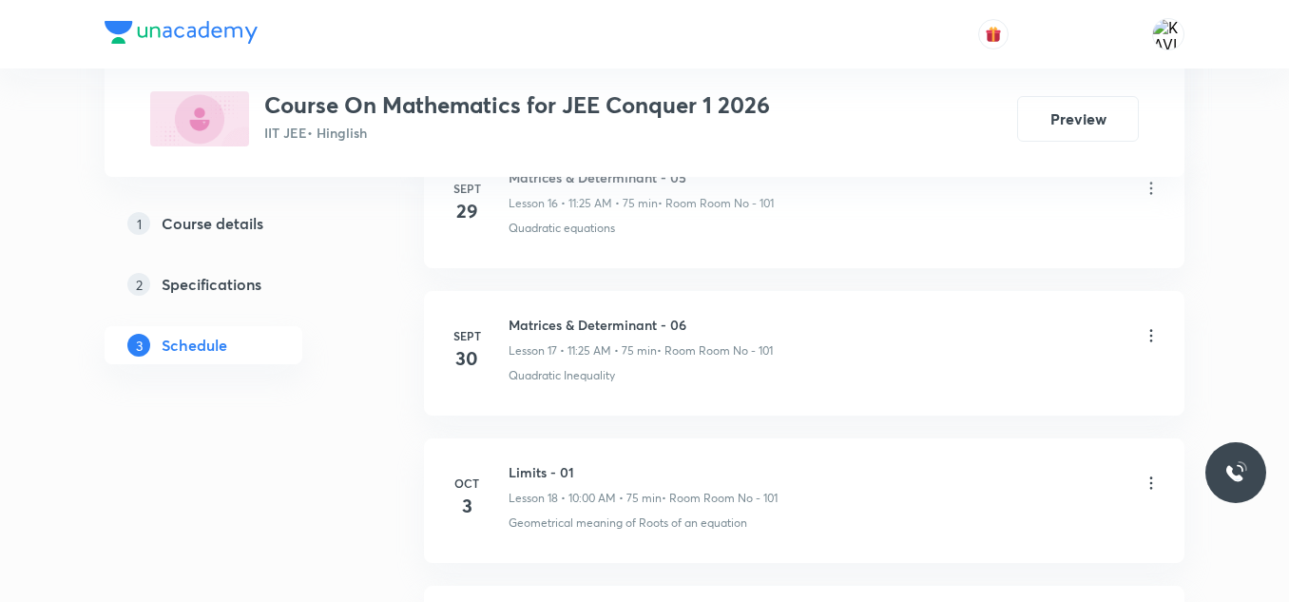
scroll to position [3869, 0]
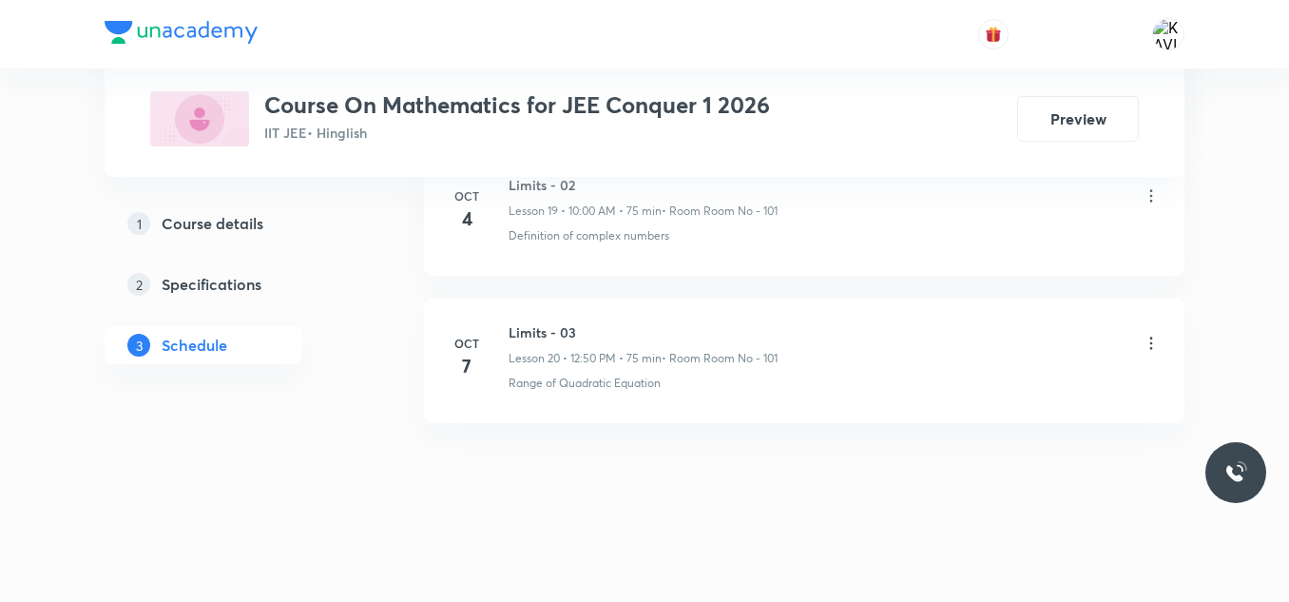
click at [549, 336] on h6 "Limits - 03" at bounding box center [643, 332] width 269 height 20
copy h6 "Limits - 03"
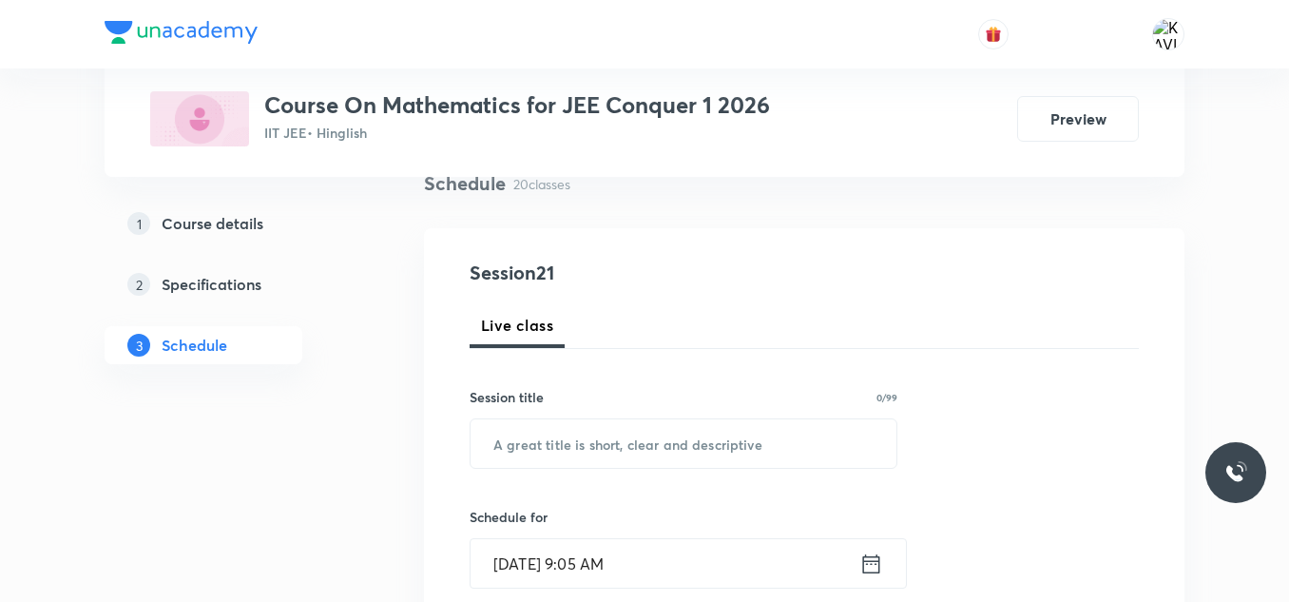
scroll to position [153, 0]
click at [499, 445] on input "text" at bounding box center [684, 442] width 426 height 48
paste input "Limits - 03"
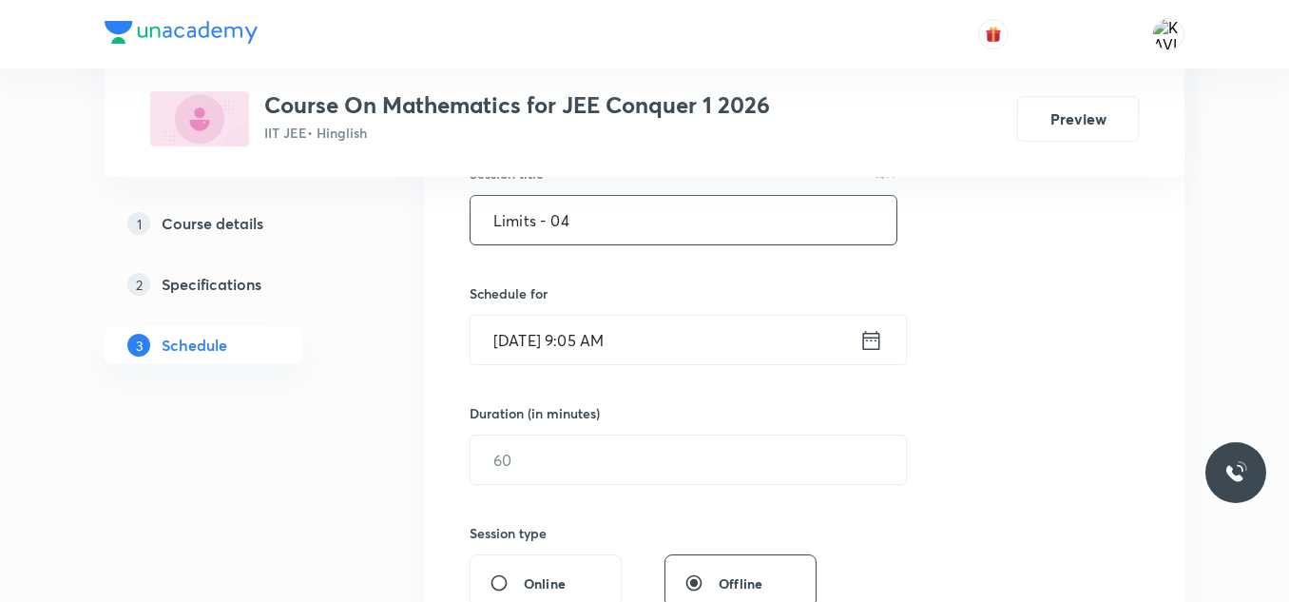
scroll to position [376, 0]
type input "Limits - 04"
click at [873, 347] on icon at bounding box center [871, 339] width 24 height 27
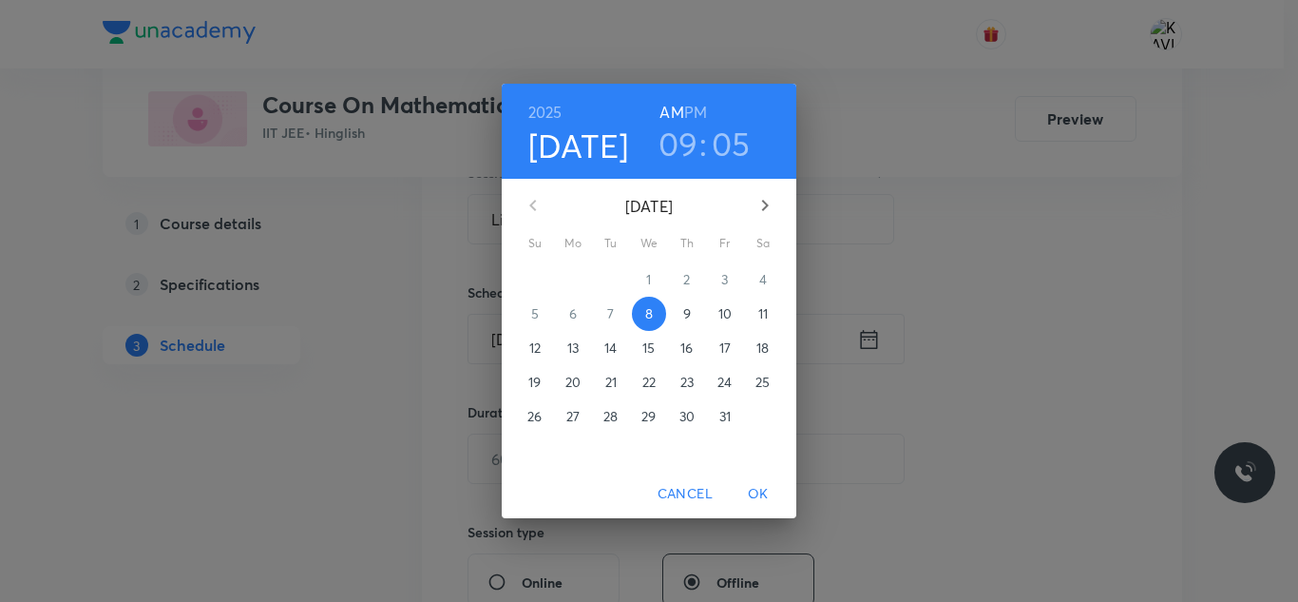
click at [685, 148] on h3 "09" at bounding box center [679, 144] width 40 height 40
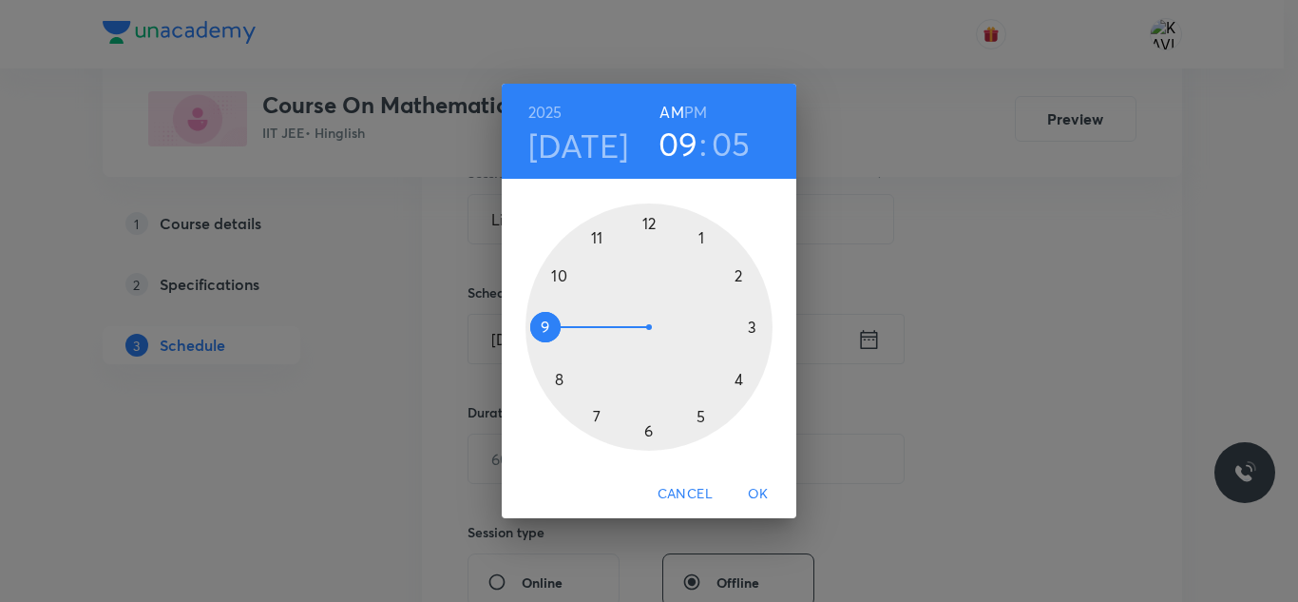
click at [561, 273] on div at bounding box center [649, 326] width 247 height 247
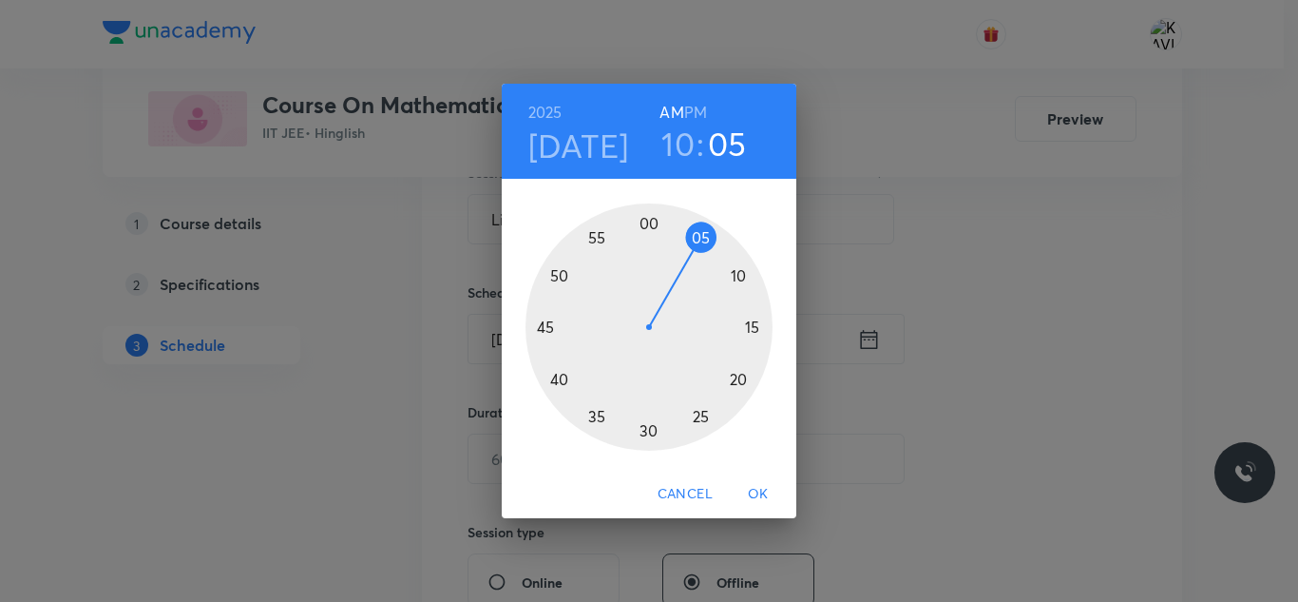
click at [645, 221] on div at bounding box center [649, 326] width 247 height 247
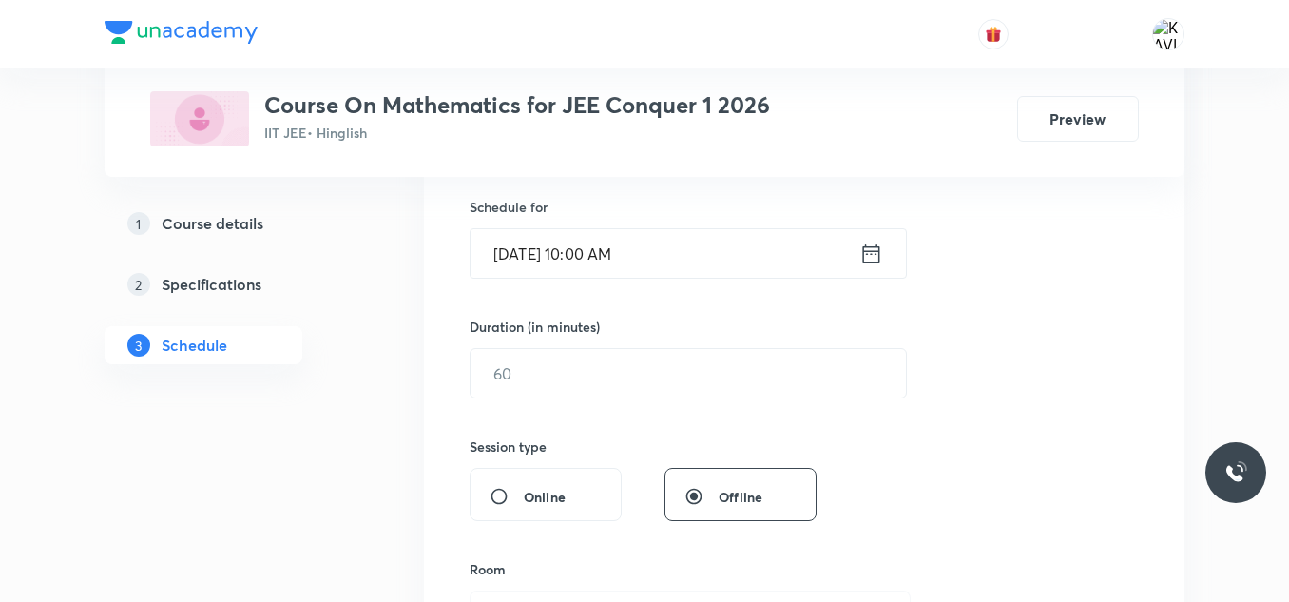
scroll to position [463, 0]
click at [528, 382] on input "text" at bounding box center [688, 372] width 435 height 48
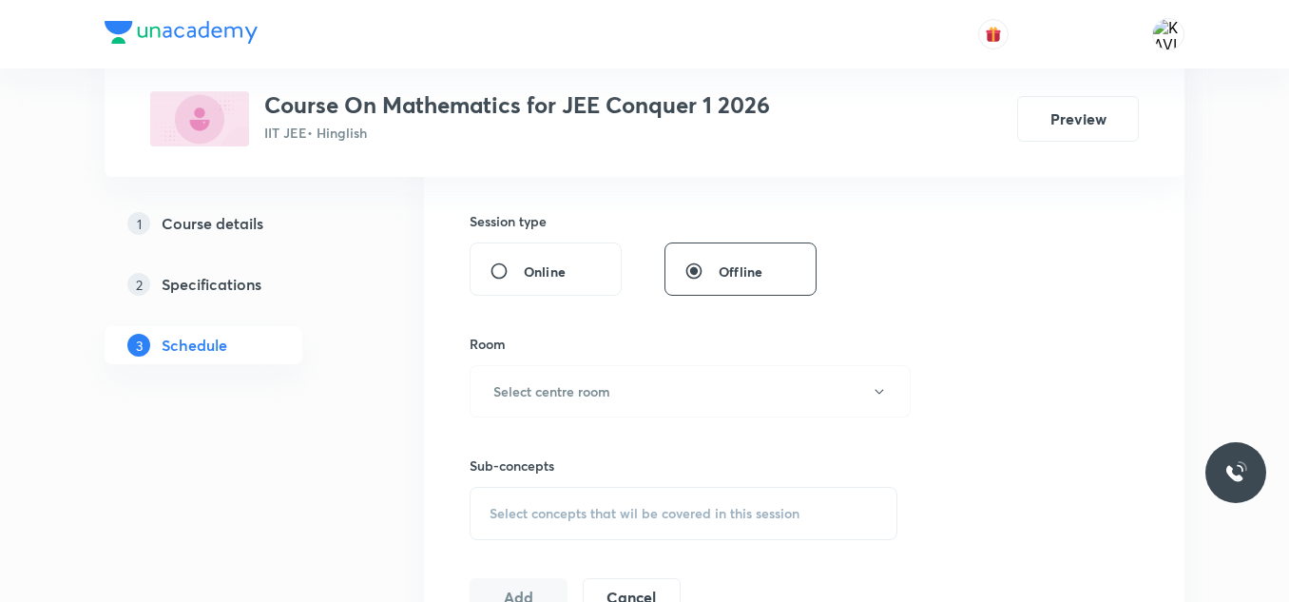
scroll to position [691, 0]
type input "75"
click at [640, 375] on button "Select centre room" at bounding box center [690, 387] width 441 height 52
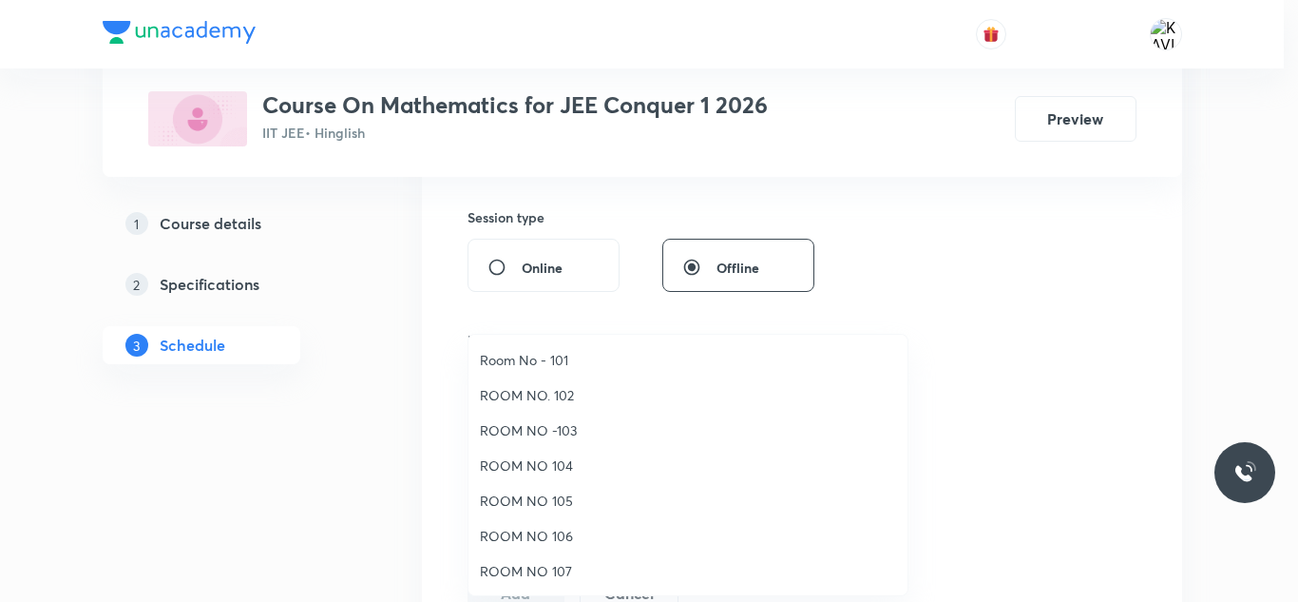
click at [552, 356] on span "Room No - 101" at bounding box center [688, 360] width 416 height 20
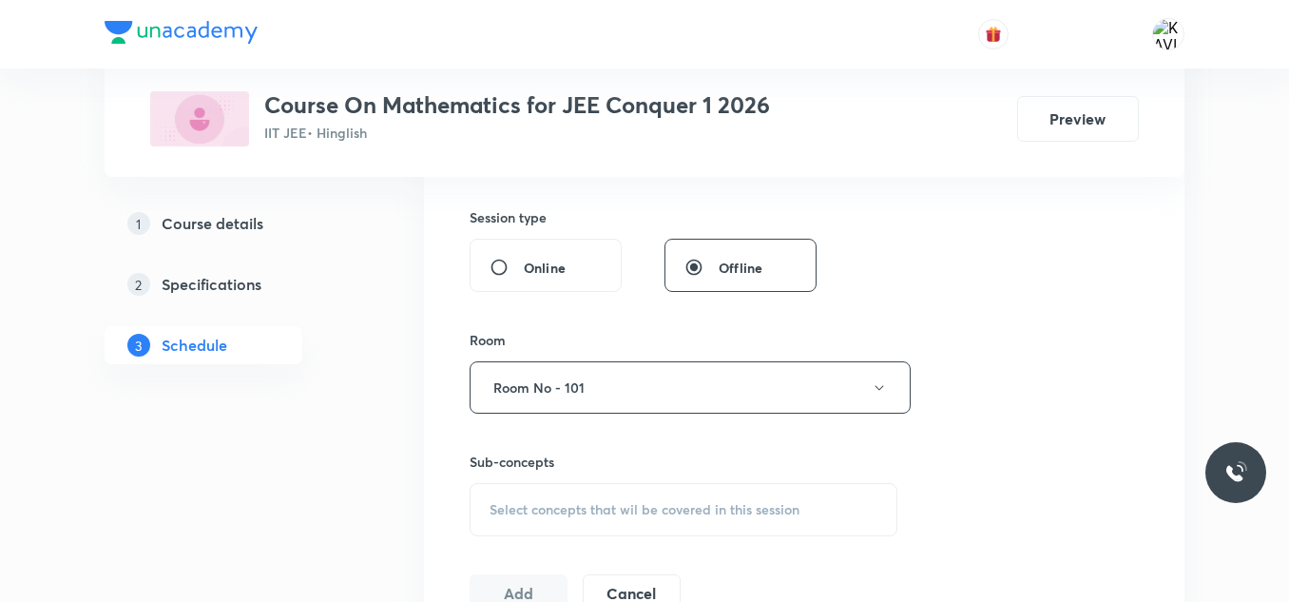
scroll to position [860, 0]
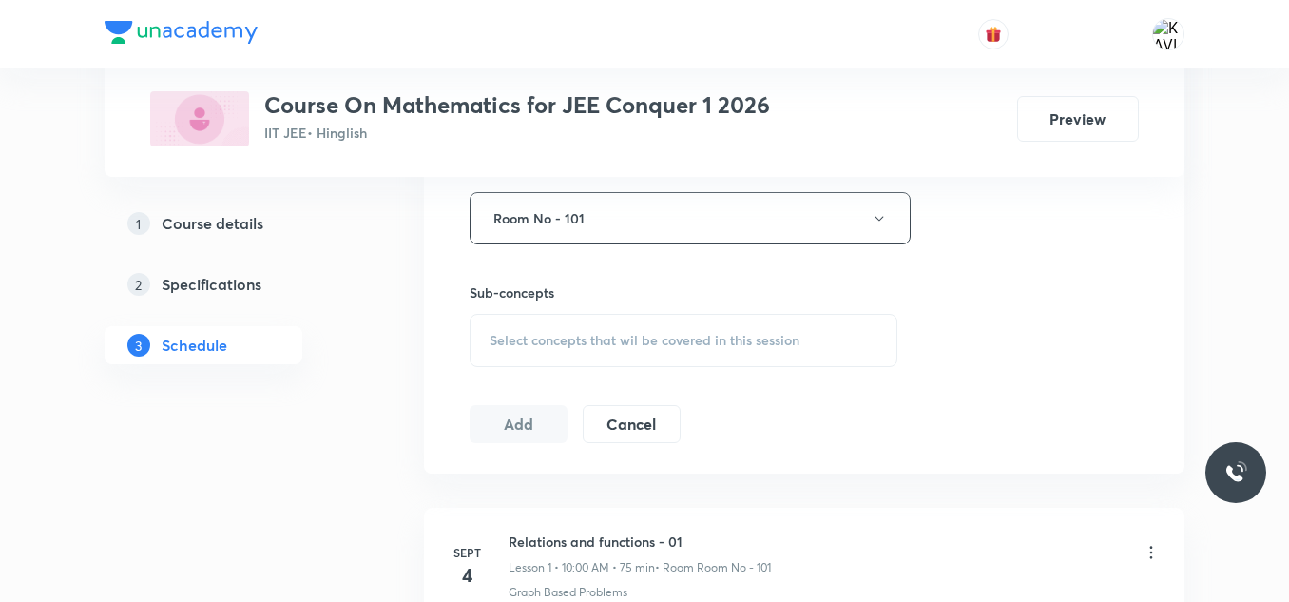
click at [553, 317] on div "Select concepts that wil be covered in this session" at bounding box center [684, 340] width 428 height 53
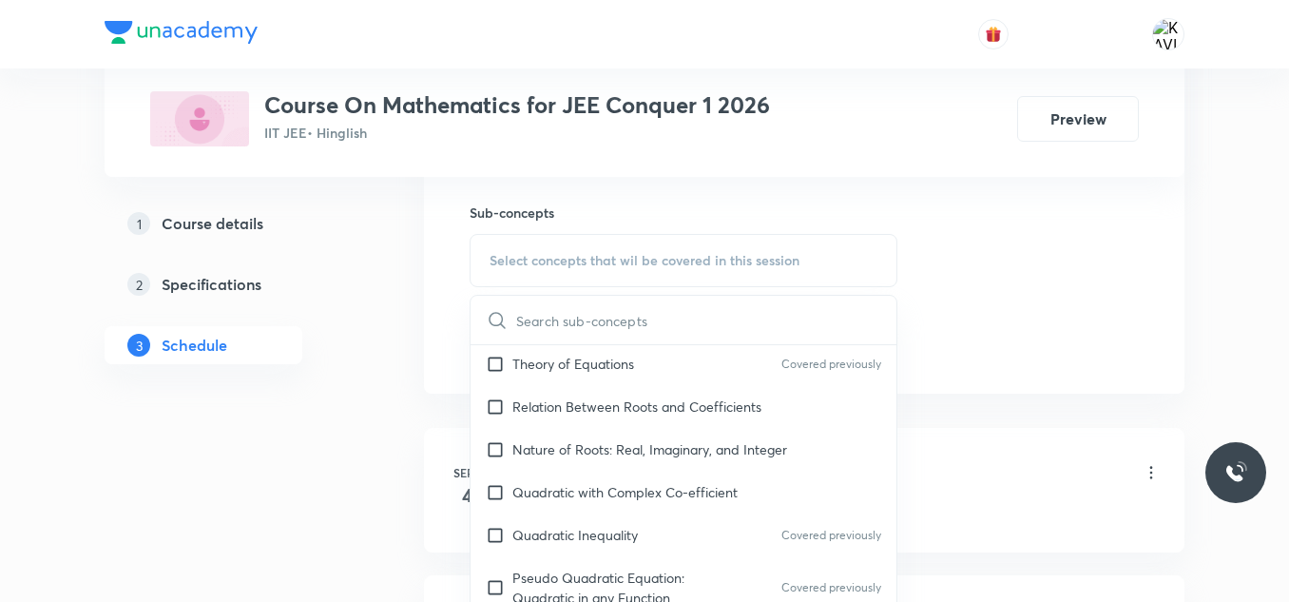
scroll to position [935, 0]
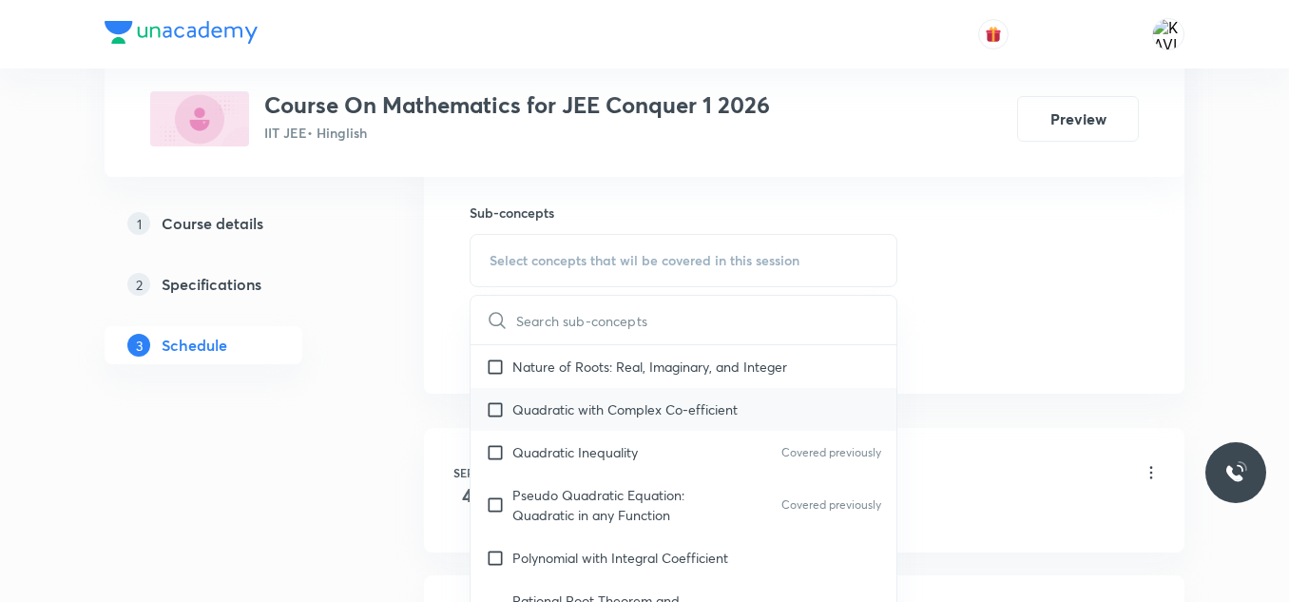
click at [600, 397] on div "Quadratic with Complex Co-efficient" at bounding box center [684, 409] width 426 height 43
checkbox input "true"
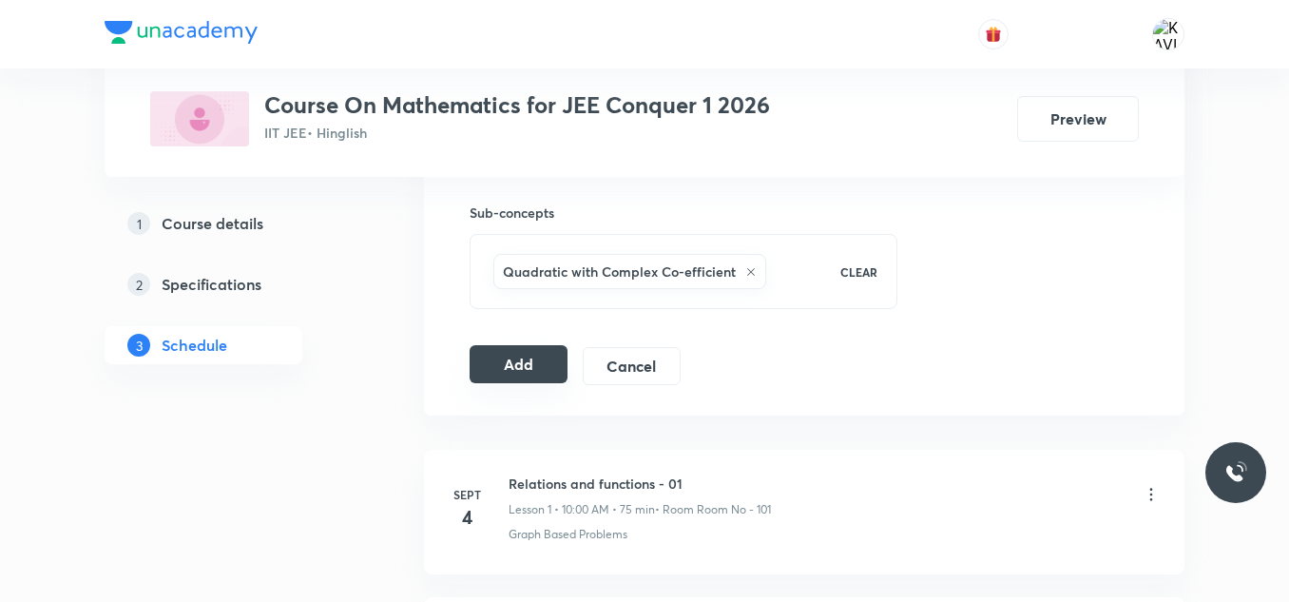
click at [541, 361] on button "Add" at bounding box center [519, 364] width 98 height 38
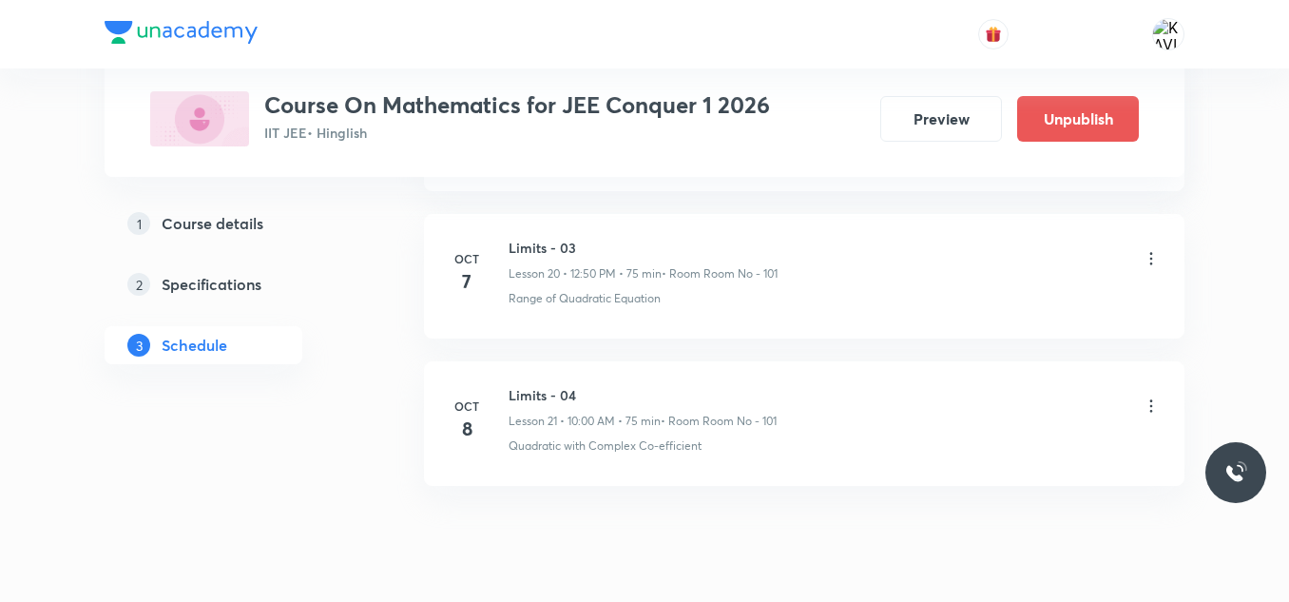
scroll to position [3142, 0]
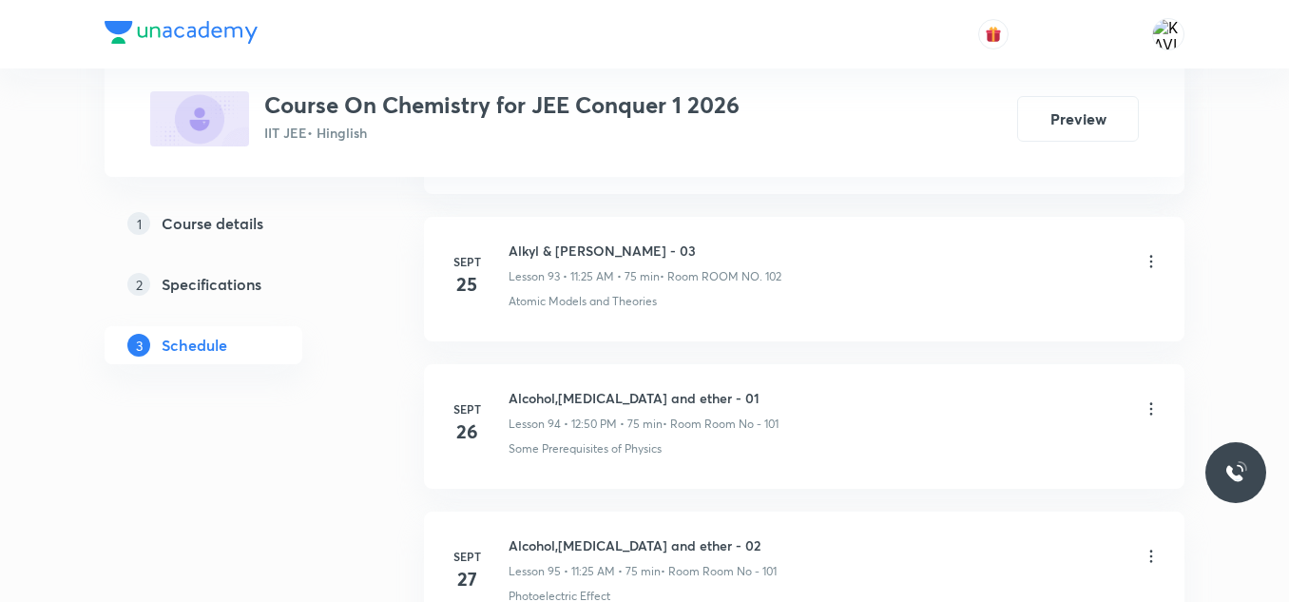
scroll to position [15213, 0]
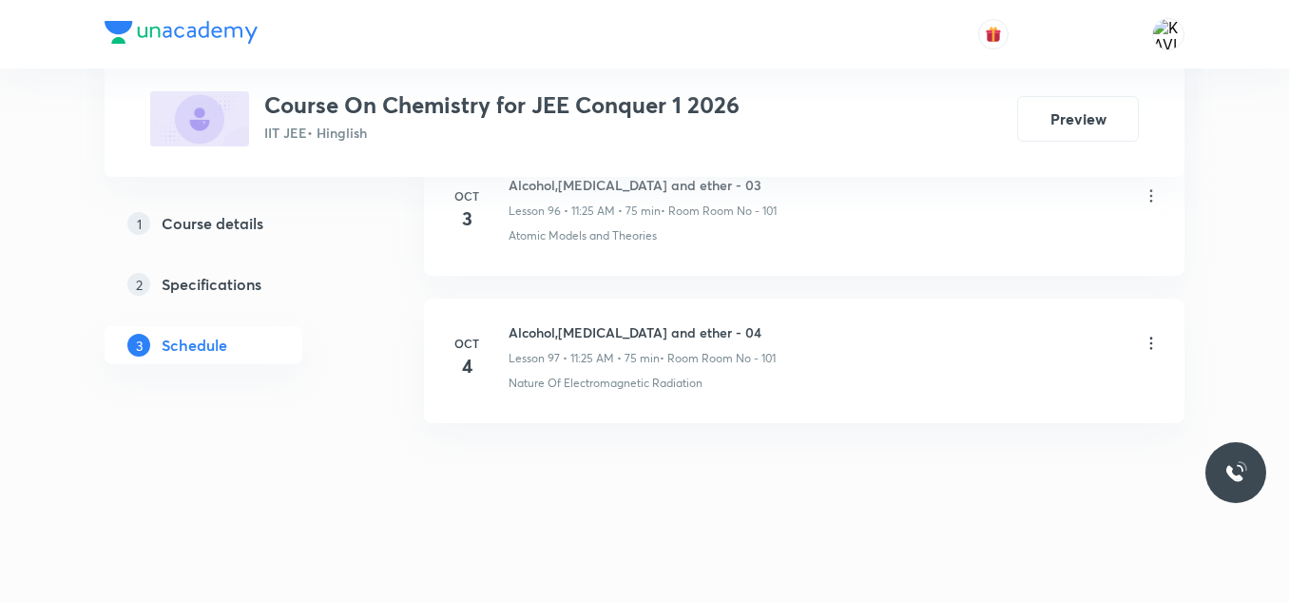
click at [634, 330] on h6 "Alcohol,[MEDICAL_DATA] and ether - 04" at bounding box center [642, 332] width 267 height 20
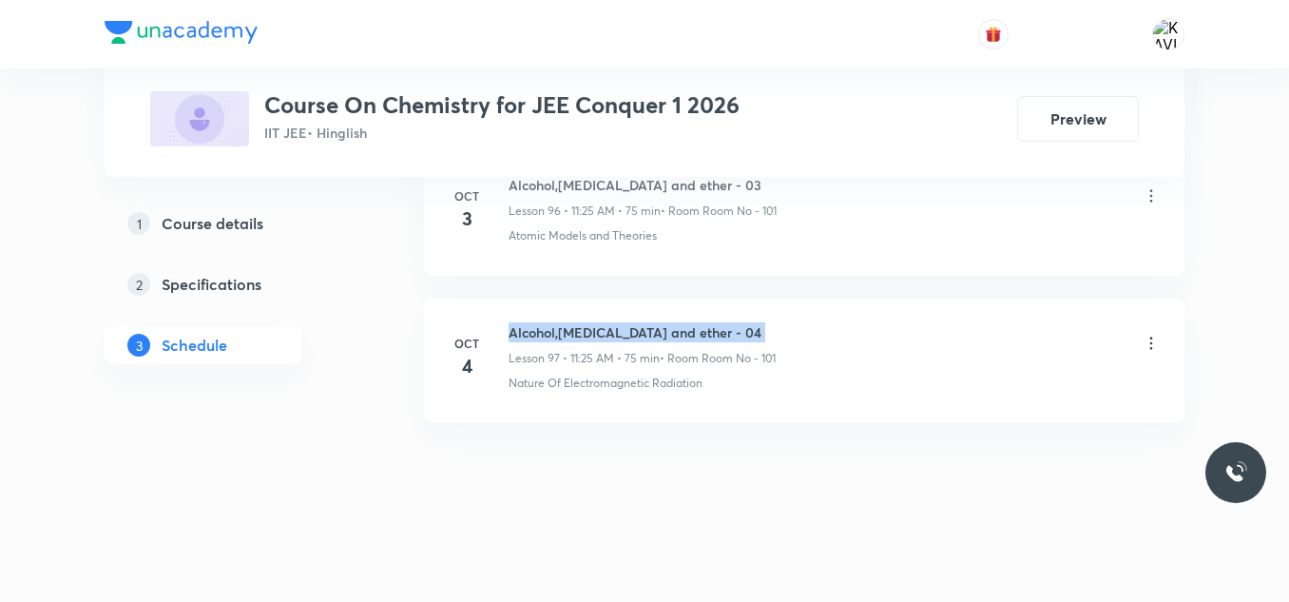
copy h6 "Alcohol,[MEDICAL_DATA] and ether - 04"
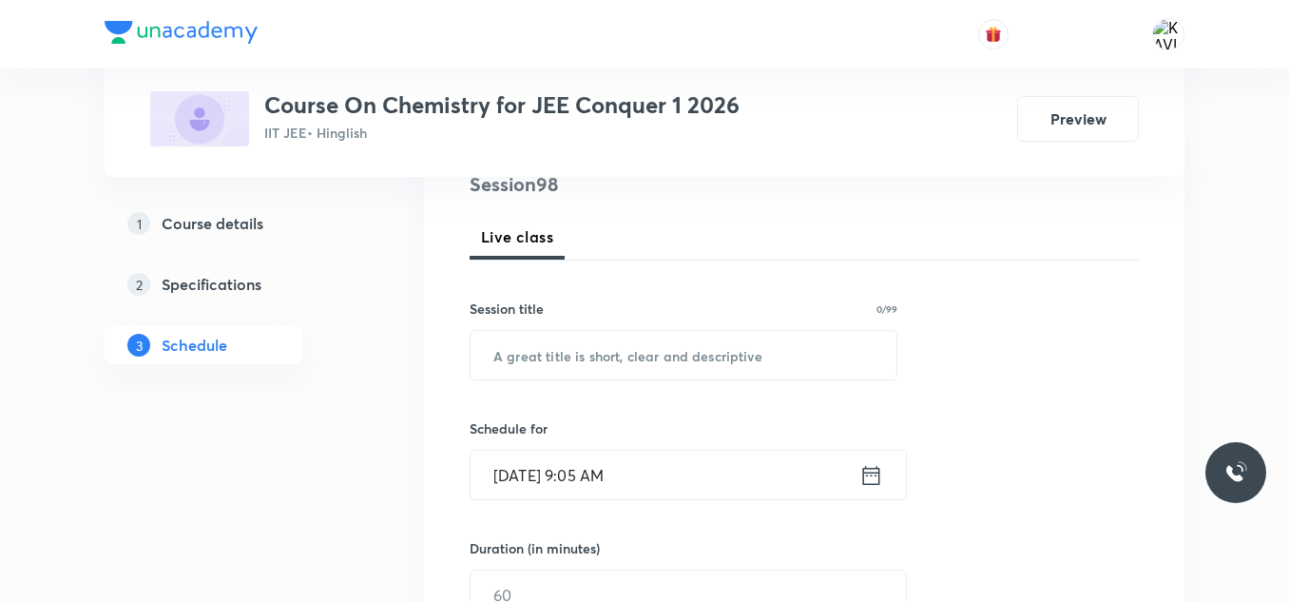
scroll to position [252, 0]
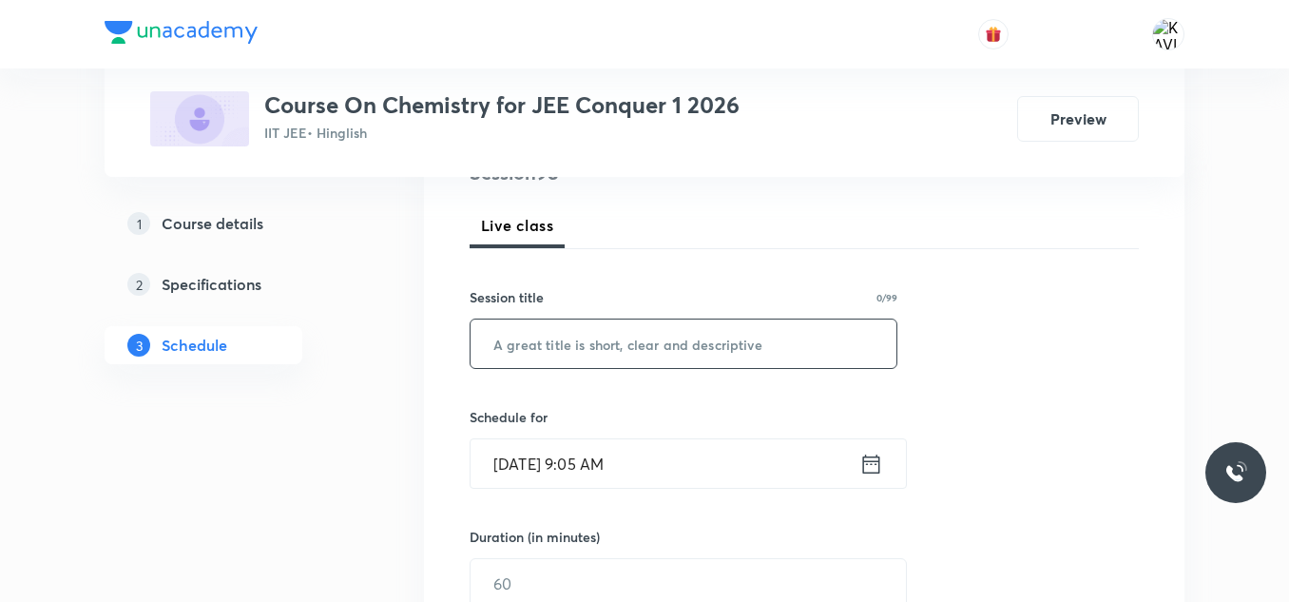
click at [577, 354] on input "text" at bounding box center [684, 343] width 426 height 48
paste input "Alcohol,phenol and ether - 04"
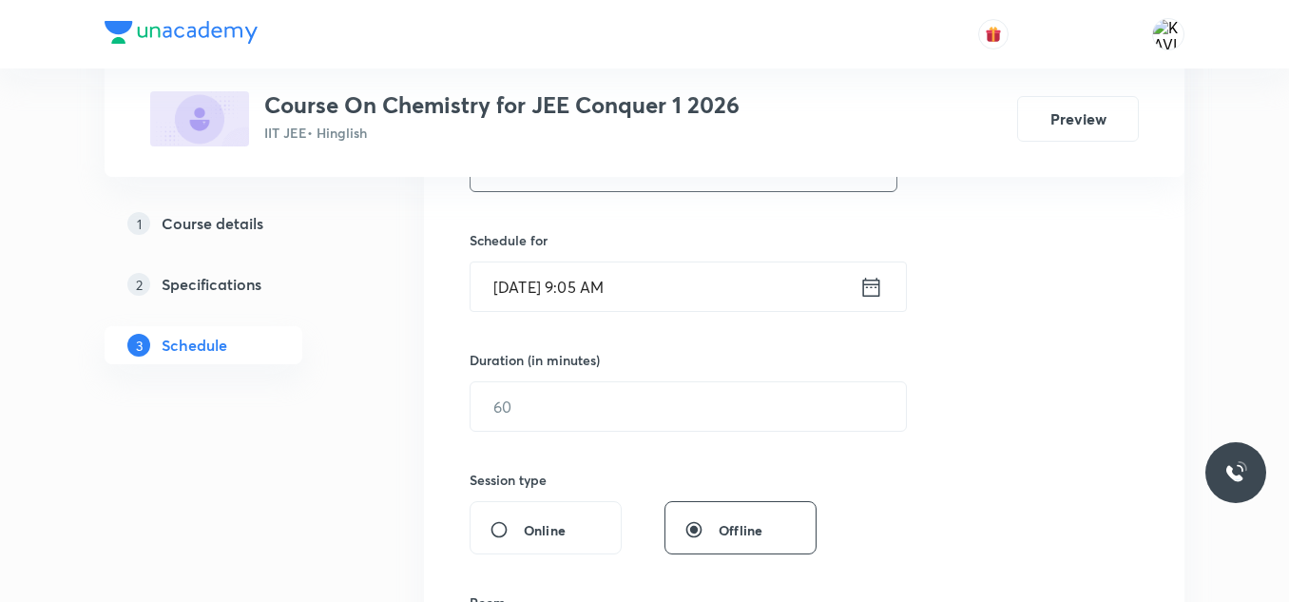
scroll to position [432, 0]
type input "Alcohol,phenol and ether - 05"
click at [865, 289] on icon at bounding box center [871, 283] width 24 height 27
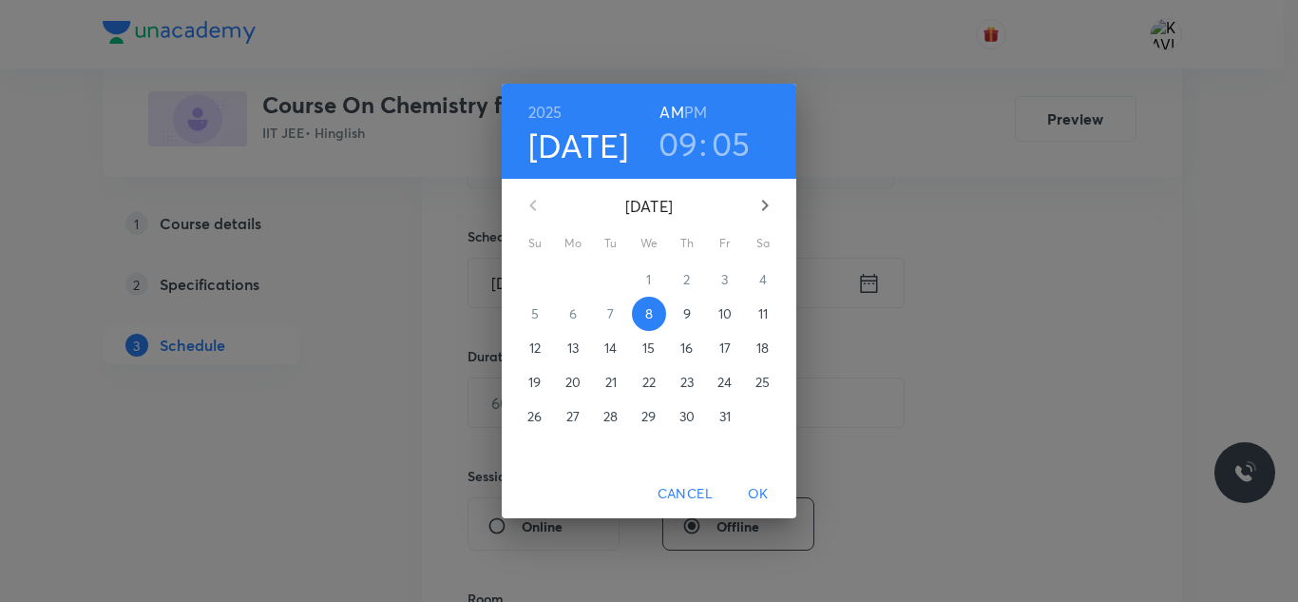
click at [682, 151] on h3 "09" at bounding box center [679, 144] width 40 height 40
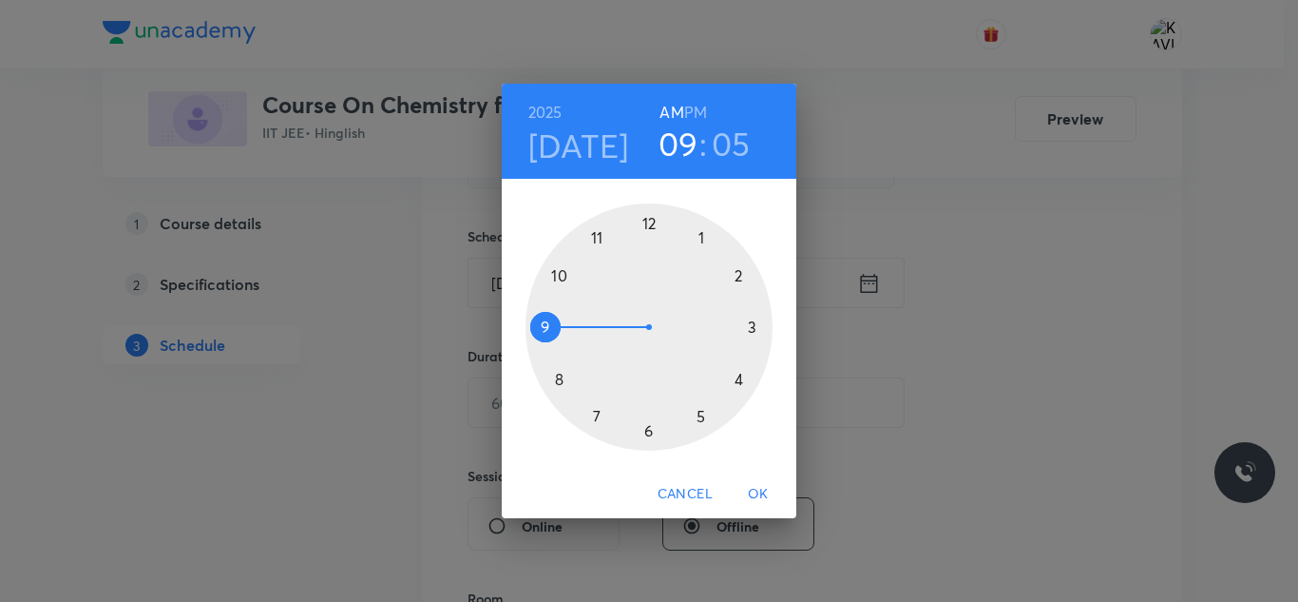
click at [600, 240] on div at bounding box center [649, 326] width 247 height 247
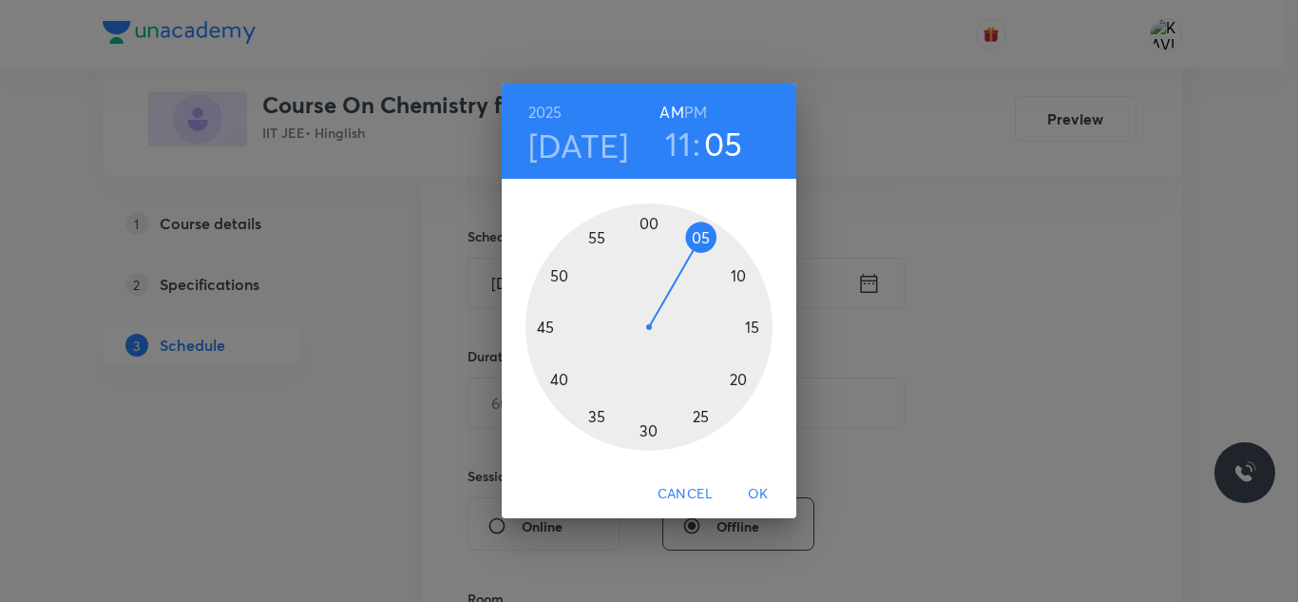
click at [699, 419] on div at bounding box center [649, 326] width 247 height 247
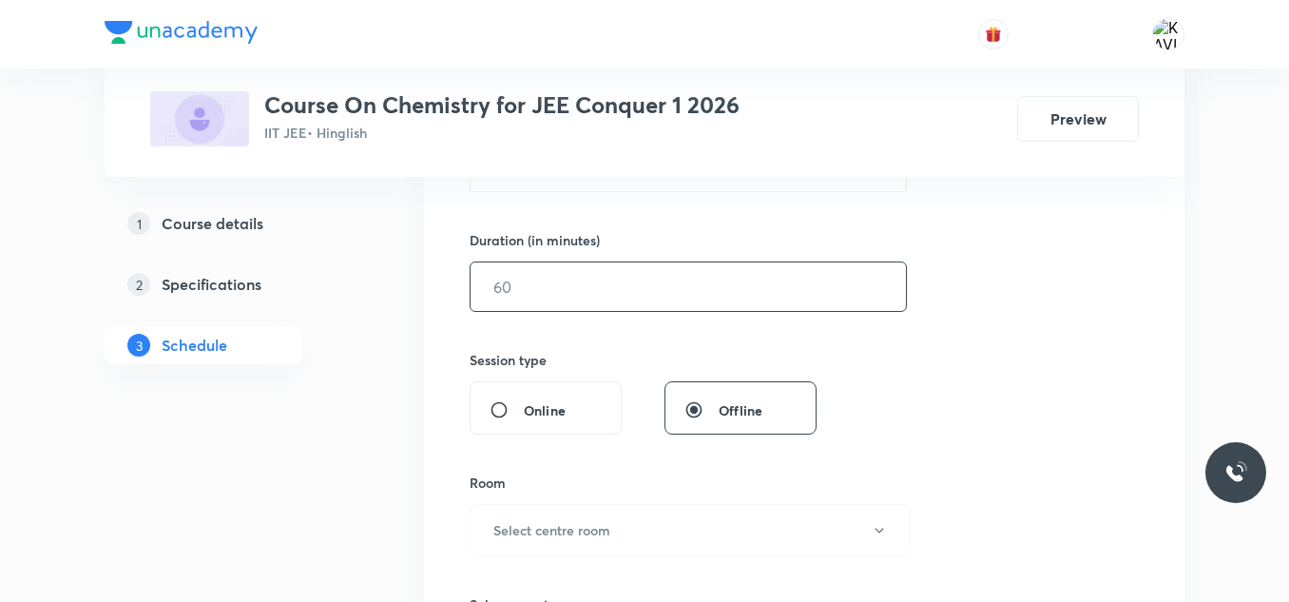
scroll to position [549, 0]
click at [645, 304] on input "text" at bounding box center [688, 285] width 435 height 48
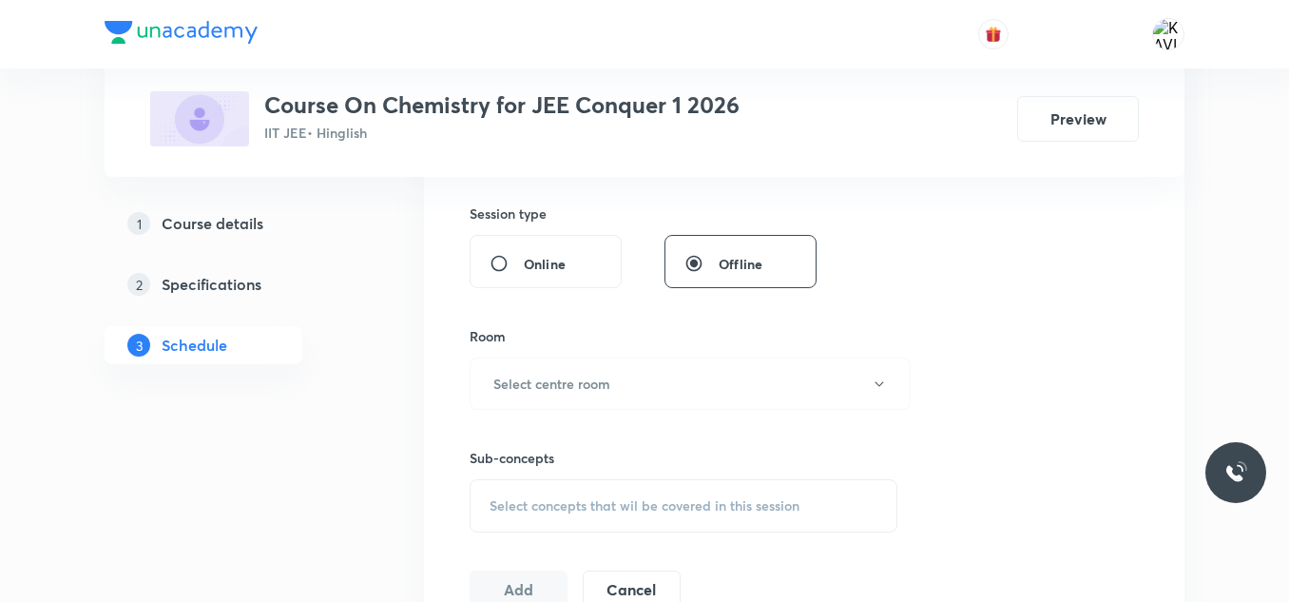
scroll to position [696, 0]
type input "75"
click at [626, 384] on button "Select centre room" at bounding box center [690, 382] width 441 height 52
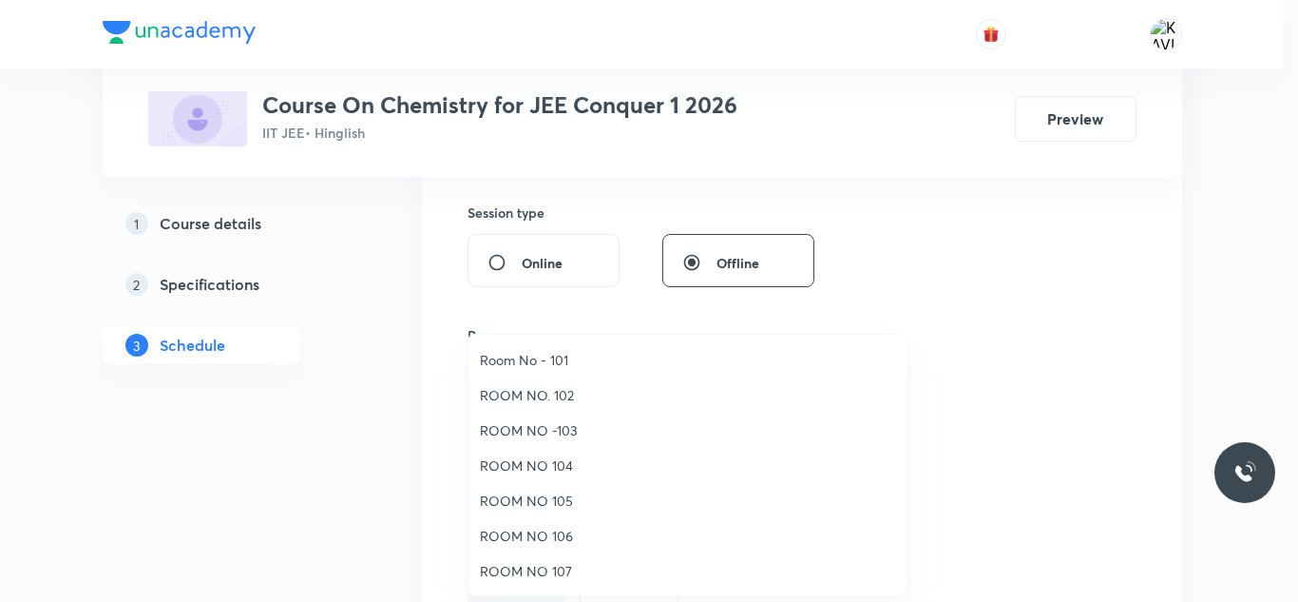
click at [583, 363] on span "Room No - 101" at bounding box center [688, 360] width 416 height 20
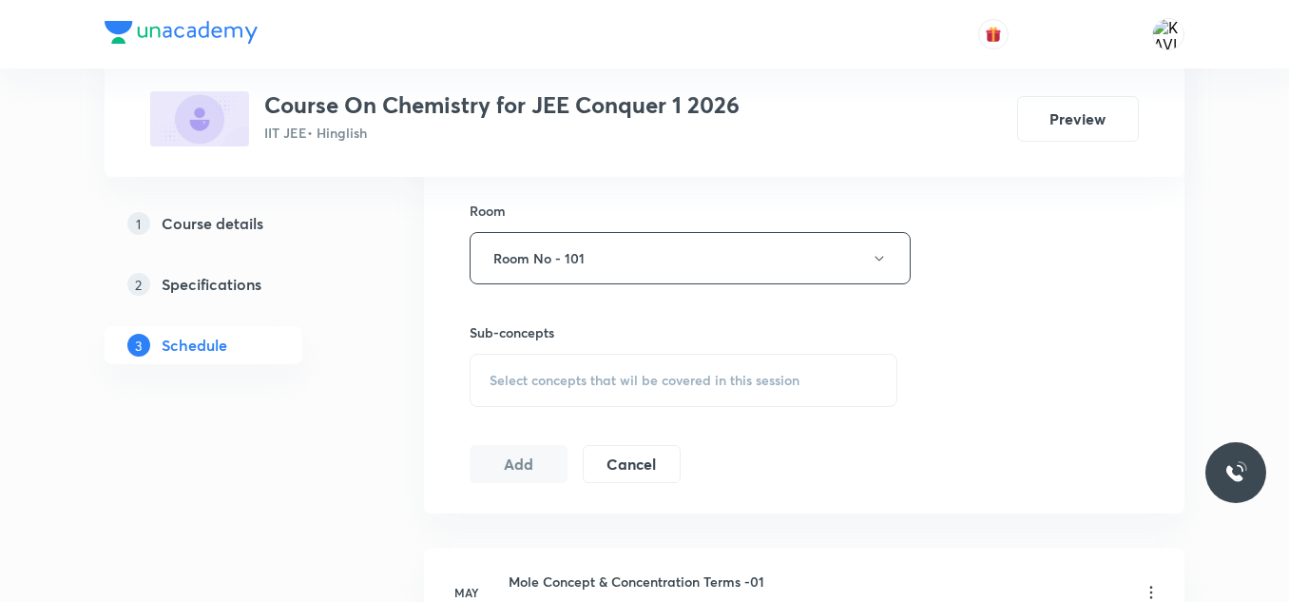
scroll to position [821, 0]
click at [609, 372] on span "Select concepts that wil be covered in this session" at bounding box center [645, 379] width 310 height 15
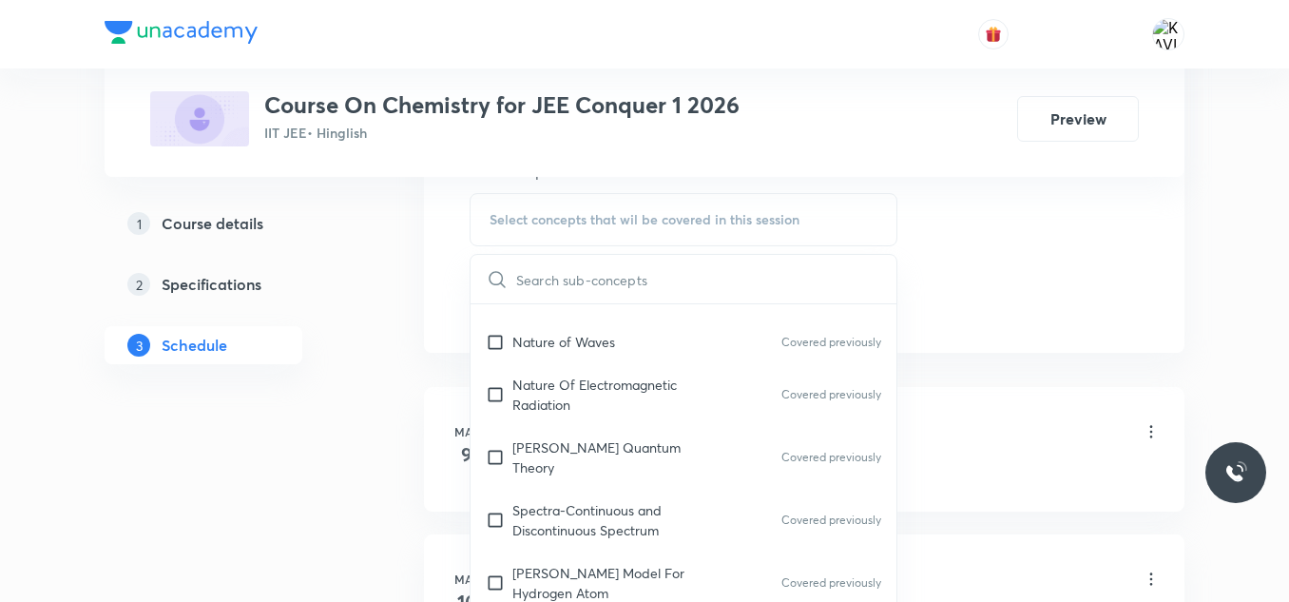
scroll to position [1103, 0]
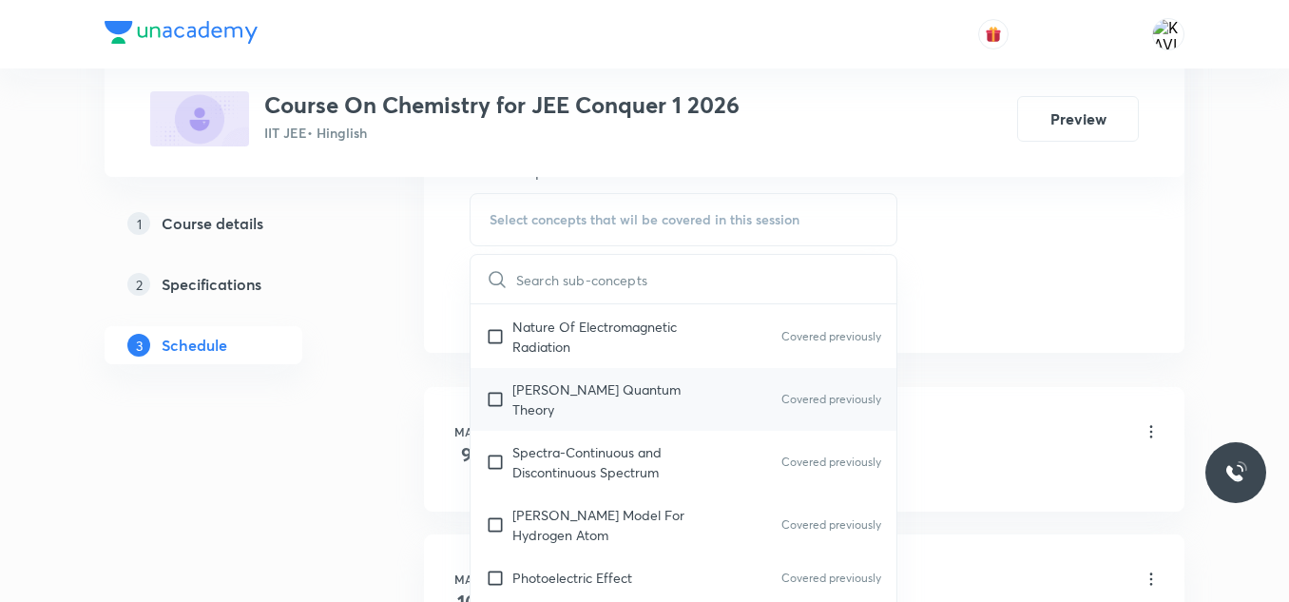
click at [567, 381] on p "Planck’S Quantum Theory" at bounding box center [608, 399] width 192 height 40
checkbox input "true"
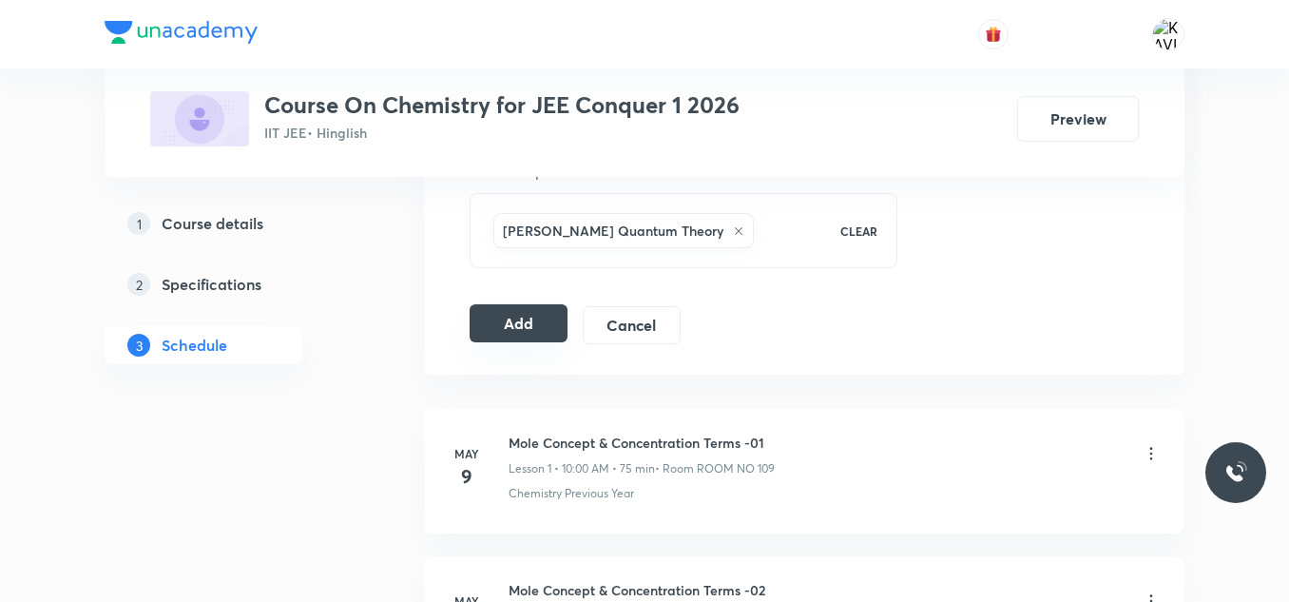
click at [516, 312] on button "Add" at bounding box center [519, 323] width 98 height 38
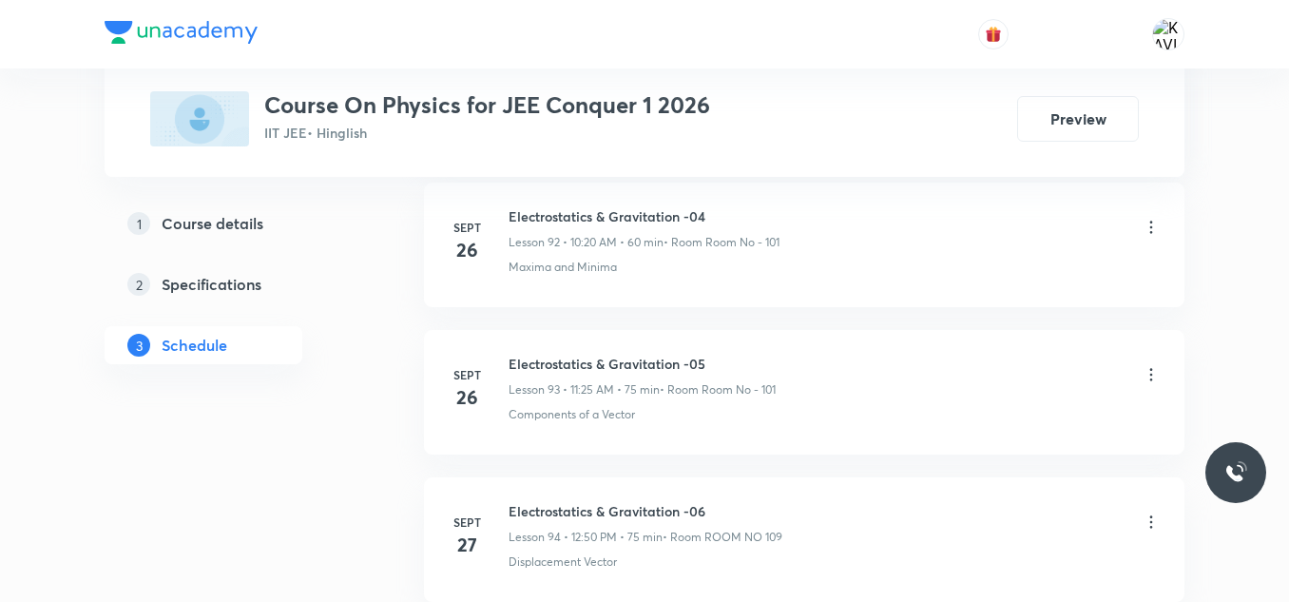
scroll to position [15655, 0]
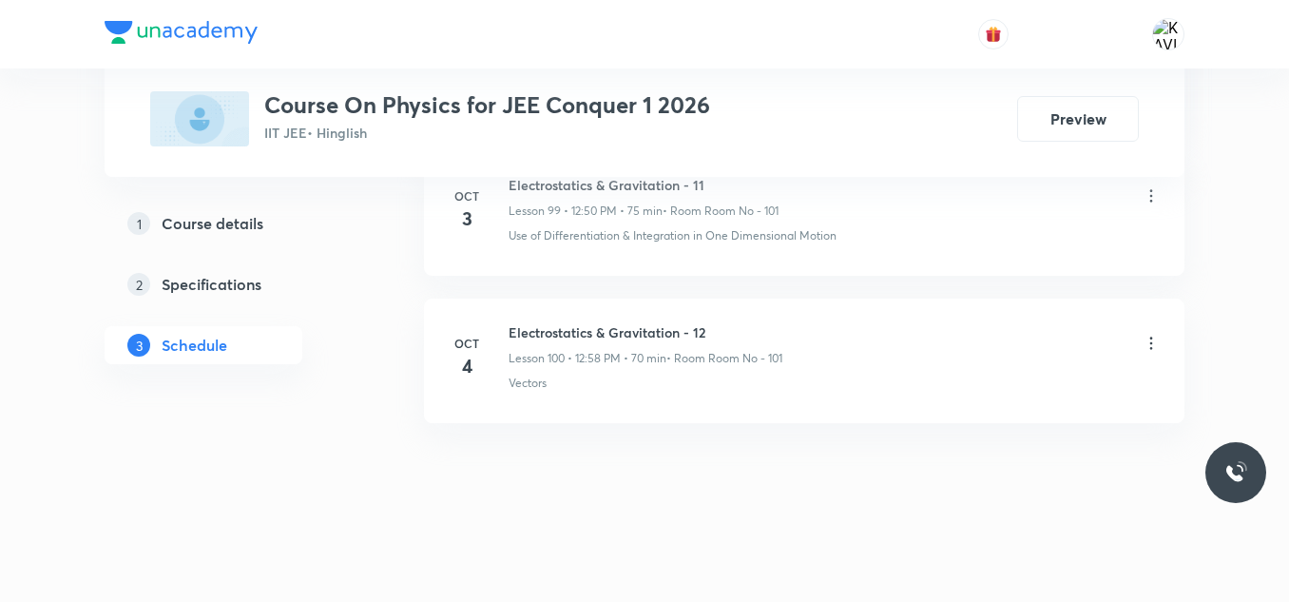
click at [586, 330] on h6 "Electrostatics & Gravitation - 12" at bounding box center [646, 332] width 274 height 20
copy h6 "Electrostatics & Gravitation - 12"
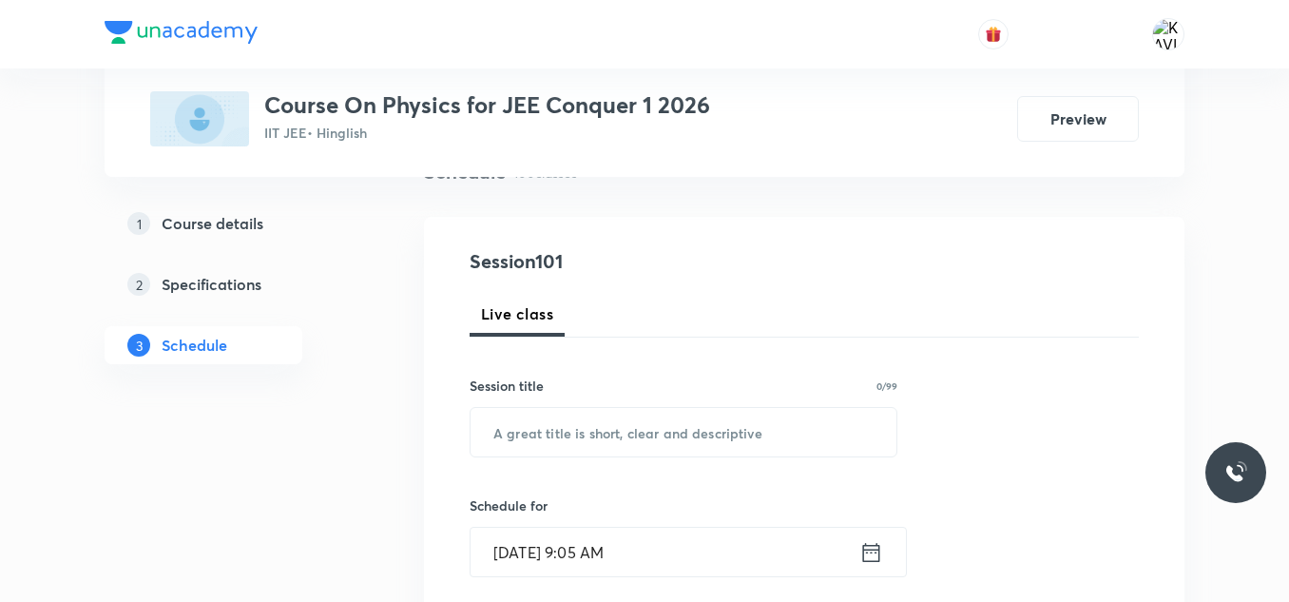
scroll to position [172, 0]
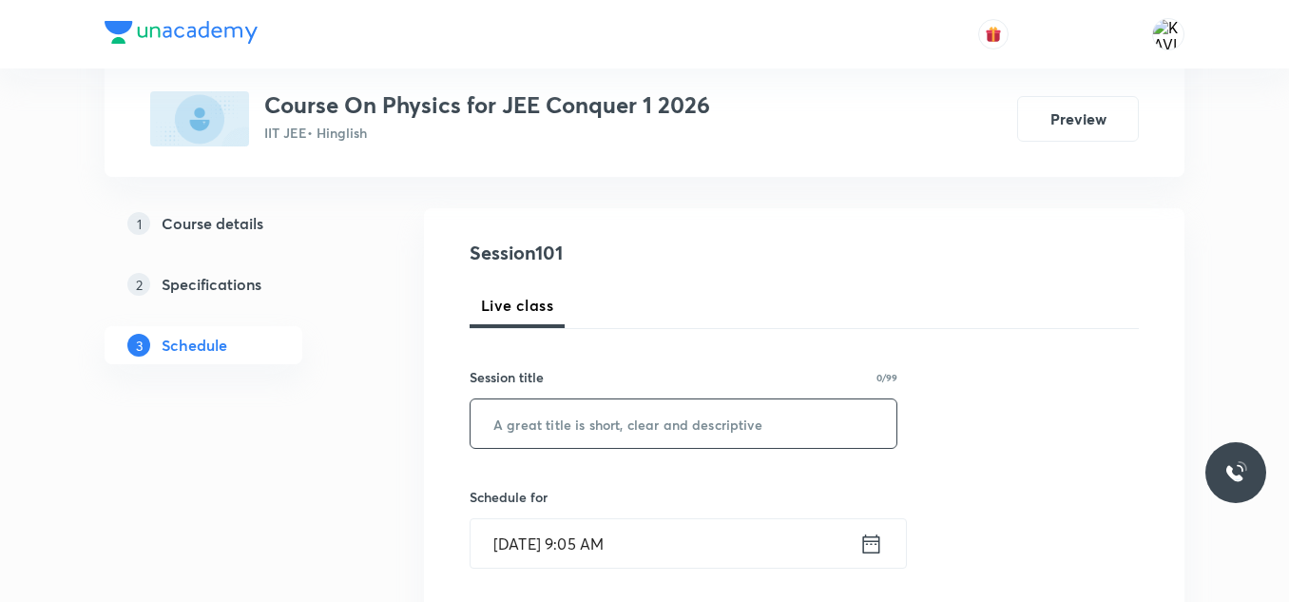
click at [607, 434] on input "text" at bounding box center [684, 423] width 426 height 48
paste input "Electrostatics & Gravitation - 12"
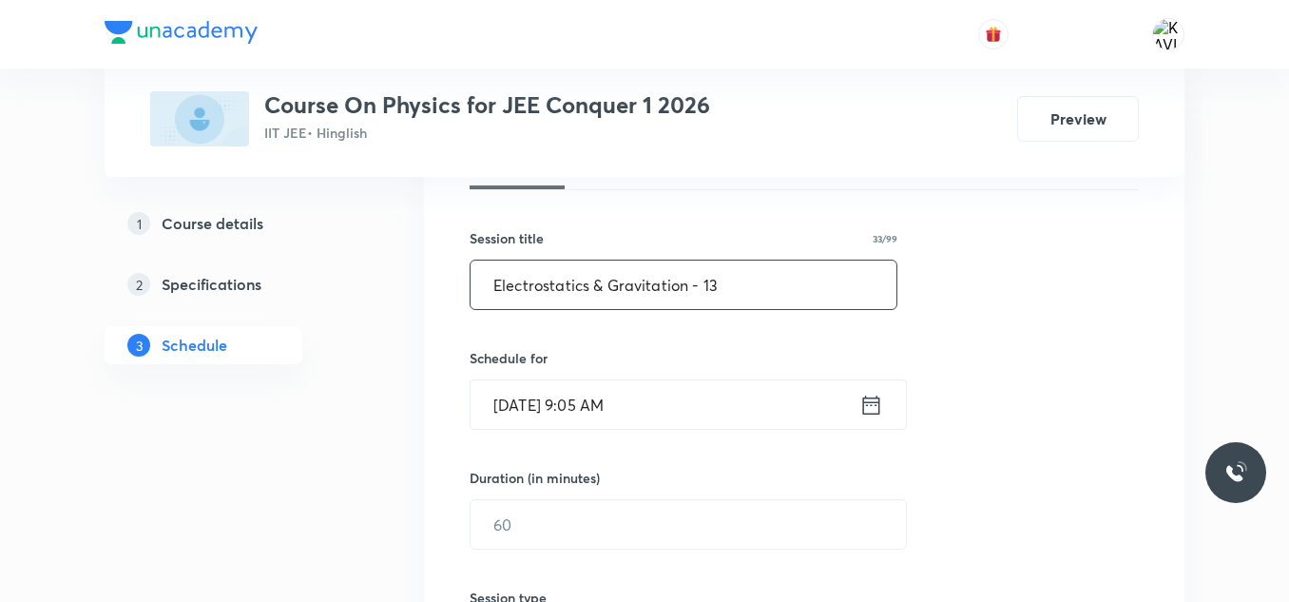
scroll to position [312, 0]
type input "Electrostatics & Gravitation - 13"
click at [862, 395] on icon at bounding box center [871, 404] width 24 height 27
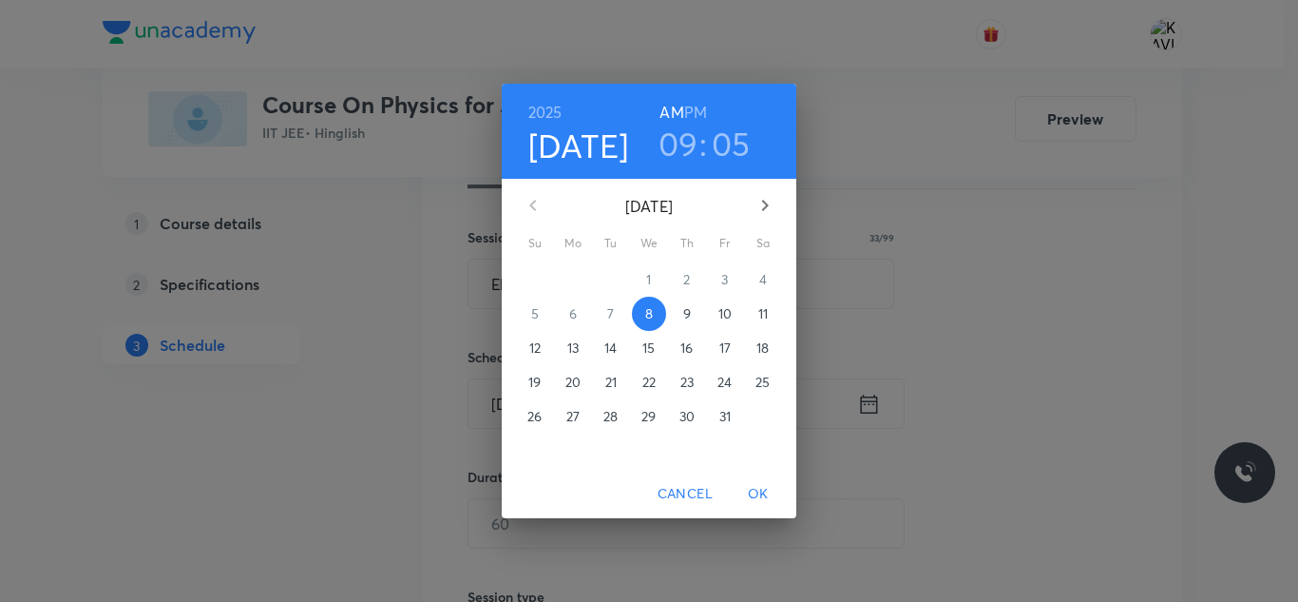
click at [696, 111] on h6 "PM" at bounding box center [695, 112] width 23 height 27
click at [682, 140] on h3 "09" at bounding box center [679, 144] width 40 height 40
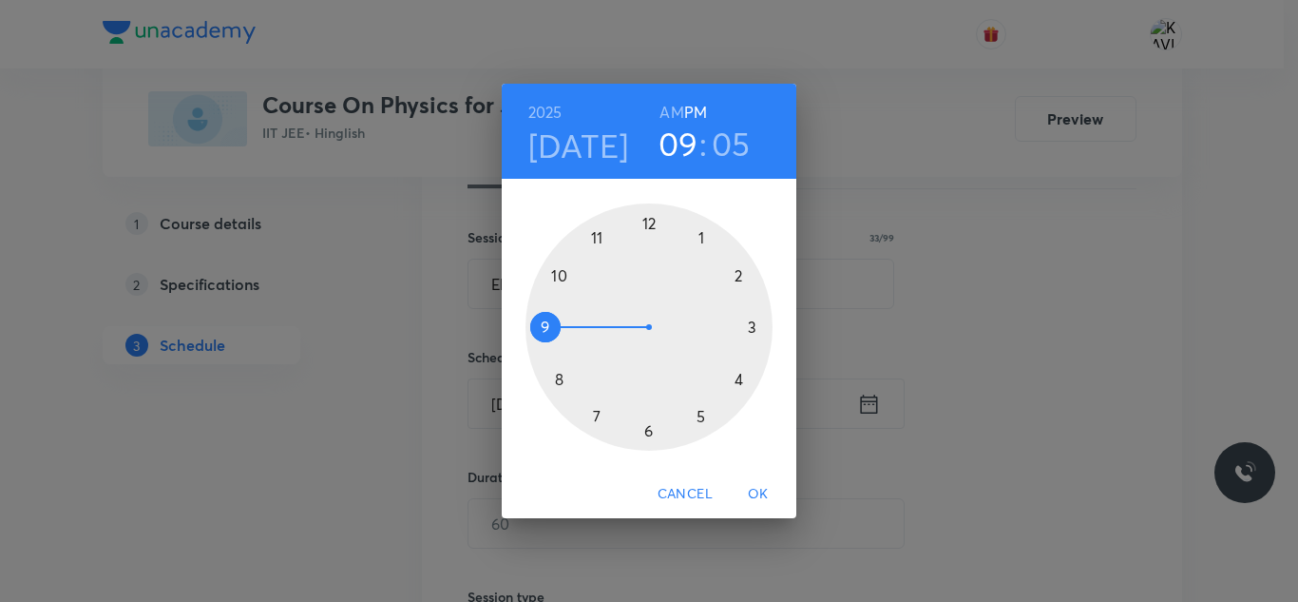
click at [647, 220] on div at bounding box center [649, 326] width 247 height 247
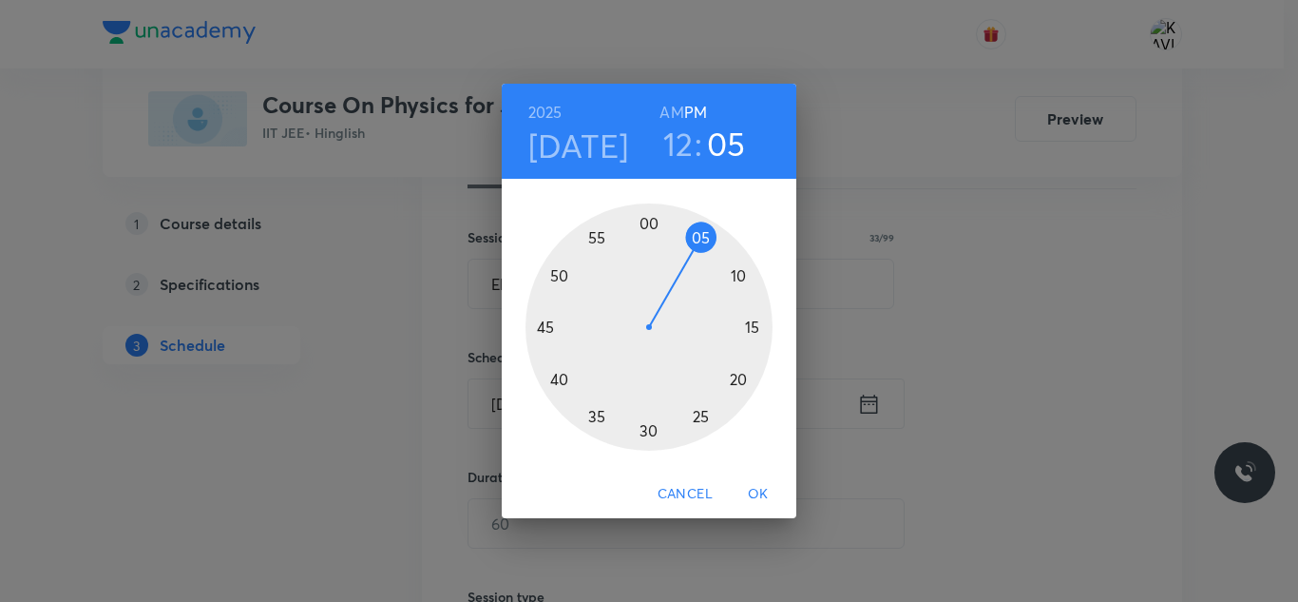
click at [558, 278] on div at bounding box center [649, 326] width 247 height 247
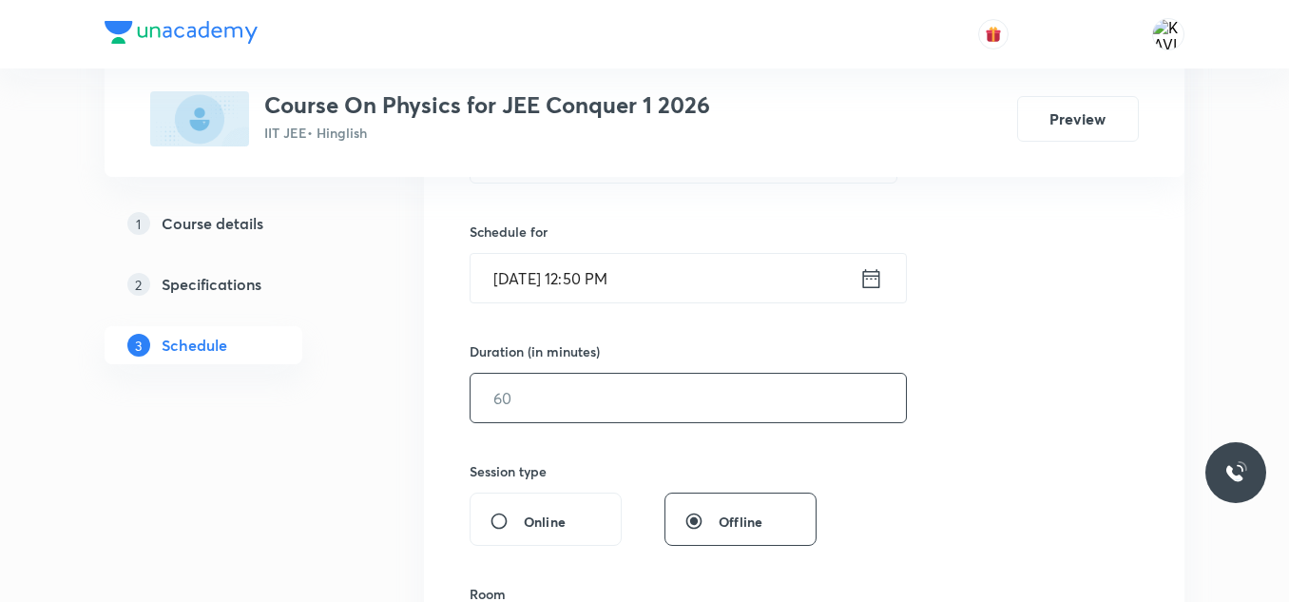
scroll to position [438, 0]
click at [588, 375] on input "text" at bounding box center [688, 397] width 435 height 48
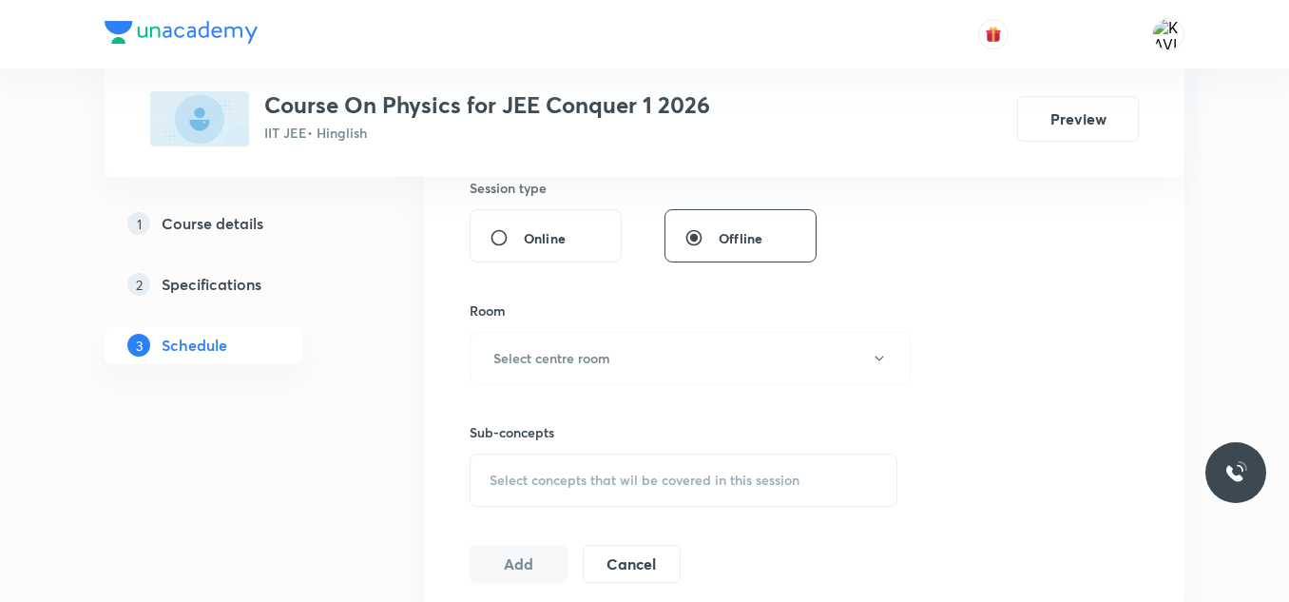
scroll to position [721, 0]
type input "75"
click at [646, 339] on button "Select centre room" at bounding box center [690, 357] width 441 height 52
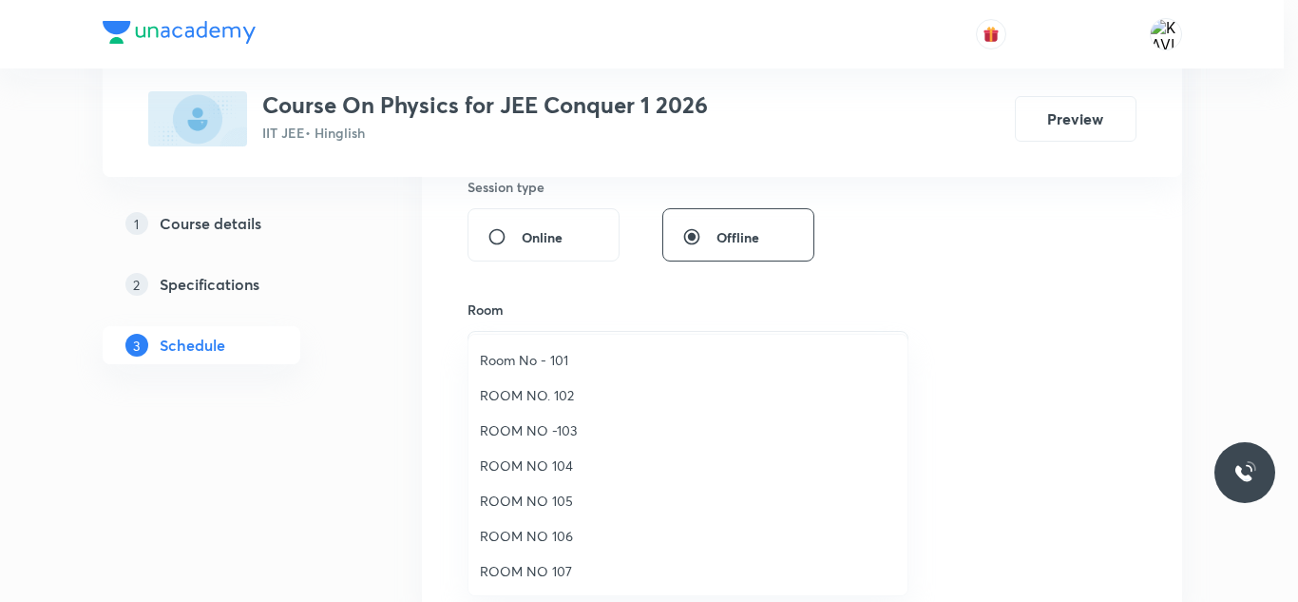
click at [558, 362] on span "Room No - 101" at bounding box center [688, 360] width 416 height 20
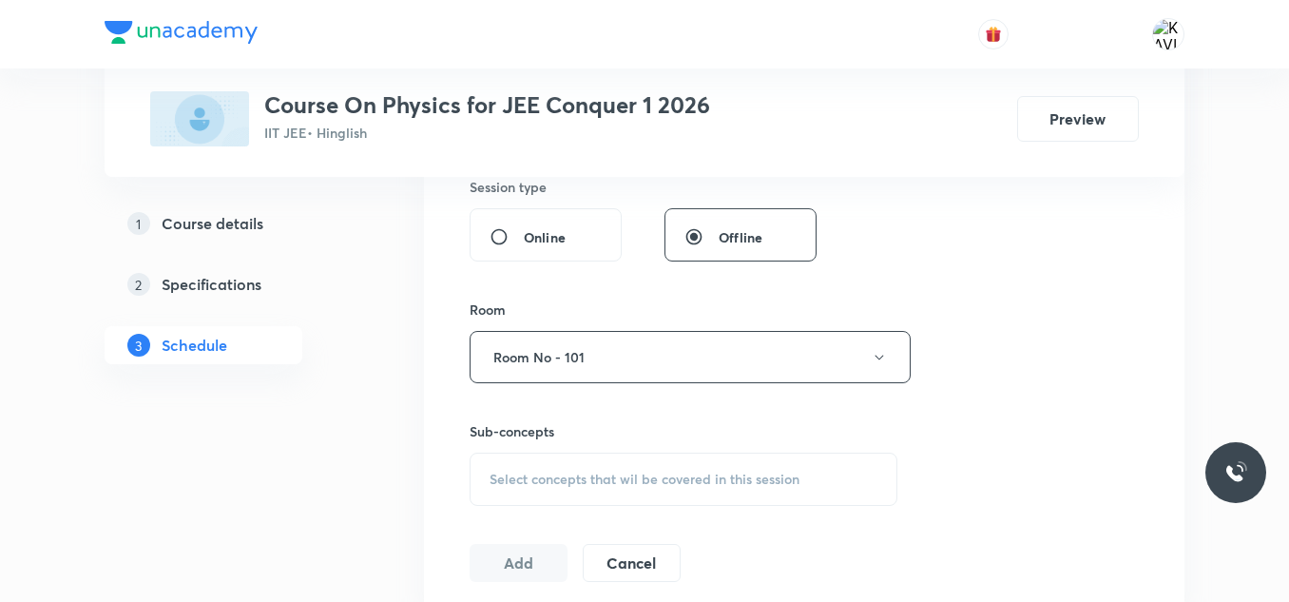
scroll to position [867, 0]
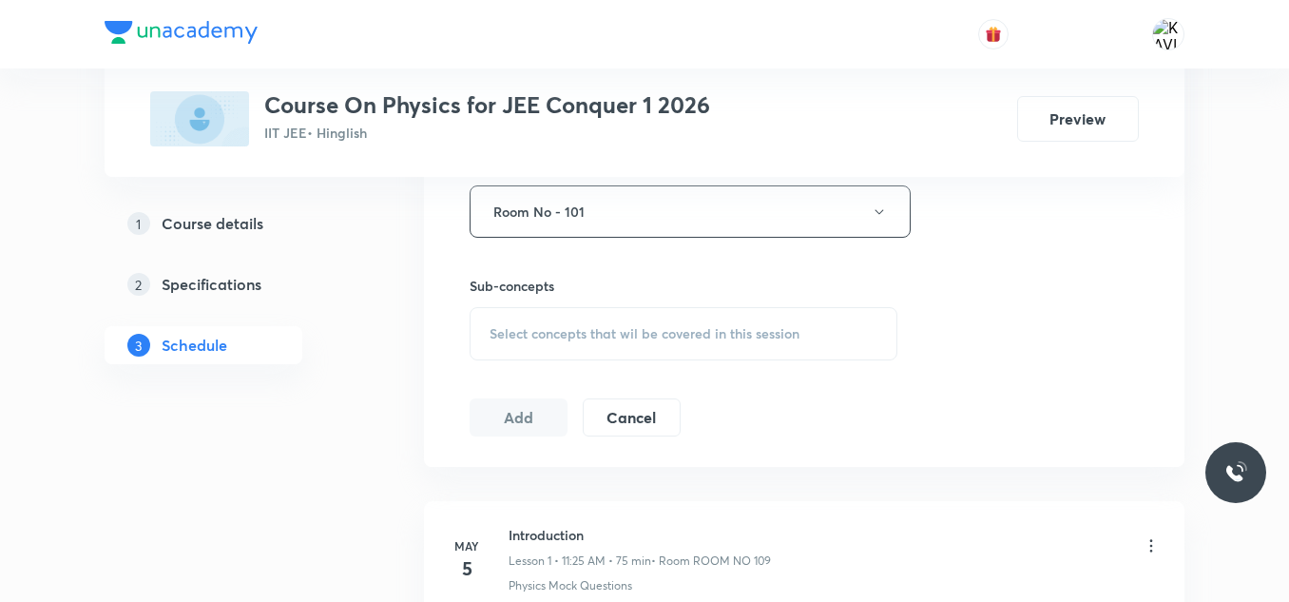
click at [577, 342] on div "Select concepts that wil be covered in this session" at bounding box center [684, 333] width 428 height 53
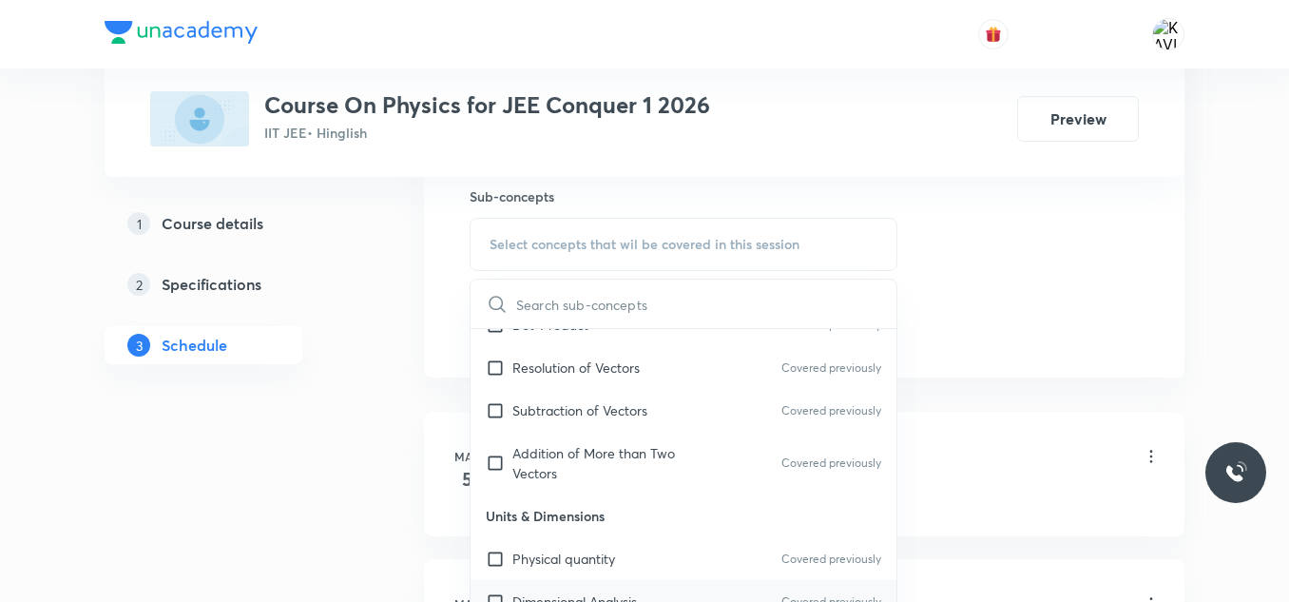
scroll to position [1358, 0]
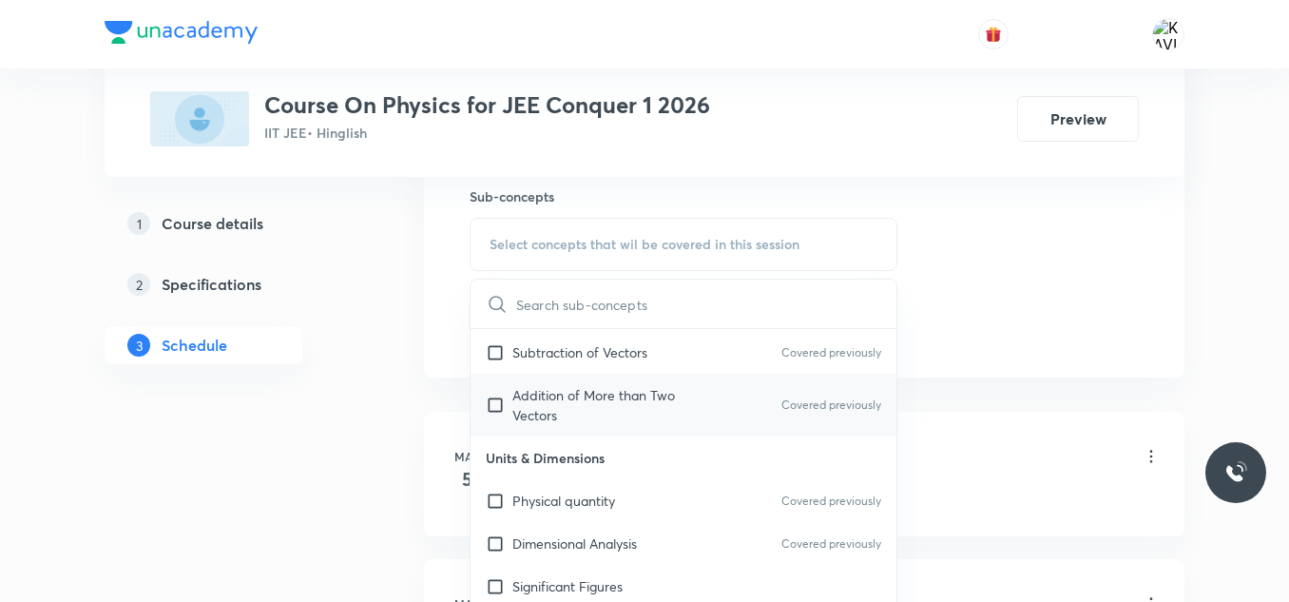
click at [613, 405] on p "Addition of More than Two Vectors" at bounding box center [608, 405] width 192 height 40
checkbox input "true"
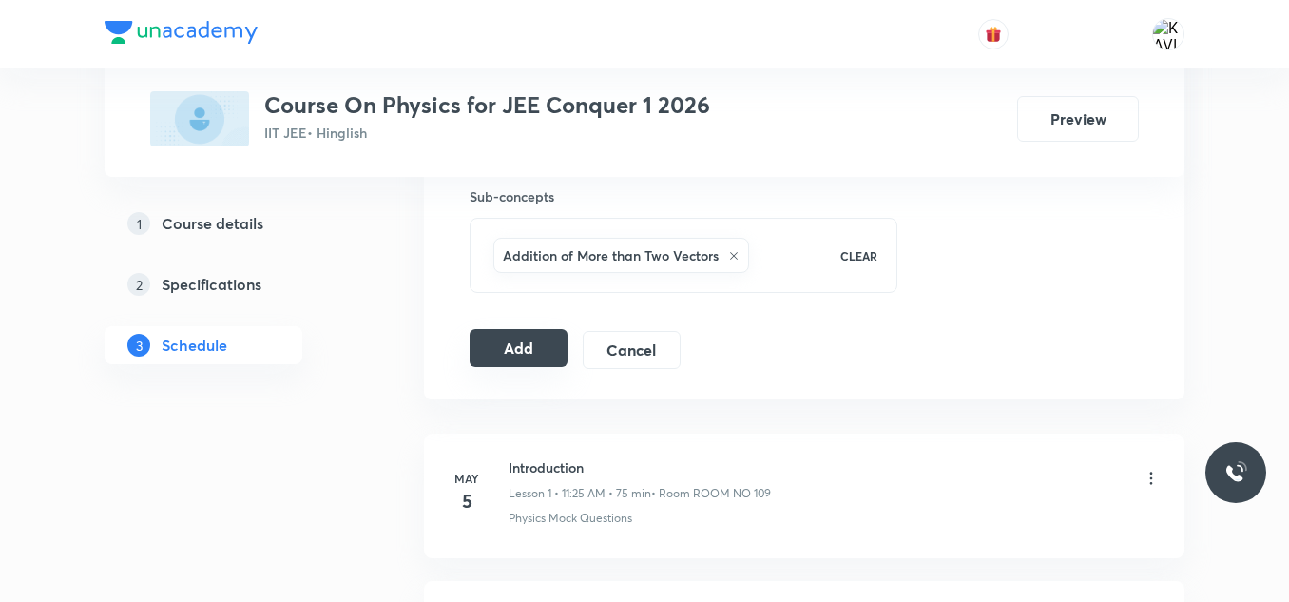
click at [544, 344] on button "Add" at bounding box center [519, 348] width 98 height 38
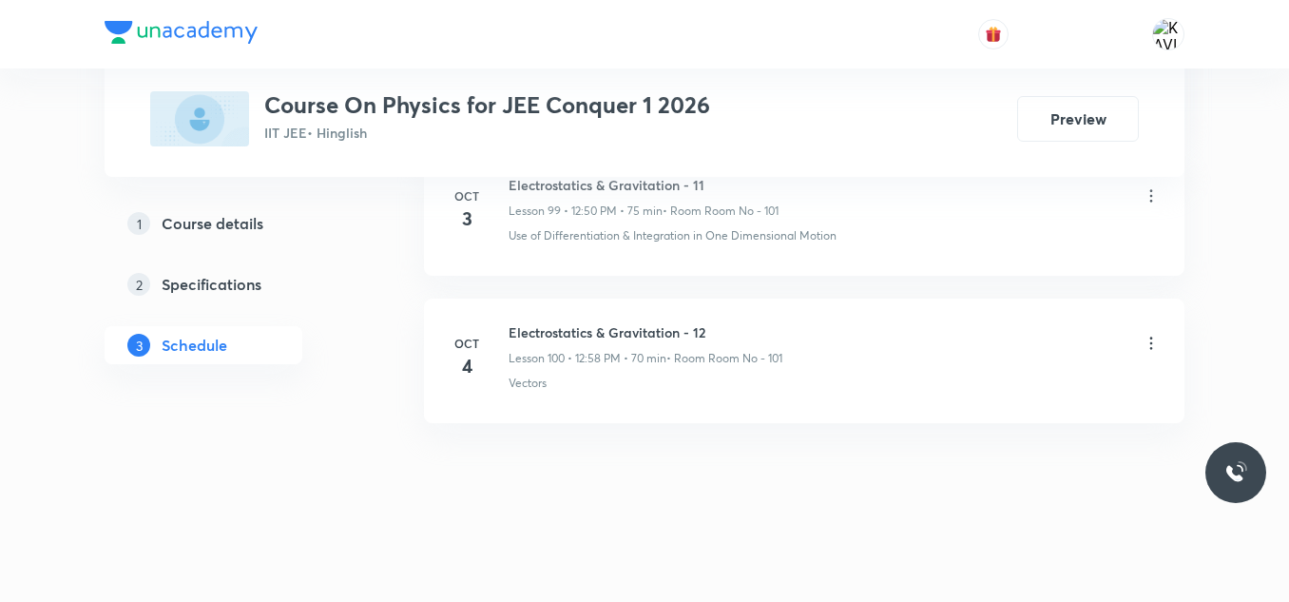
scroll to position [14781, 0]
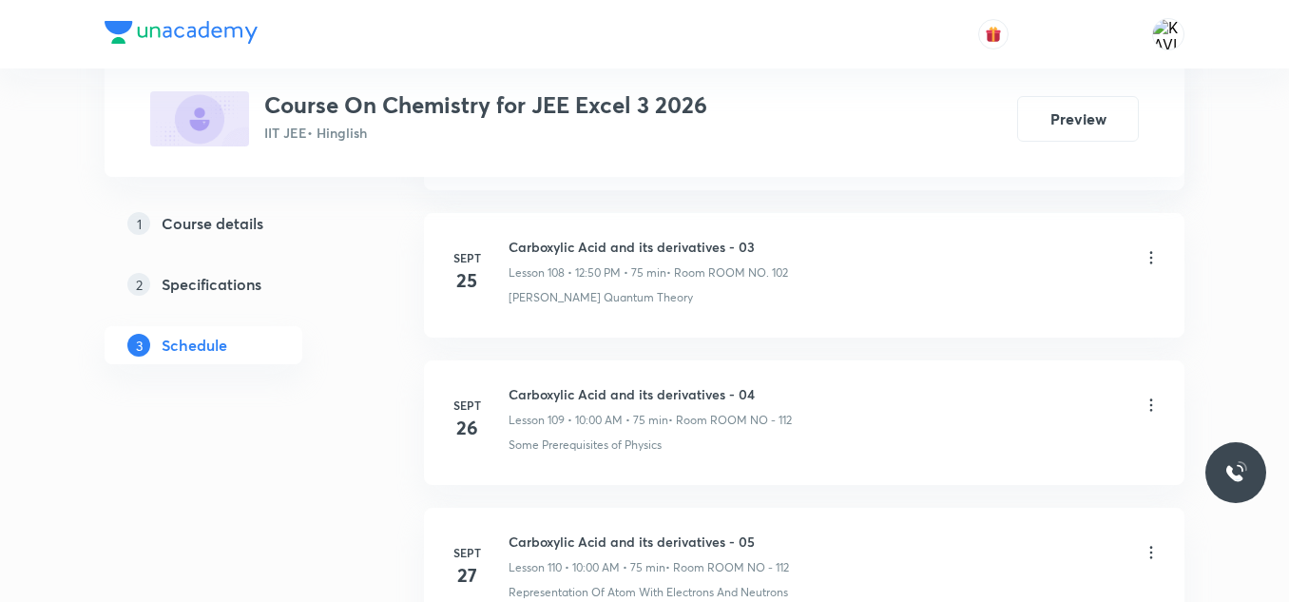
scroll to position [17423, 0]
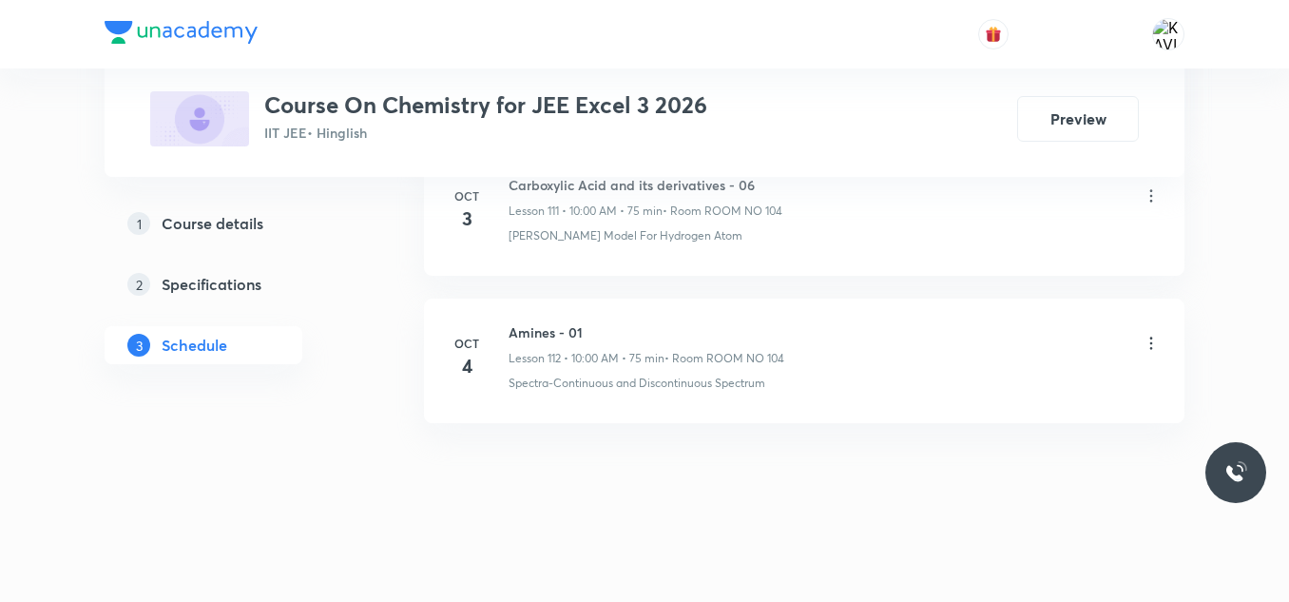
click at [564, 329] on h6 "Amines - 01" at bounding box center [647, 332] width 276 height 20
copy h6 "Amines - 01"
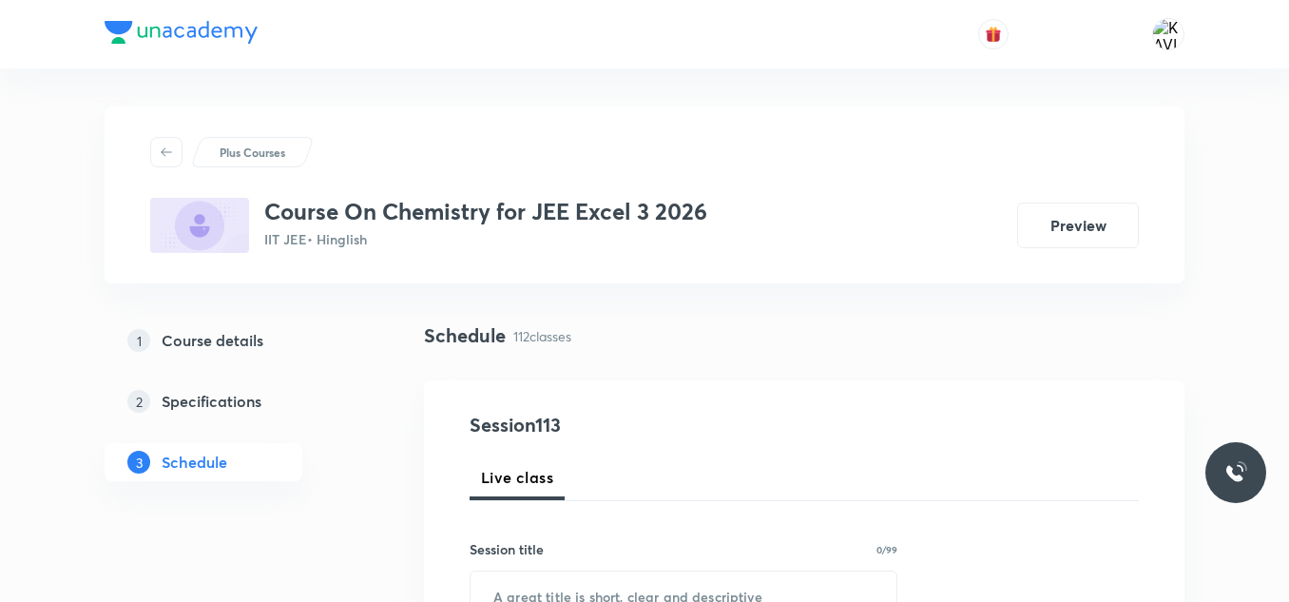
scroll to position [204, 0]
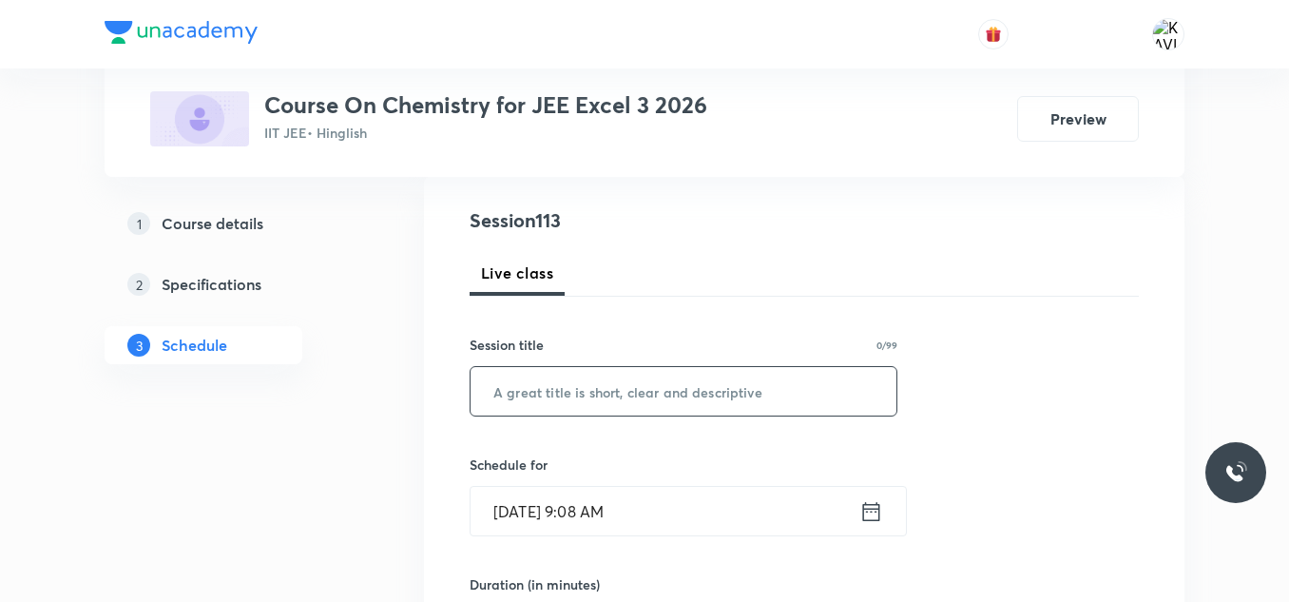
click at [584, 394] on input "text" at bounding box center [684, 391] width 426 height 48
paste input "Amines - 01"
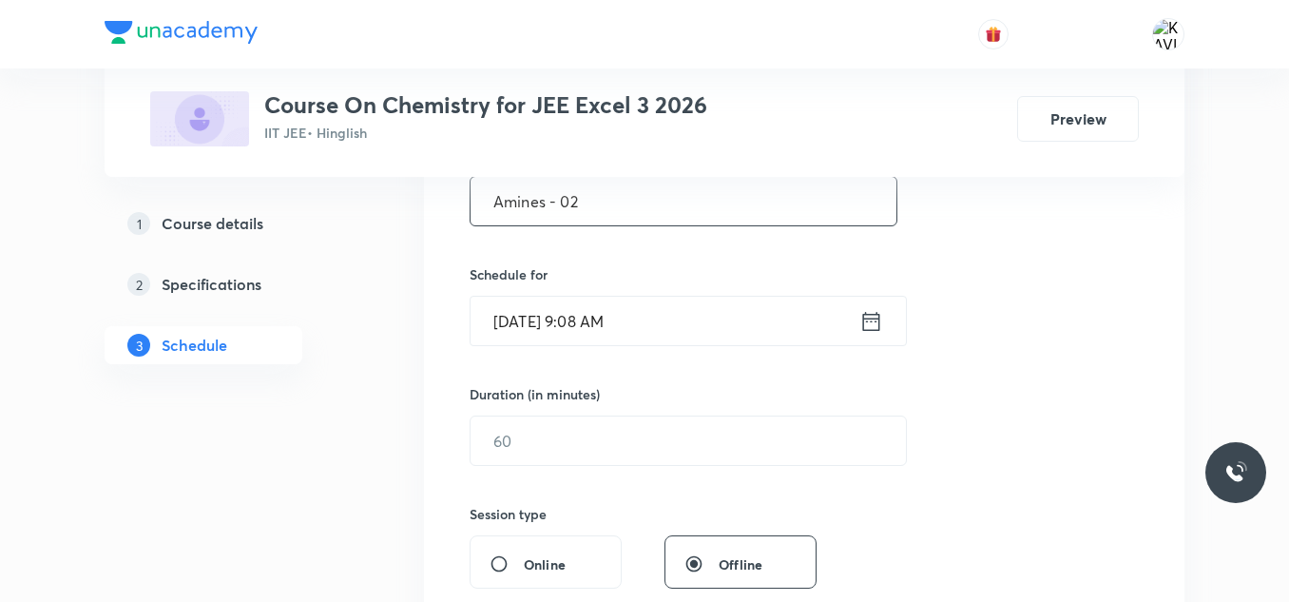
scroll to position [397, 0]
type input "Amines - 02"
click at [874, 321] on icon at bounding box center [871, 318] width 24 height 27
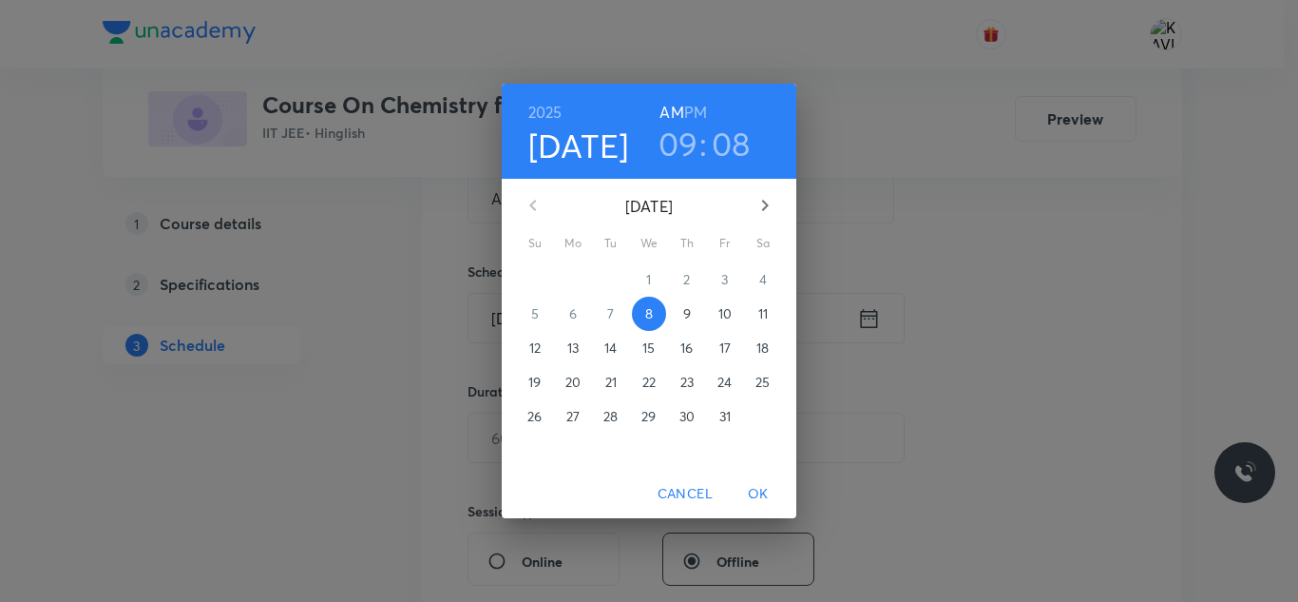
click at [679, 138] on h3 "09" at bounding box center [679, 144] width 40 height 40
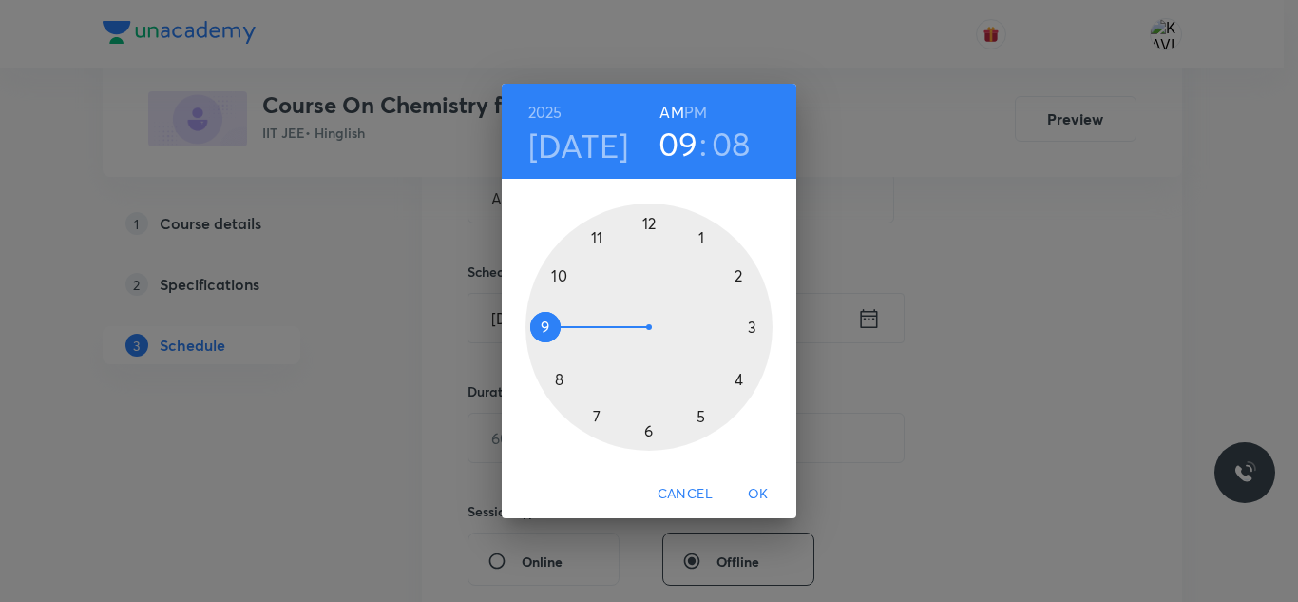
click at [558, 278] on div at bounding box center [649, 326] width 247 height 247
drag, startPoint x: 648, startPoint y: 223, endPoint x: 750, endPoint y: 345, distance: 158.6
click at [750, 345] on div at bounding box center [649, 326] width 247 height 247
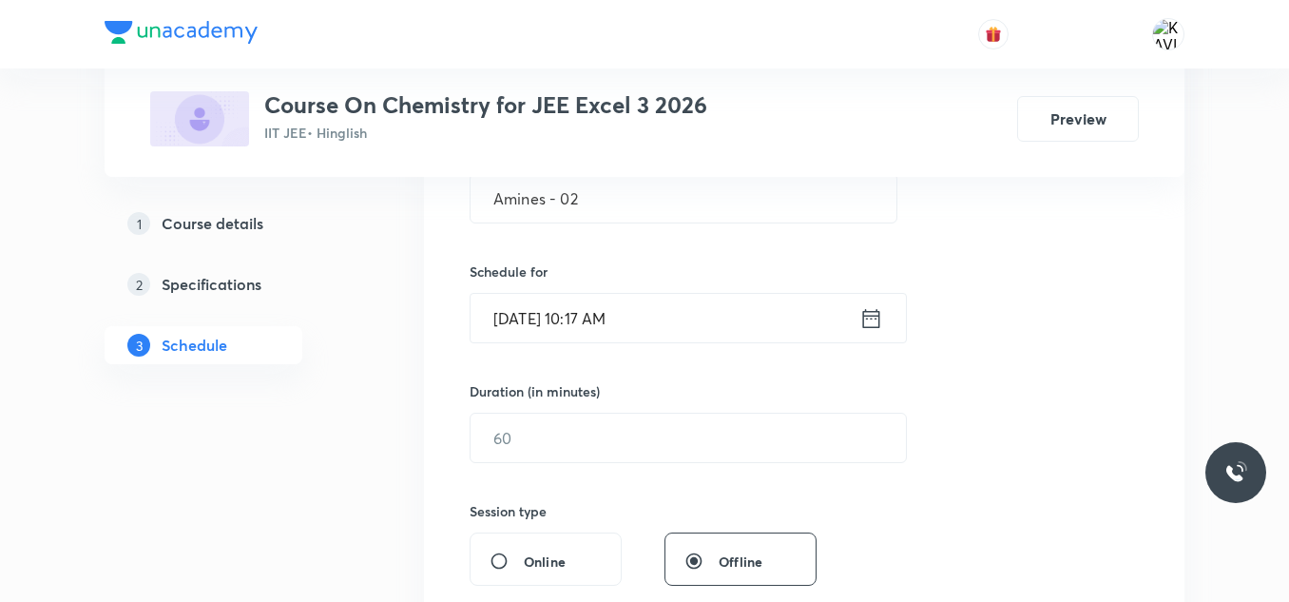
click at [862, 317] on icon at bounding box center [871, 318] width 24 height 27
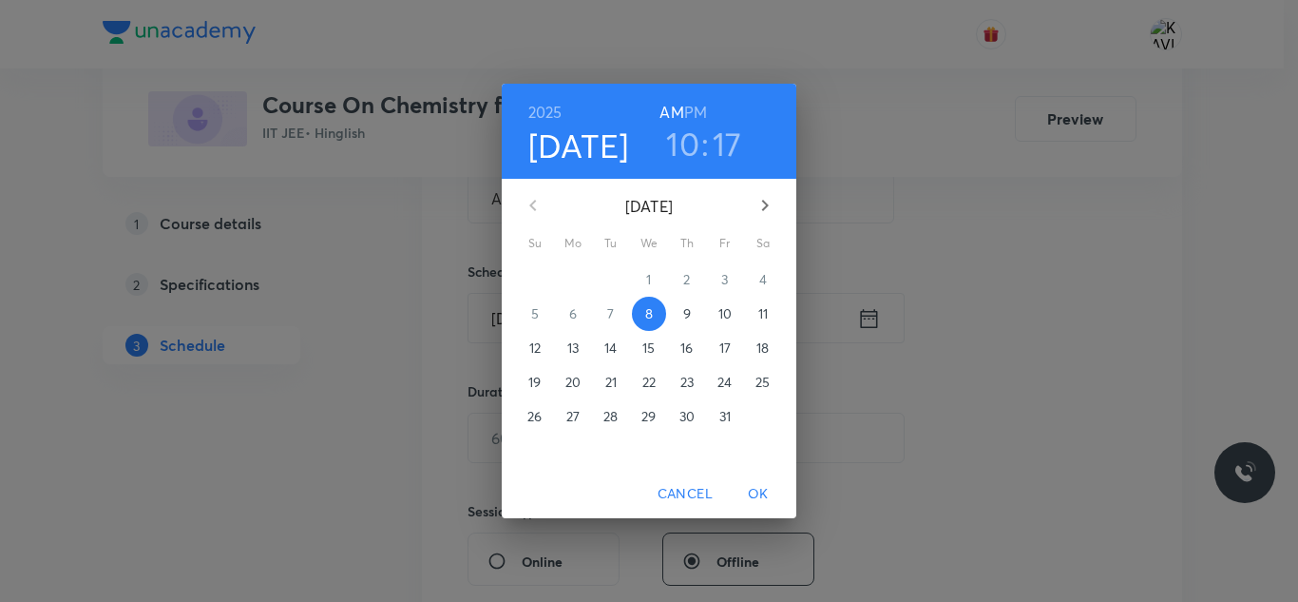
drag, startPoint x: 728, startPoint y: 135, endPoint x: 715, endPoint y: 174, distance: 41.2
click at [728, 162] on h3 "17" at bounding box center [727, 144] width 29 height 40
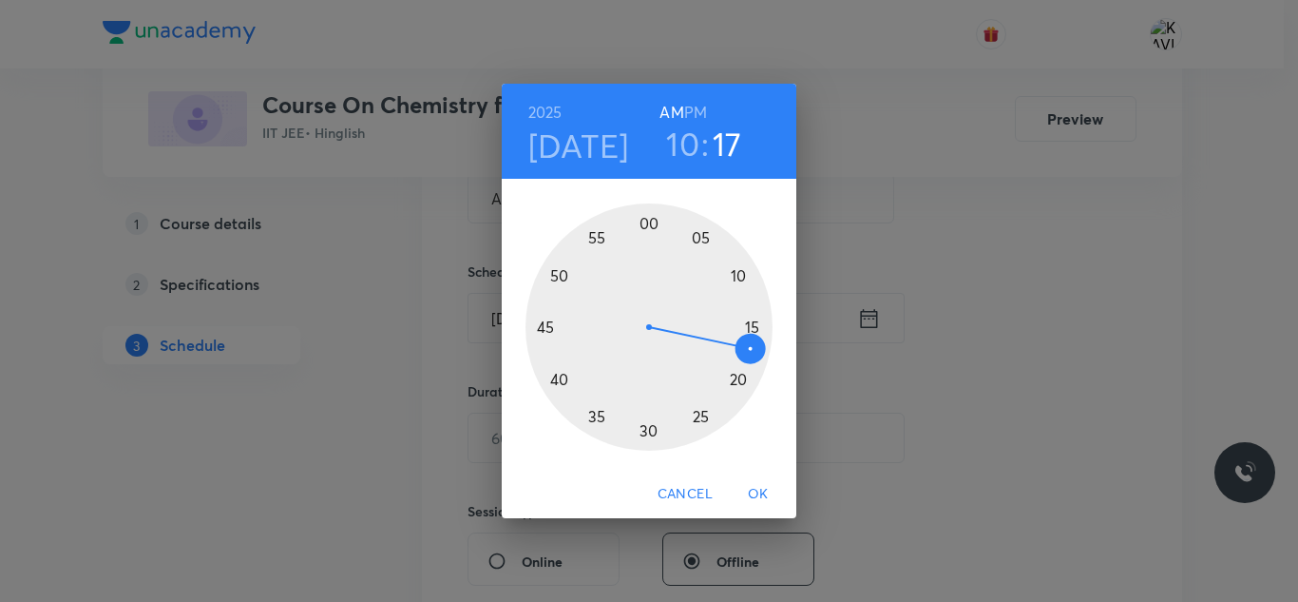
click at [651, 219] on div at bounding box center [649, 326] width 247 height 247
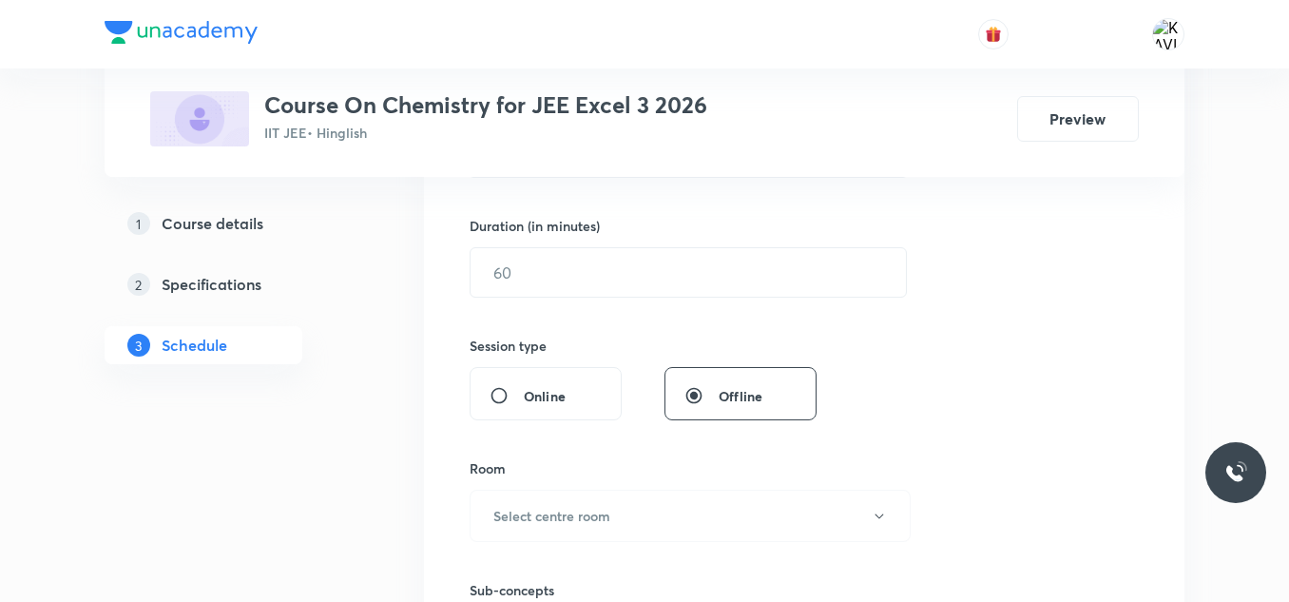
scroll to position [568, 0]
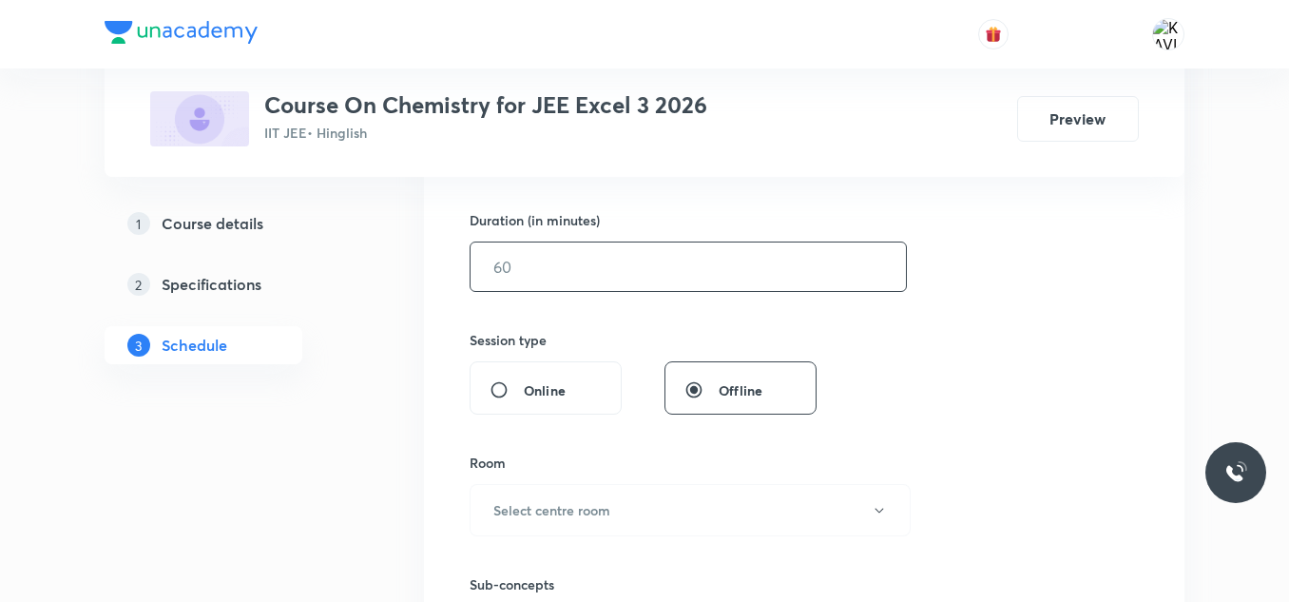
click at [584, 272] on input "text" at bounding box center [688, 266] width 435 height 48
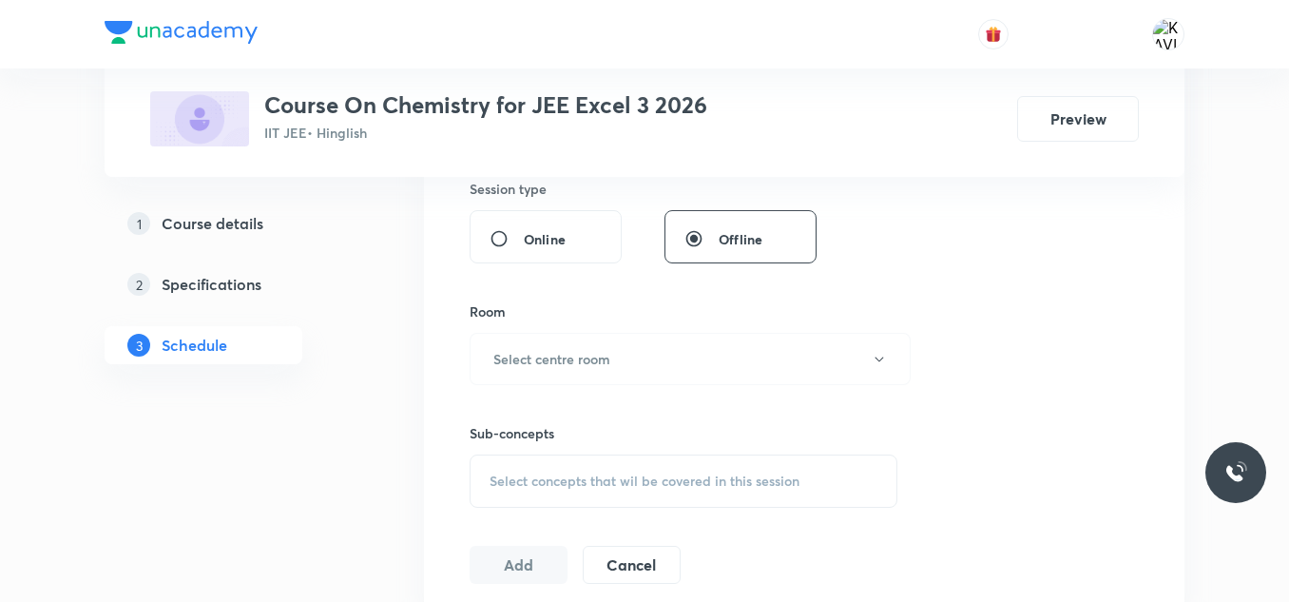
scroll to position [720, 0]
type input "75"
click at [660, 347] on button "Select centre room" at bounding box center [690, 358] width 441 height 52
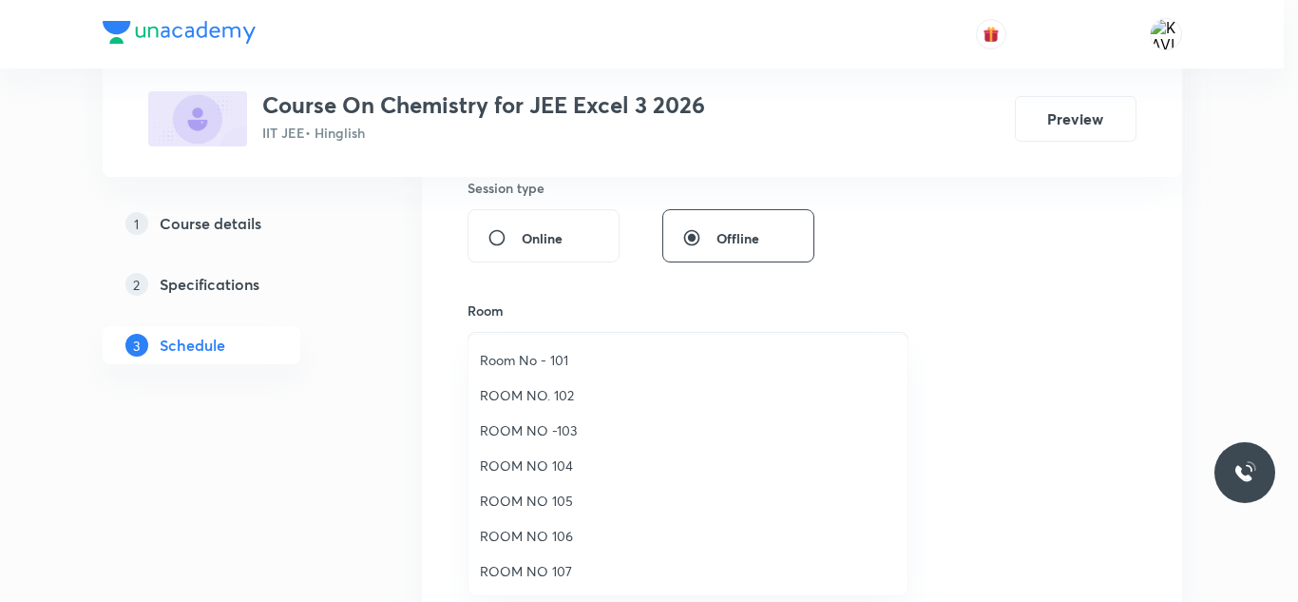
click at [574, 500] on span "ROOM NO 105" at bounding box center [688, 500] width 416 height 20
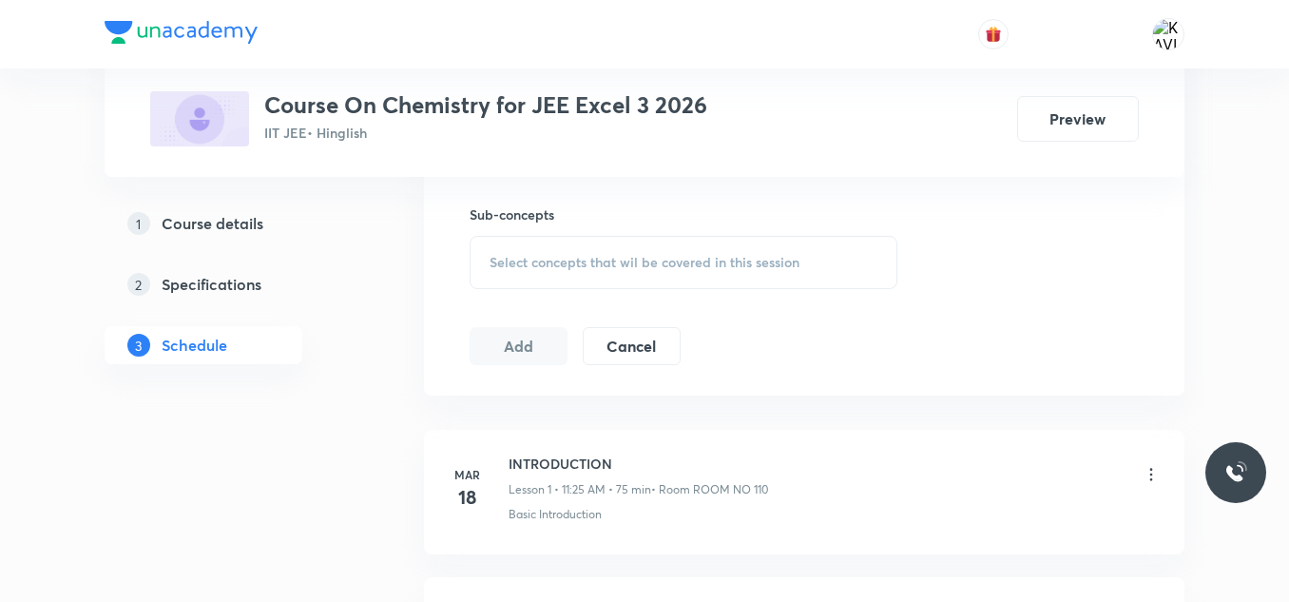
scroll to position [939, 0]
click at [572, 261] on span "Select concepts that wil be covered in this session" at bounding box center [645, 261] width 310 height 15
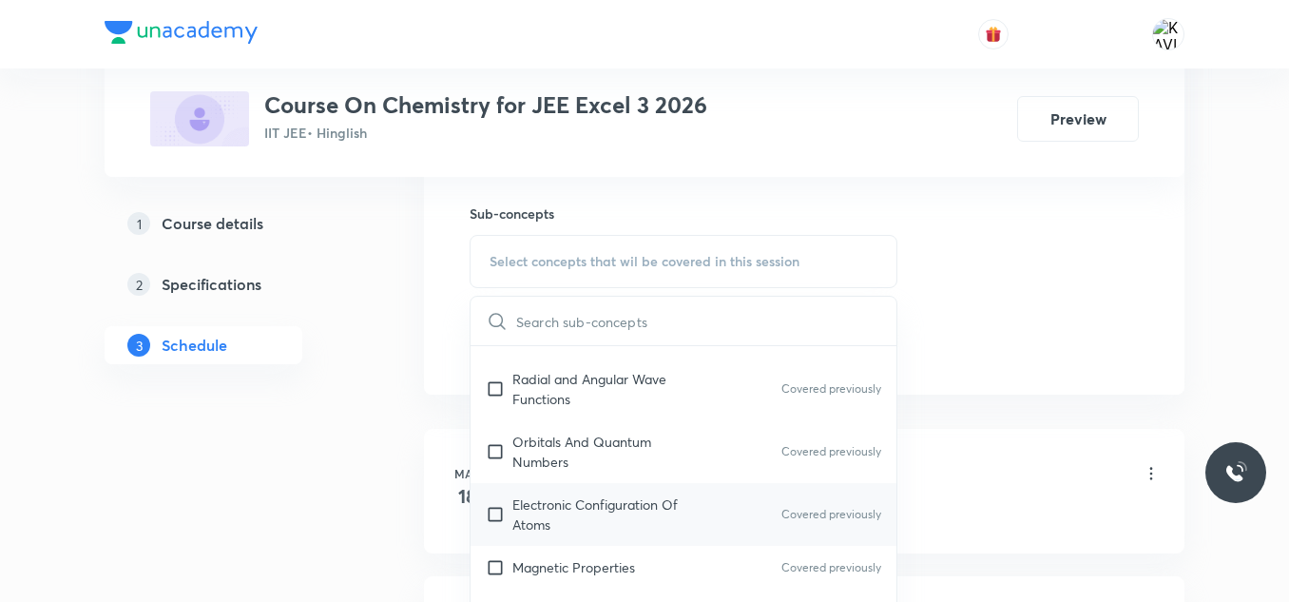
scroll to position [1426, 0]
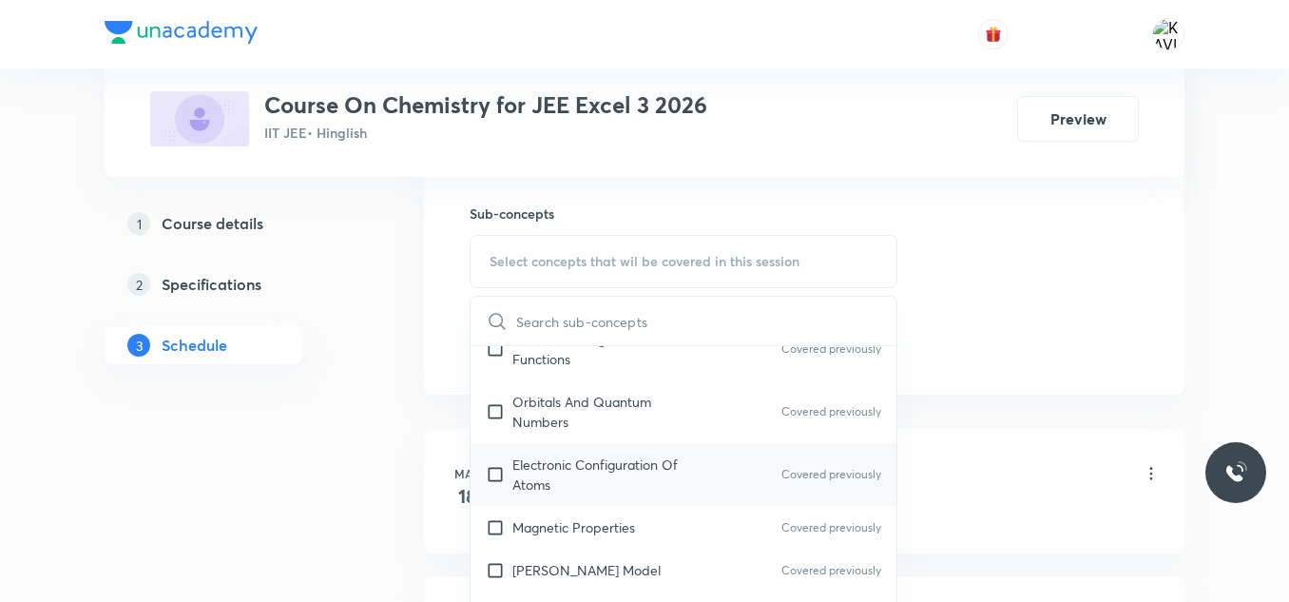
click at [588, 454] on p "Electronic Configuration Of Atoms" at bounding box center [608, 474] width 192 height 40
checkbox input "true"
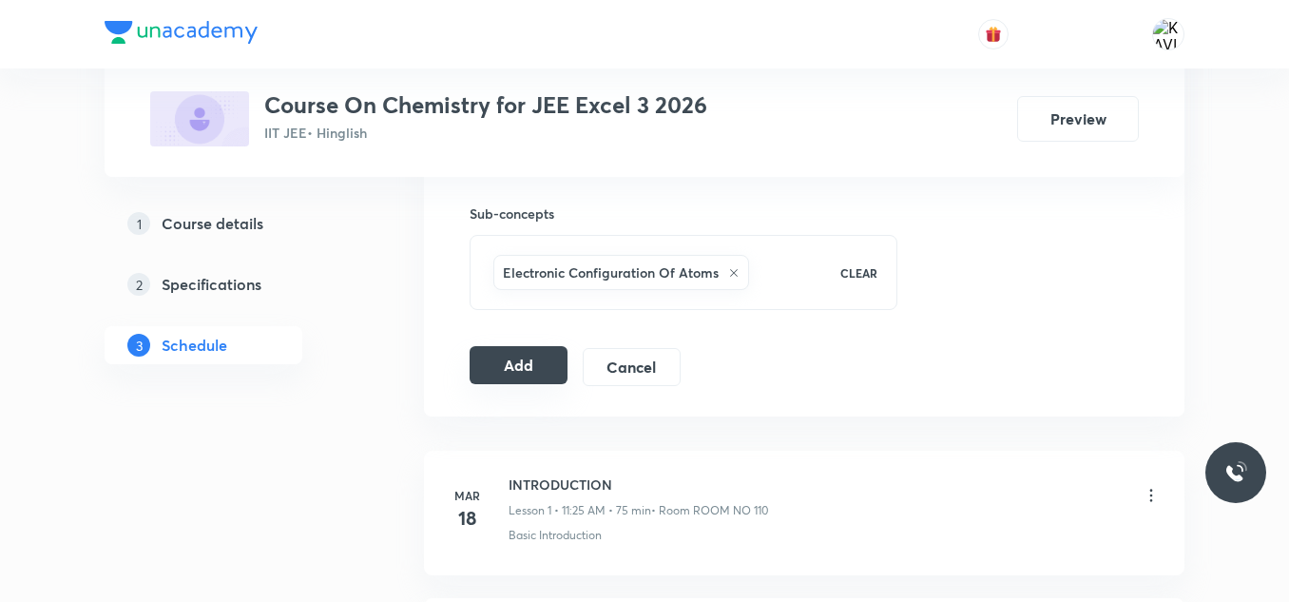
click at [521, 367] on button "Add" at bounding box center [519, 365] width 98 height 38
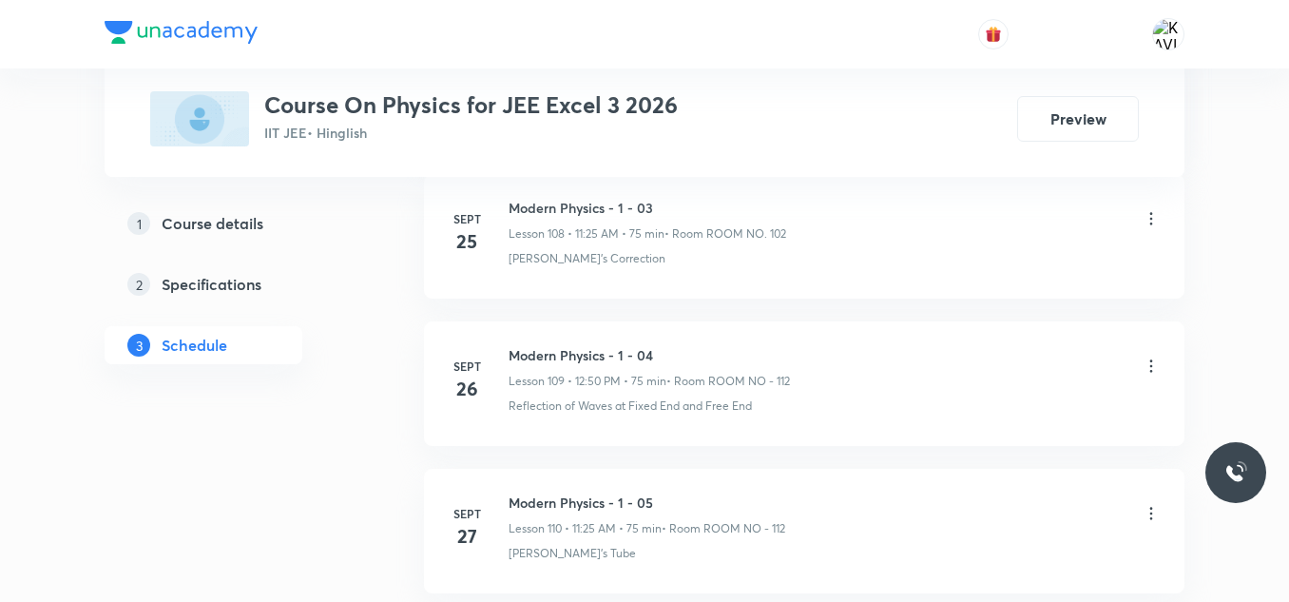
scroll to position [17717, 0]
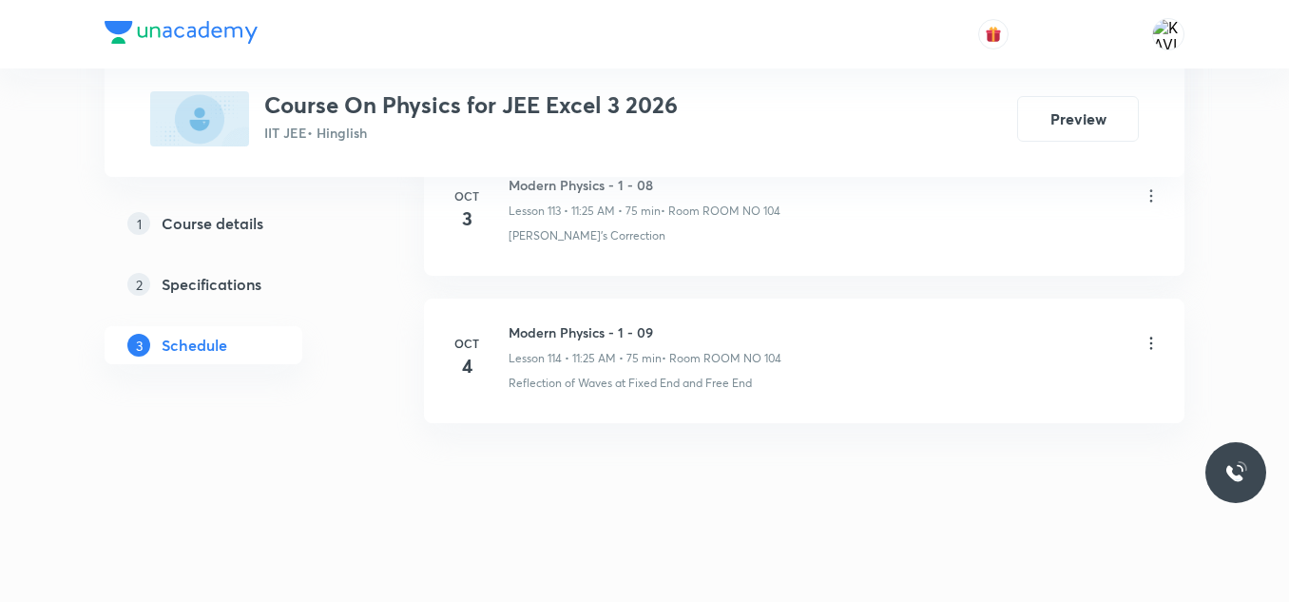
click at [593, 326] on h6 "Modern Physics - 1 - 09" at bounding box center [645, 332] width 273 height 20
copy h6 "Modern Physics - 1 - 09"
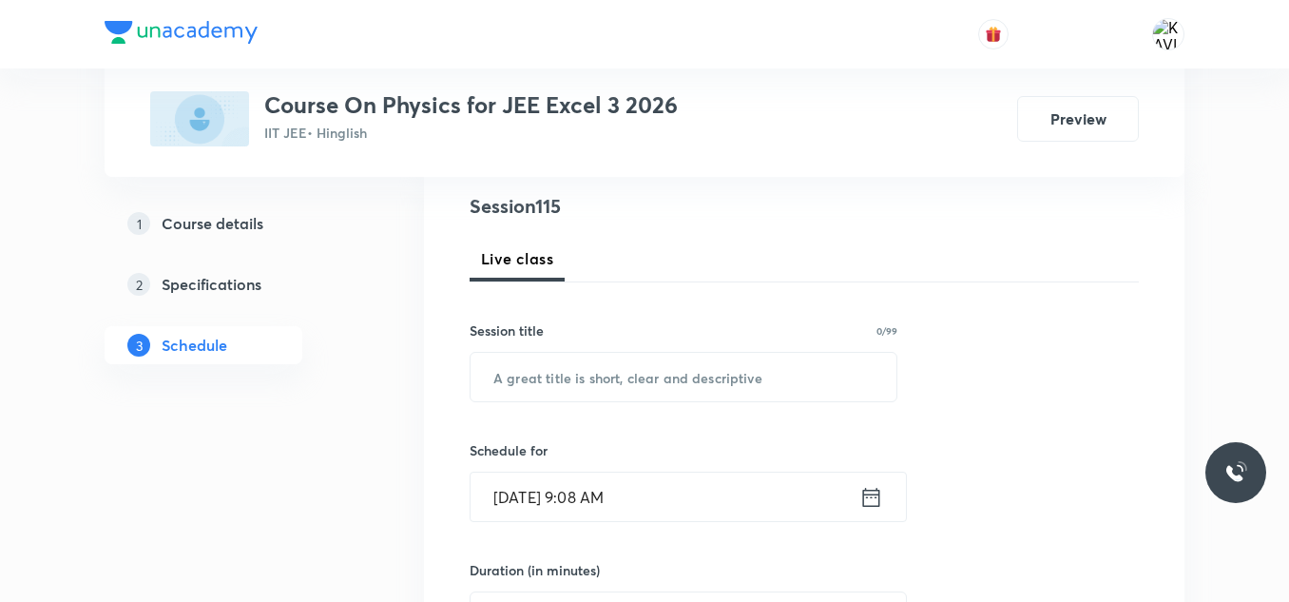
scroll to position [228, 0]
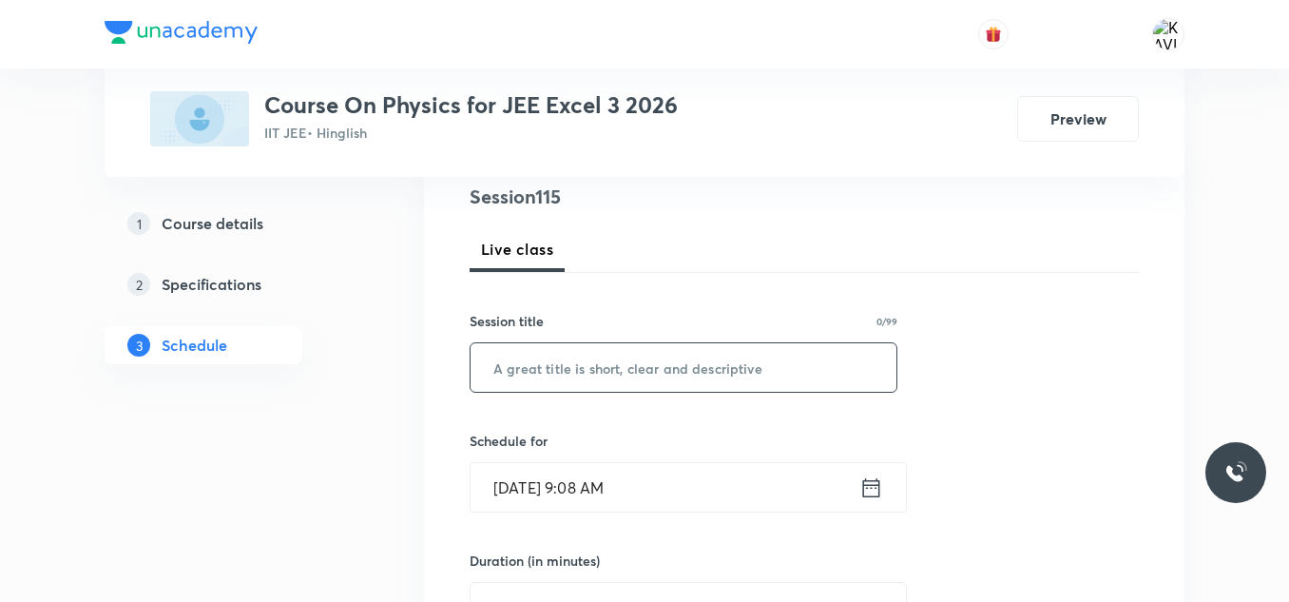
click at [626, 355] on input "text" at bounding box center [684, 367] width 426 height 48
paste input "Modern Physics - 1 - 09"
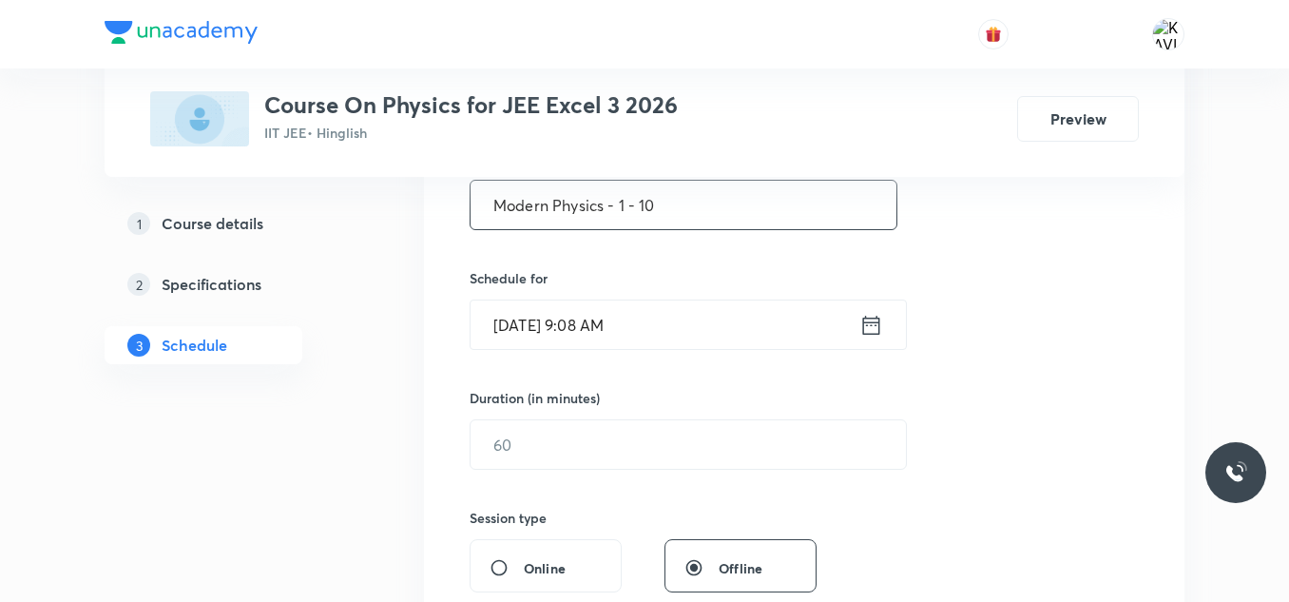
scroll to position [392, 0]
type input "Modern Physics - 1 - 10"
click at [875, 317] on icon at bounding box center [871, 323] width 17 height 19
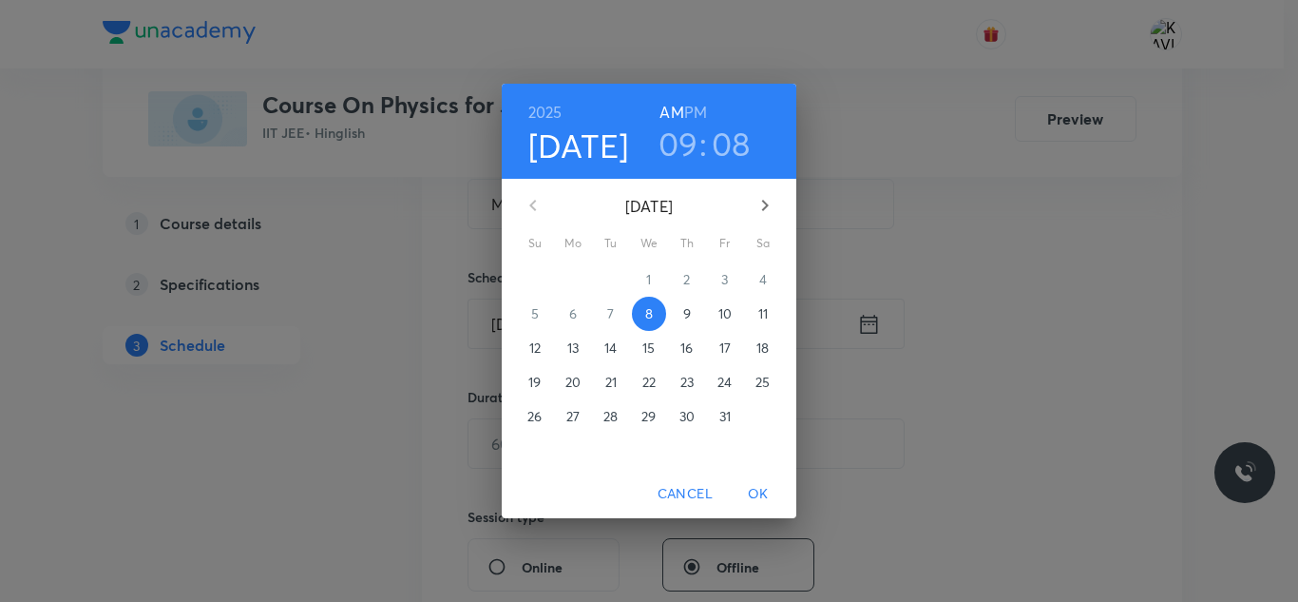
click at [691, 147] on h3 "09" at bounding box center [679, 144] width 40 height 40
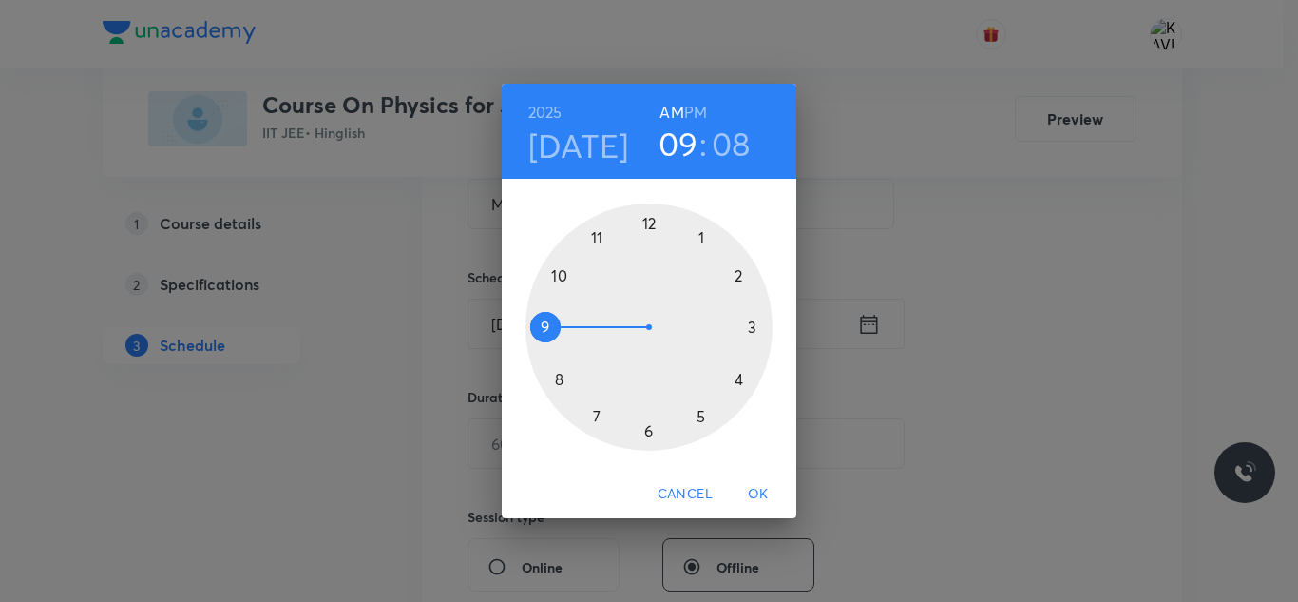
click at [597, 240] on div at bounding box center [649, 326] width 247 height 247
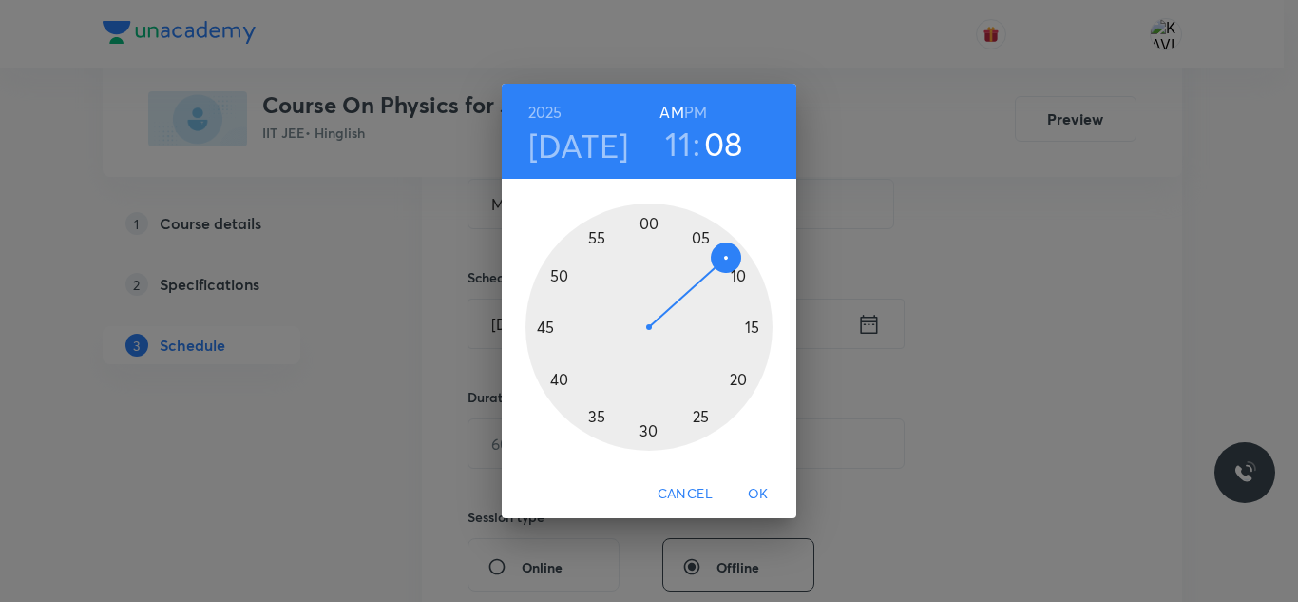
click at [704, 419] on div at bounding box center [649, 326] width 247 height 247
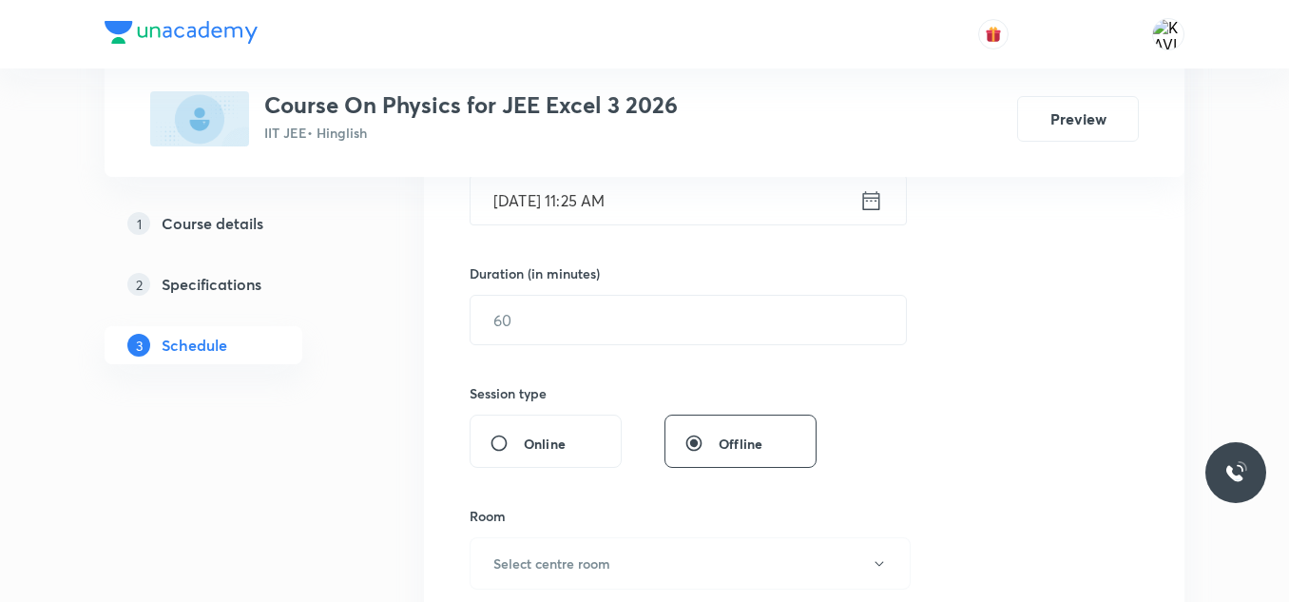
scroll to position [522, 0]
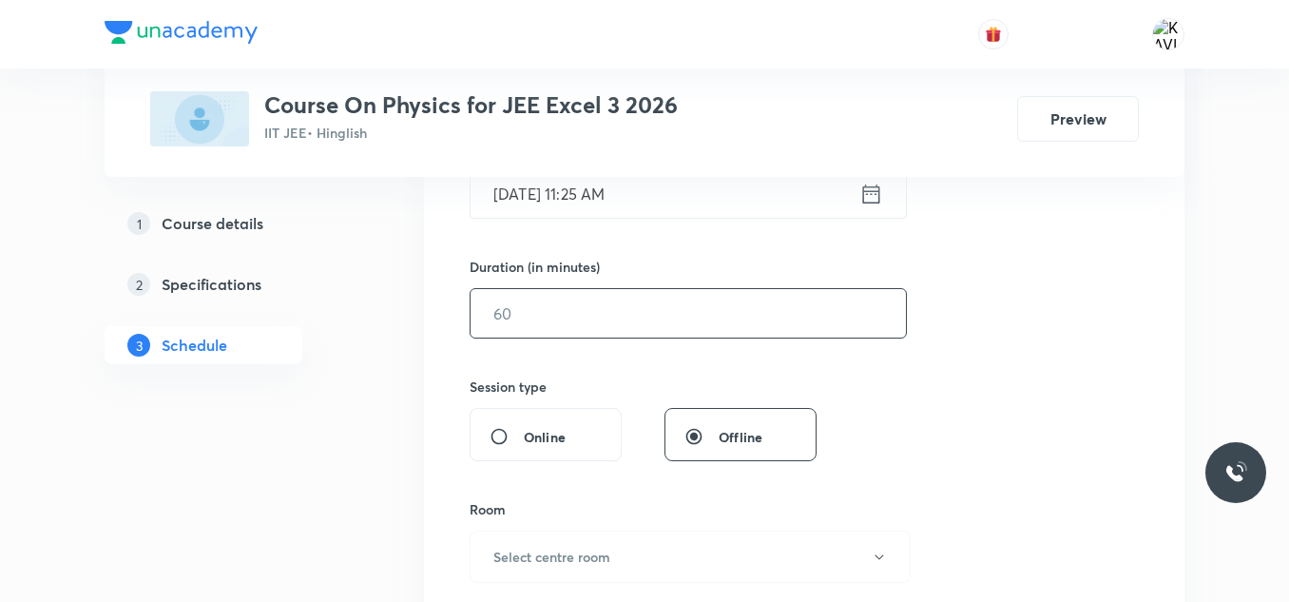
click at [531, 323] on input "text" at bounding box center [688, 313] width 435 height 48
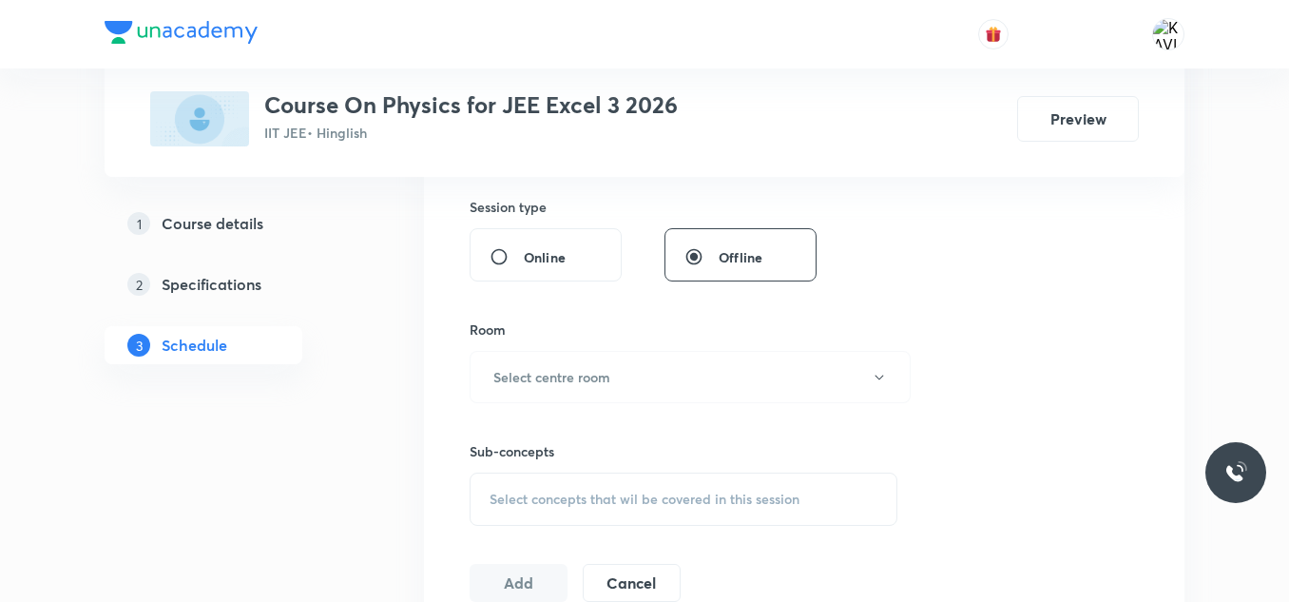
scroll to position [702, 0]
type input "75"
click at [534, 375] on h6 "Select centre room" at bounding box center [551, 376] width 117 height 20
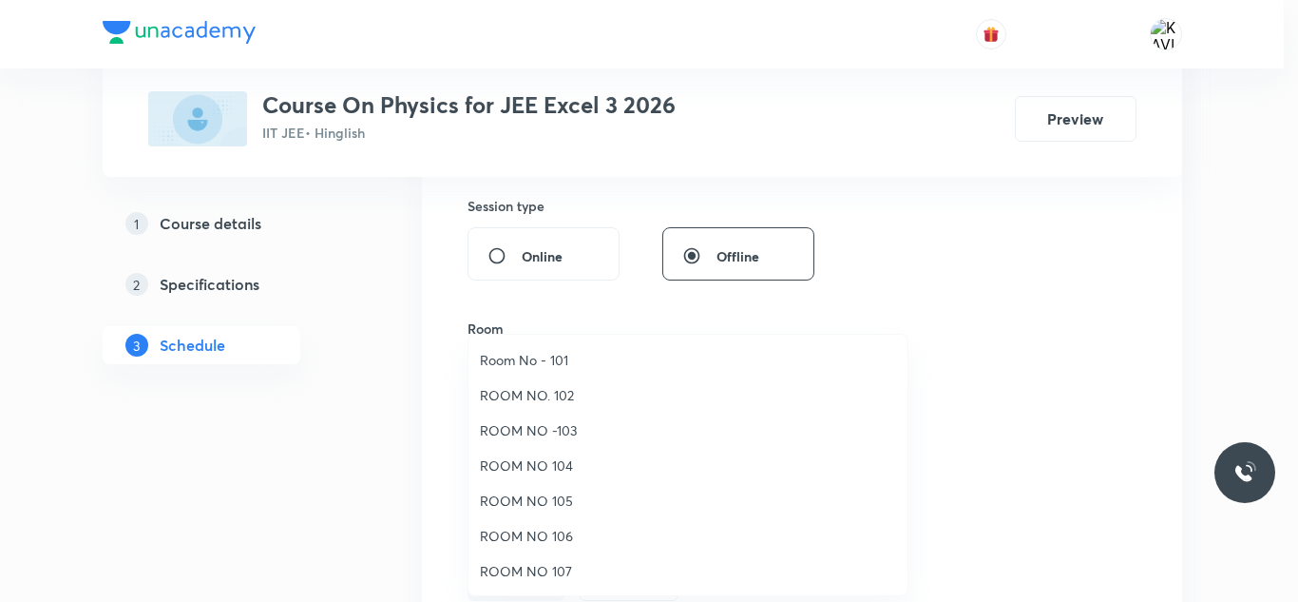
click at [582, 501] on span "ROOM NO 105" at bounding box center [688, 500] width 416 height 20
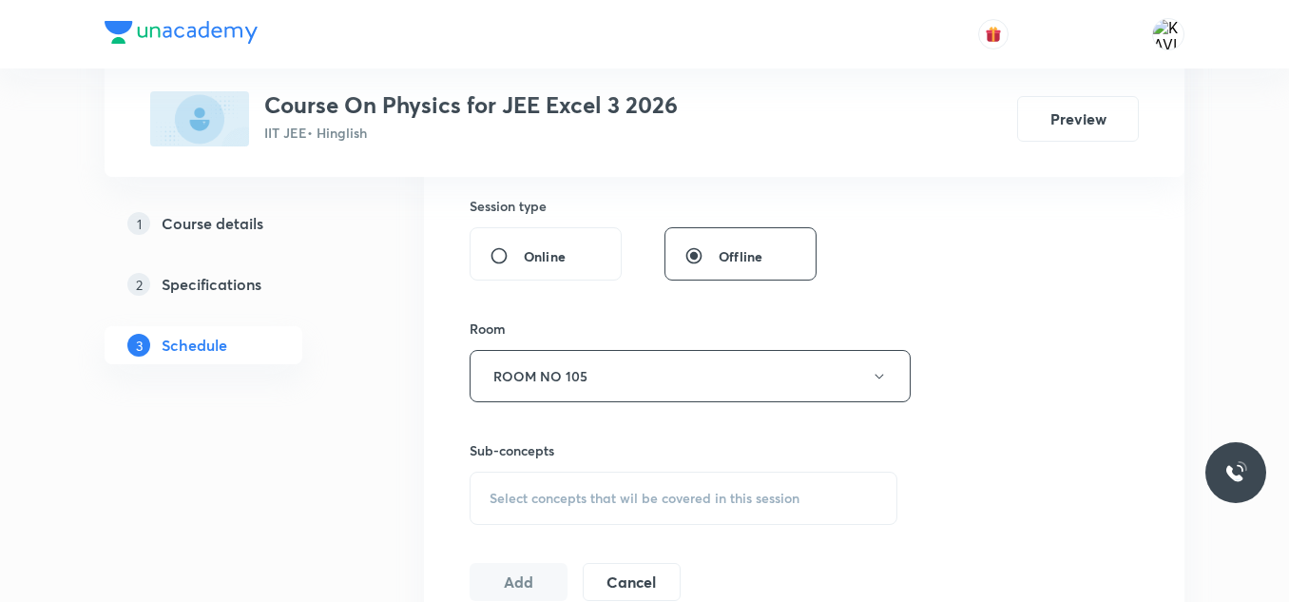
click at [589, 500] on span "Select concepts that wil be covered in this session" at bounding box center [645, 497] width 310 height 15
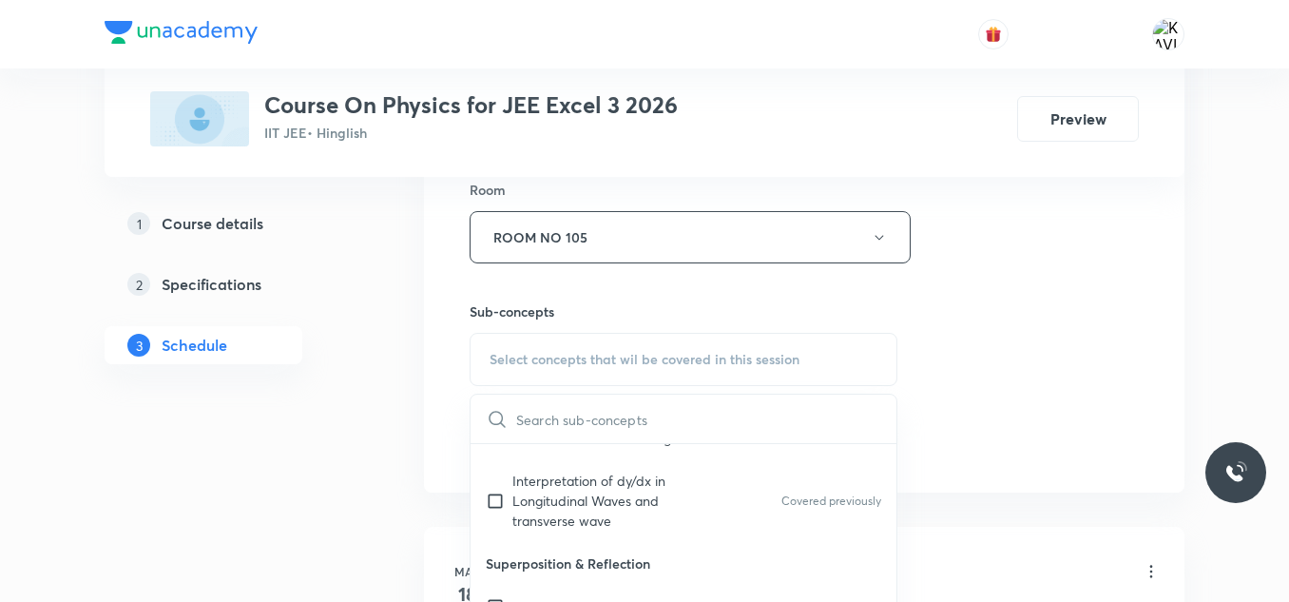
scroll to position [560, 0]
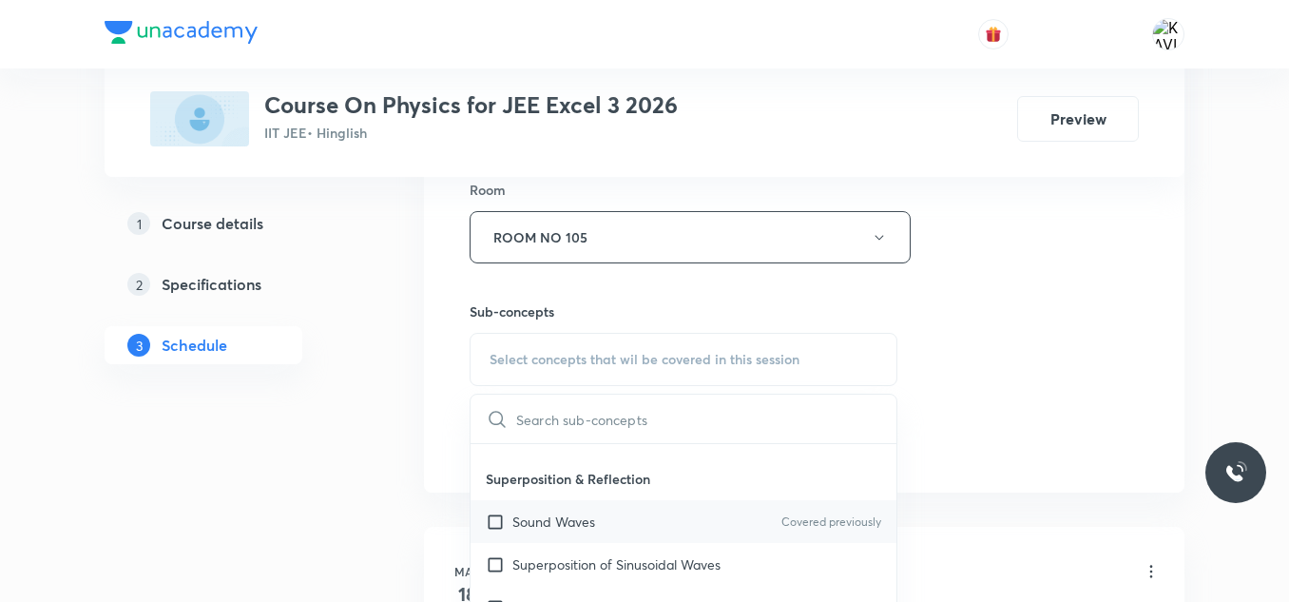
click at [576, 518] on p "Sound Waves" at bounding box center [553, 521] width 83 height 20
checkbox input "true"
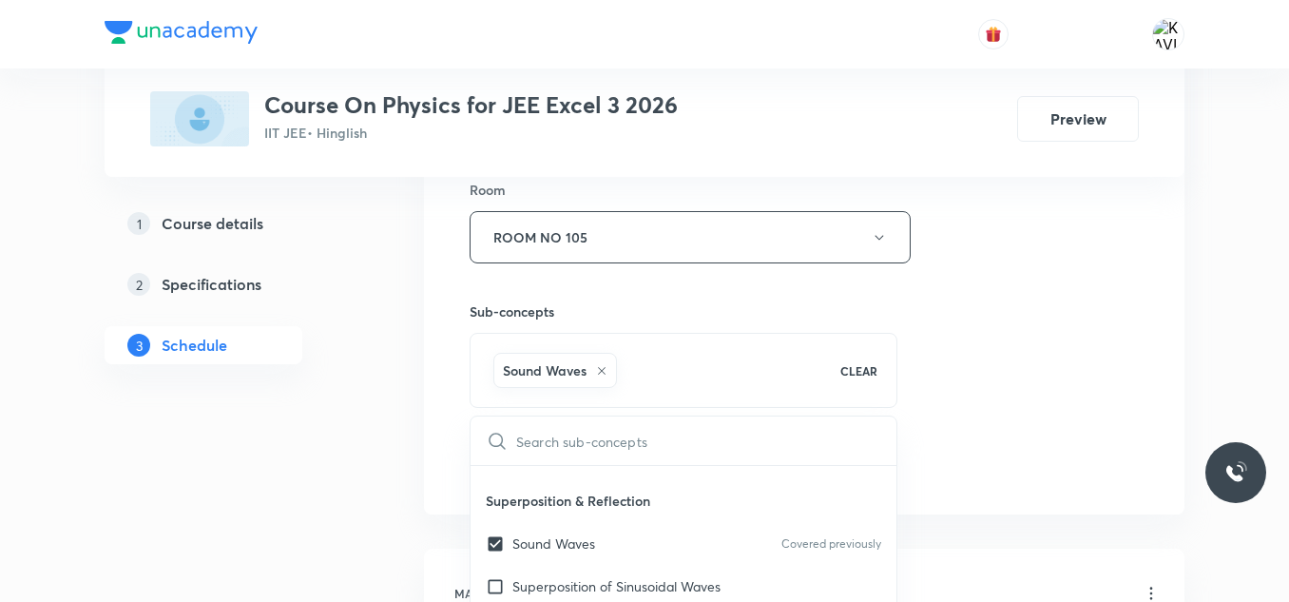
click at [1079, 236] on div "Session 115 Live class Session title 23/99 Modern Physics - 1 - 10 ​ Schedule f…" at bounding box center [804, 26] width 669 height 914
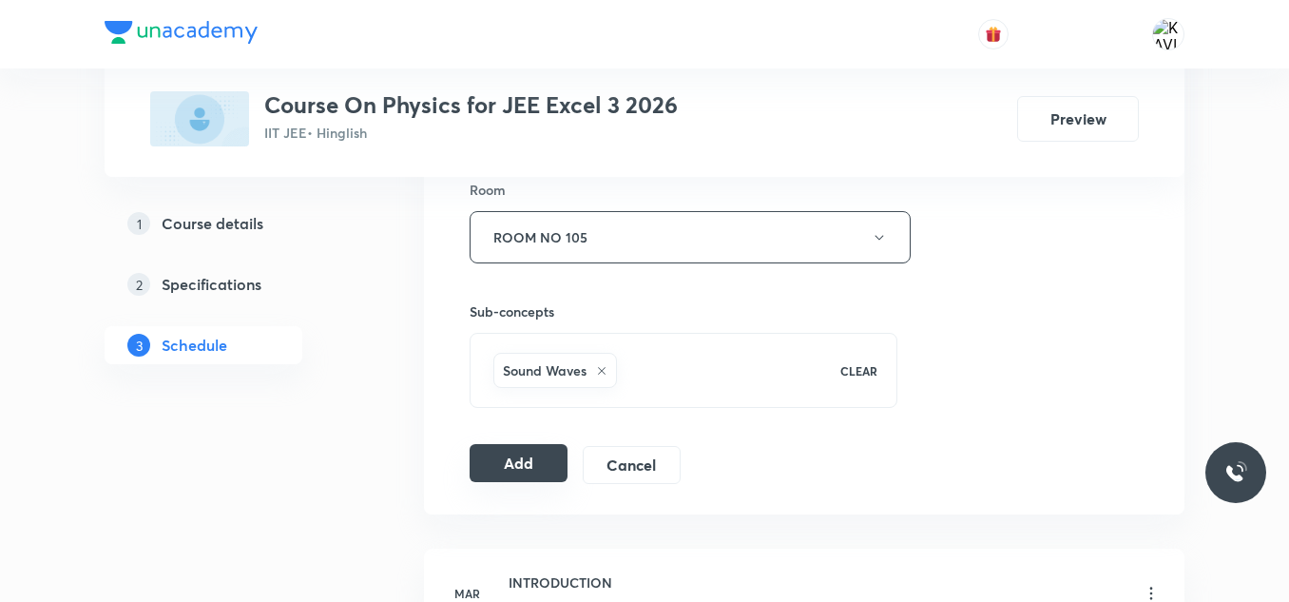
click at [524, 459] on button "Add" at bounding box center [519, 463] width 98 height 38
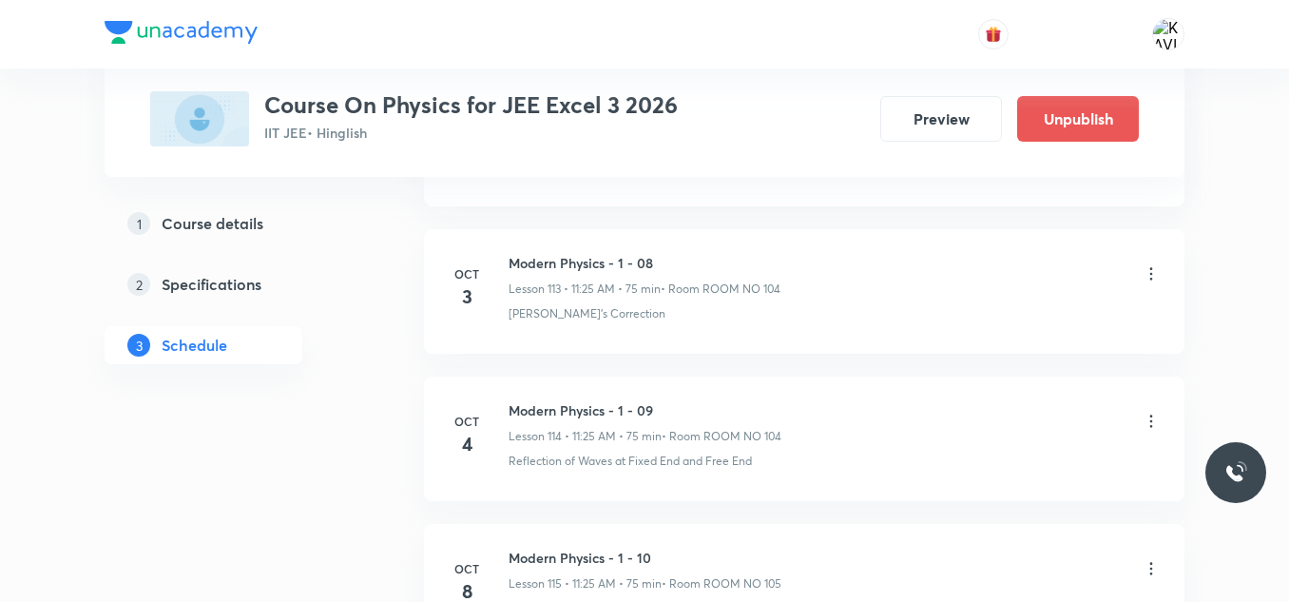
scroll to position [16991, 0]
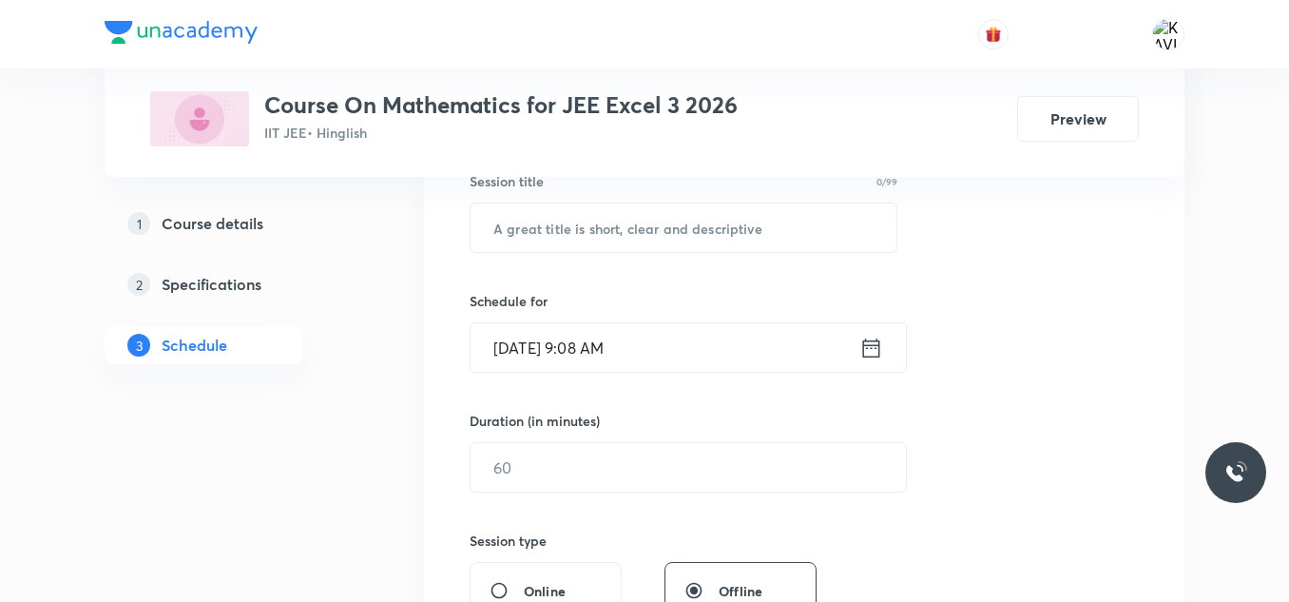
scroll to position [383, 0]
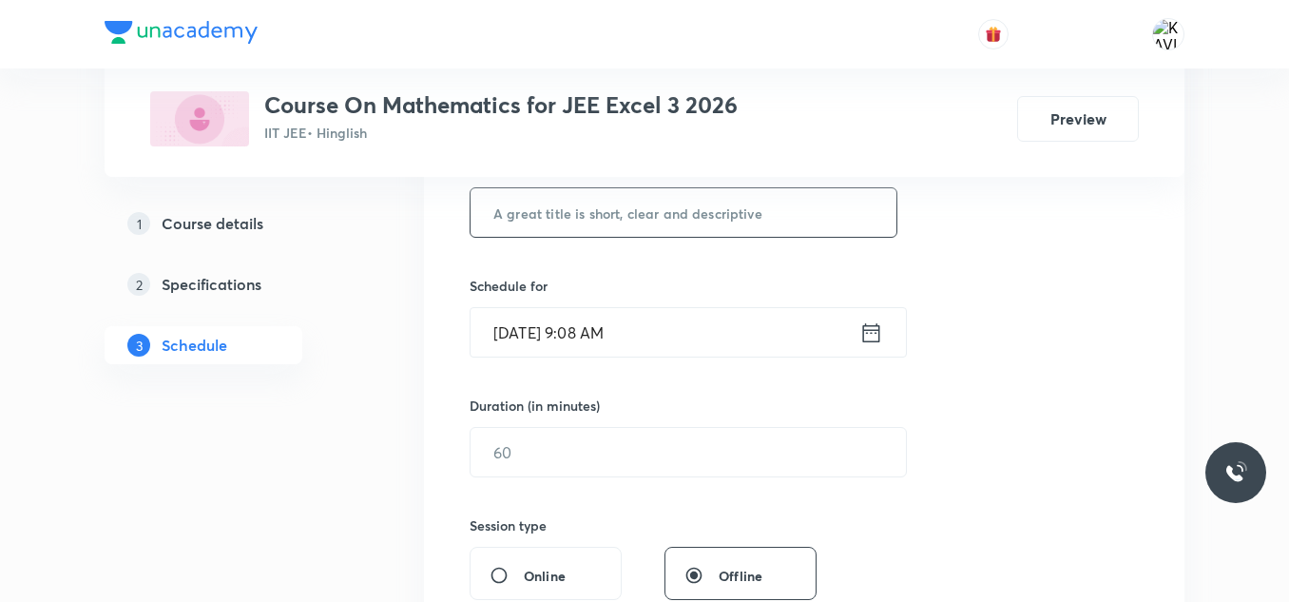
click at [595, 217] on input "text" at bounding box center [684, 212] width 426 height 48
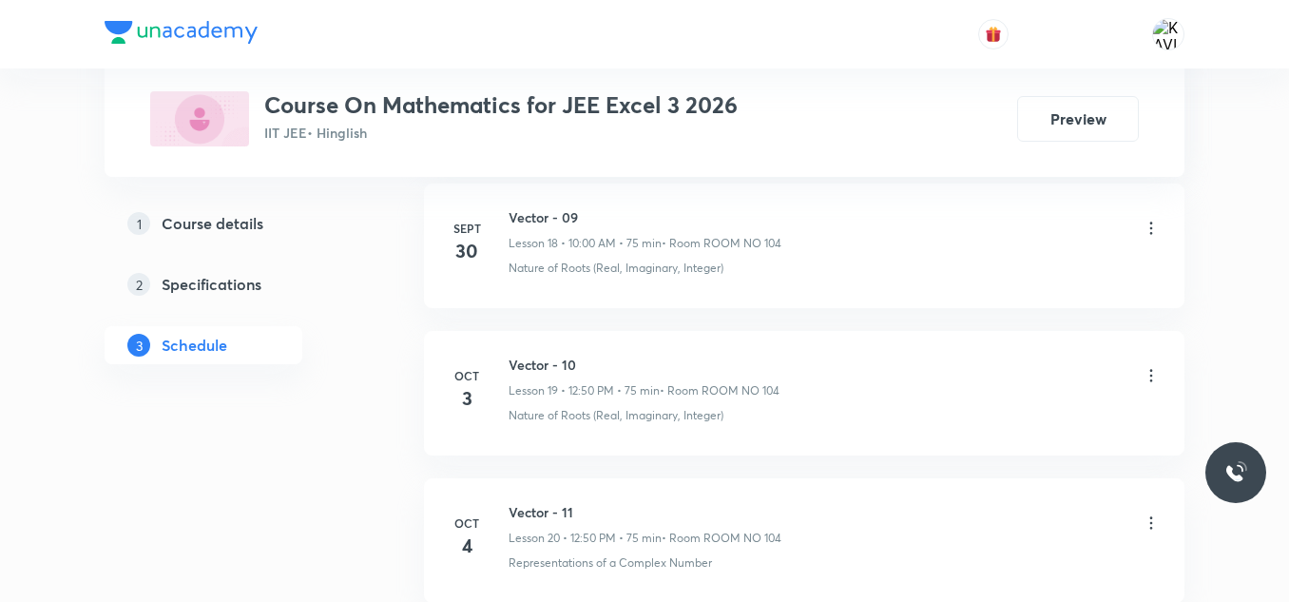
scroll to position [3869, 0]
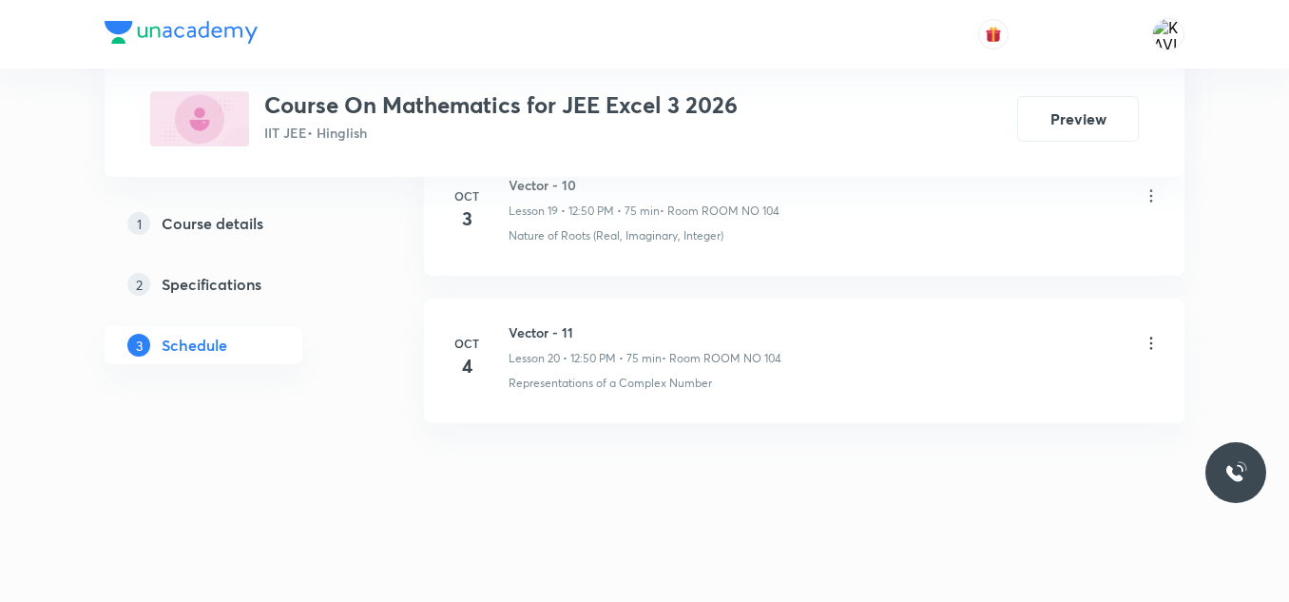
click at [550, 325] on h6 "Vector - 11" at bounding box center [645, 332] width 273 height 20
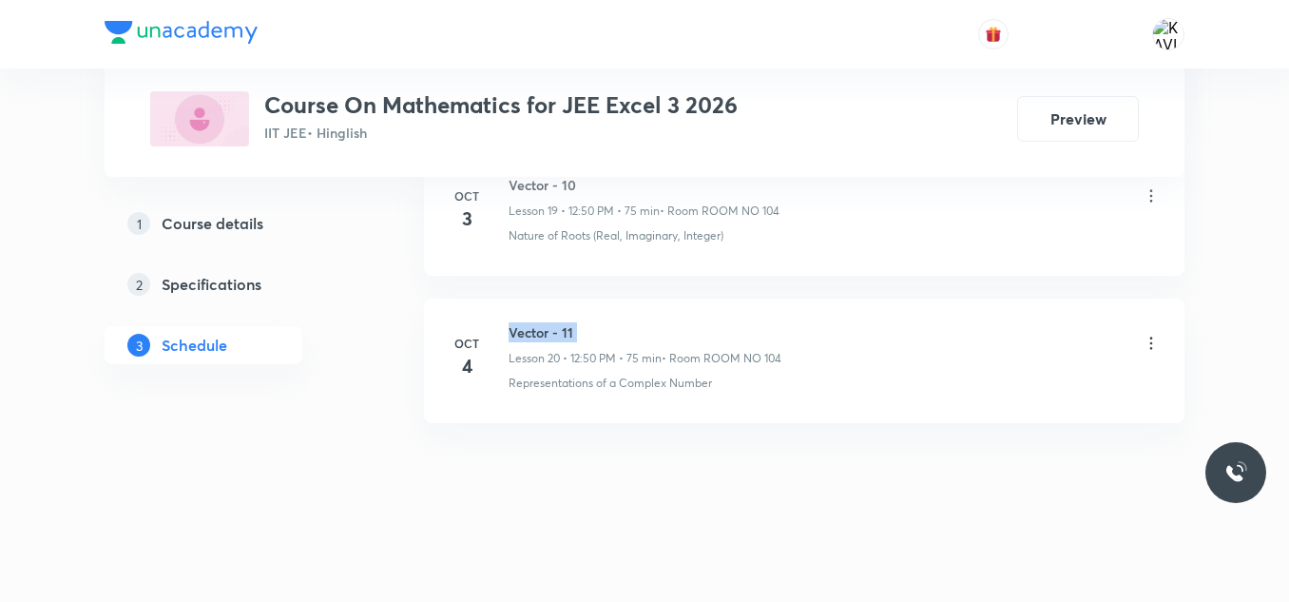
copy h6 "Vector - 11"
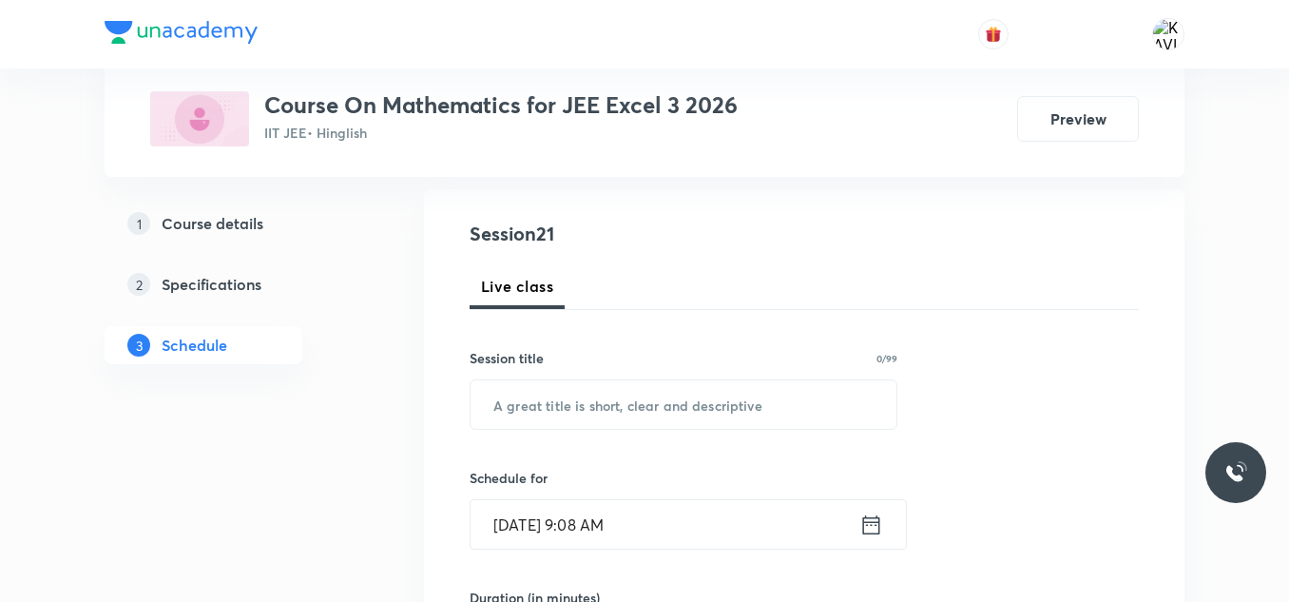
scroll to position [197, 0]
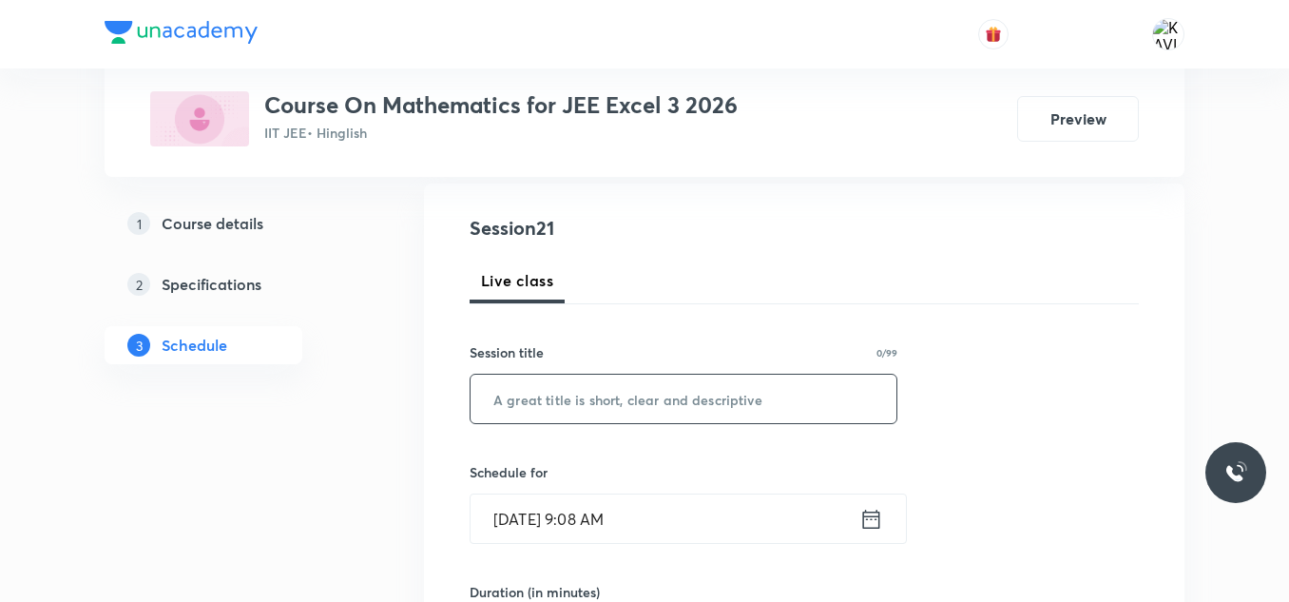
click at [568, 394] on input "text" at bounding box center [684, 399] width 426 height 48
paste input "Vector - 11"
click at [562, 404] on input "Vector - 12" at bounding box center [684, 399] width 426 height 48
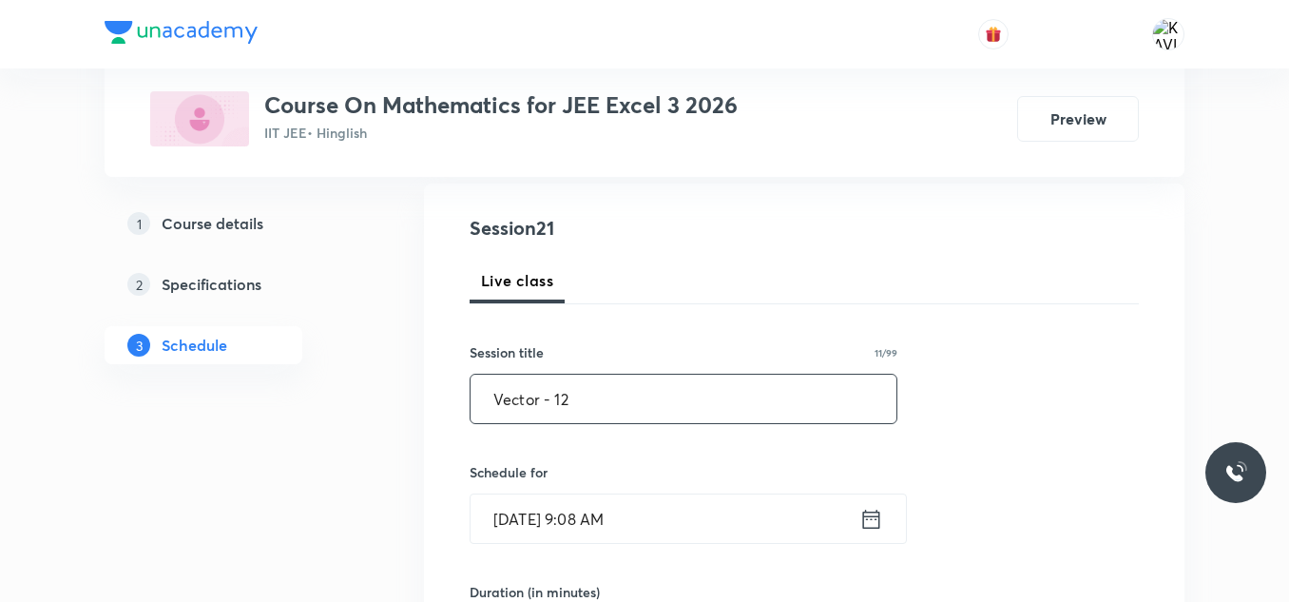
paste input "3D-Coordinate Geometry"
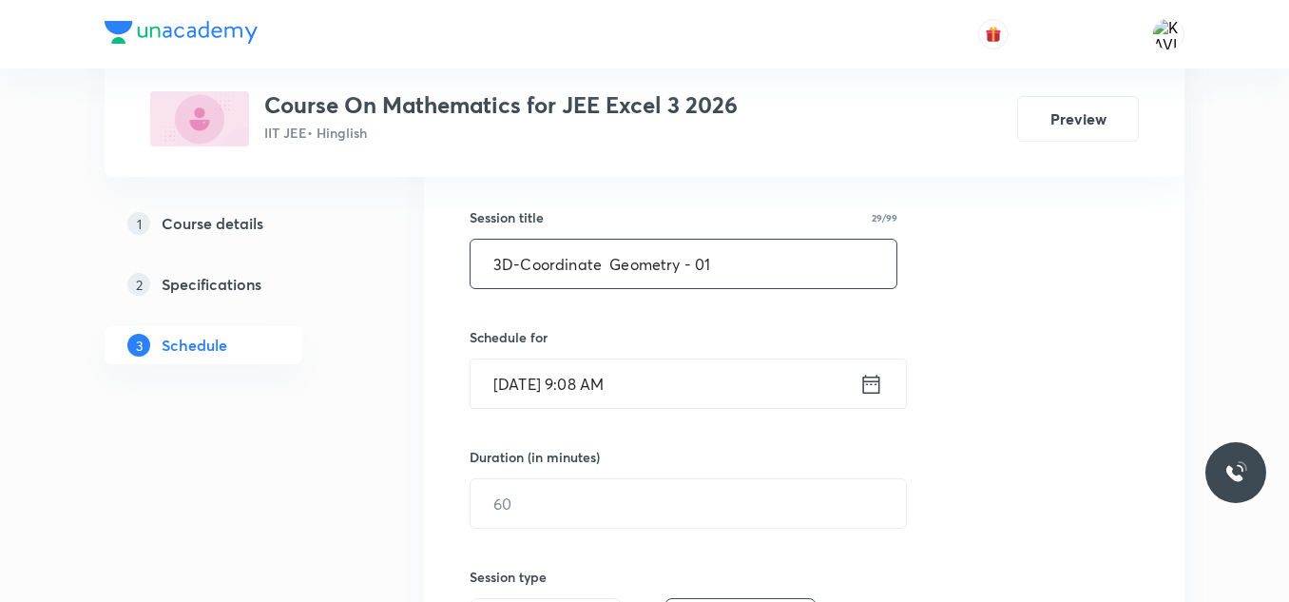
scroll to position [334, 0]
type input "3D-Coordinate Geometry - 01"
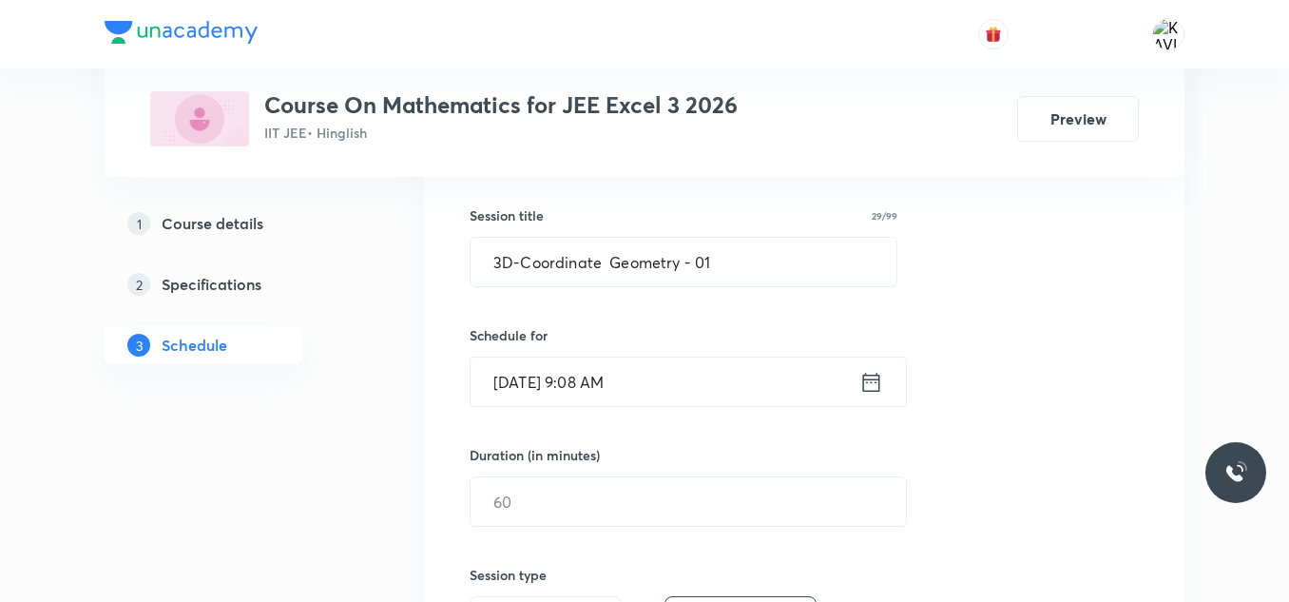
click at [869, 386] on icon at bounding box center [871, 382] width 24 height 27
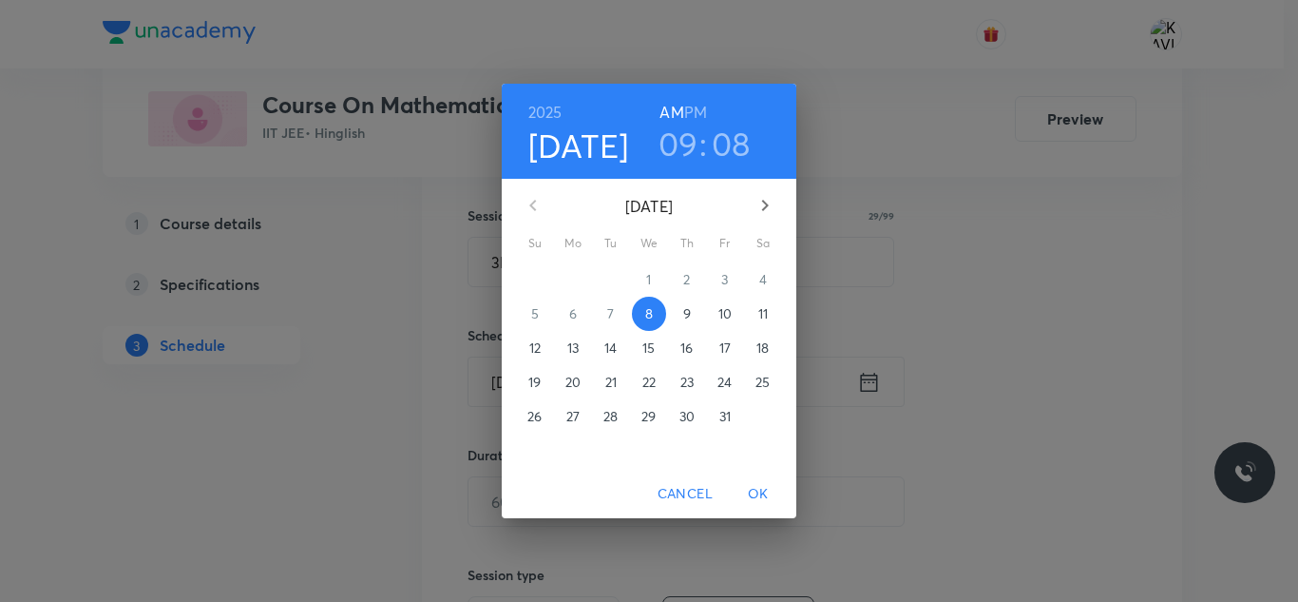
click at [681, 150] on h3 "09" at bounding box center [679, 144] width 40 height 40
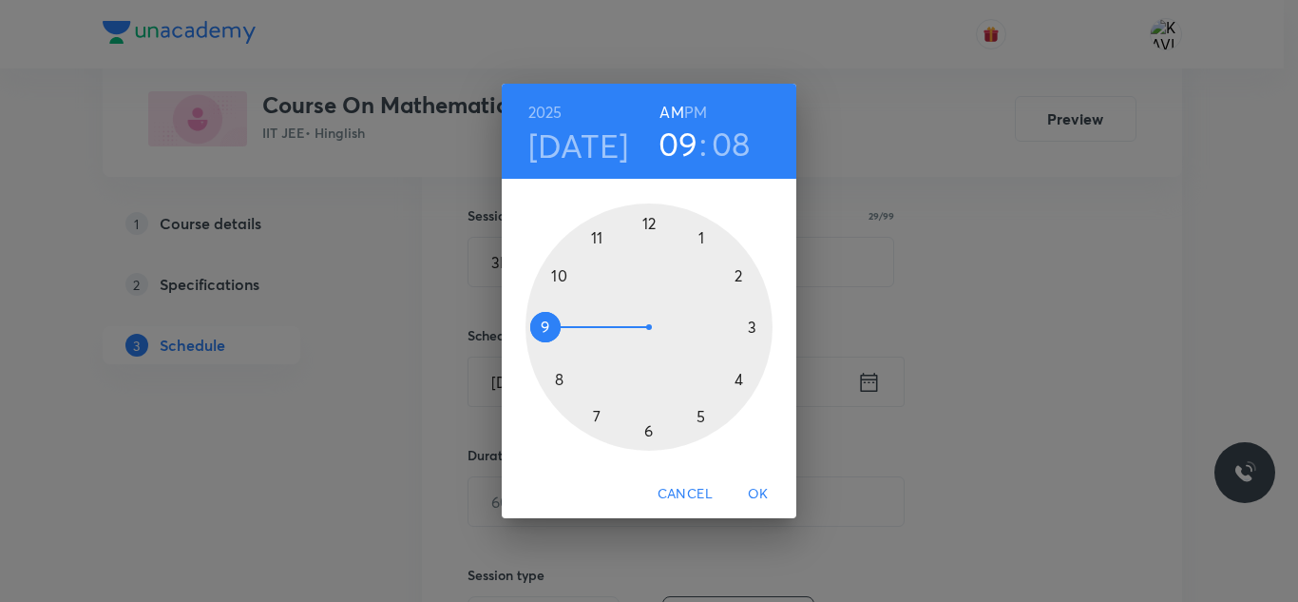
click at [561, 275] on div at bounding box center [649, 326] width 247 height 247
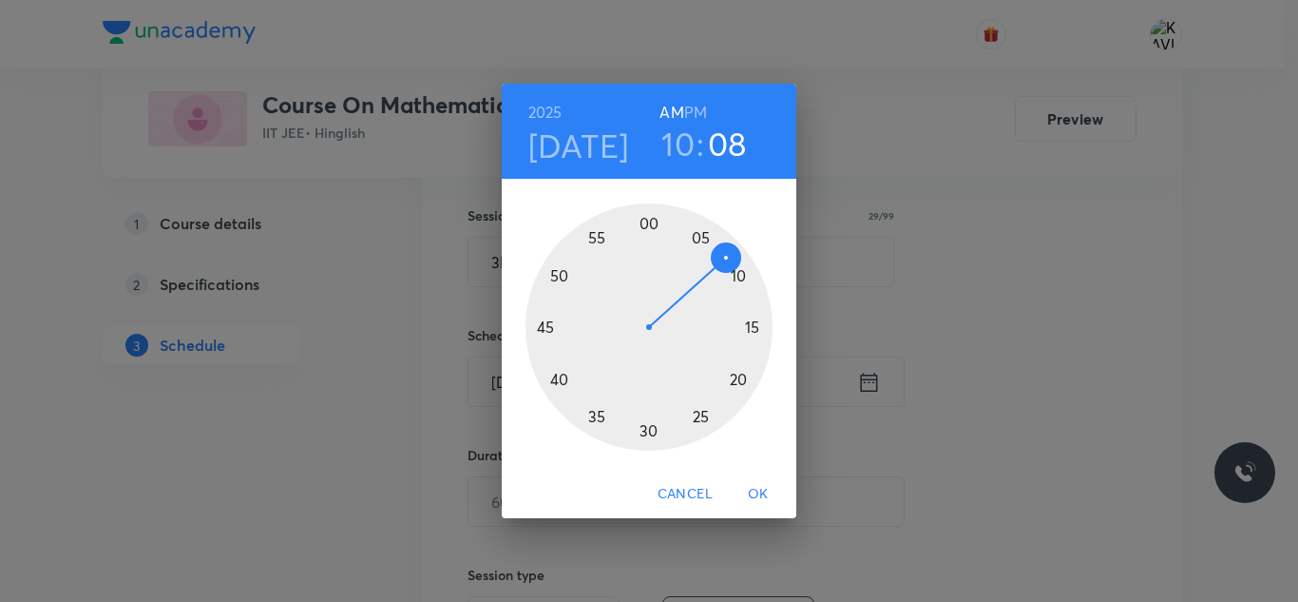
click at [651, 218] on div at bounding box center [649, 326] width 247 height 247
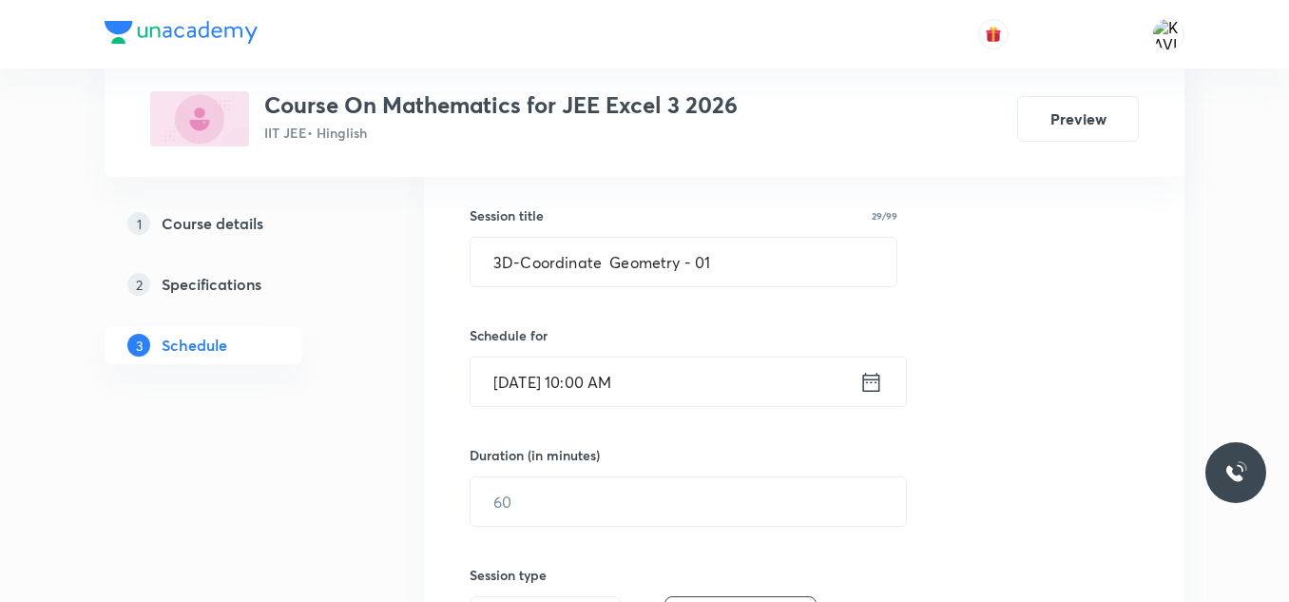
click at [870, 373] on icon at bounding box center [871, 382] width 24 height 27
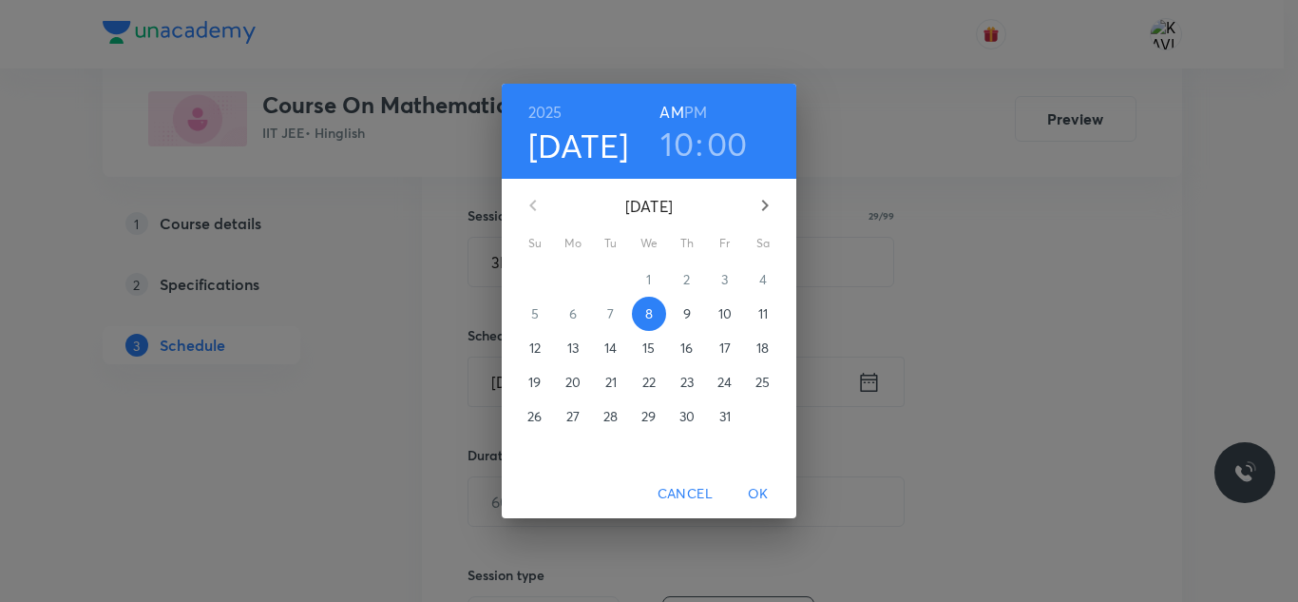
click at [701, 108] on h6 "PM" at bounding box center [695, 112] width 23 height 27
click at [685, 144] on h3 "10" at bounding box center [677, 144] width 33 height 40
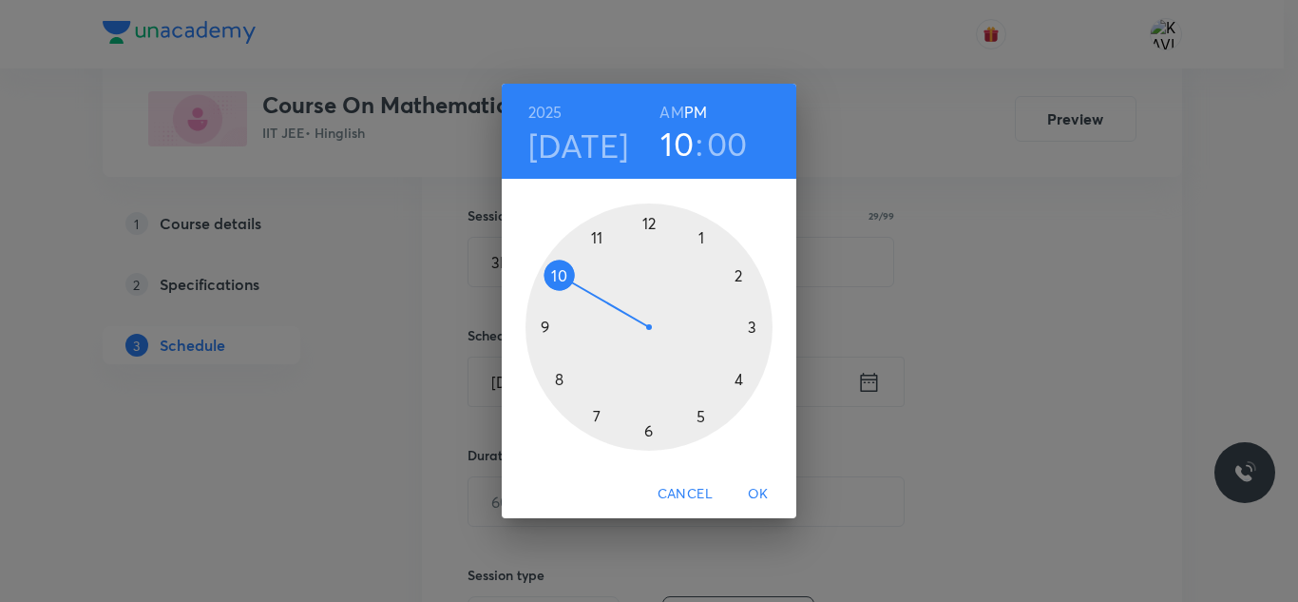
click at [685, 144] on h3 "10" at bounding box center [677, 144] width 33 height 40
click at [647, 223] on div at bounding box center [649, 326] width 247 height 247
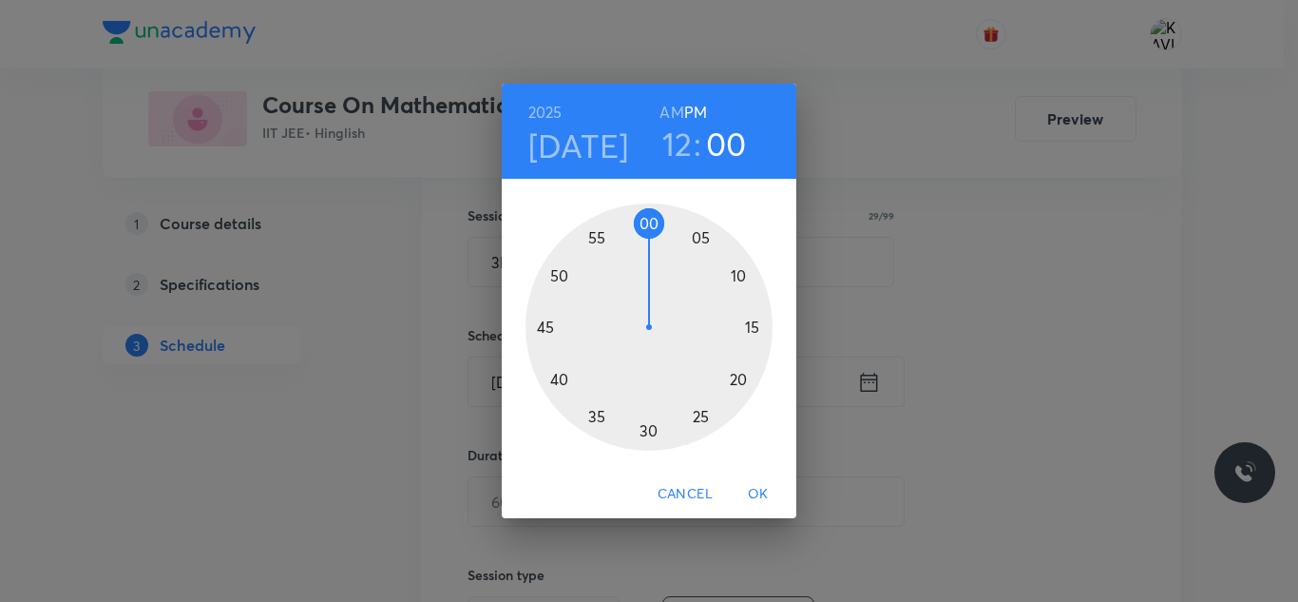
click at [560, 280] on div at bounding box center [649, 326] width 247 height 247
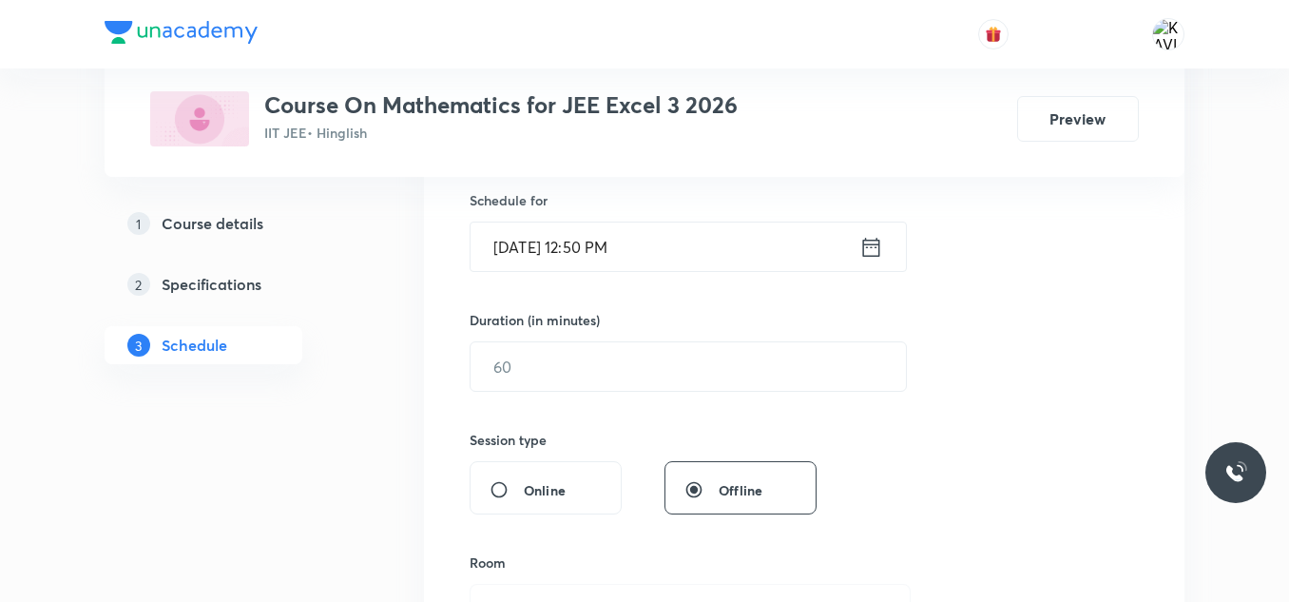
scroll to position [471, 0]
click at [600, 354] on input "text" at bounding box center [688, 363] width 435 height 48
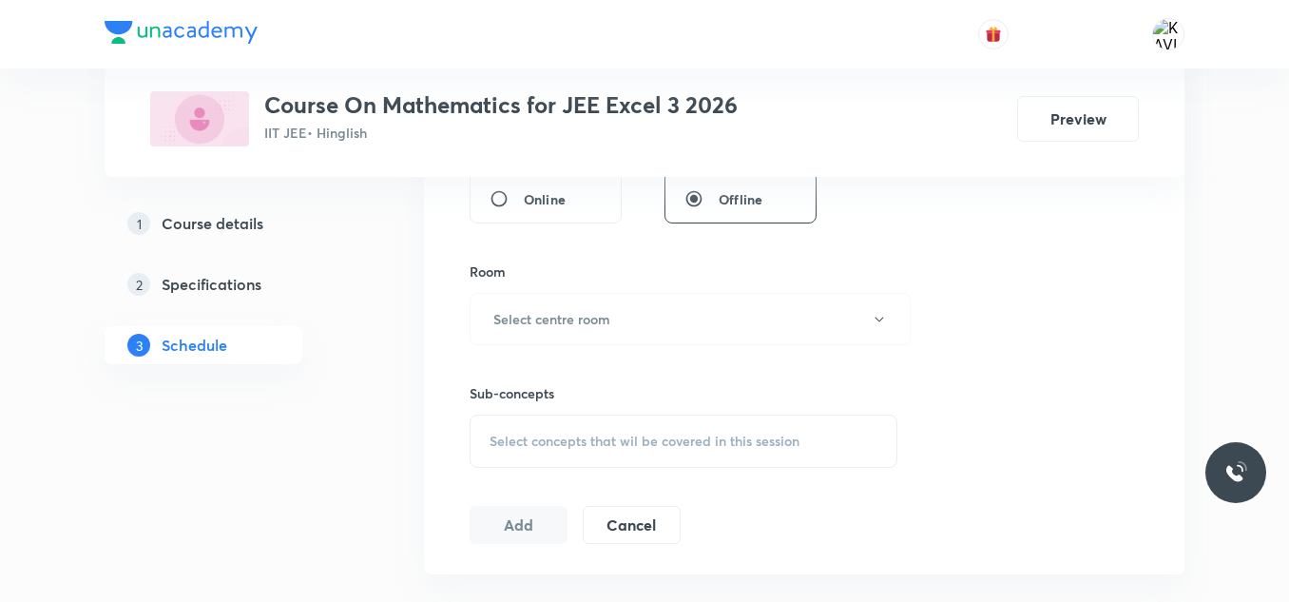
scroll to position [784, 0]
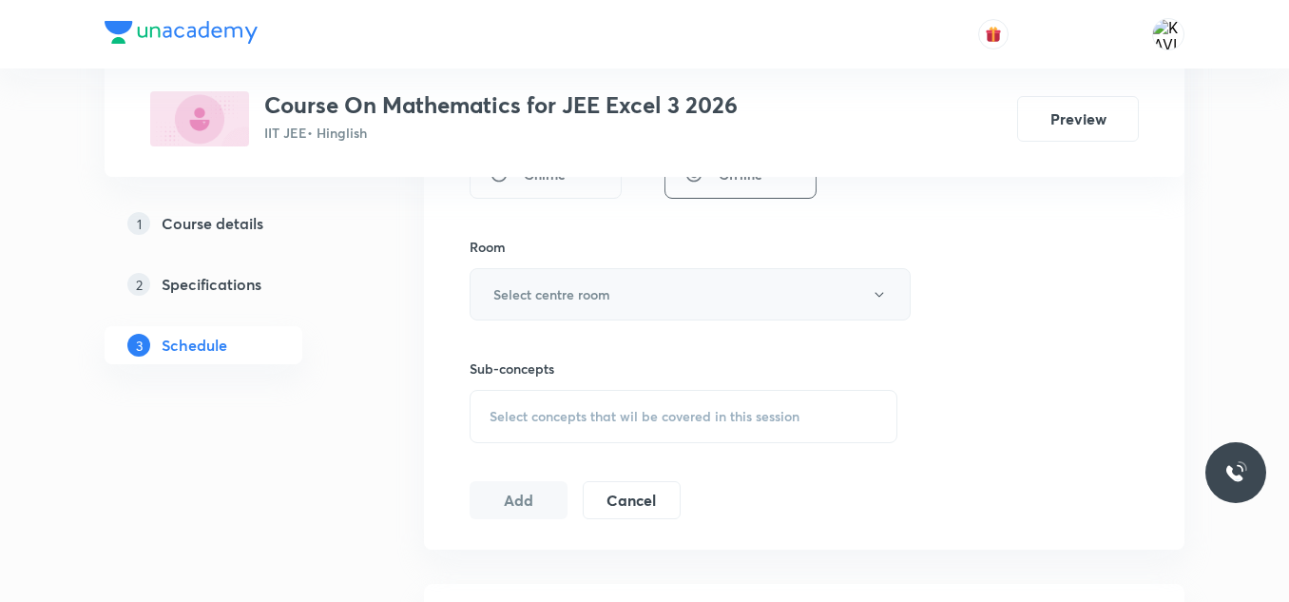
type input "75"
click at [597, 293] on h6 "Select centre room" at bounding box center [551, 294] width 117 height 20
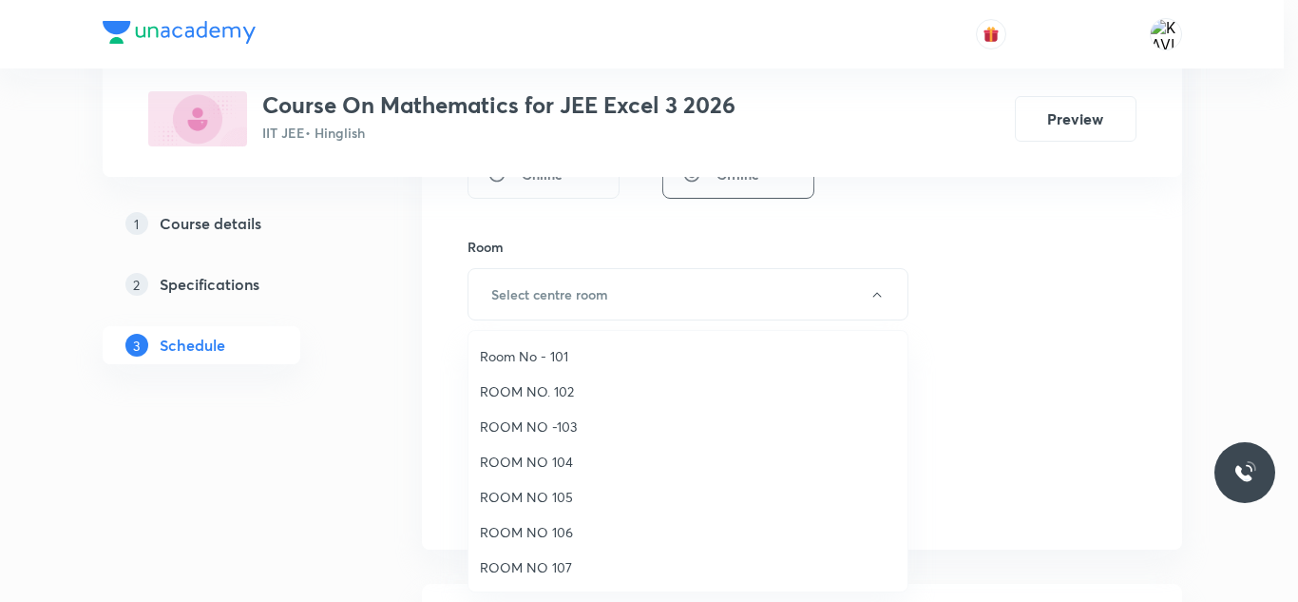
click at [557, 493] on span "ROOM NO 105" at bounding box center [688, 497] width 416 height 20
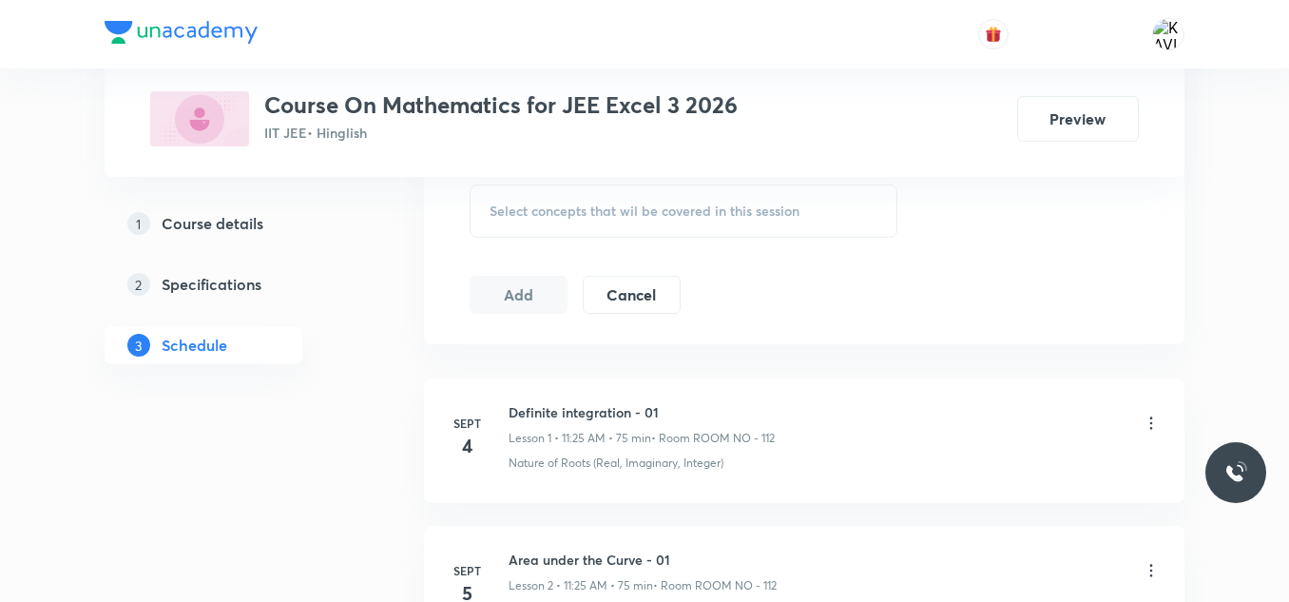
scroll to position [993, 0]
click at [636, 216] on div "Select concepts that wil be covered in this session" at bounding box center [684, 207] width 428 height 53
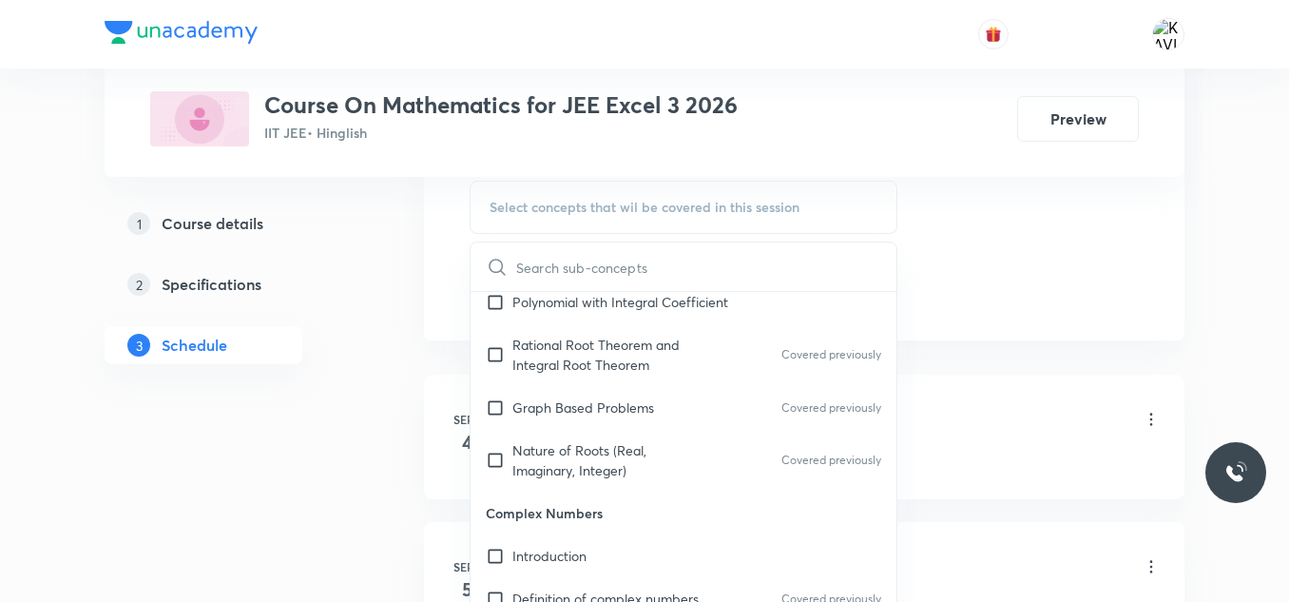
scroll to position [1148, 0]
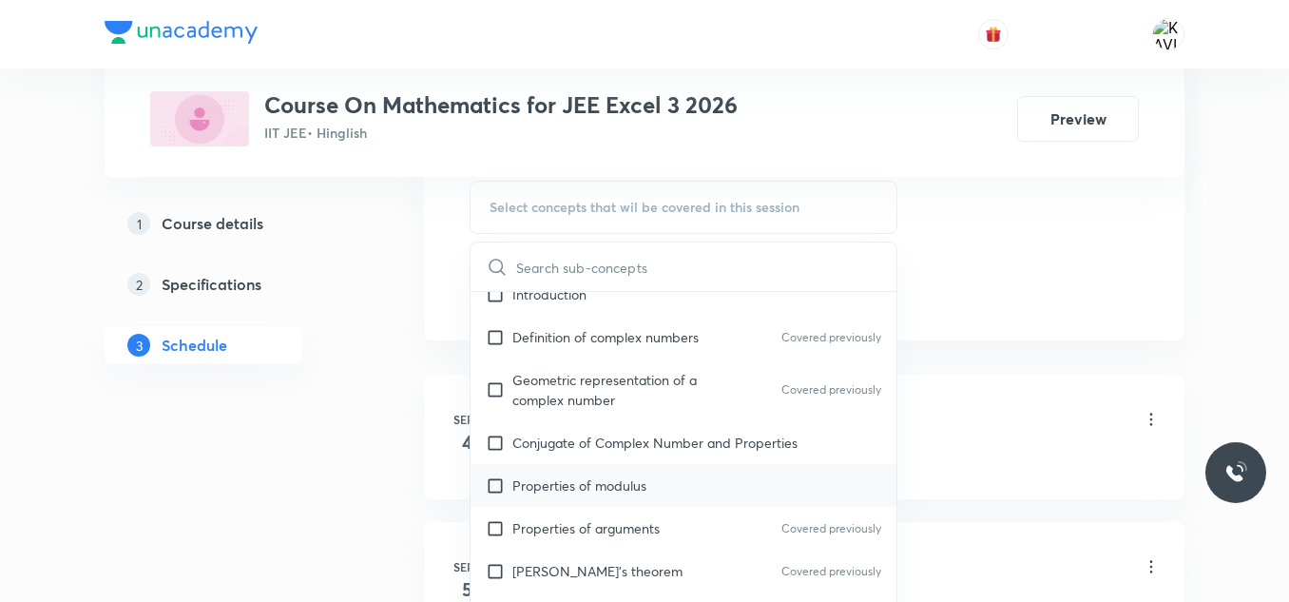
click at [577, 469] on div "Properties of modulus" at bounding box center [684, 485] width 426 height 43
checkbox input "true"
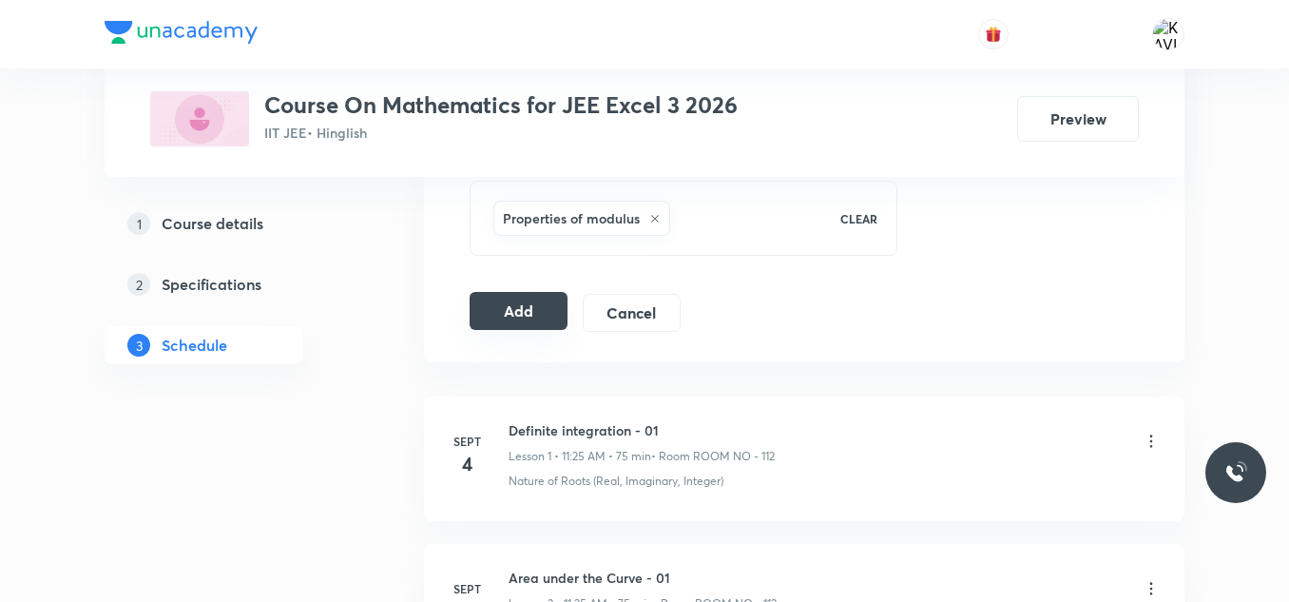
click at [526, 307] on button "Add" at bounding box center [519, 311] width 98 height 38
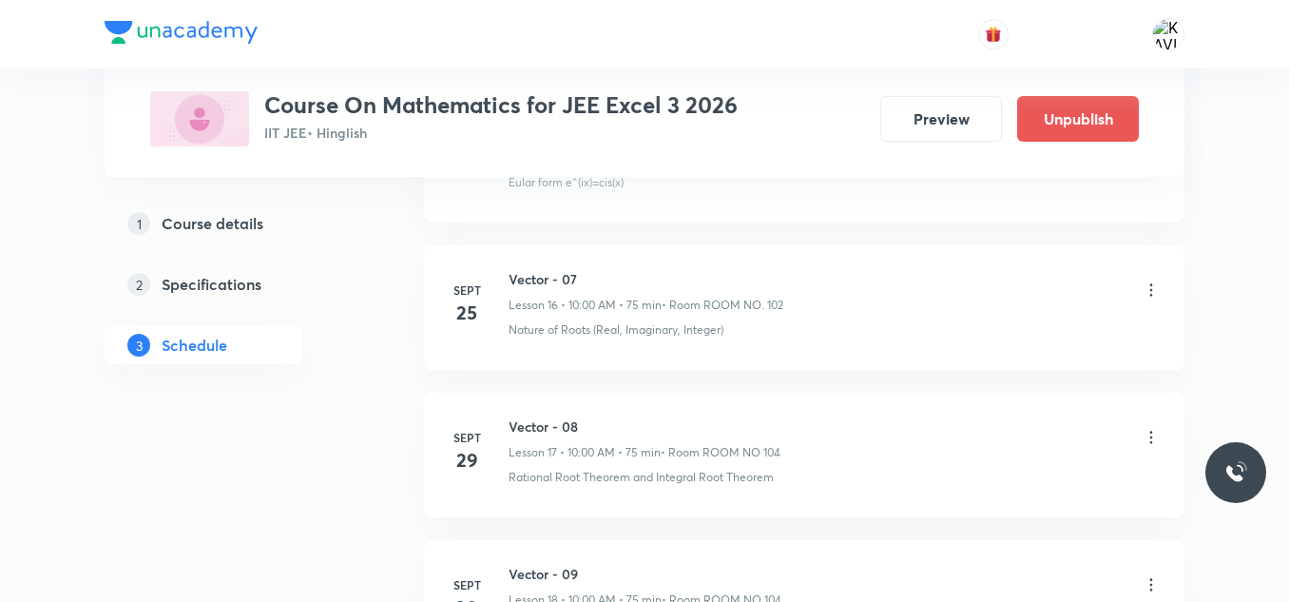
scroll to position [3142, 0]
